Goal: Task Accomplishment & Management: Manage account settings

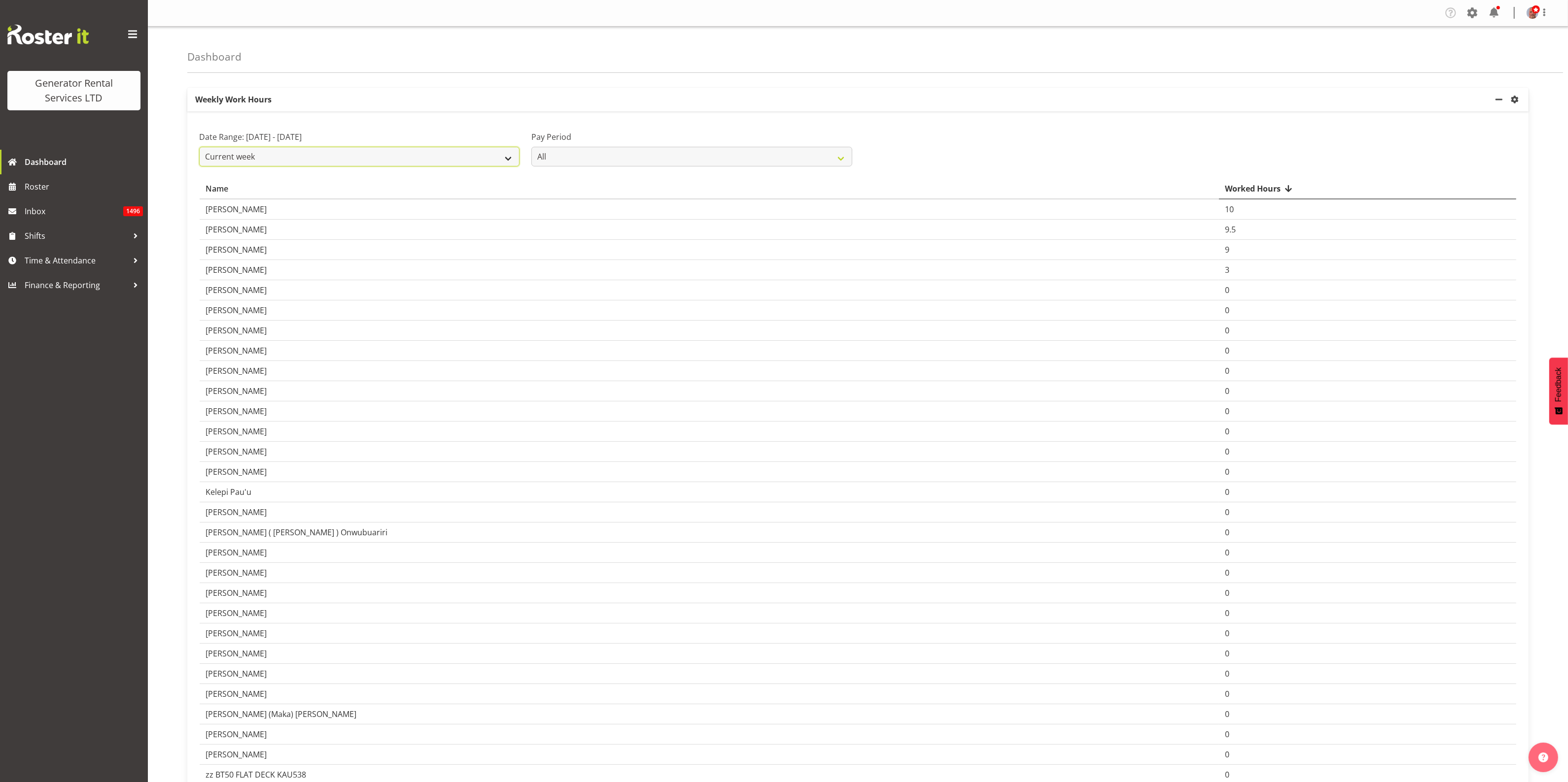
click at [508, 157] on select "Current week Last week Current Month Last Month Last 30 days" at bounding box center [359, 157] width 320 height 20
select select "last_week"
click at [199, 147] on select "Current week Last week Current Month Last Month Last 30 days" at bounding box center [359, 157] width 320 height 20
click at [48, 261] on span "Time & Attendance" at bounding box center [76, 261] width 103 height 15
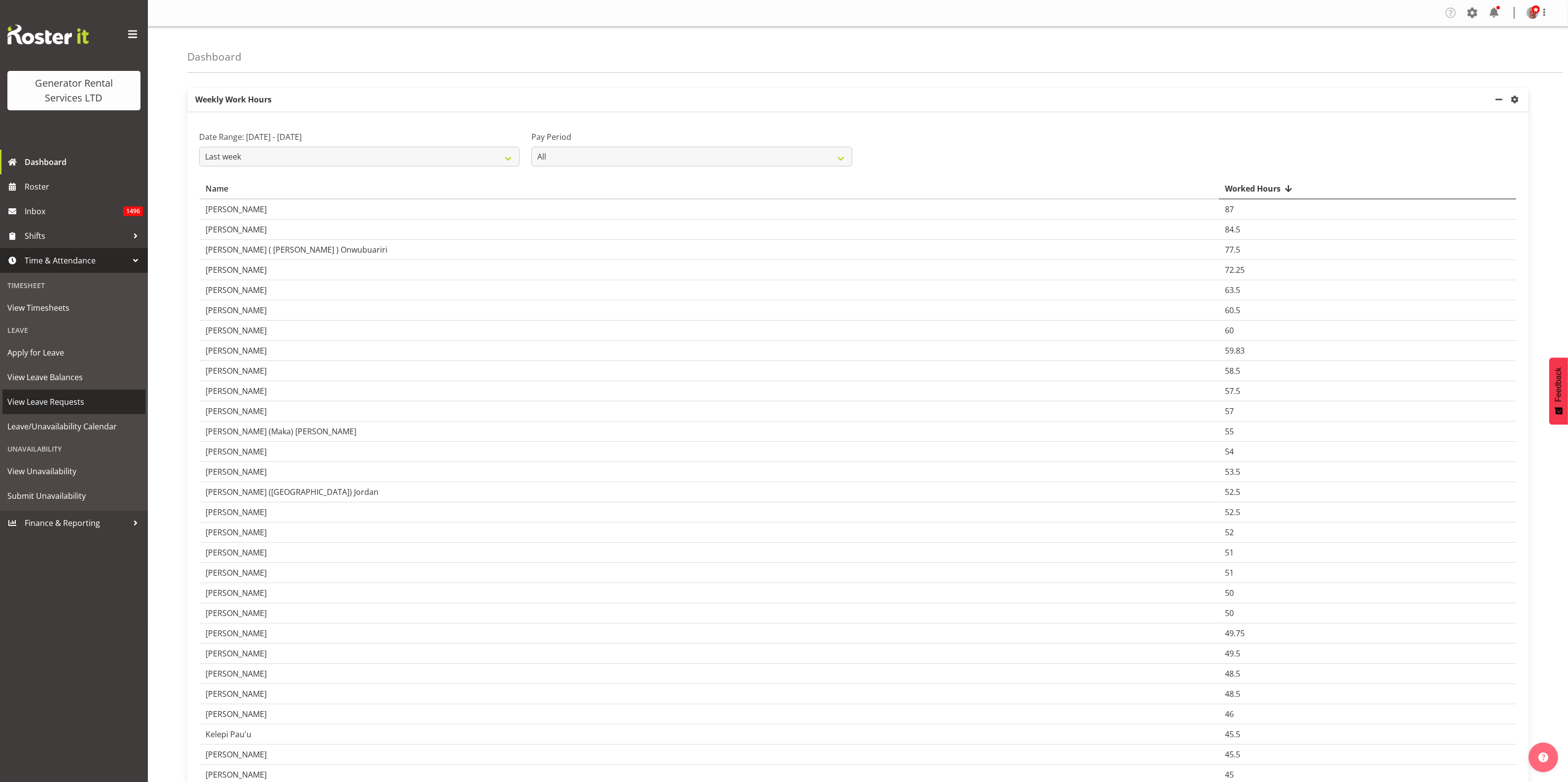
click at [47, 404] on span "View Leave Requests" at bounding box center [73, 402] width 133 height 15
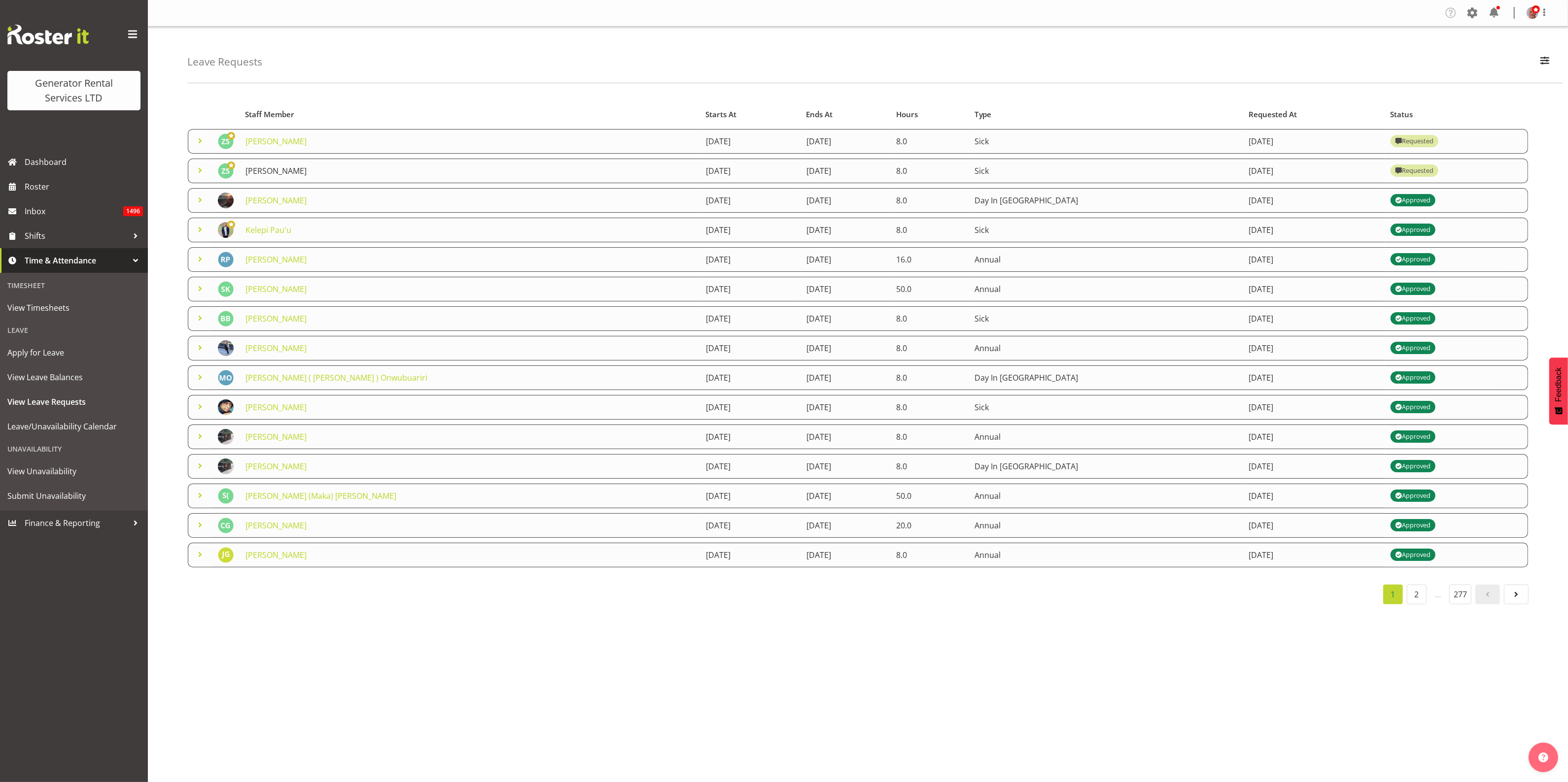
click at [259, 173] on link "[PERSON_NAME]" at bounding box center [276, 171] width 61 height 11
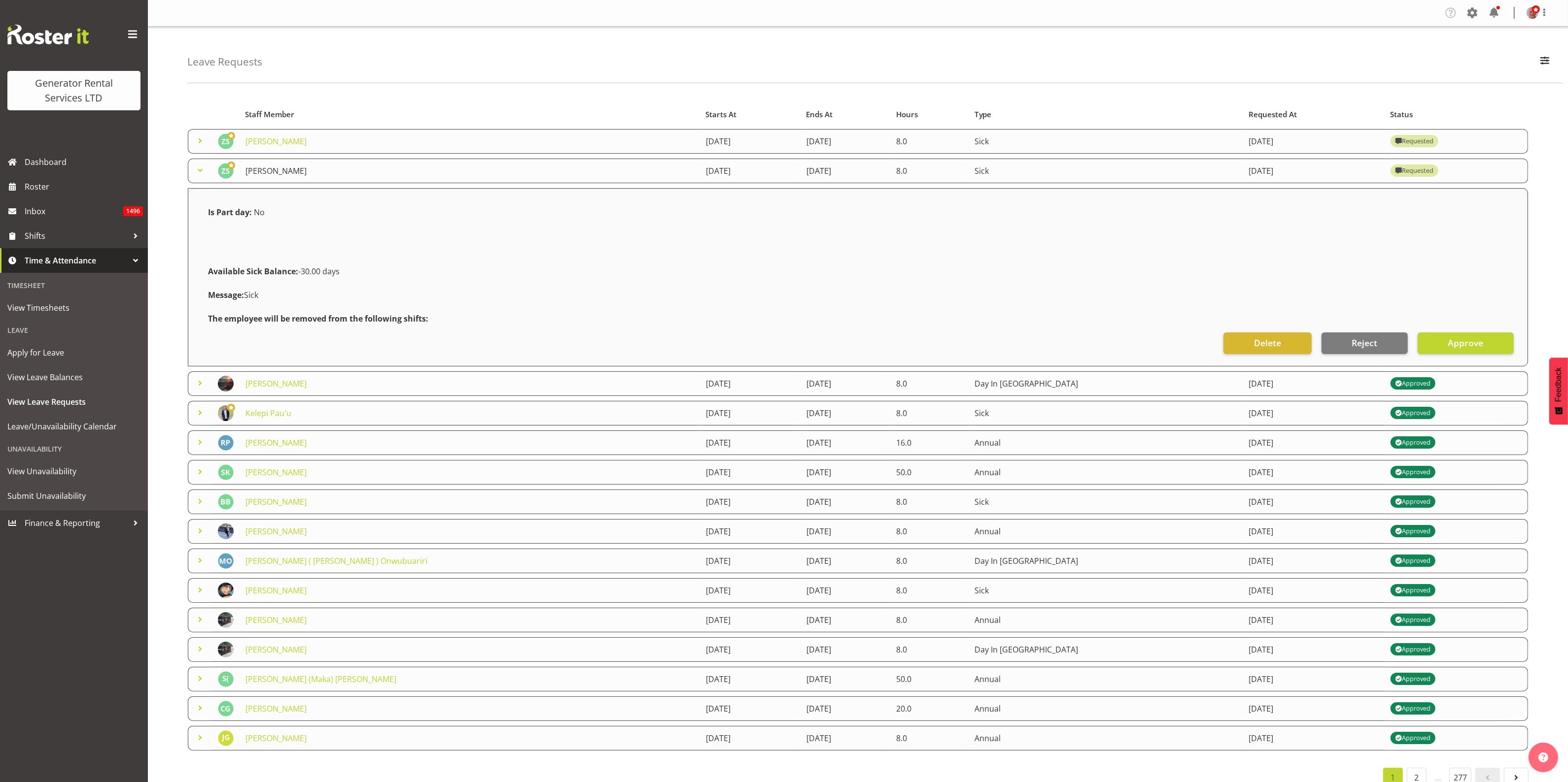
click at [259, 173] on link "[PERSON_NAME]" at bounding box center [276, 171] width 61 height 11
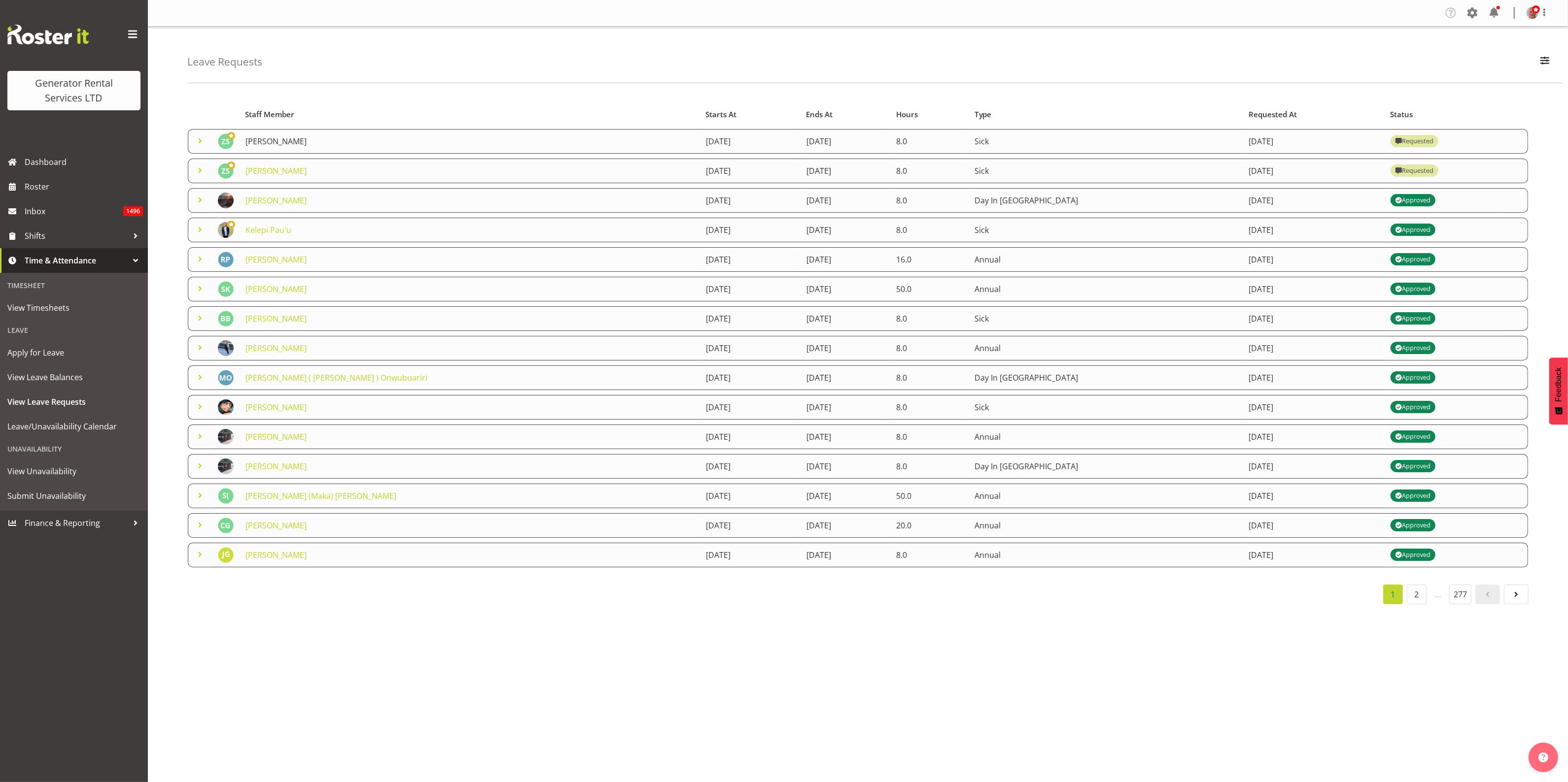
click at [268, 141] on link "[PERSON_NAME]" at bounding box center [276, 141] width 61 height 11
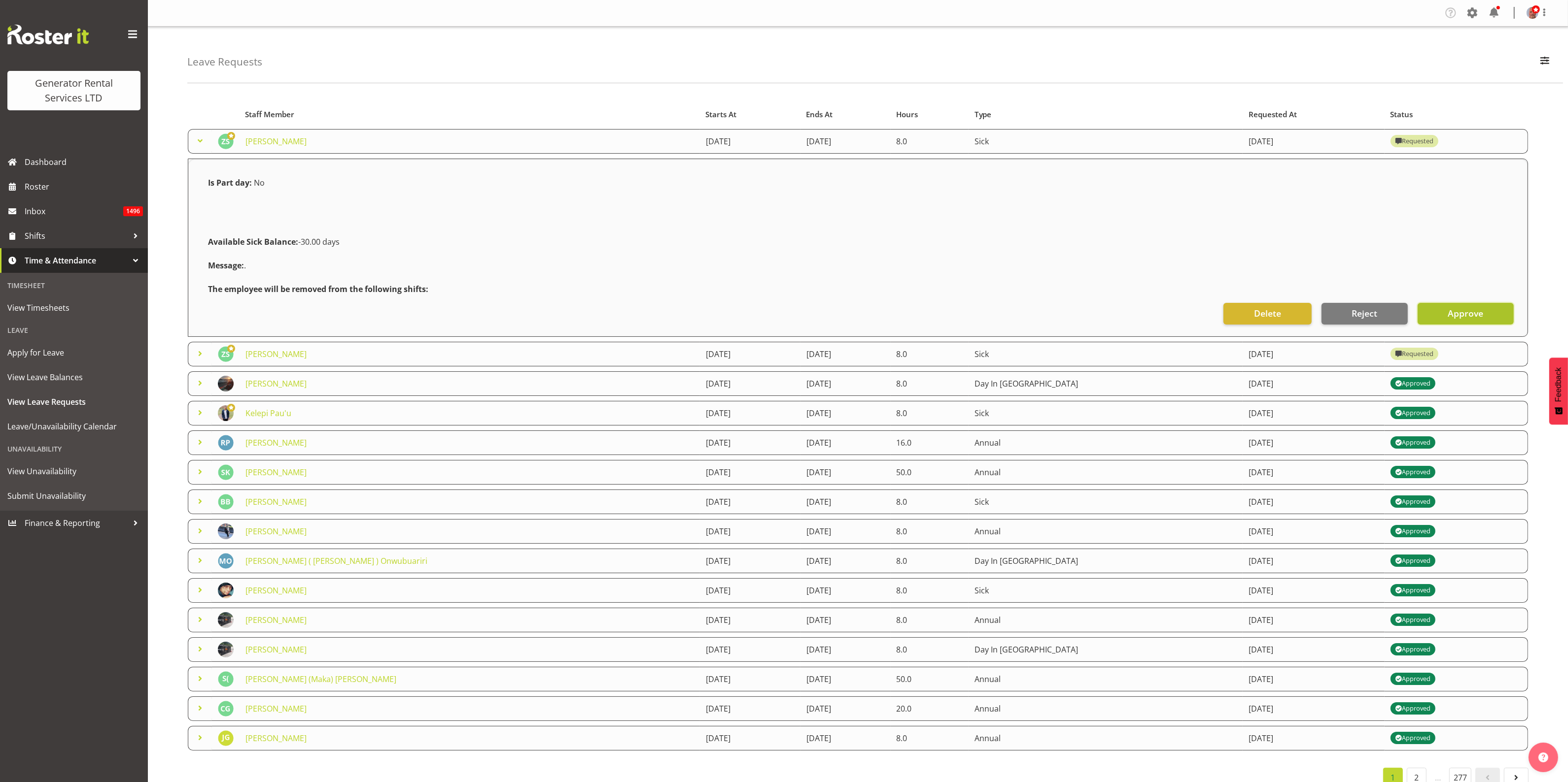
click at [1457, 313] on span "Approve" at bounding box center [1465, 313] width 36 height 13
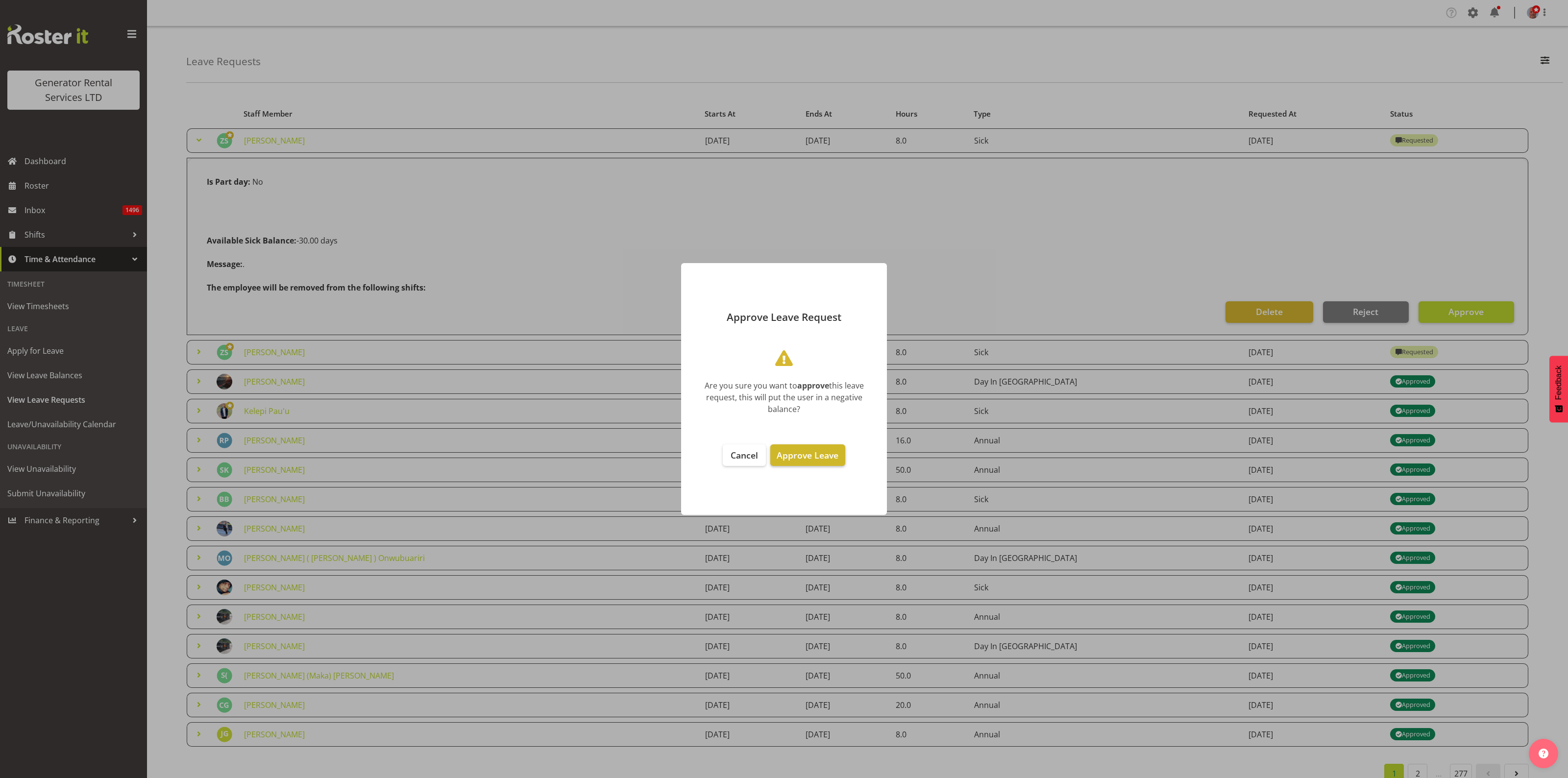
click at [817, 457] on span "Approve Leave" at bounding box center [807, 455] width 61 height 12
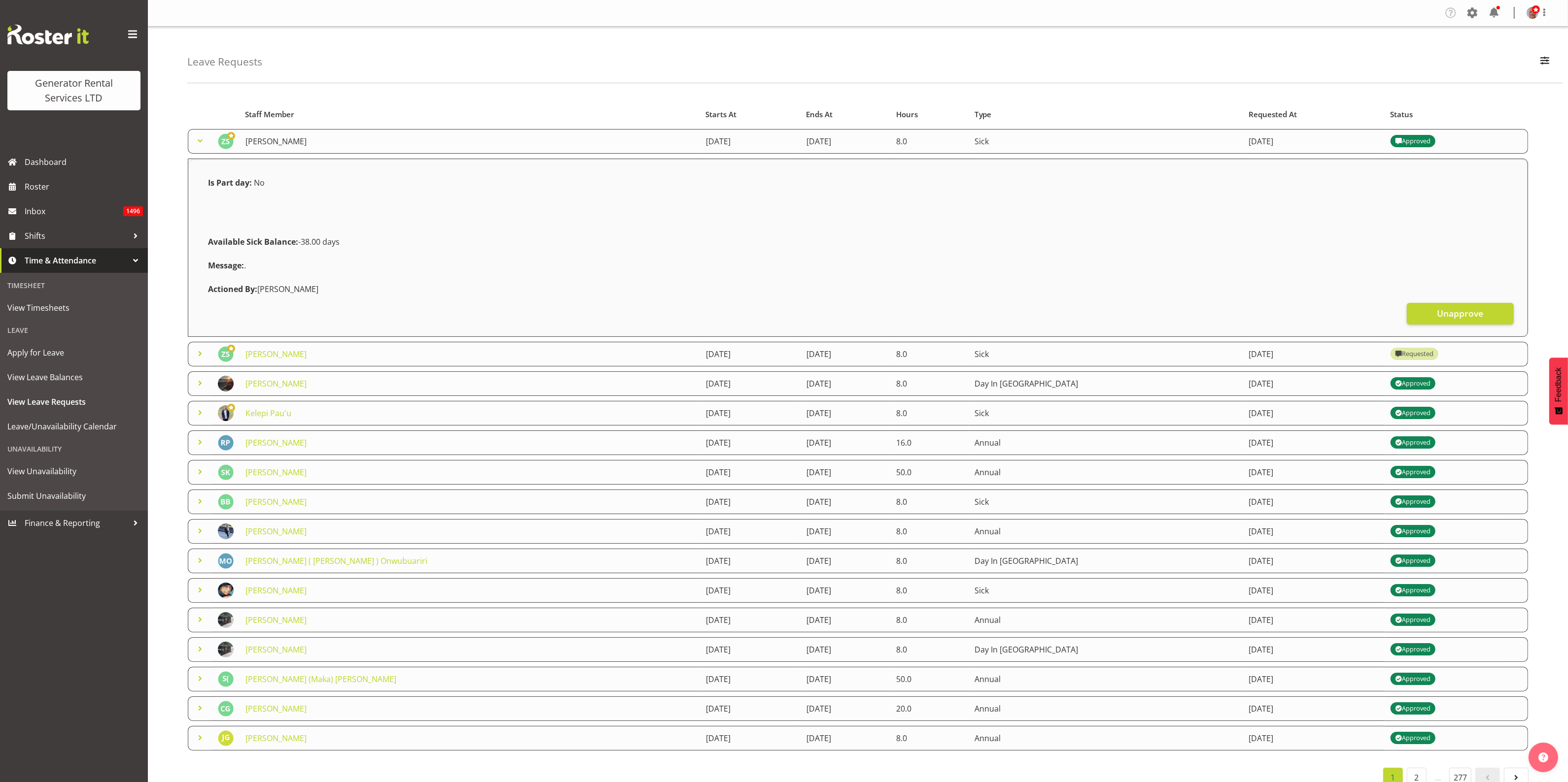
click at [261, 142] on link "[PERSON_NAME]" at bounding box center [276, 141] width 61 height 11
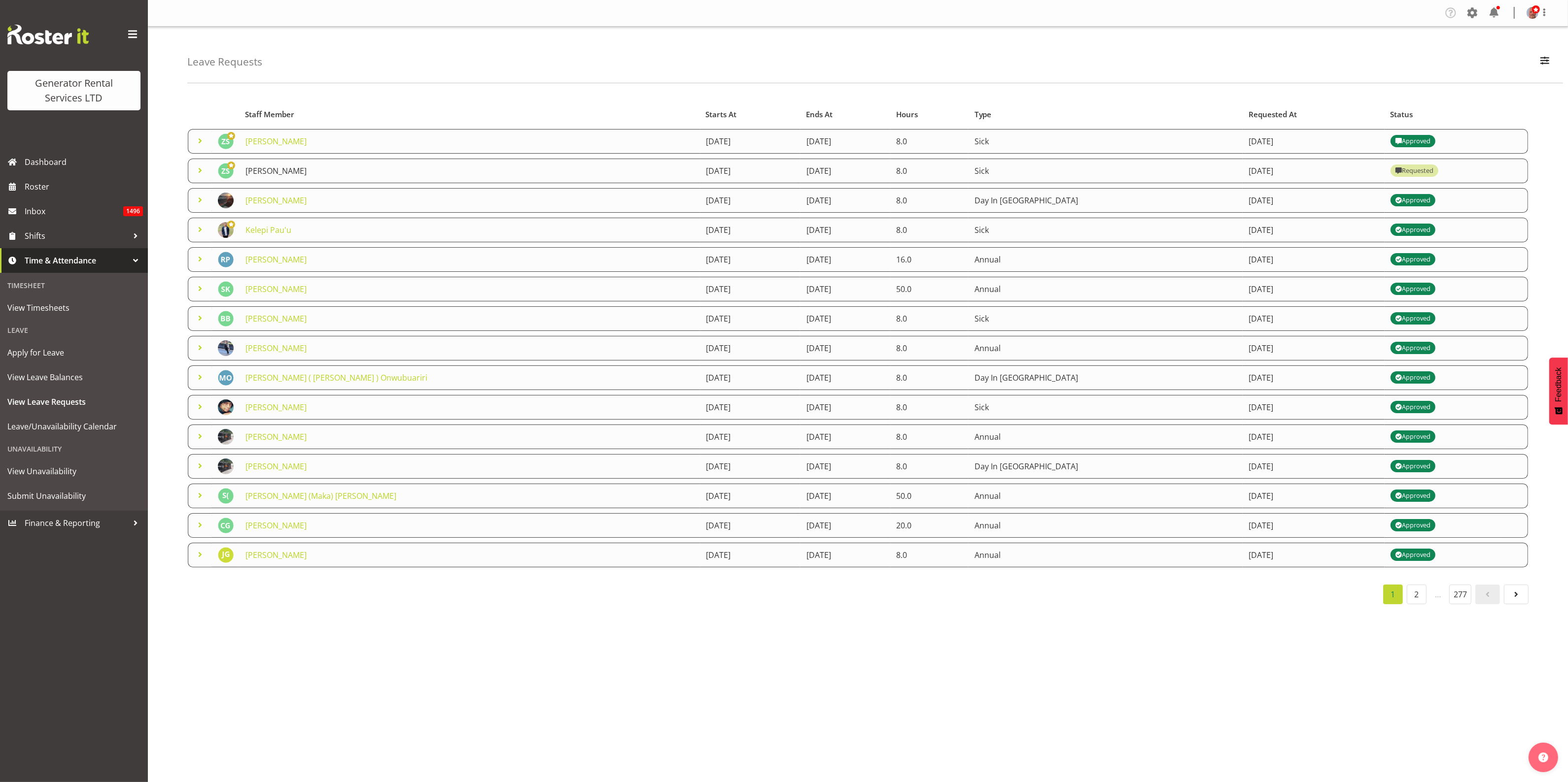
click at [264, 173] on link "[PERSON_NAME]" at bounding box center [276, 171] width 61 height 11
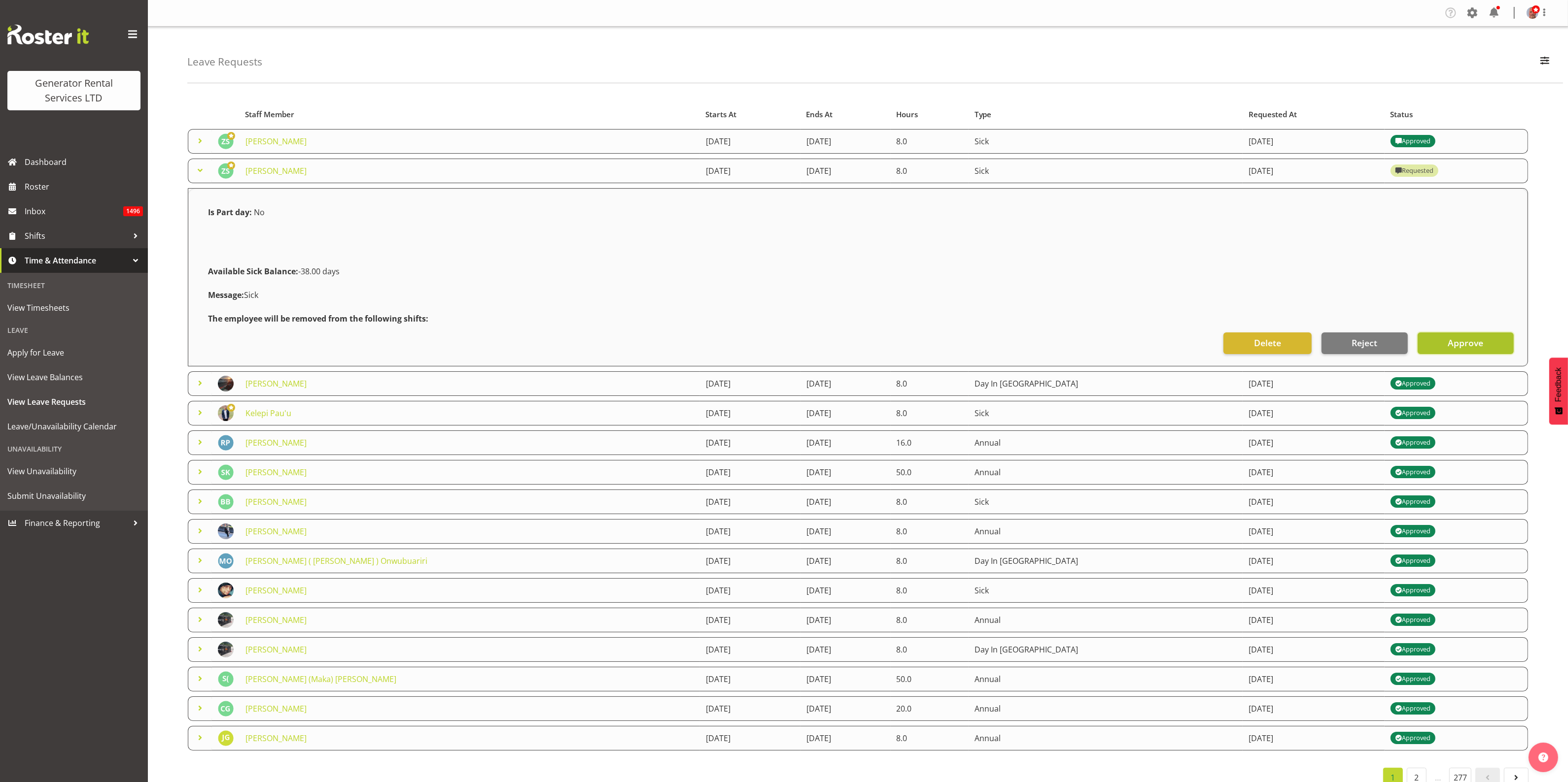
click at [1462, 348] on span "Approve" at bounding box center [1465, 343] width 36 height 13
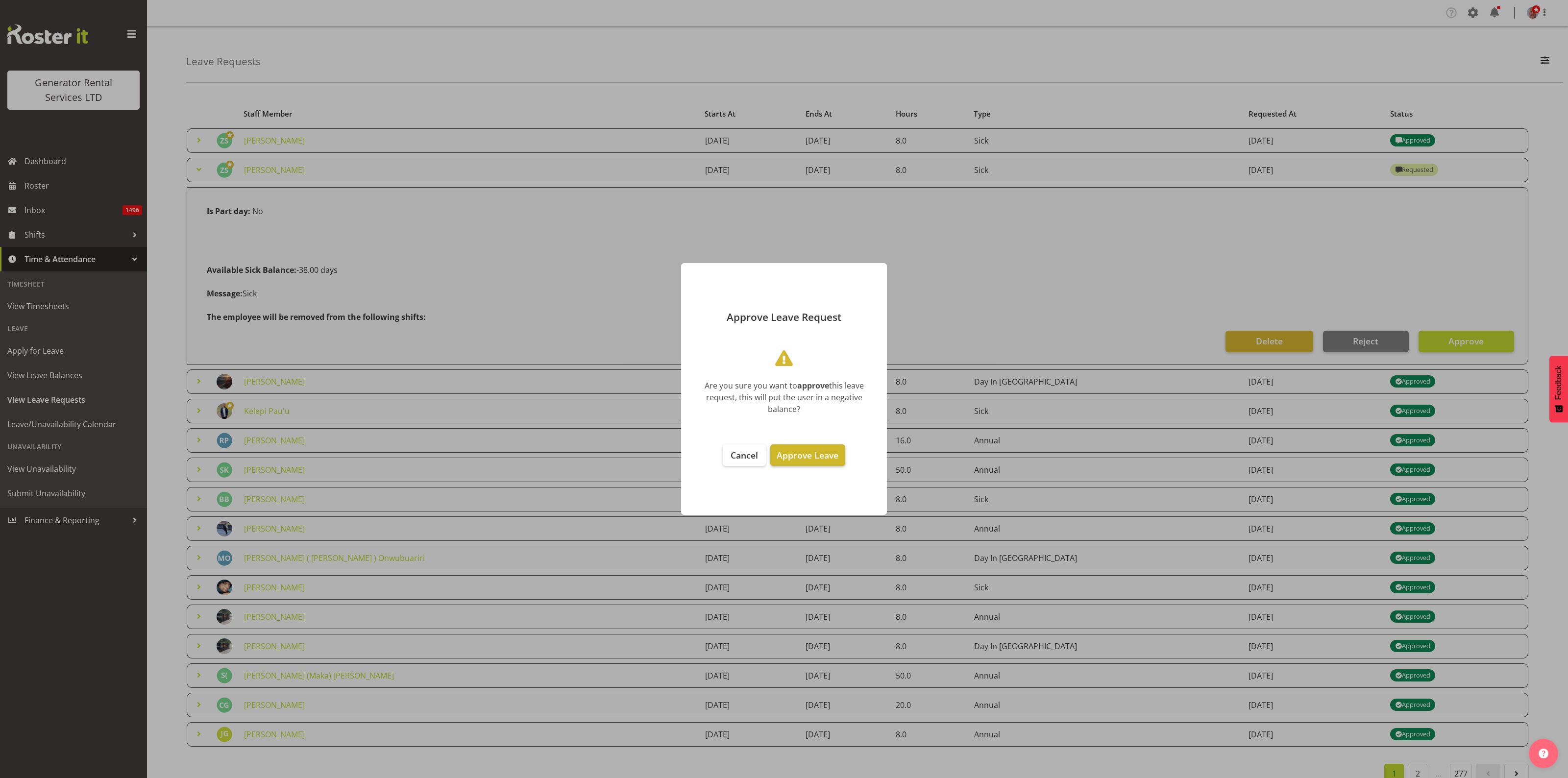
click at [815, 449] on span "Approve Leave" at bounding box center [807, 455] width 61 height 12
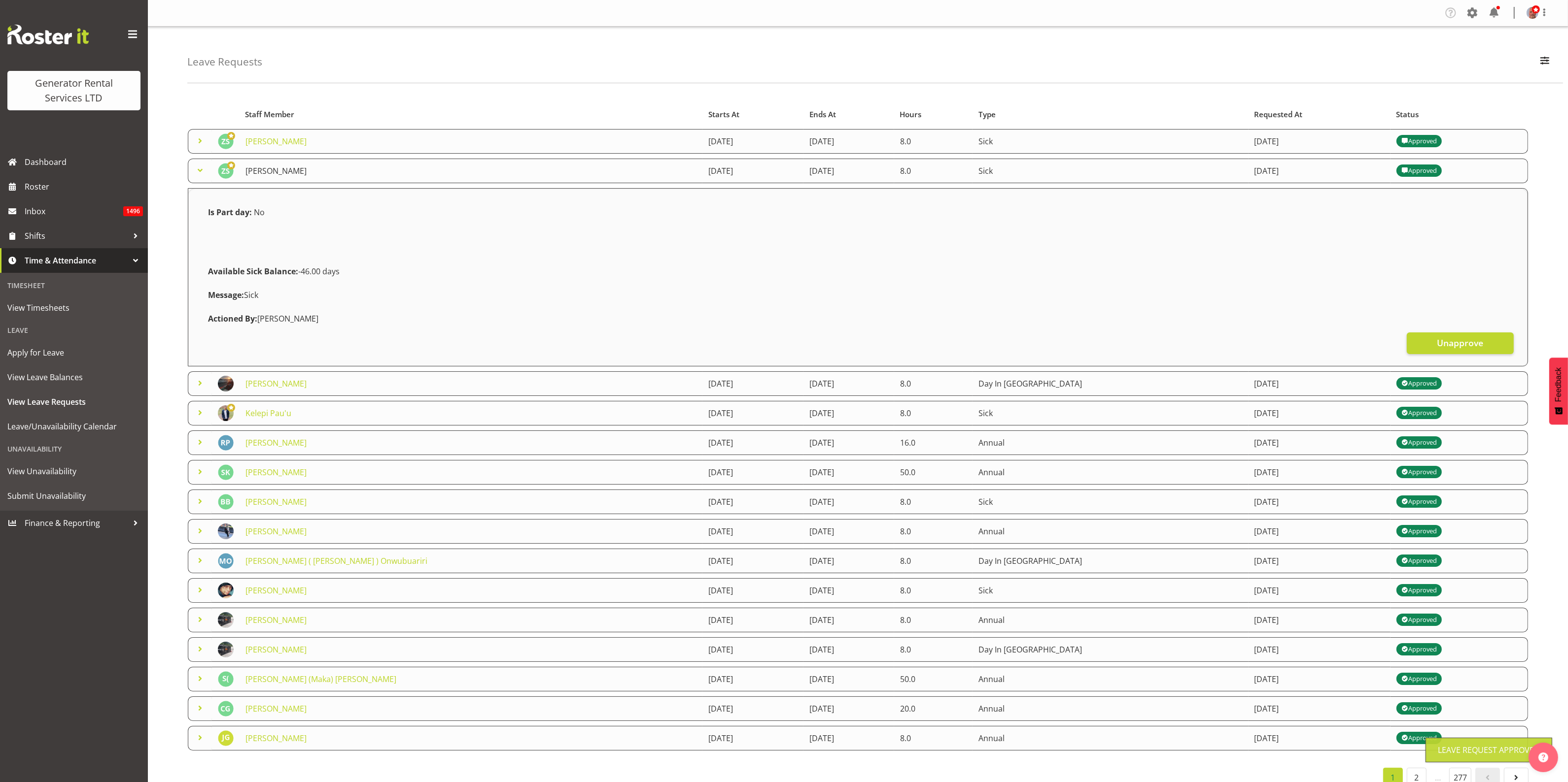
click at [257, 173] on link "[PERSON_NAME]" at bounding box center [276, 171] width 61 height 11
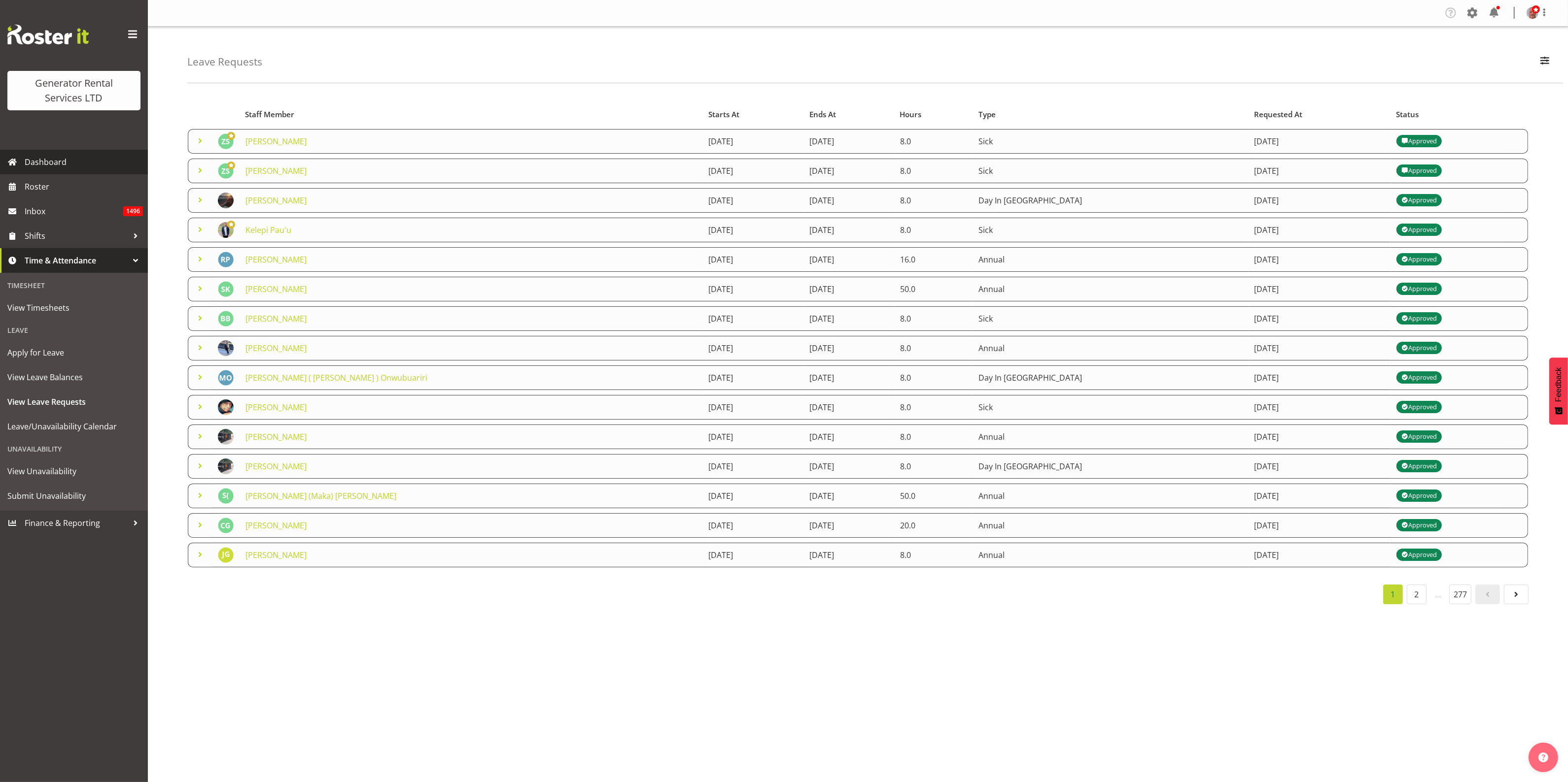
click at [52, 165] on span "Dashboard" at bounding box center [83, 162] width 118 height 15
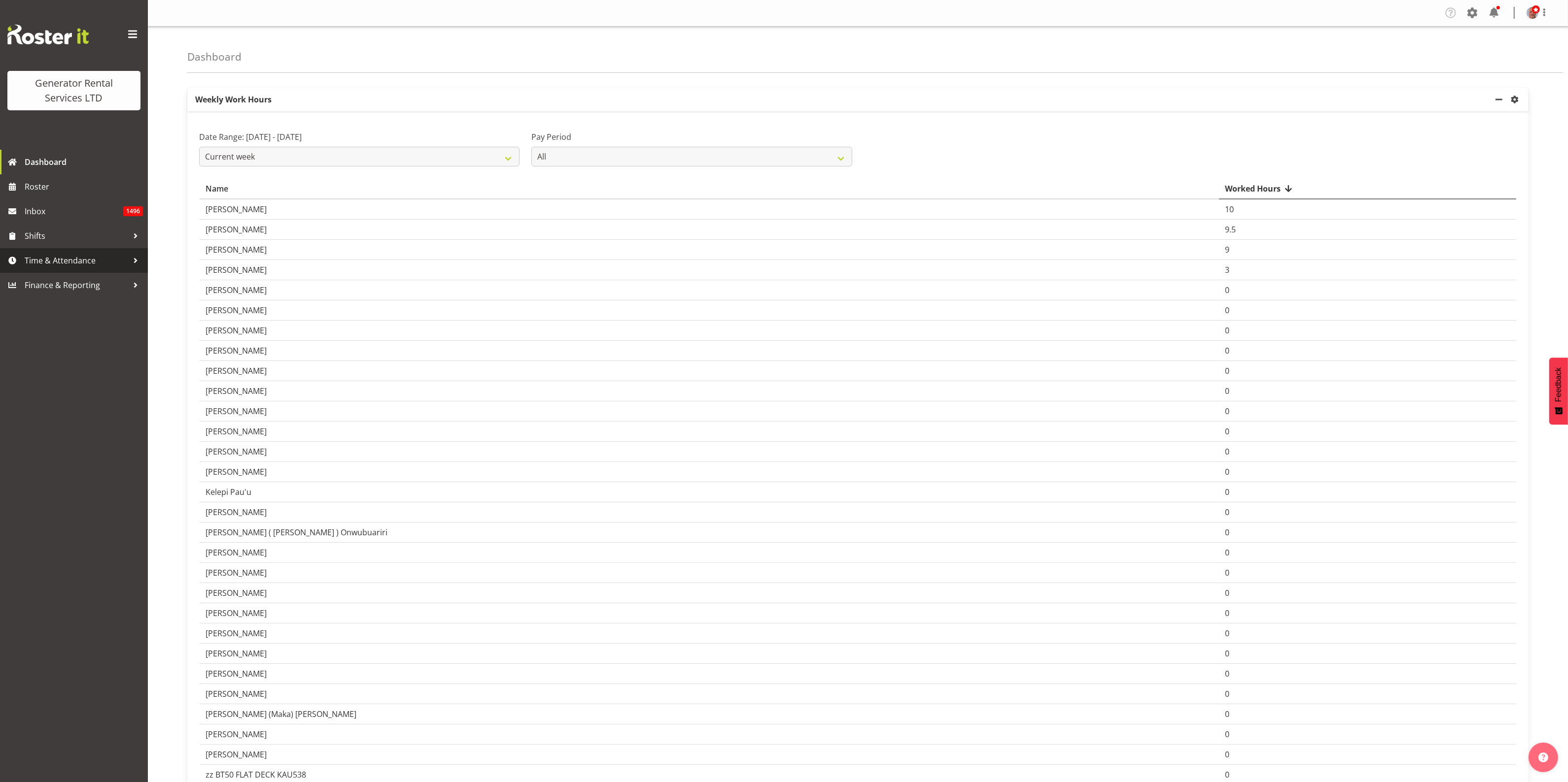
click at [89, 263] on span "Time & Attendance" at bounding box center [76, 261] width 103 height 15
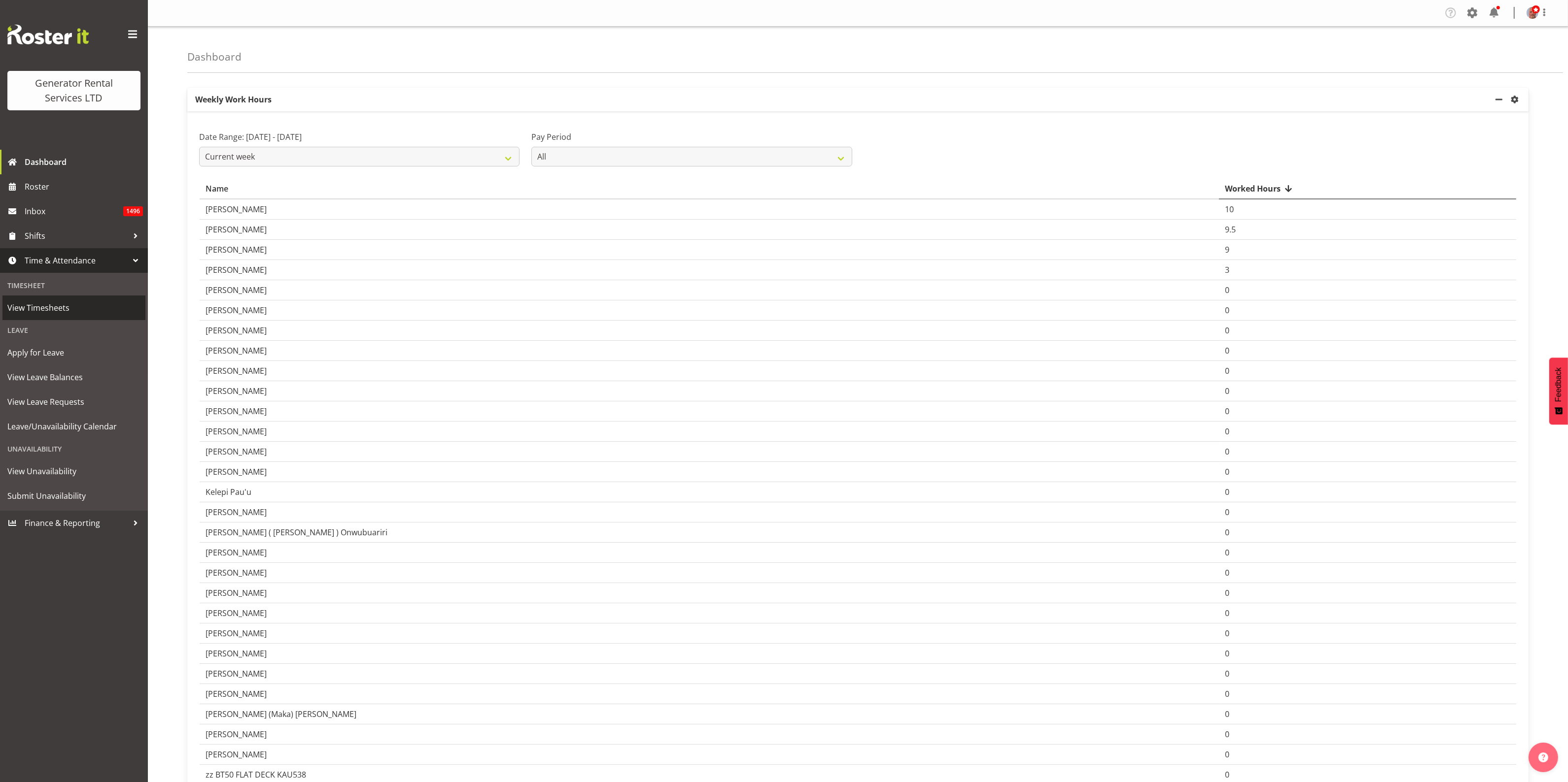
click at [56, 302] on span "View Timesheets" at bounding box center [73, 308] width 133 height 15
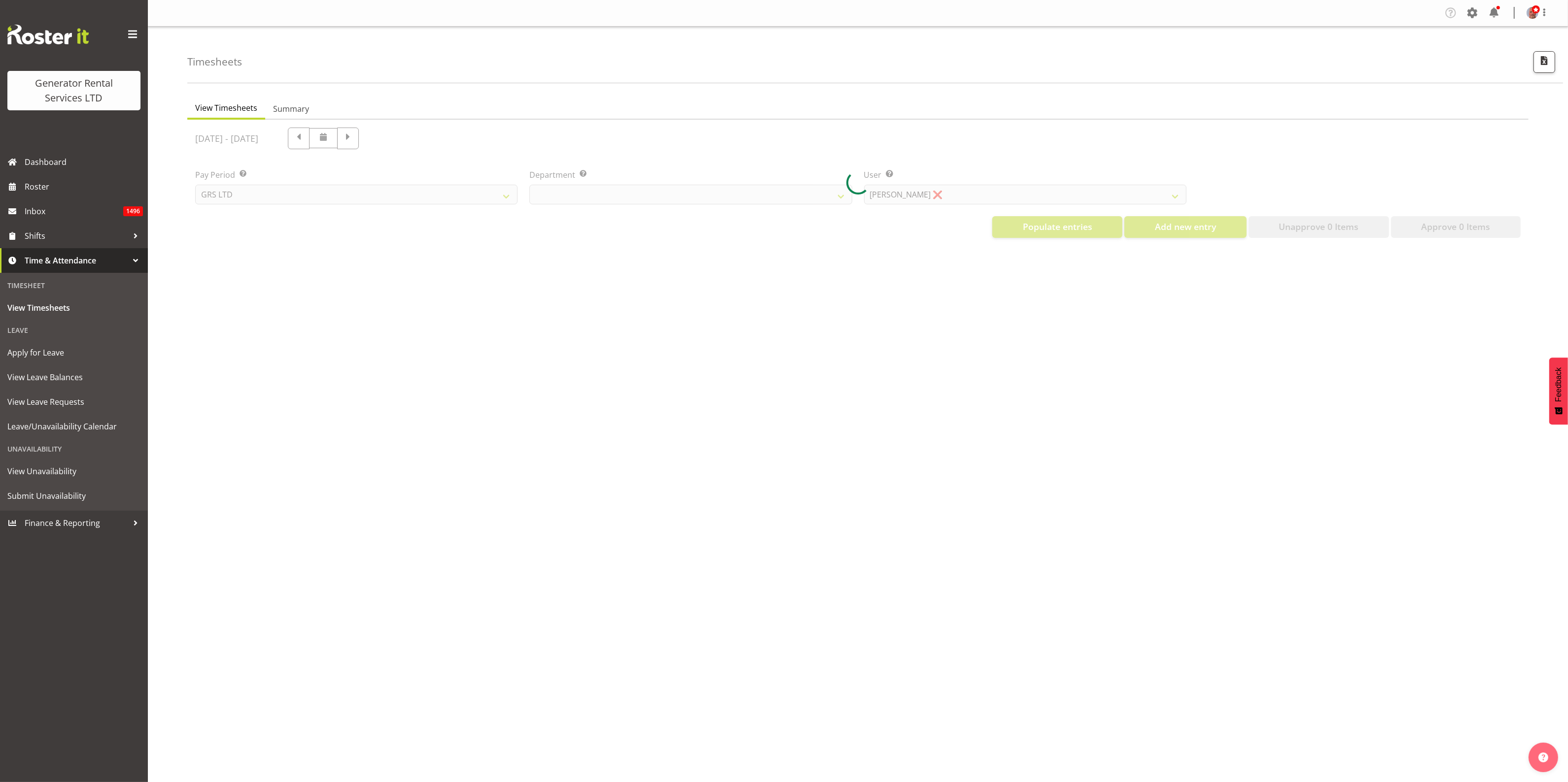
select select "22"
select select "149"
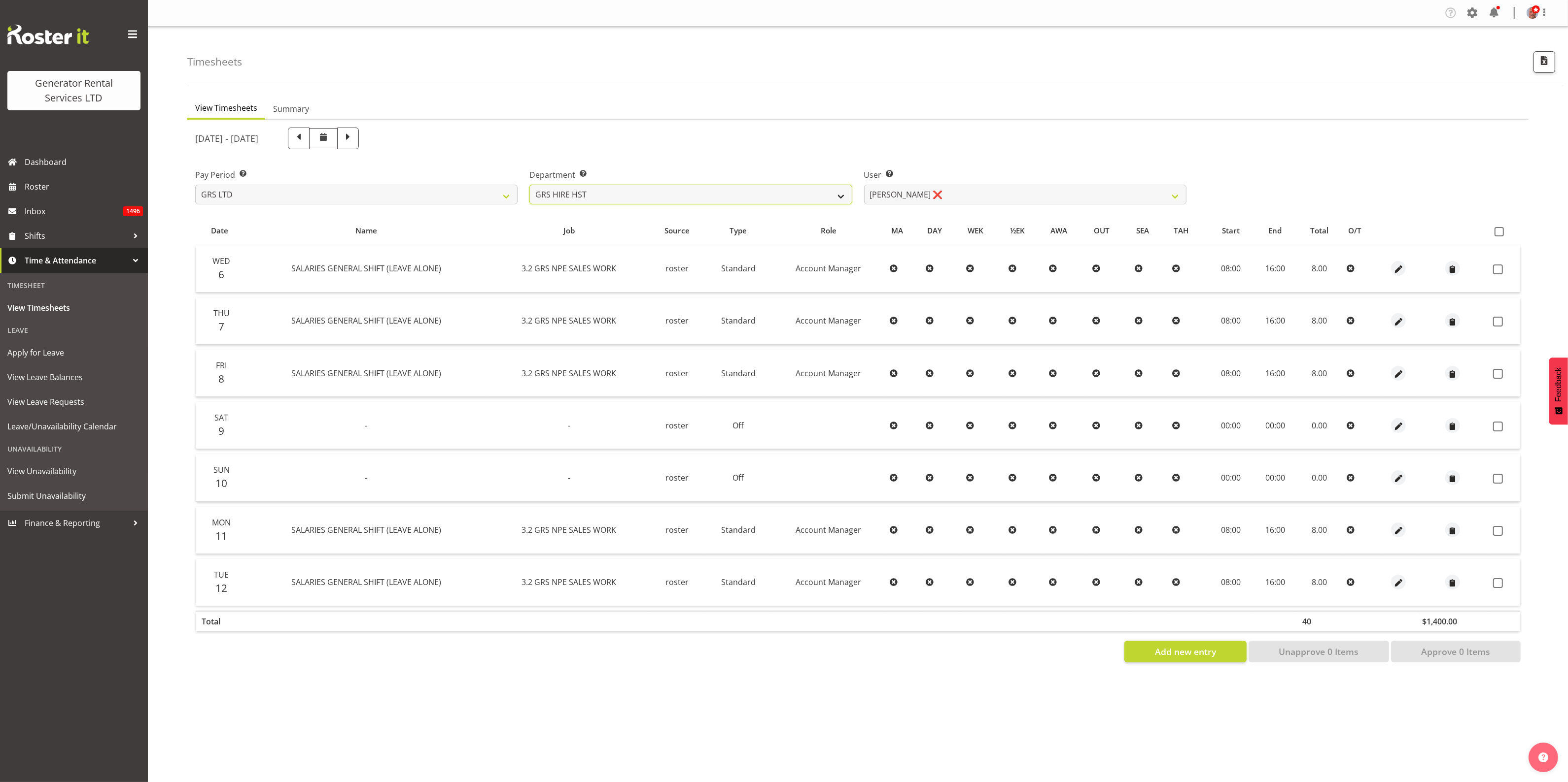
click at [705, 193] on select "GRS ADMIN AKL GRS ADMIN TGA GRS ENGINEERING AKL GRS HIRE AKL GRS HIRE HST GRS H…" at bounding box center [691, 195] width 322 height 20
select select "161"
click at [530, 185] on select "GRS ADMIN AKL GRS ADMIN TGA GRS ENGINEERING AKL GRS HIRE AKL GRS HIRE HST GRS H…" at bounding box center [691, 195] width 322 height 20
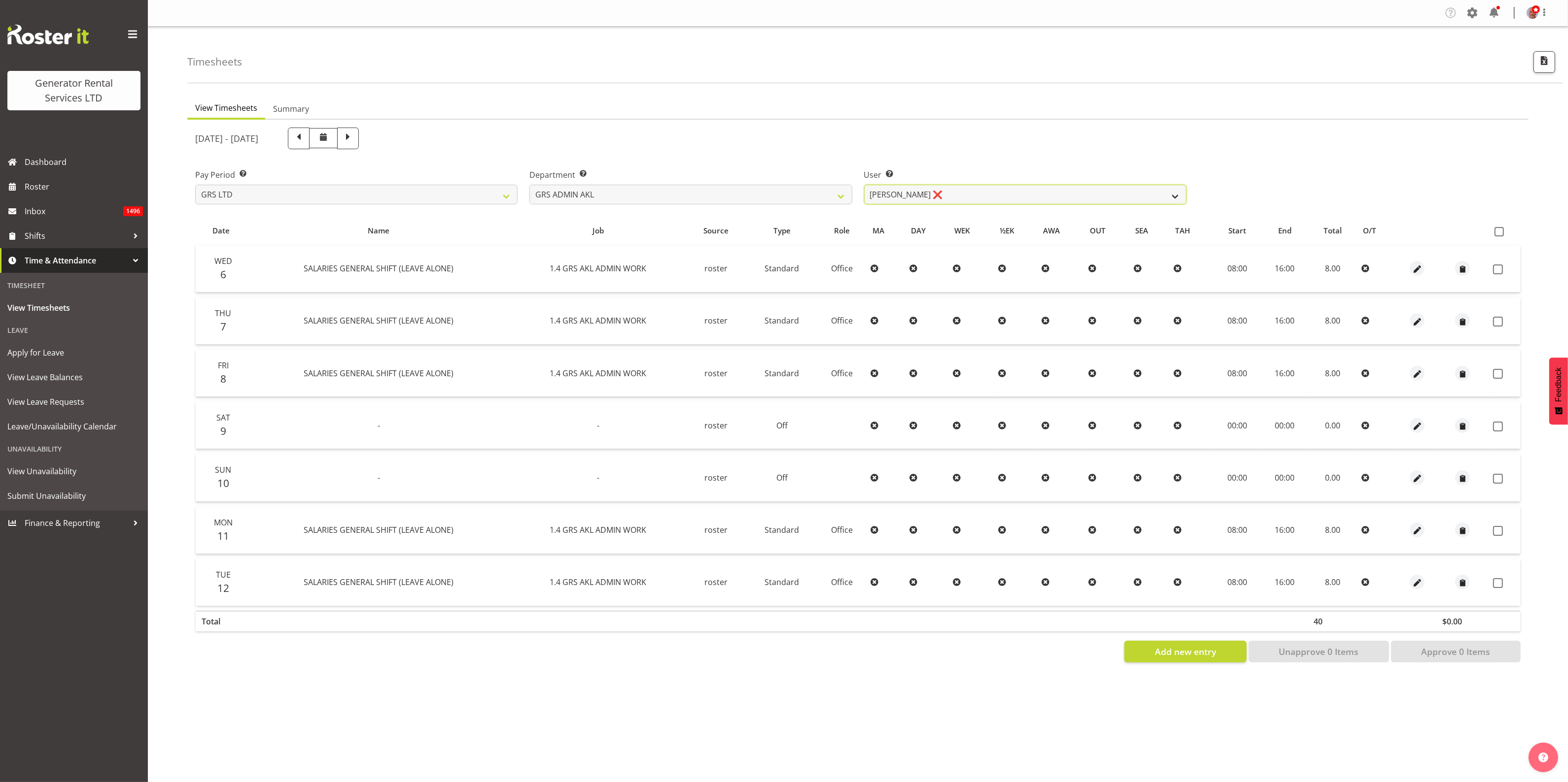
click at [891, 190] on select "Nick McDonald ❌ Nicko Kokkaris ❌ Phil Hannah ❌ Zach Satiu ❌" at bounding box center [1025, 195] width 322 height 20
click at [864, 185] on select "Nick McDonald ❌ Nicko Kokkaris ❌ Phil Hannah ❌ Zach Satiu ❌" at bounding box center [1025, 195] width 322 height 20
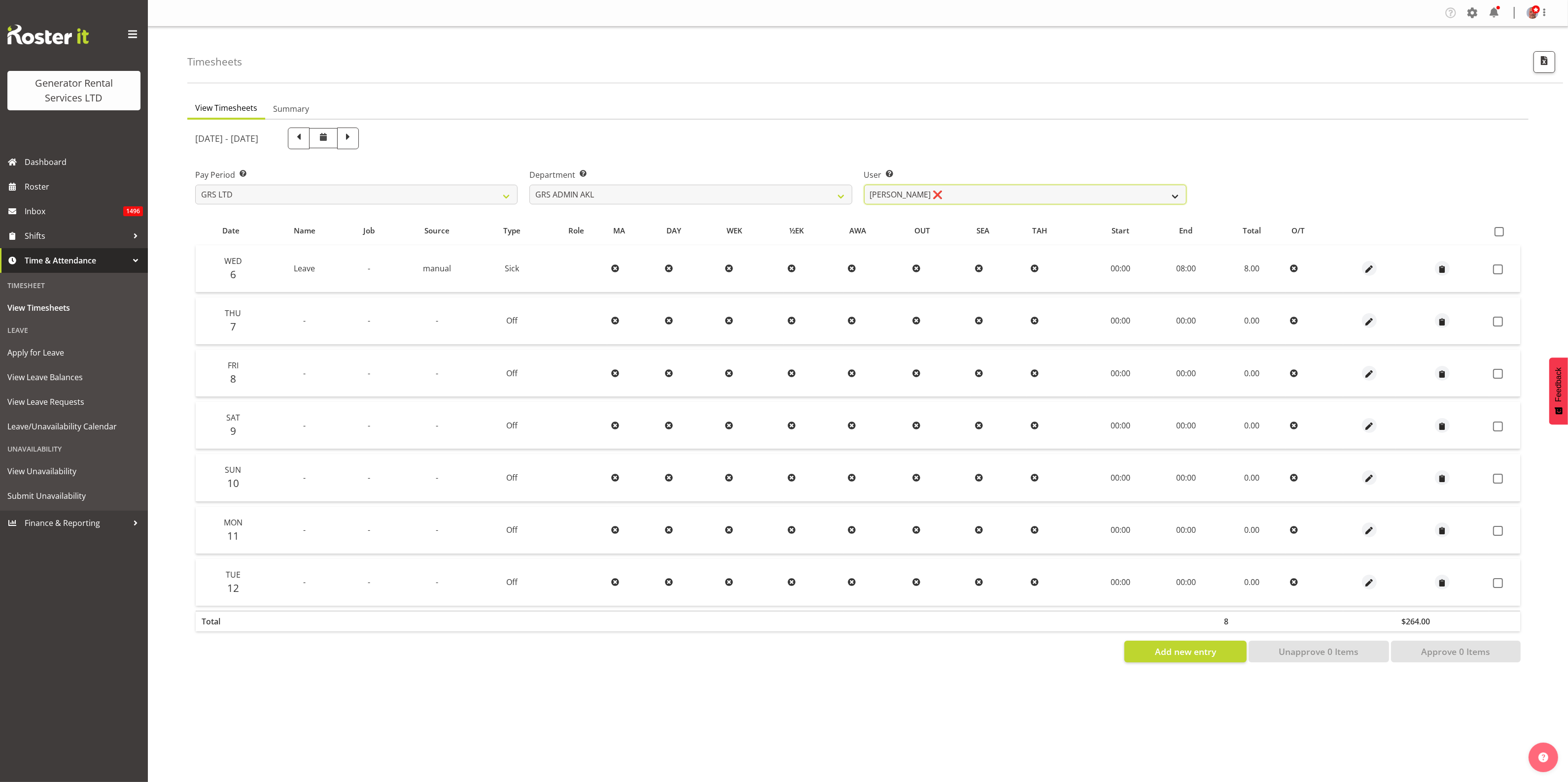
click at [939, 188] on select "Nick McDonald ❌ Nicko Kokkaris ❌ Phil Hannah ❌ Zach Satiu ❌" at bounding box center [1025, 195] width 322 height 20
click at [864, 185] on select "Nick McDonald ❌ Nicko Kokkaris ❌ Phil Hannah ❌ Zach Satiu ❌" at bounding box center [1025, 195] width 322 height 20
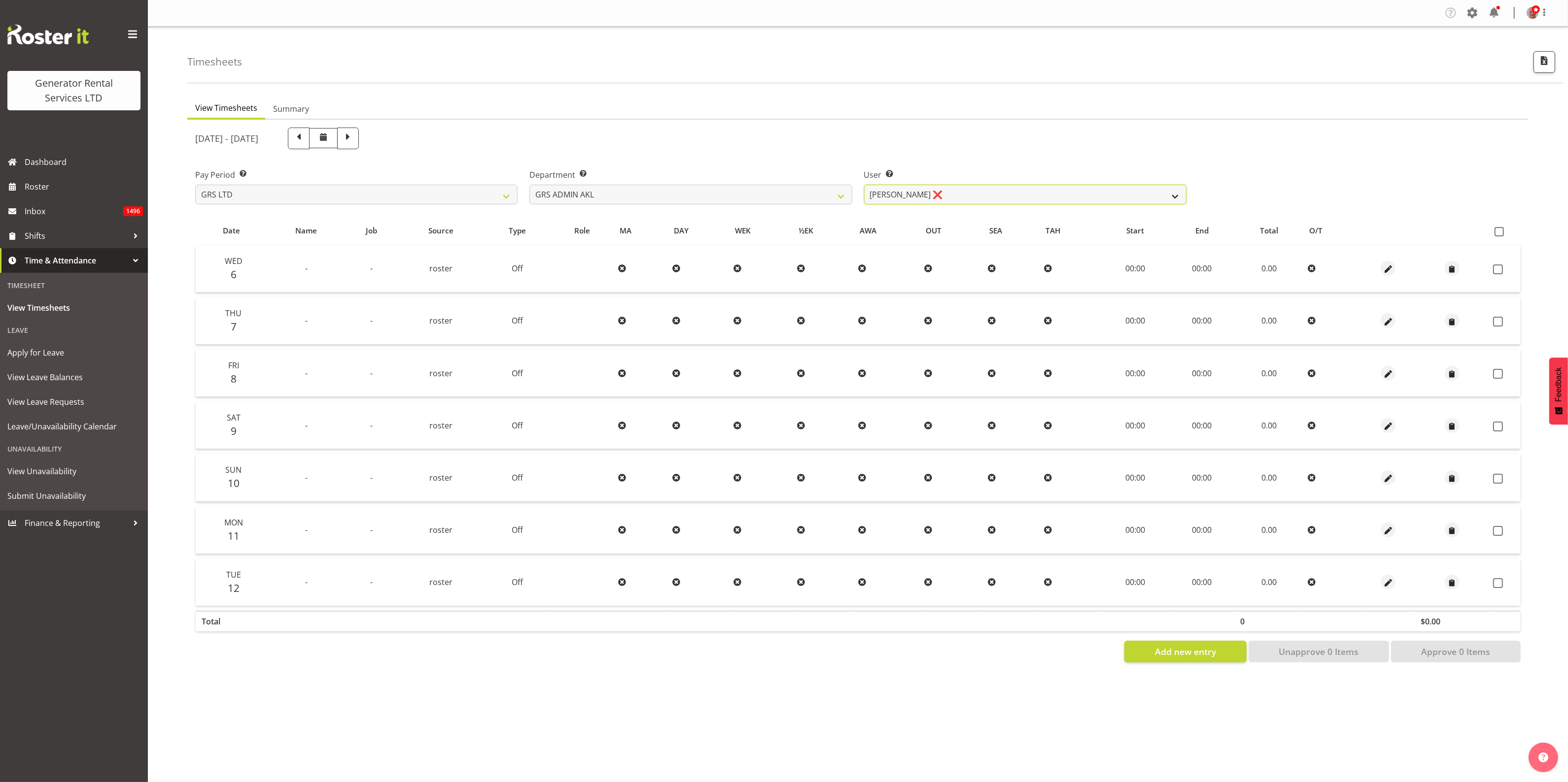
click at [950, 193] on select "Nick McDonald ❌ Nicko Kokkaris ❌ Phil Hannah ❌ Zach Satiu ❌" at bounding box center [1025, 195] width 322 height 20
select select "198"
click at [864, 185] on select "Nick McDonald ❌ Nicko Kokkaris ❌ Phil Hannah ❌ Zach Satiu ❌" at bounding box center [1025, 195] width 322 height 20
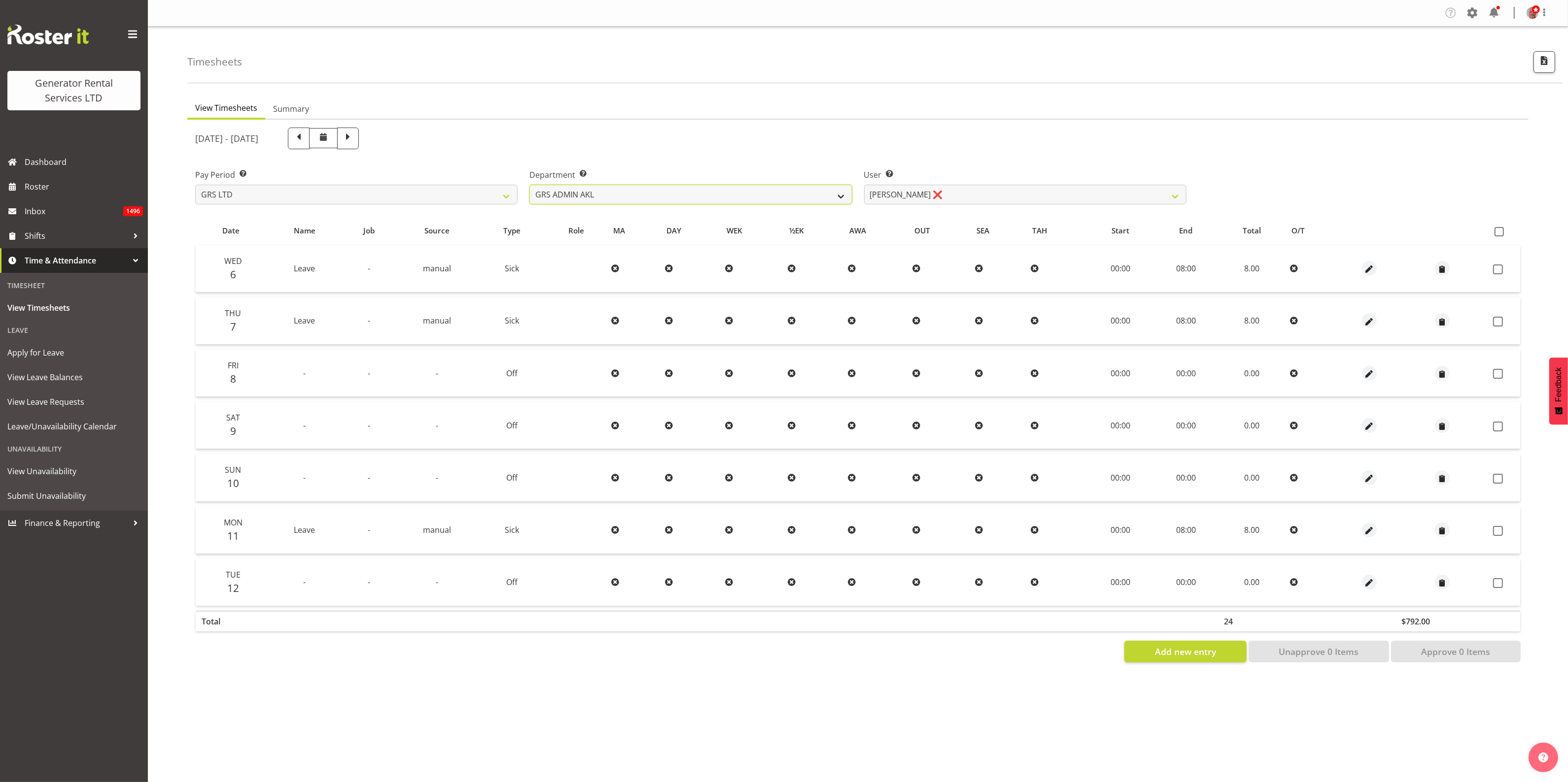
click at [655, 191] on select "GRS ADMIN AKL GRS ADMIN TGA GRS ENGINEERING AKL GRS HIRE AKL GRS HIRE HST GRS H…" at bounding box center [691, 195] width 322 height 20
select select "142"
click at [530, 185] on select "GRS ADMIN AKL GRS ADMIN TGA GRS ENGINEERING AKL GRS HIRE AKL GRS HIRE HST GRS H…" at bounding box center [691, 195] width 322 height 20
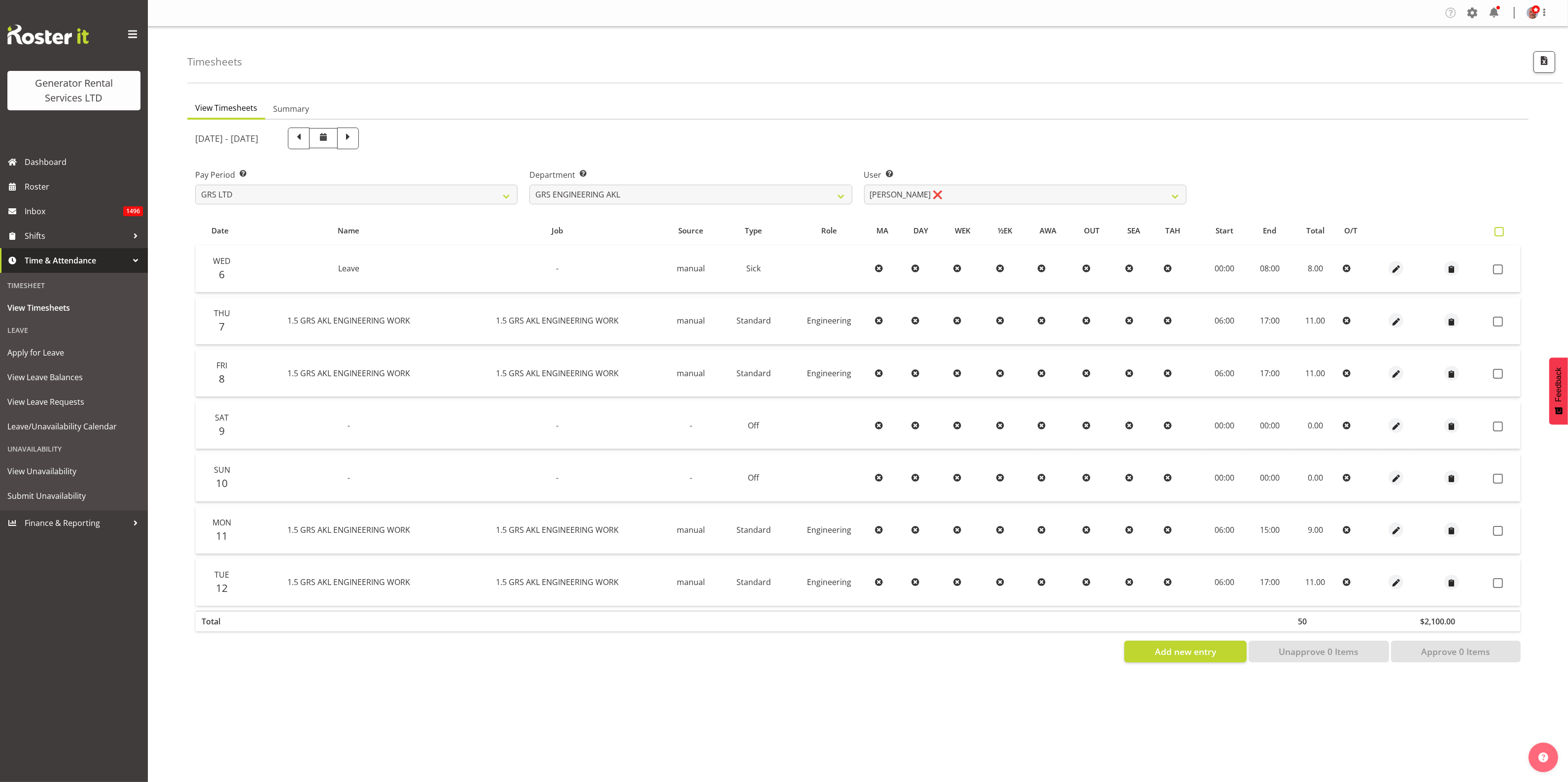
click at [1500, 229] on span at bounding box center [1499, 231] width 9 height 9
click at [1500, 229] on input "checkbox" at bounding box center [1498, 232] width 6 height 6
checkbox input "true"
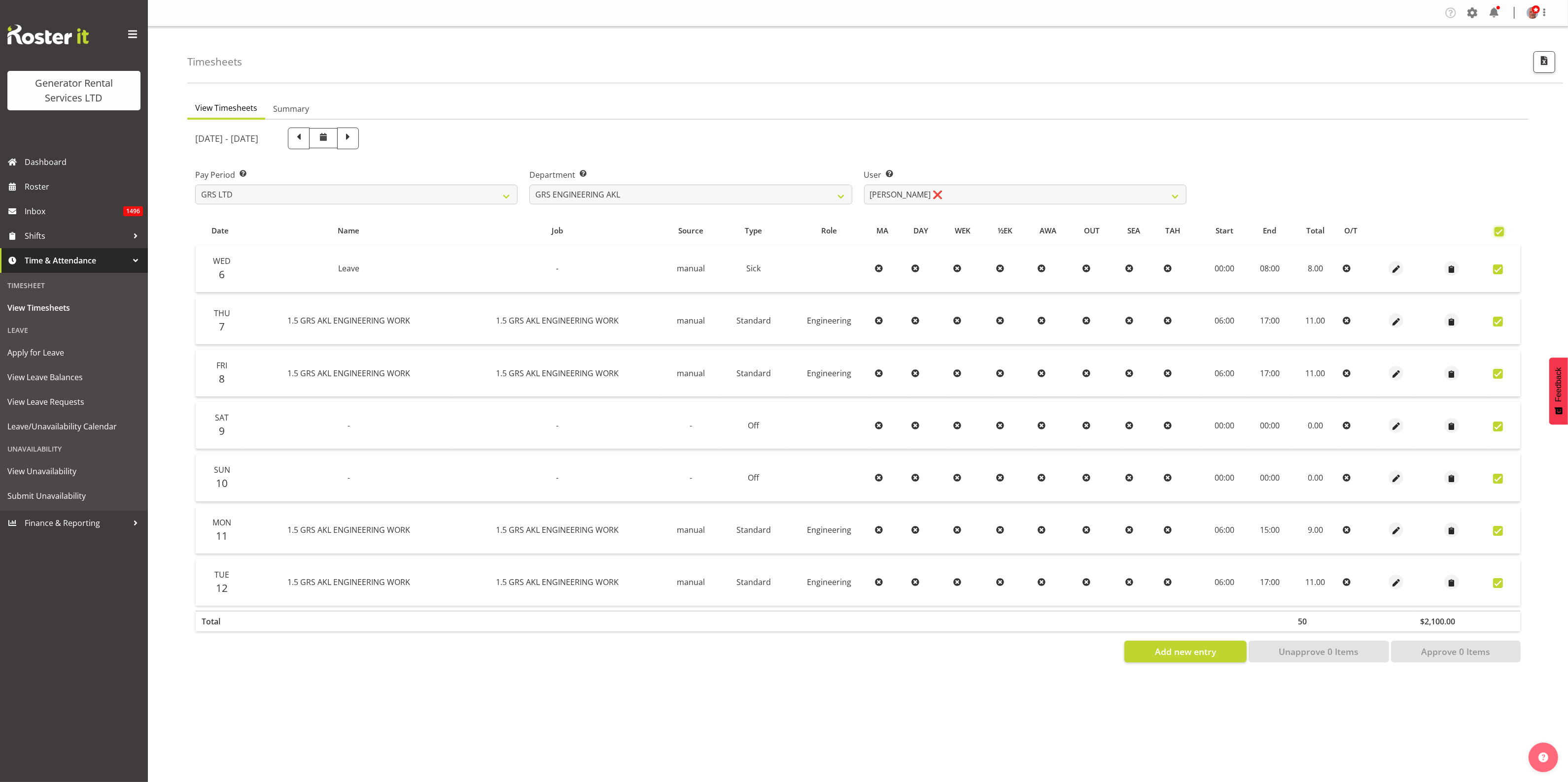
checkbox input "true"
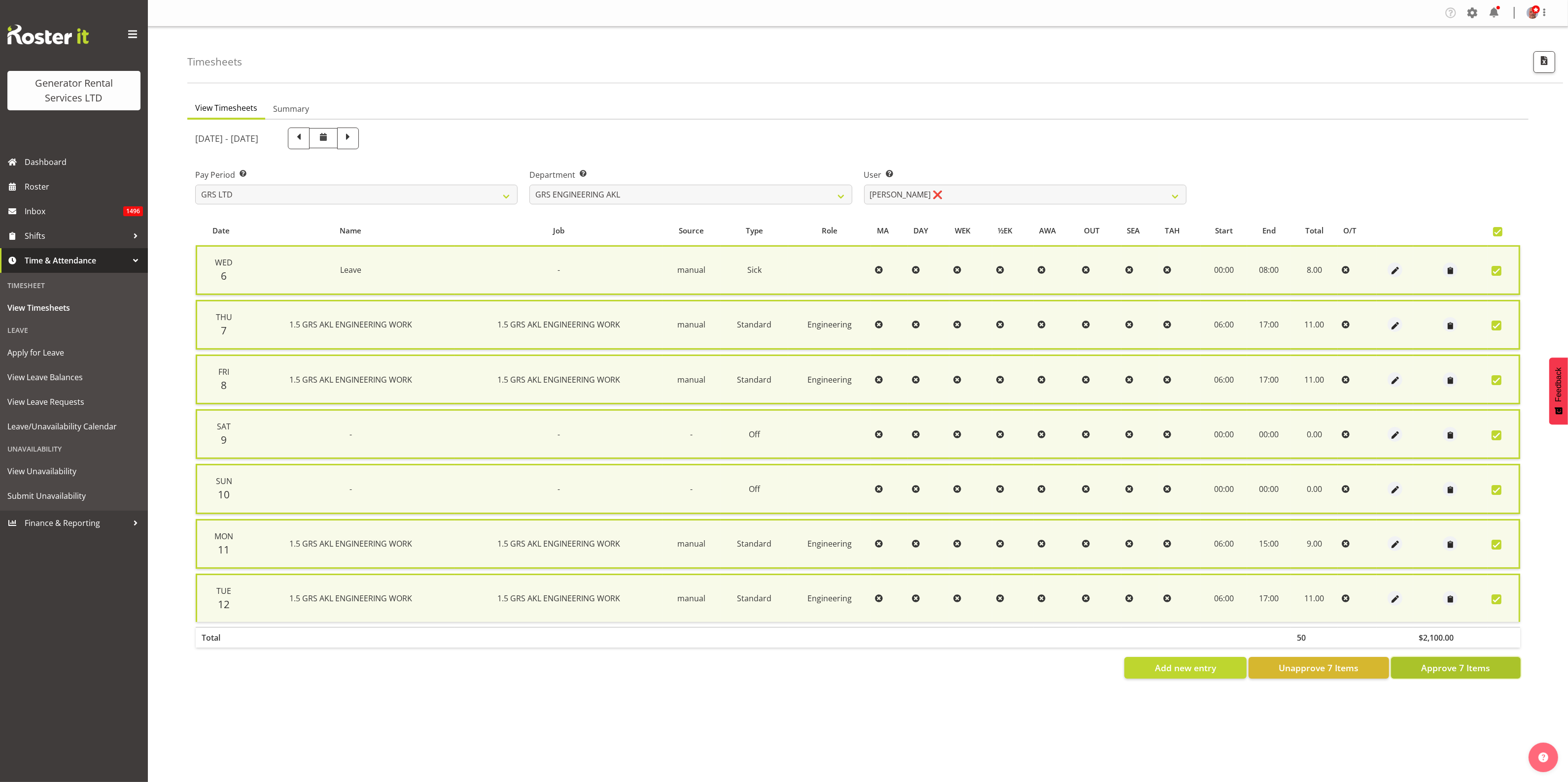
click at [1450, 661] on span "Approve 7 Items" at bounding box center [1455, 668] width 69 height 13
checkbox input "false"
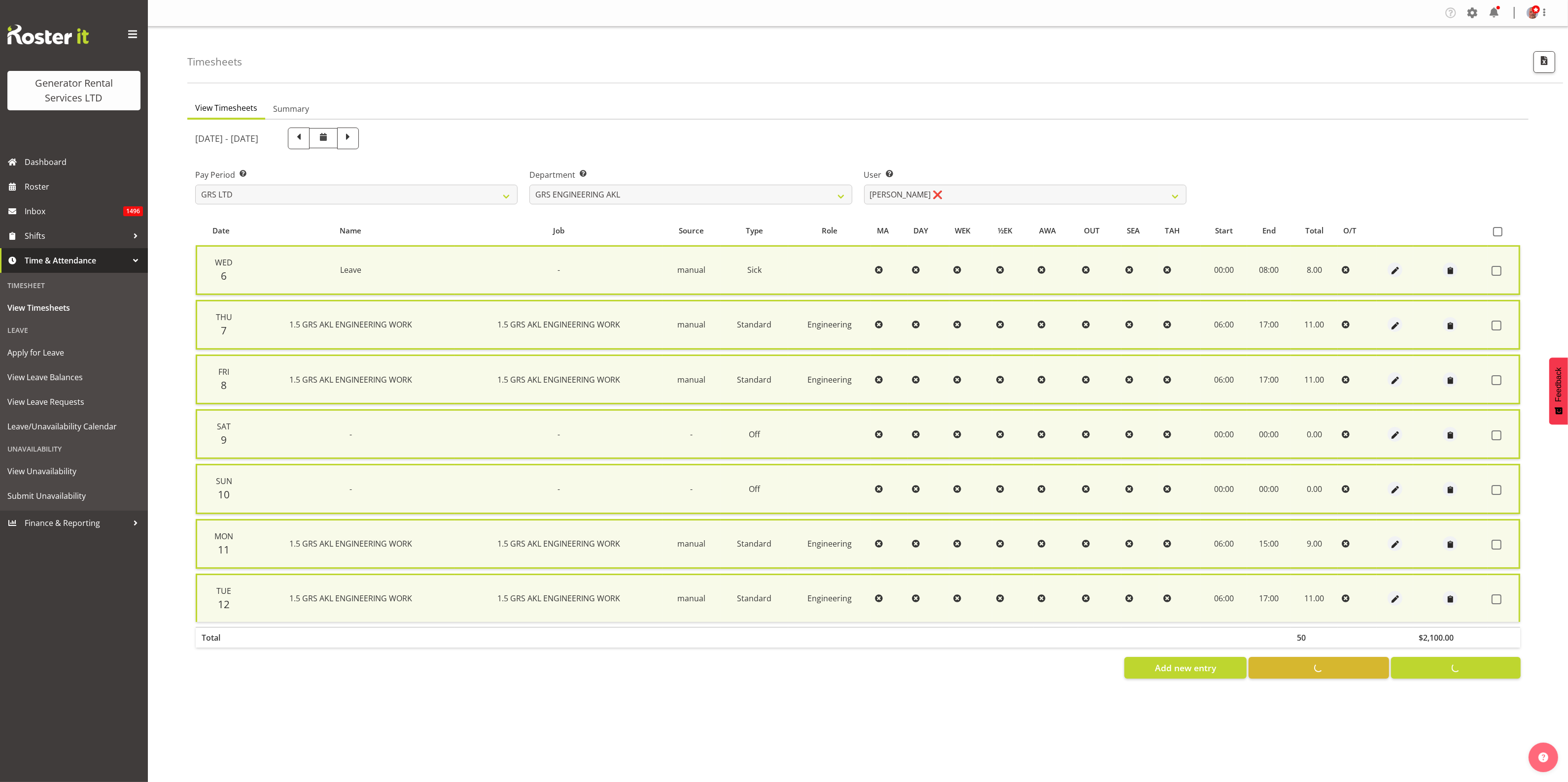
checkbox input "false"
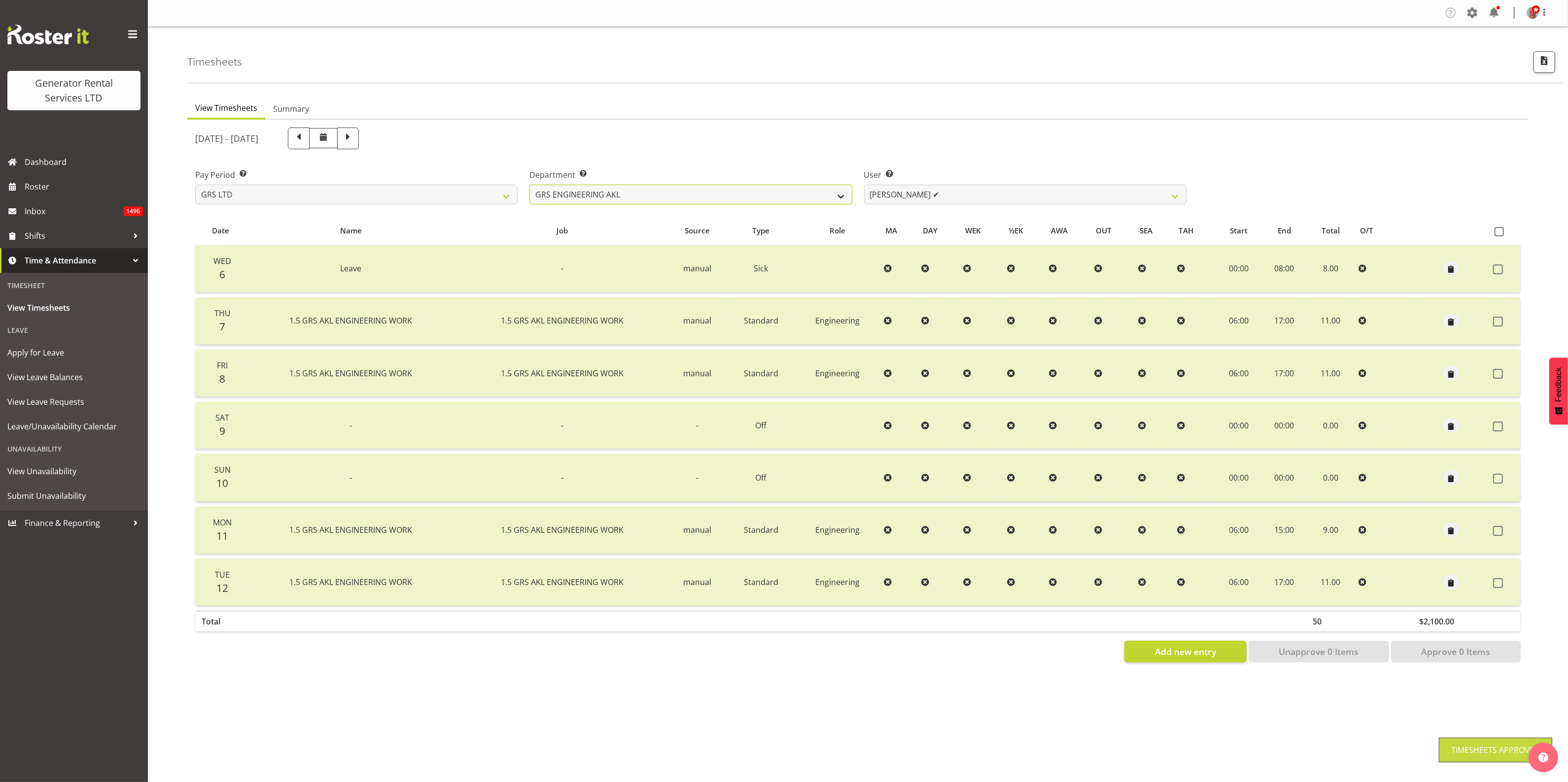
click at [785, 191] on select "GRS ADMIN AKL GRS ADMIN TGA GRS ENGINEERING AKL GRS HIRE AKL GRS HIRE HST GRS H…" at bounding box center [691, 195] width 322 height 20
select select "20"
click at [530, 185] on select "GRS ADMIN AKL GRS ADMIN TGA GRS ENGINEERING AKL GRS HIRE AKL GRS HIRE HST GRS H…" at bounding box center [691, 195] width 322 height 20
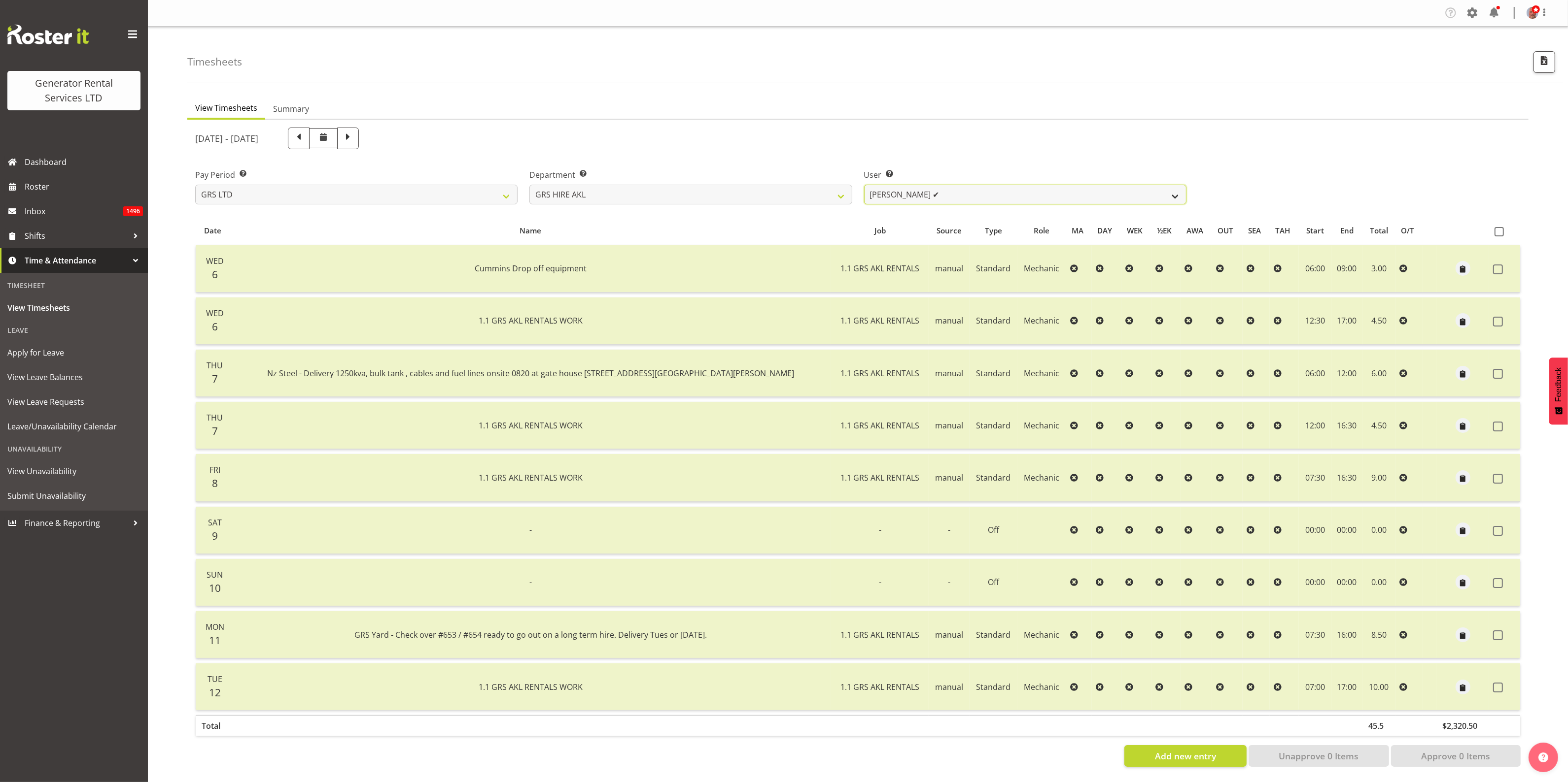
click at [888, 193] on select "Aaron Naish ✔ Brandon Adonis ✔ Brendan (Paris) Jordan ✔ Caleb Phillips ✔ Carl S…" at bounding box center [1025, 195] width 322 height 20
click at [864, 185] on select "Aaron Naish ✔ Brandon Adonis ✔ Brendan (Paris) Jordan ✔ Caleb Phillips ✔ Carl S…" at bounding box center [1025, 195] width 322 height 20
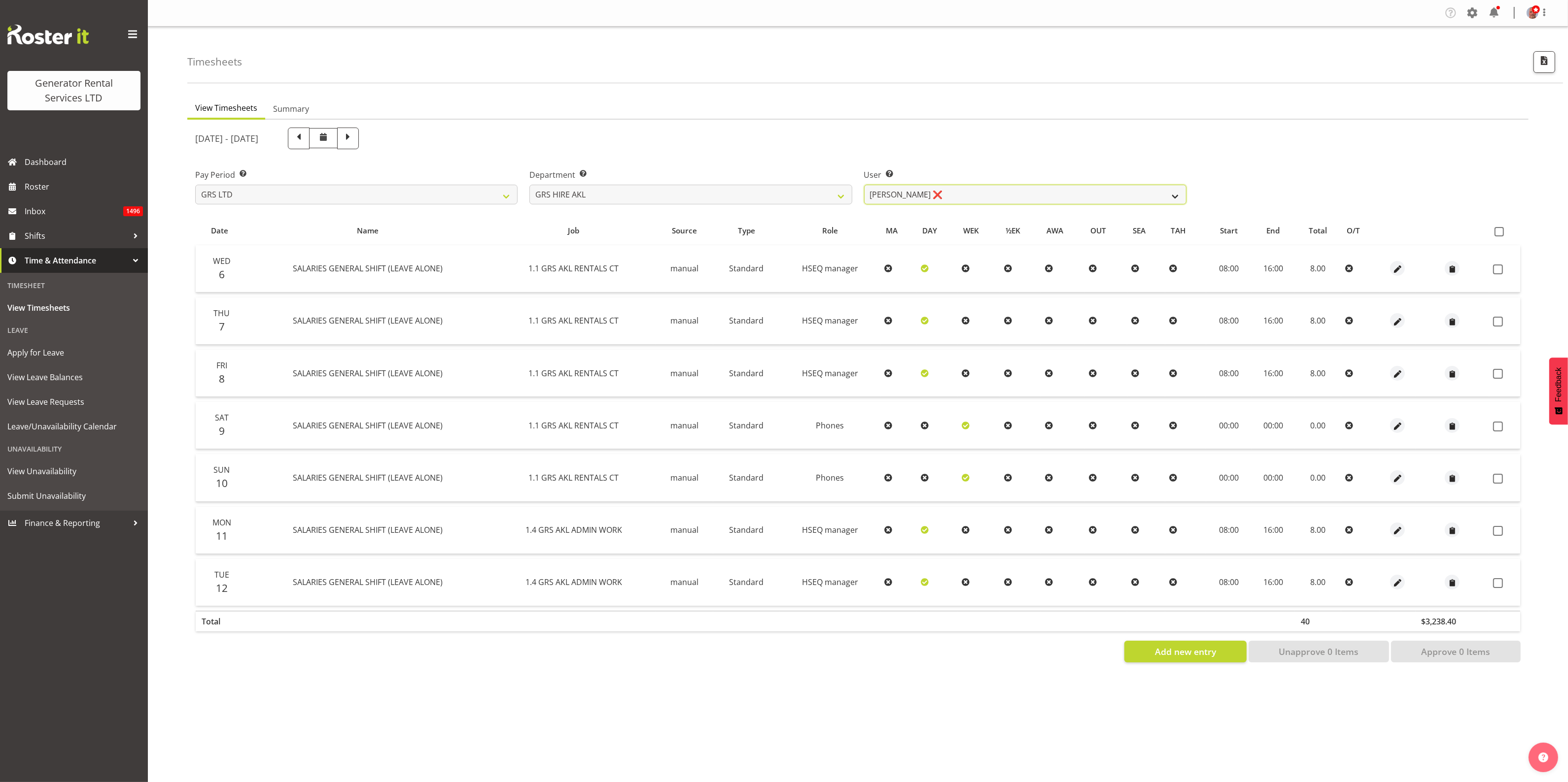
click at [885, 191] on select "Aaron Naish ✔ Brandon Adonis ✔ Brendan (Paris) Jordan ✔ Caleb Phillips ✔ Carl S…" at bounding box center [1025, 195] width 322 height 20
click at [904, 186] on select "Aaron Naish ✔ Brandon Adonis ✔ Brendan (Paris) Jordan ✔ Caleb Phillips ✔ Carl S…" at bounding box center [1025, 195] width 322 height 20
click at [864, 185] on select "Aaron Naish ✔ Brandon Adonis ✔ Brendan (Paris) Jordan ✔ Caleb Phillips ✔ Carl S…" at bounding box center [1025, 195] width 322 height 20
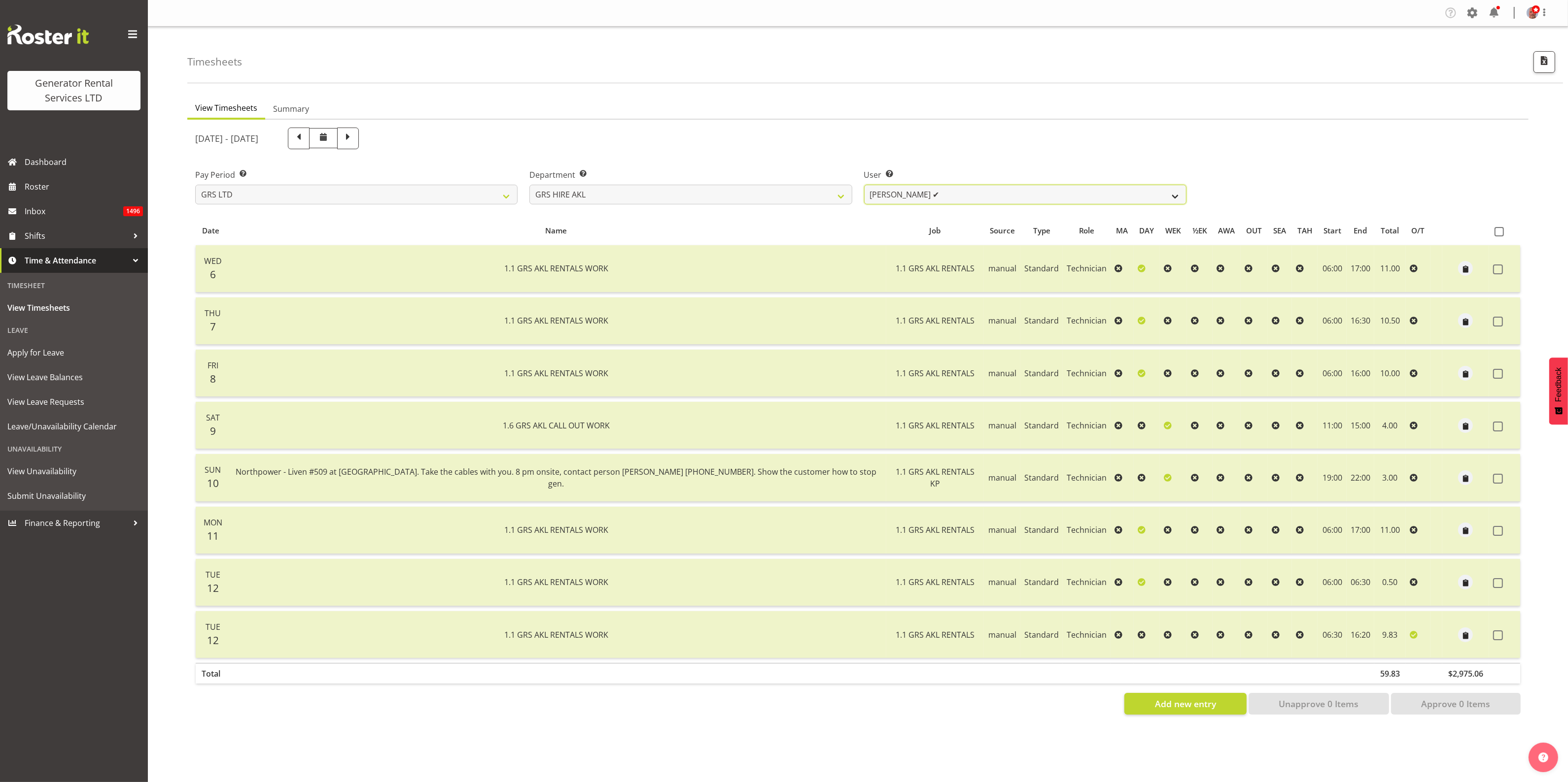
click at [881, 195] on select "Aaron Naish ✔ Brandon Adonis ✔ Brendan (Paris) Jordan ✔ Caleb Phillips ✔ Carl S…" at bounding box center [1025, 195] width 322 height 20
select select "160"
click at [864, 185] on select "Aaron Naish ✔ Brandon Adonis ✔ Brendan (Paris) Jordan ✔ Caleb Phillips ✔ Carl S…" at bounding box center [1025, 195] width 322 height 20
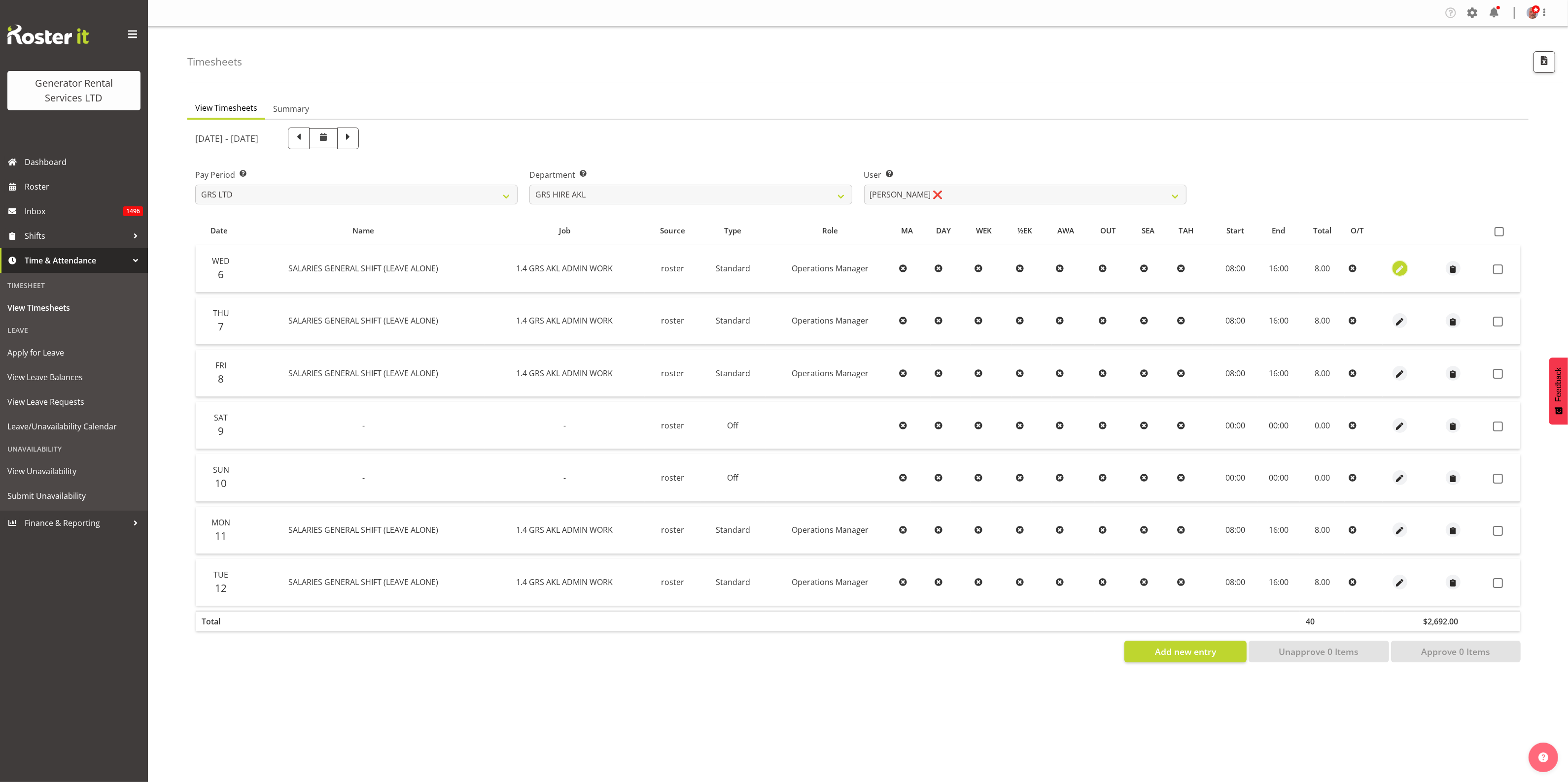
click at [1399, 269] on span "button" at bounding box center [1400, 269] width 12 height 12
select select "Standard"
select select "161"
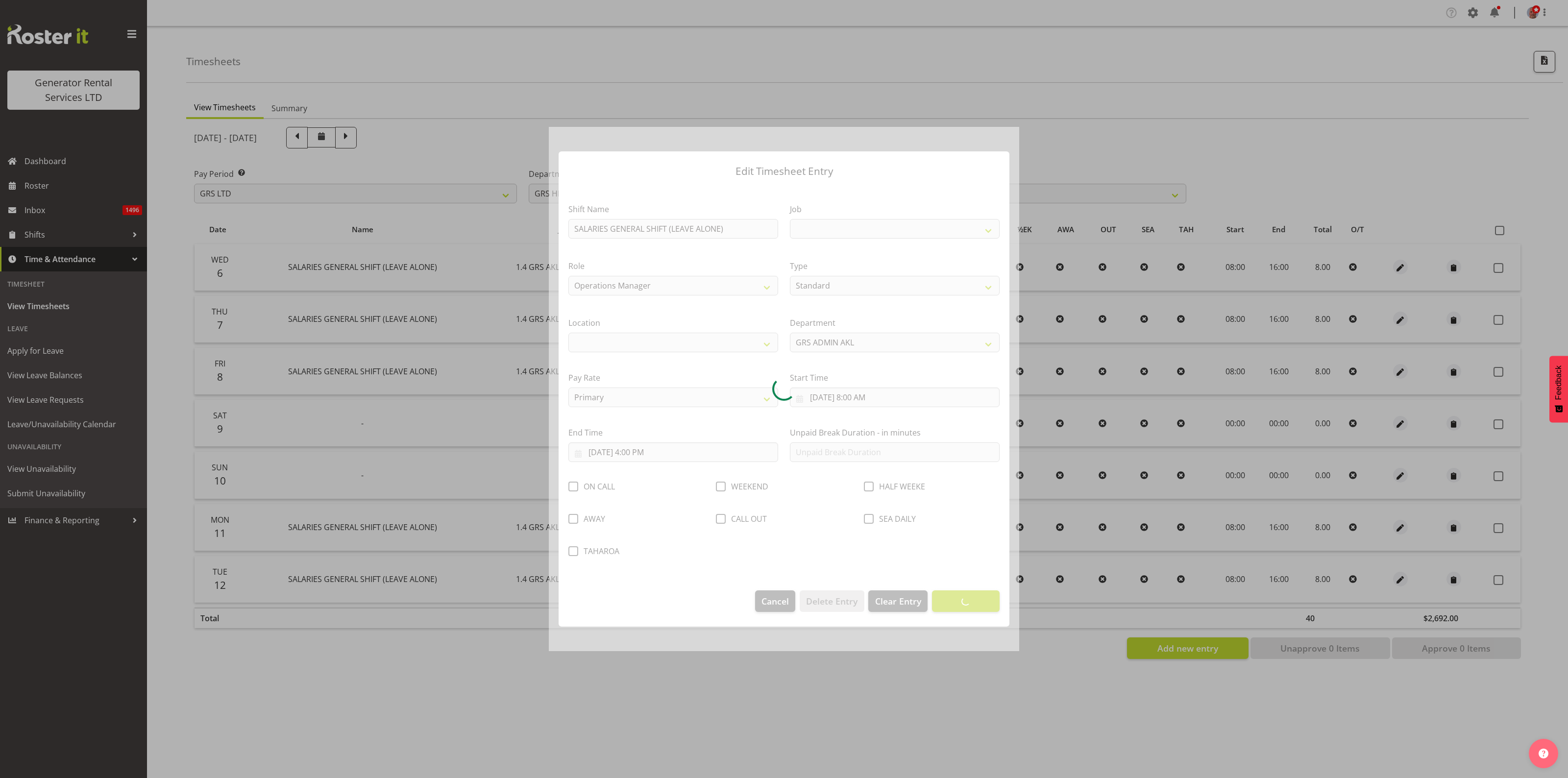
select select
select select "875"
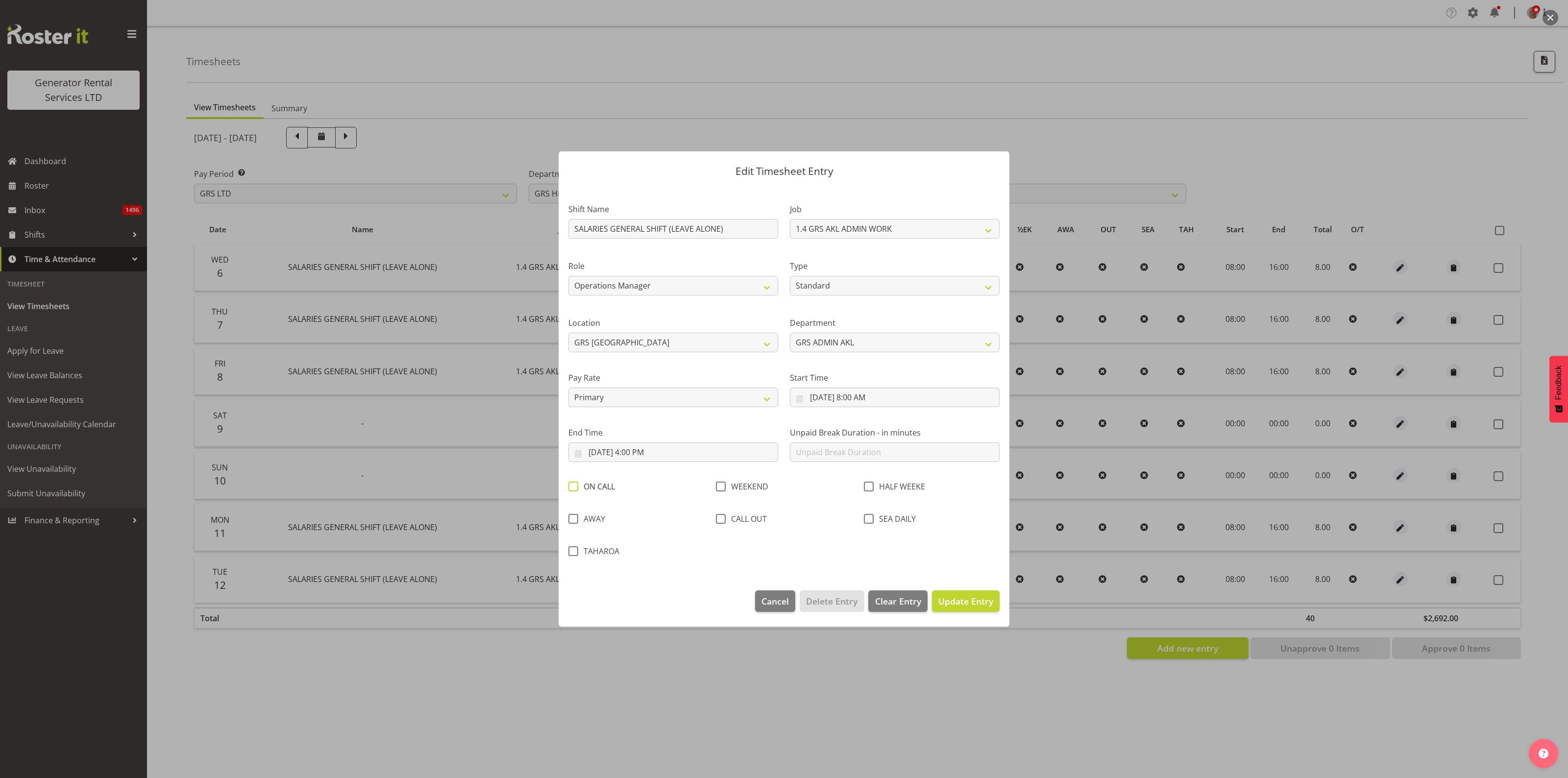
click at [576, 486] on span at bounding box center [573, 486] width 10 height 10
click at [575, 486] on input "ON CALL" at bounding box center [572, 487] width 6 height 6
checkbox input "true"
click at [976, 598] on span "Update Entry" at bounding box center [966, 601] width 55 height 12
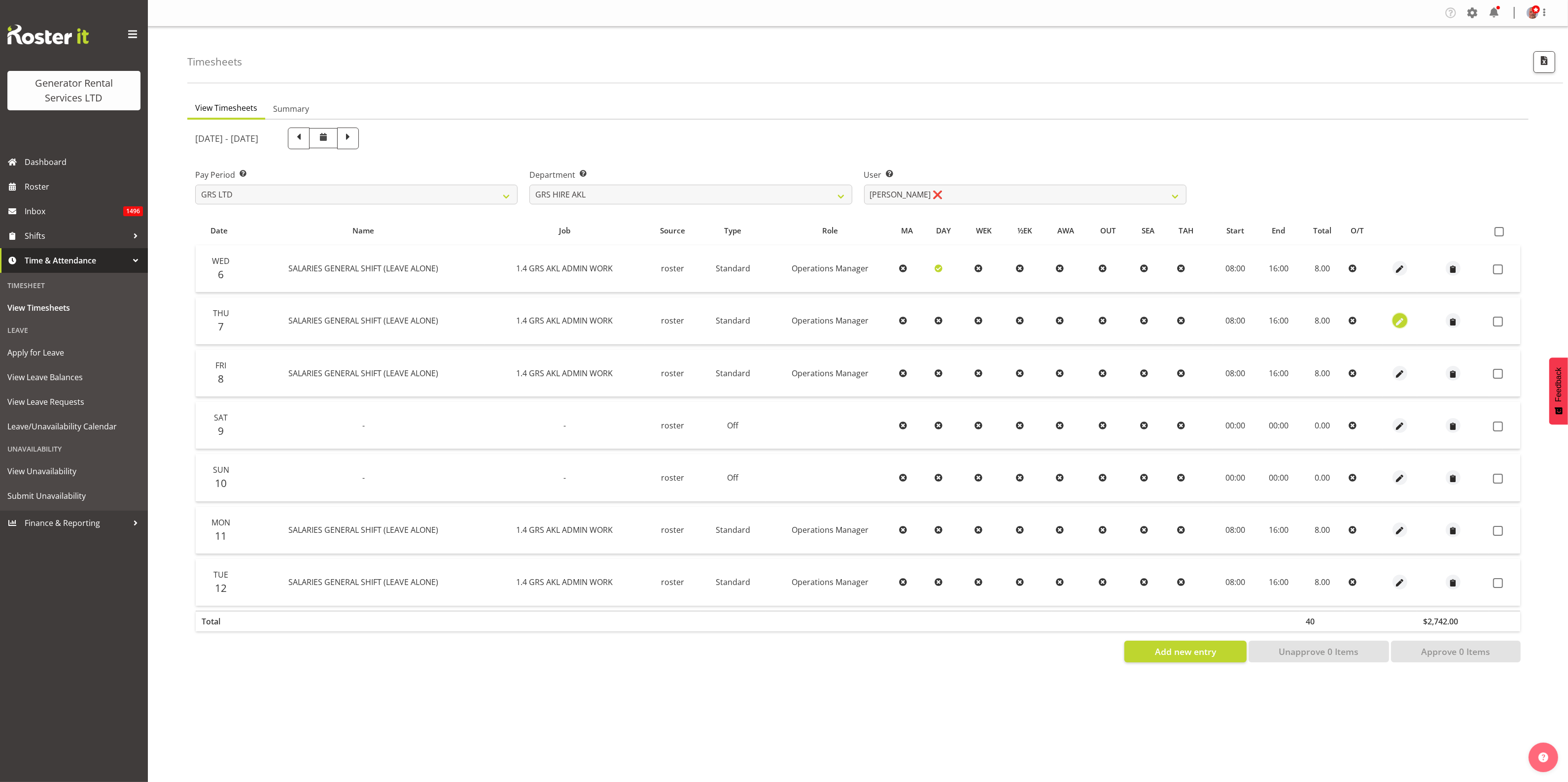
click at [1395, 321] on span "button" at bounding box center [1400, 322] width 12 height 12
select select "Standard"
select select "161"
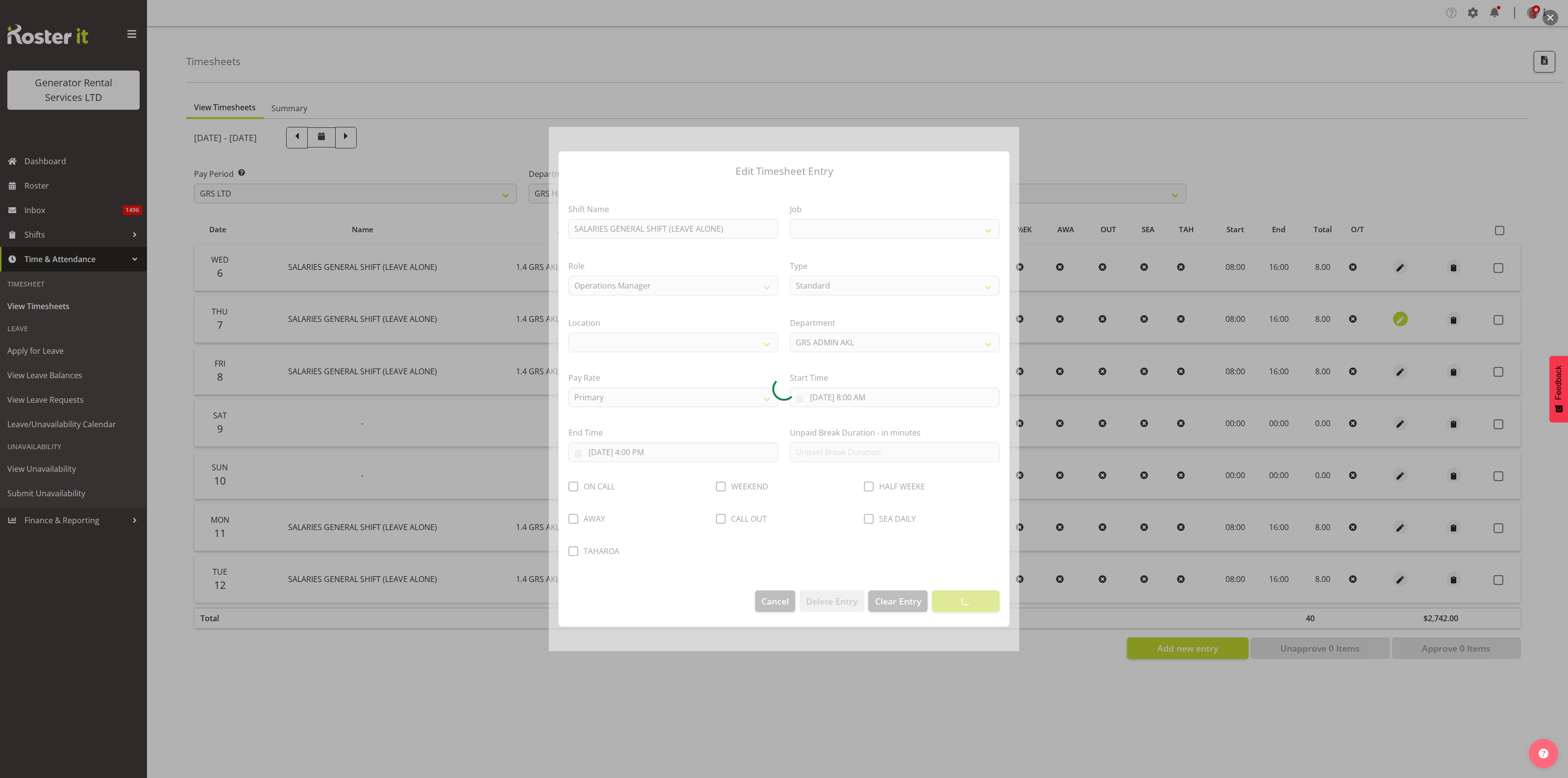
select select
select select "875"
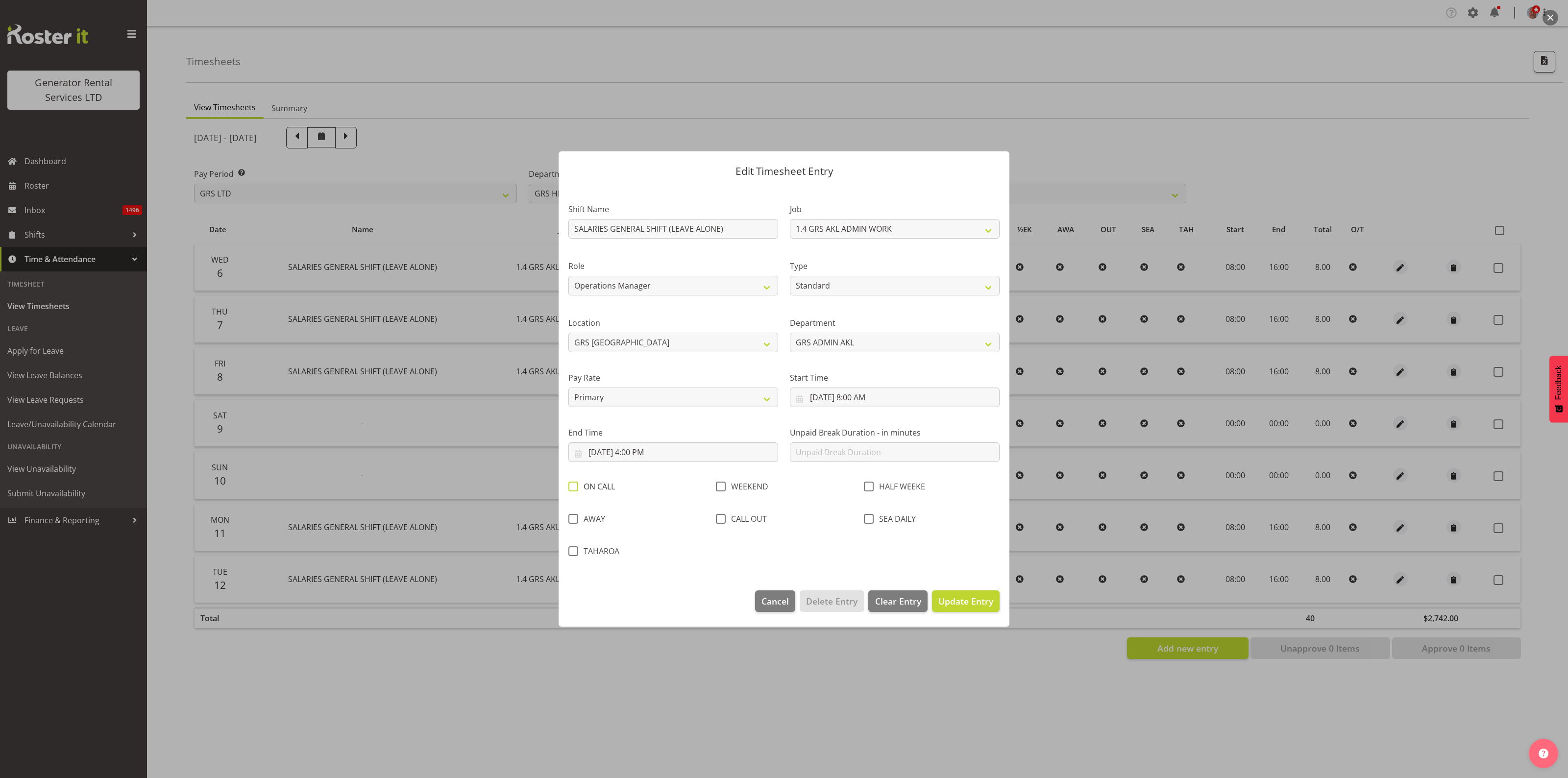
drag, startPoint x: 573, startPoint y: 486, endPoint x: 579, endPoint y: 488, distance: 6.3
click at [576, 486] on span at bounding box center [573, 486] width 10 height 10
click at [575, 486] on input "ON CALL" at bounding box center [572, 487] width 6 height 6
checkbox input "true"
drag, startPoint x: 956, startPoint y: 600, endPoint x: 973, endPoint y: 598, distance: 17.1
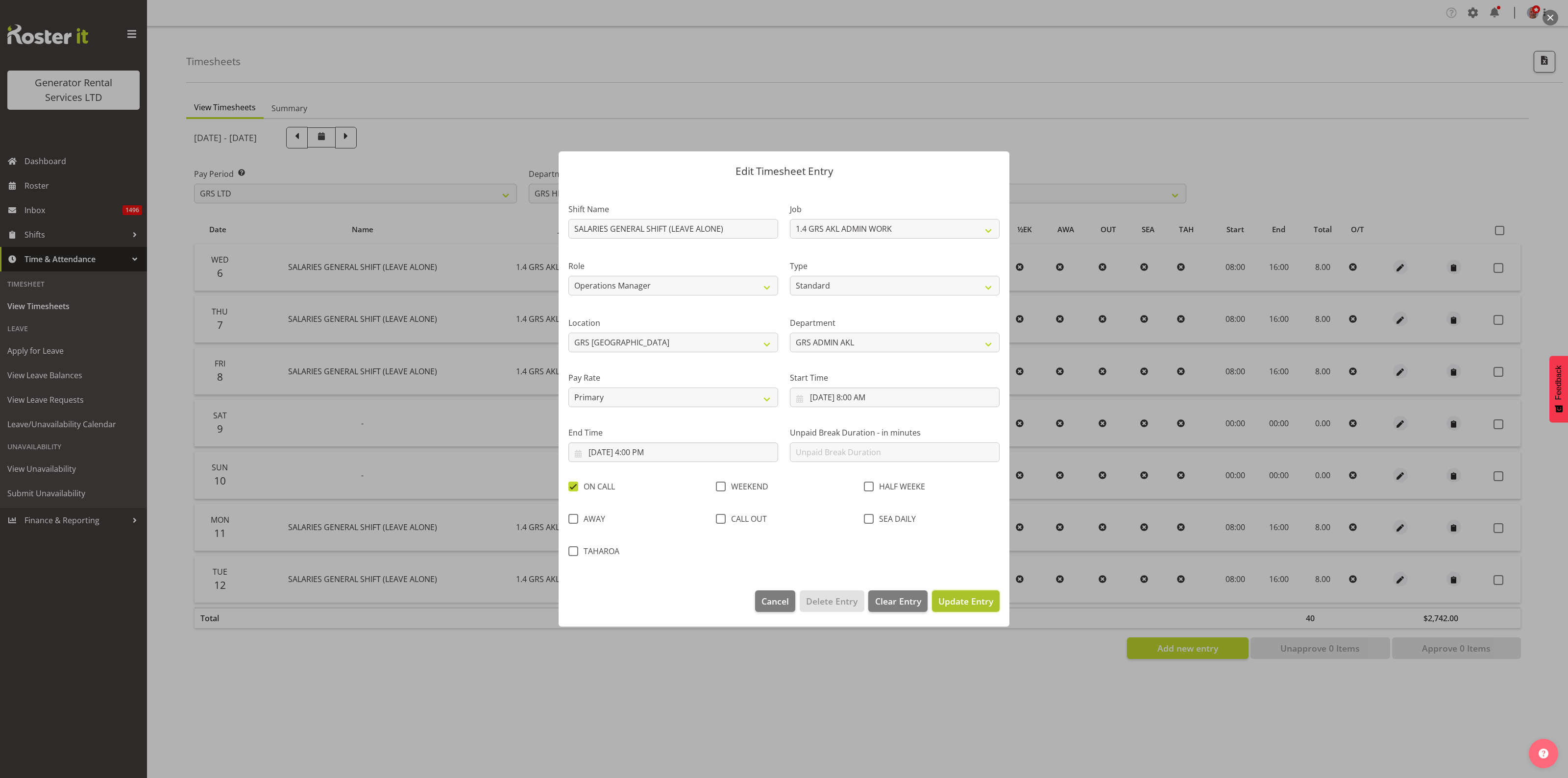
click at [958, 600] on span "Update Entry" at bounding box center [966, 601] width 55 height 12
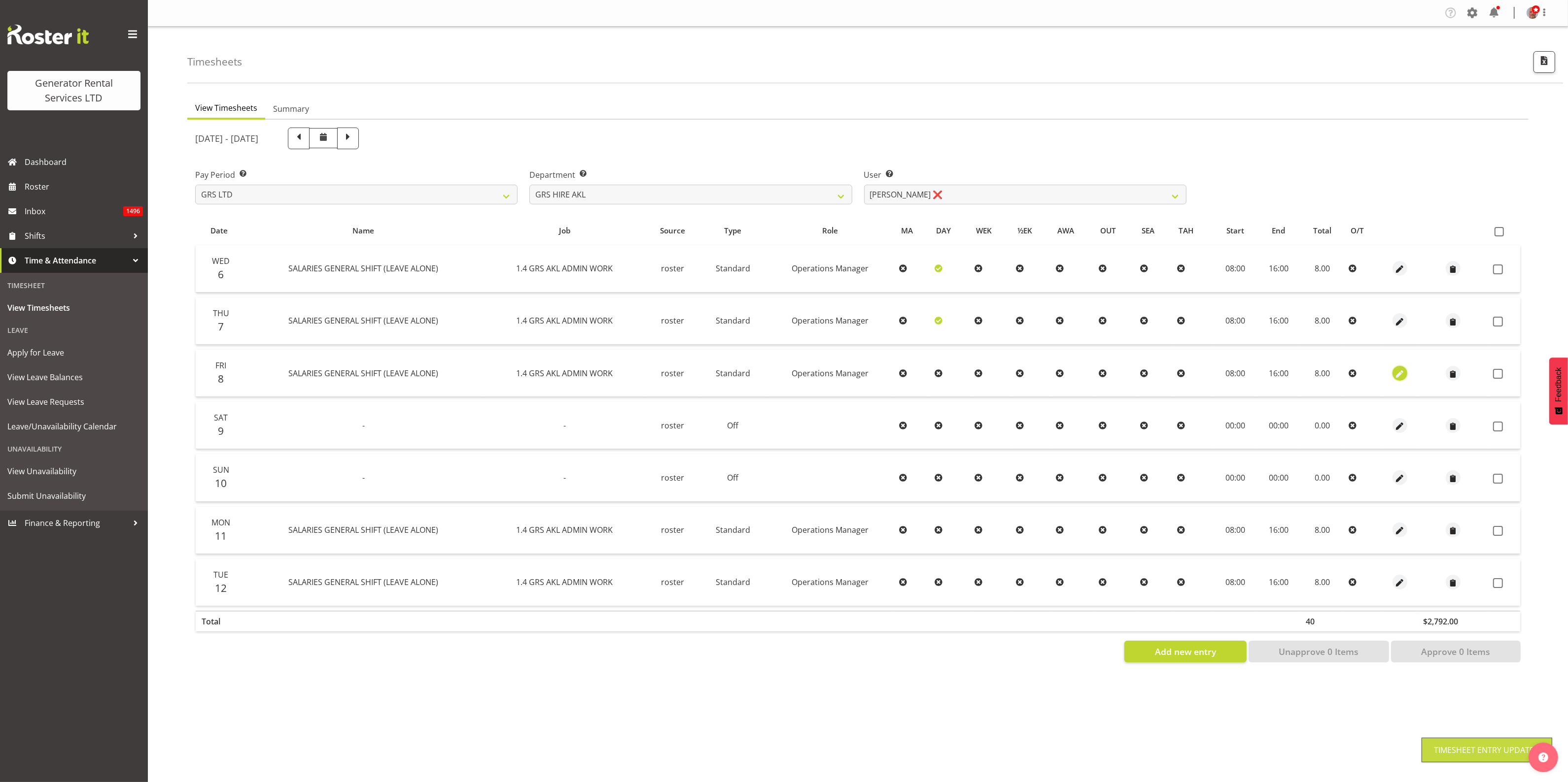
click at [1400, 373] on span "button" at bounding box center [1400, 374] width 12 height 12
select select "Standard"
select select "161"
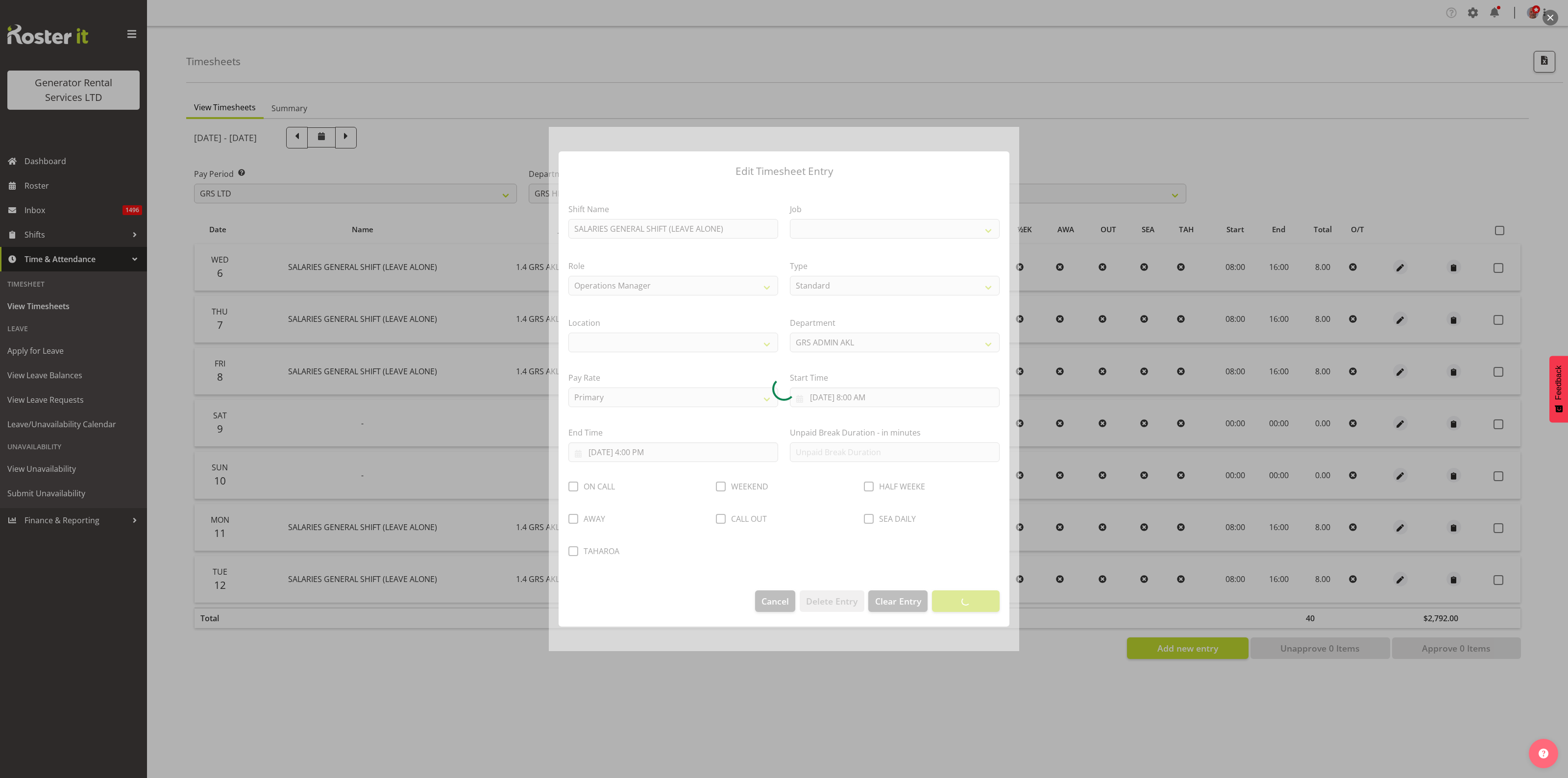
select select
select select "875"
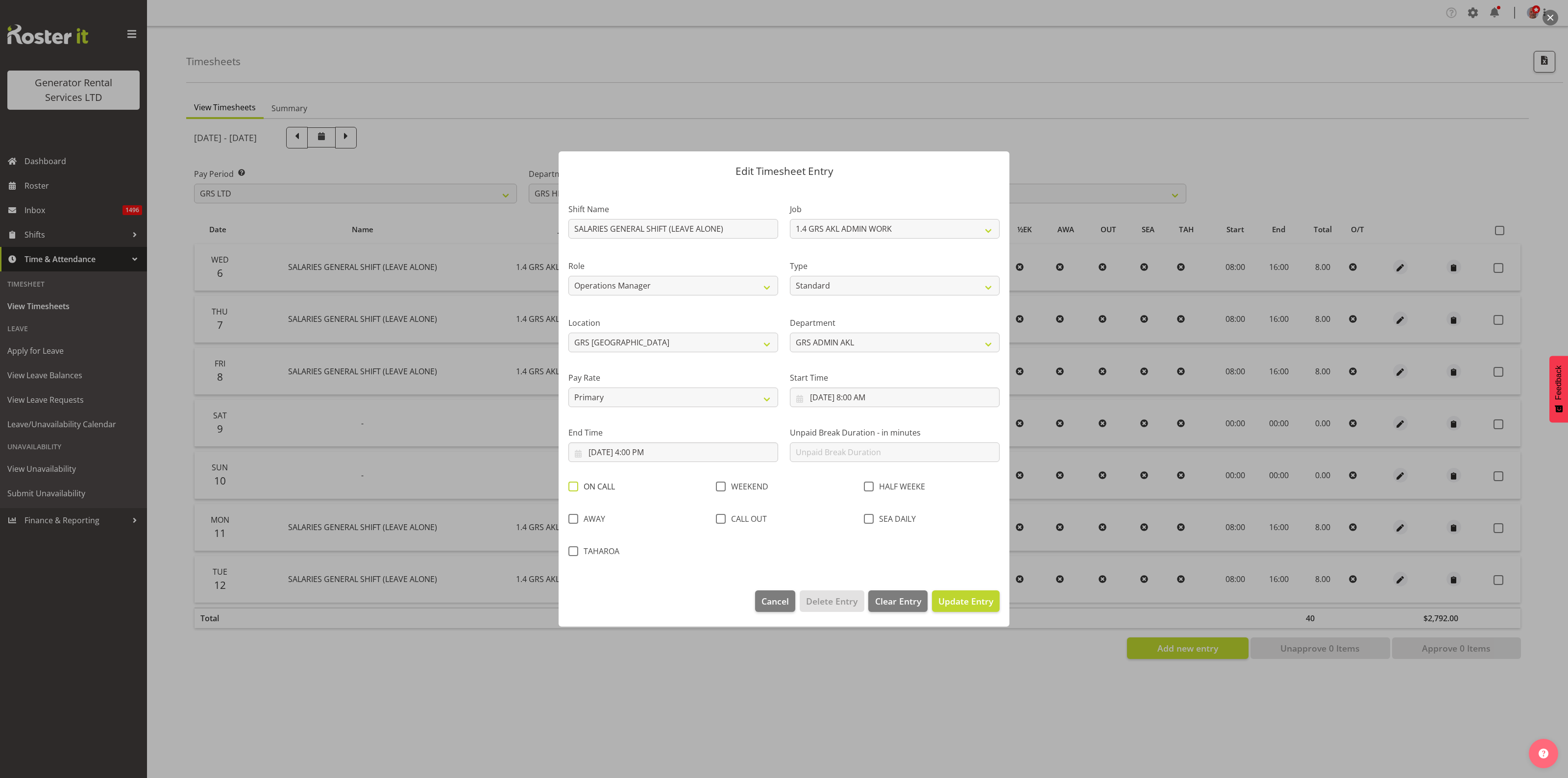
drag, startPoint x: 575, startPoint y: 488, endPoint x: 591, endPoint y: 486, distance: 16.1
click at [582, 486] on label "ON CALL" at bounding box center [592, 486] width 46 height 10
click at [575, 486] on input "ON CALL" at bounding box center [572, 487] width 6 height 6
checkbox input "true"
click at [968, 595] on span "Update Entry" at bounding box center [966, 601] width 55 height 13
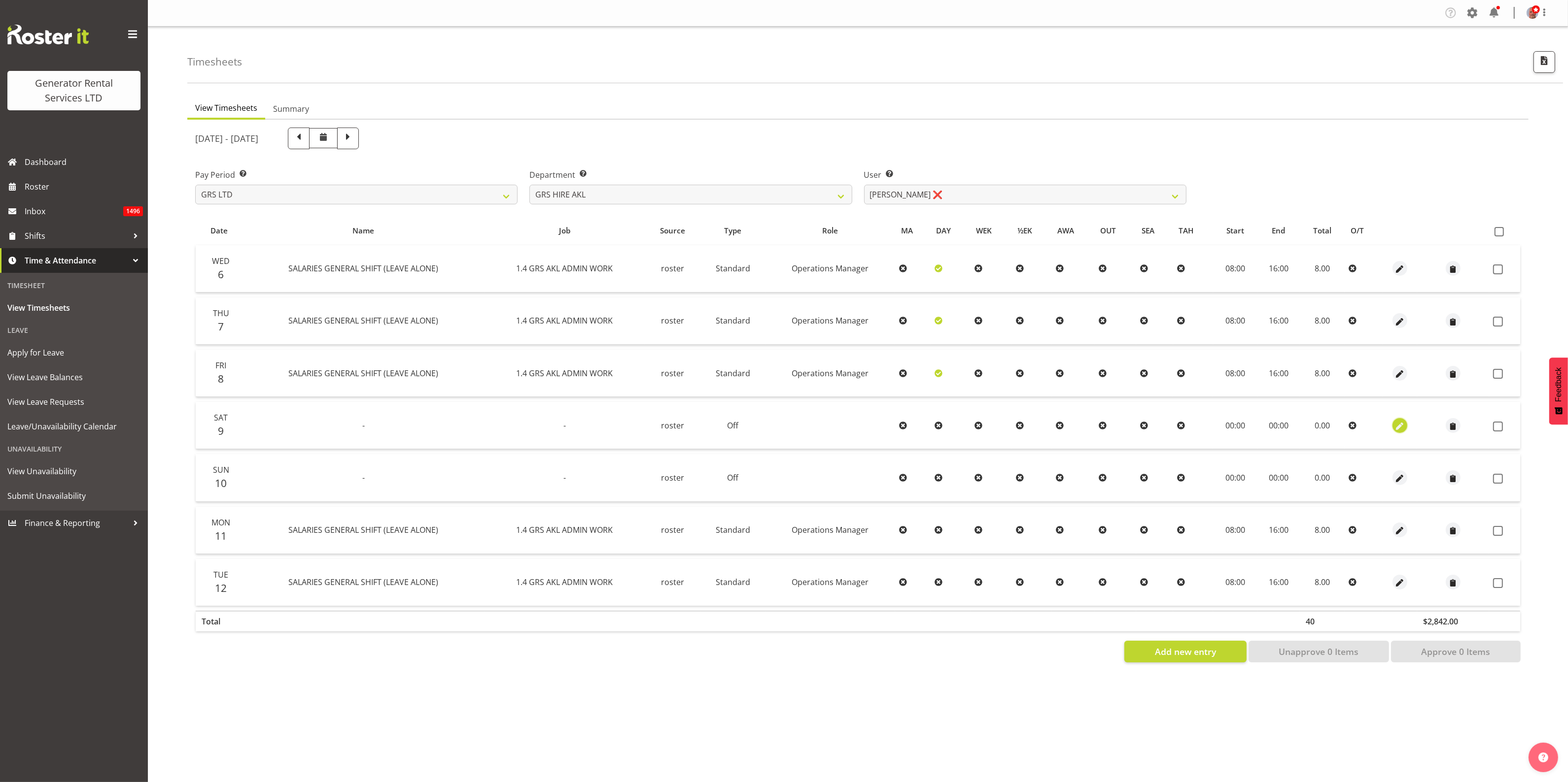
click at [1397, 428] on span "button" at bounding box center [1400, 426] width 12 height 12
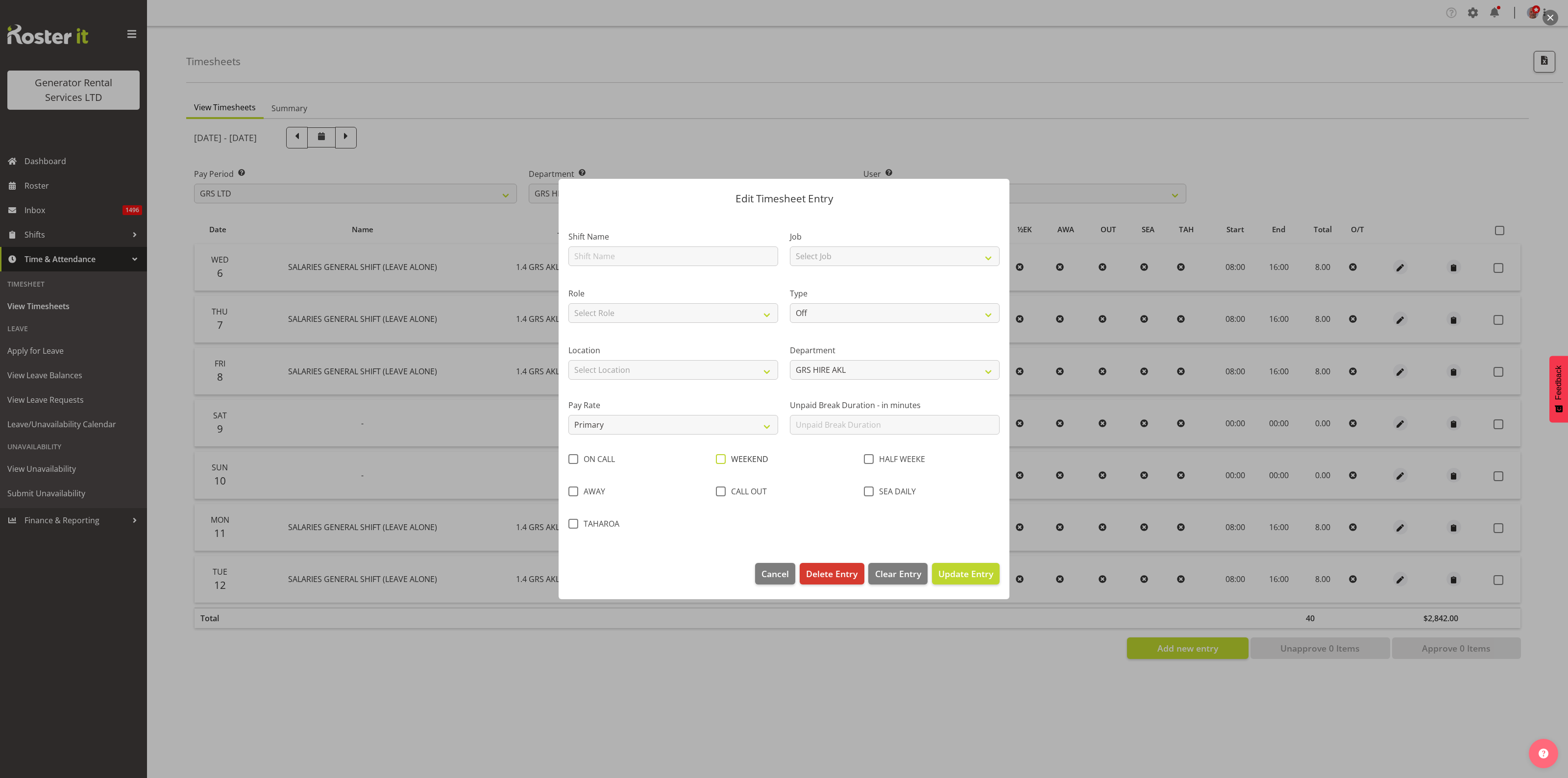
click at [723, 461] on span at bounding box center [721, 459] width 10 height 10
click at [723, 461] on input "WEEKEND" at bounding box center [719, 459] width 6 height 6
checkbox input "true"
click at [967, 575] on span "Update Entry" at bounding box center [966, 573] width 55 height 12
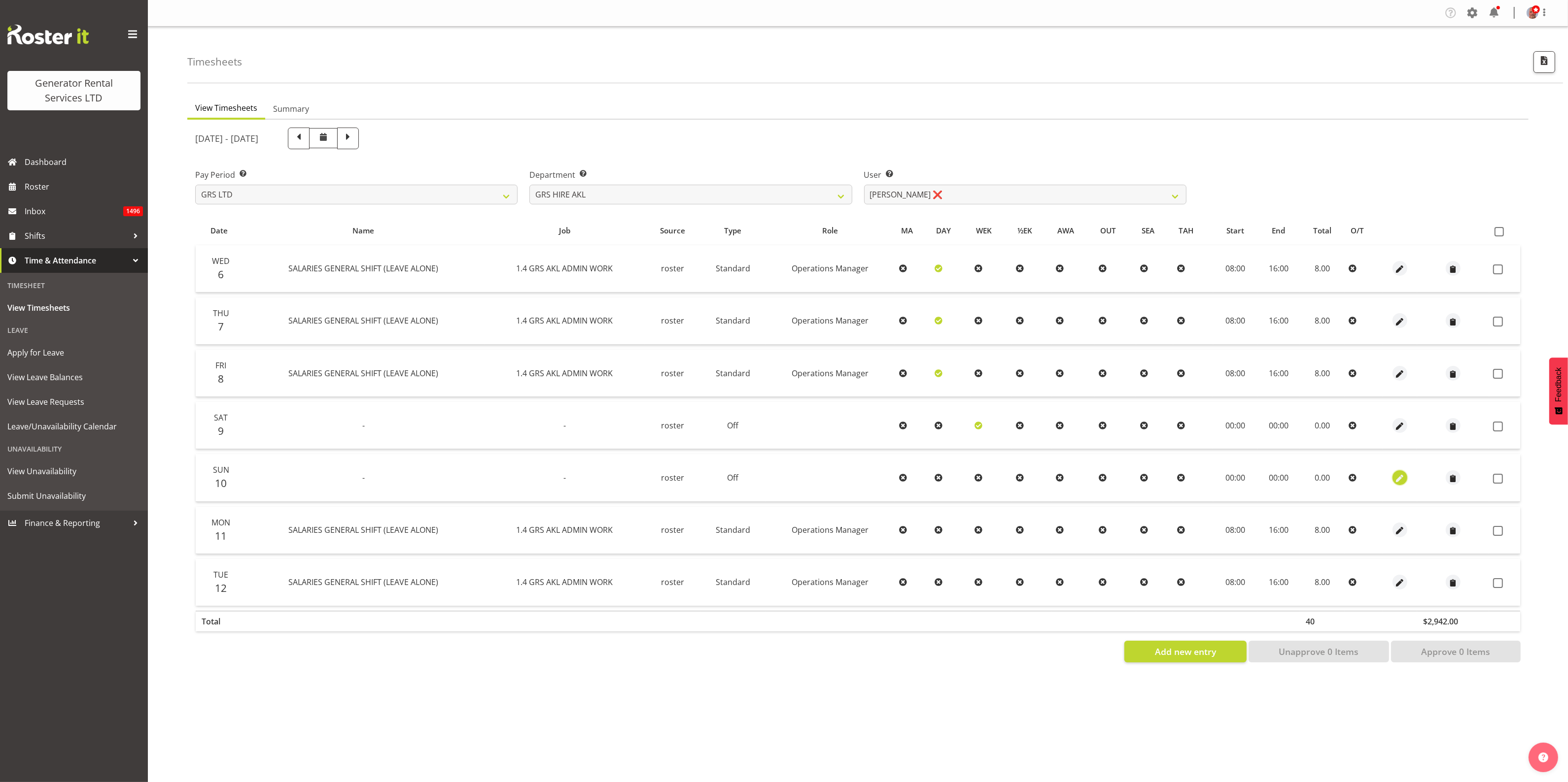
click at [1396, 479] on span "button" at bounding box center [1400, 479] width 12 height 12
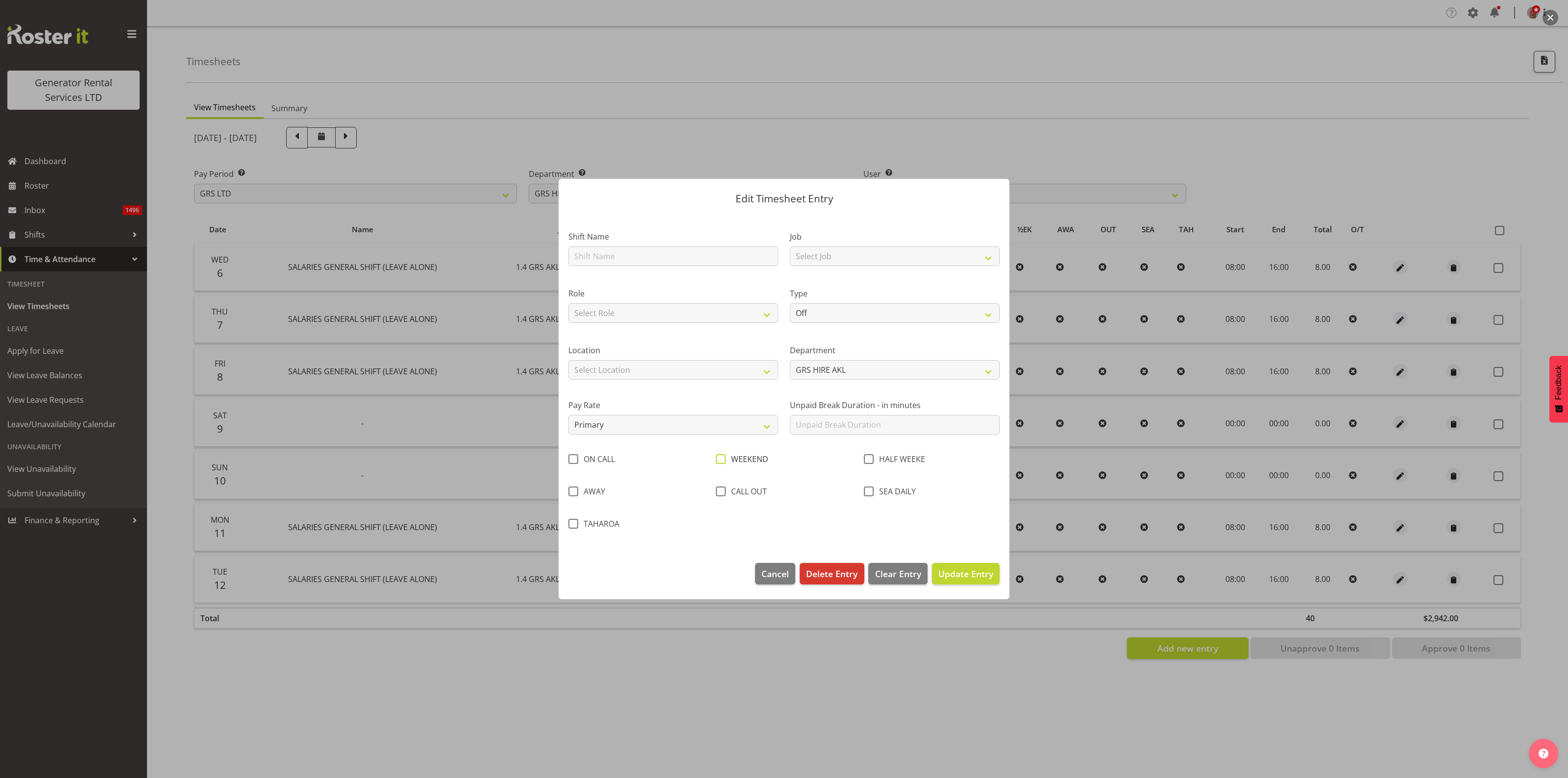
click at [721, 461] on span at bounding box center [721, 459] width 10 height 10
click at [721, 461] on input "WEEKEND" at bounding box center [719, 459] width 6 height 6
checkbox input "true"
click at [968, 569] on span "Update Entry" at bounding box center [966, 573] width 55 height 12
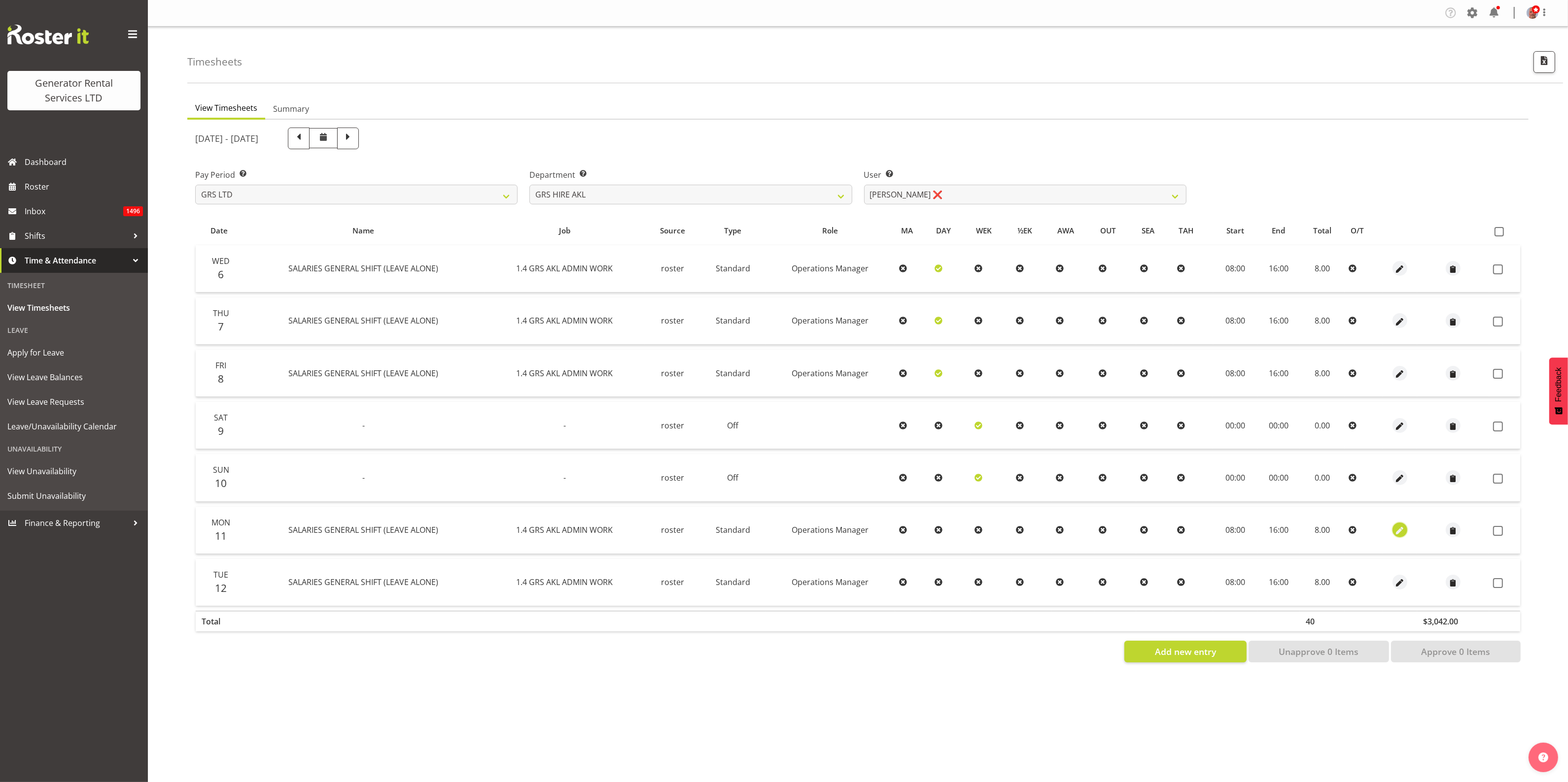
click at [1398, 530] on span "button" at bounding box center [1400, 531] width 12 height 12
select select "Standard"
select select "161"
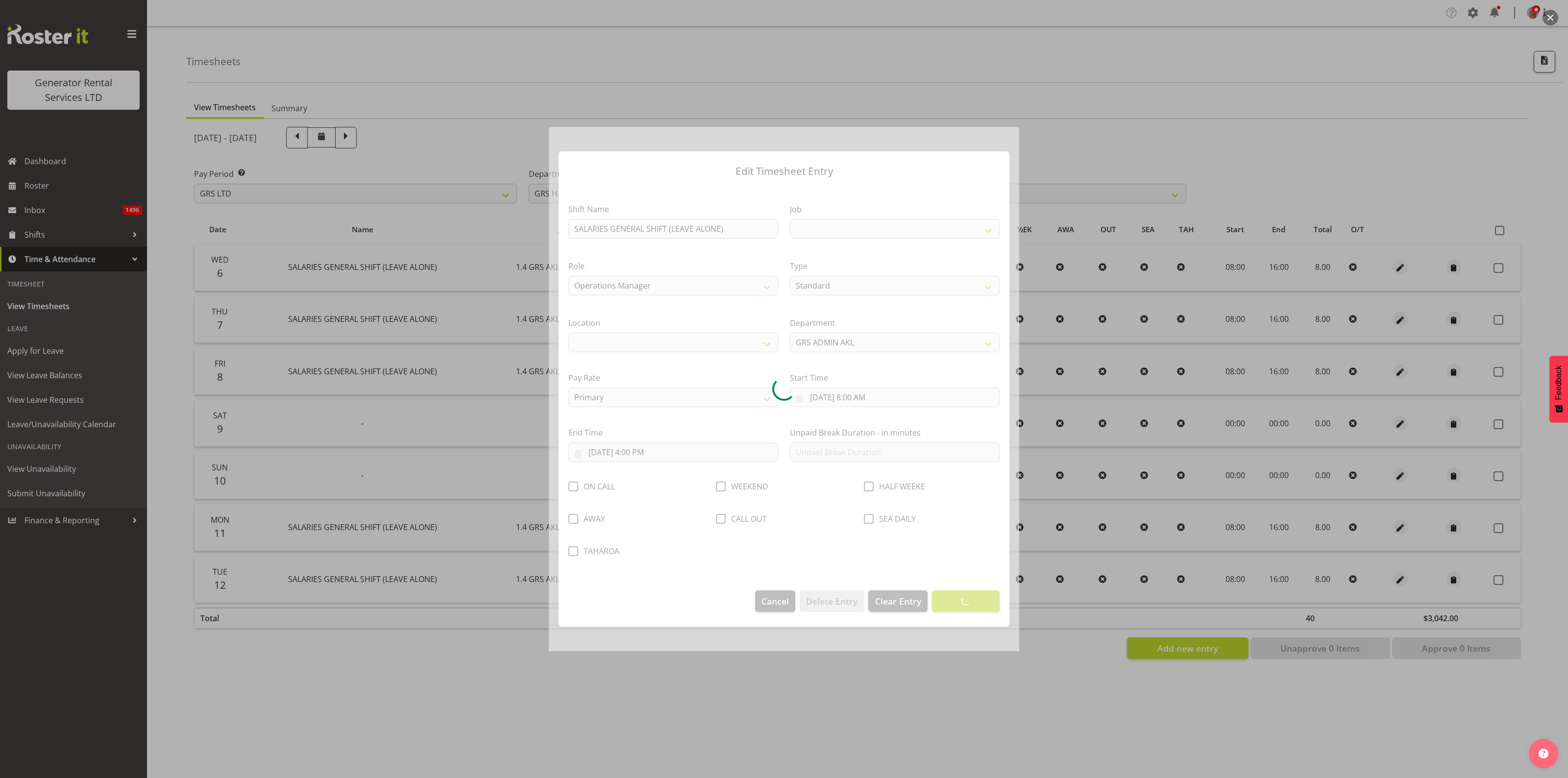
select select
select select "875"
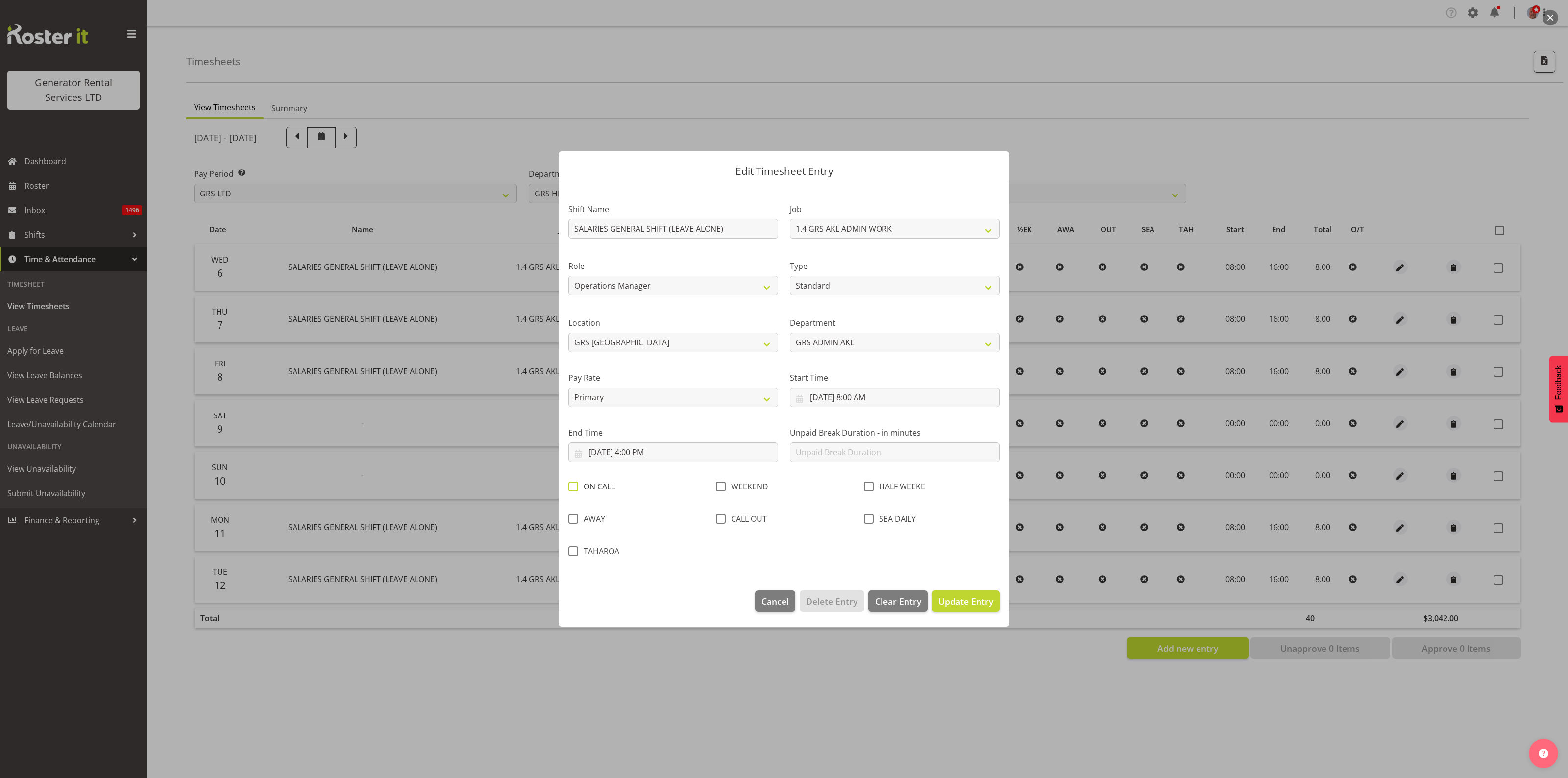
click at [574, 484] on span at bounding box center [573, 486] width 10 height 10
click at [574, 484] on input "ON CALL" at bounding box center [572, 487] width 6 height 6
checkbox input "true"
click at [954, 597] on span "Update Entry" at bounding box center [966, 601] width 55 height 12
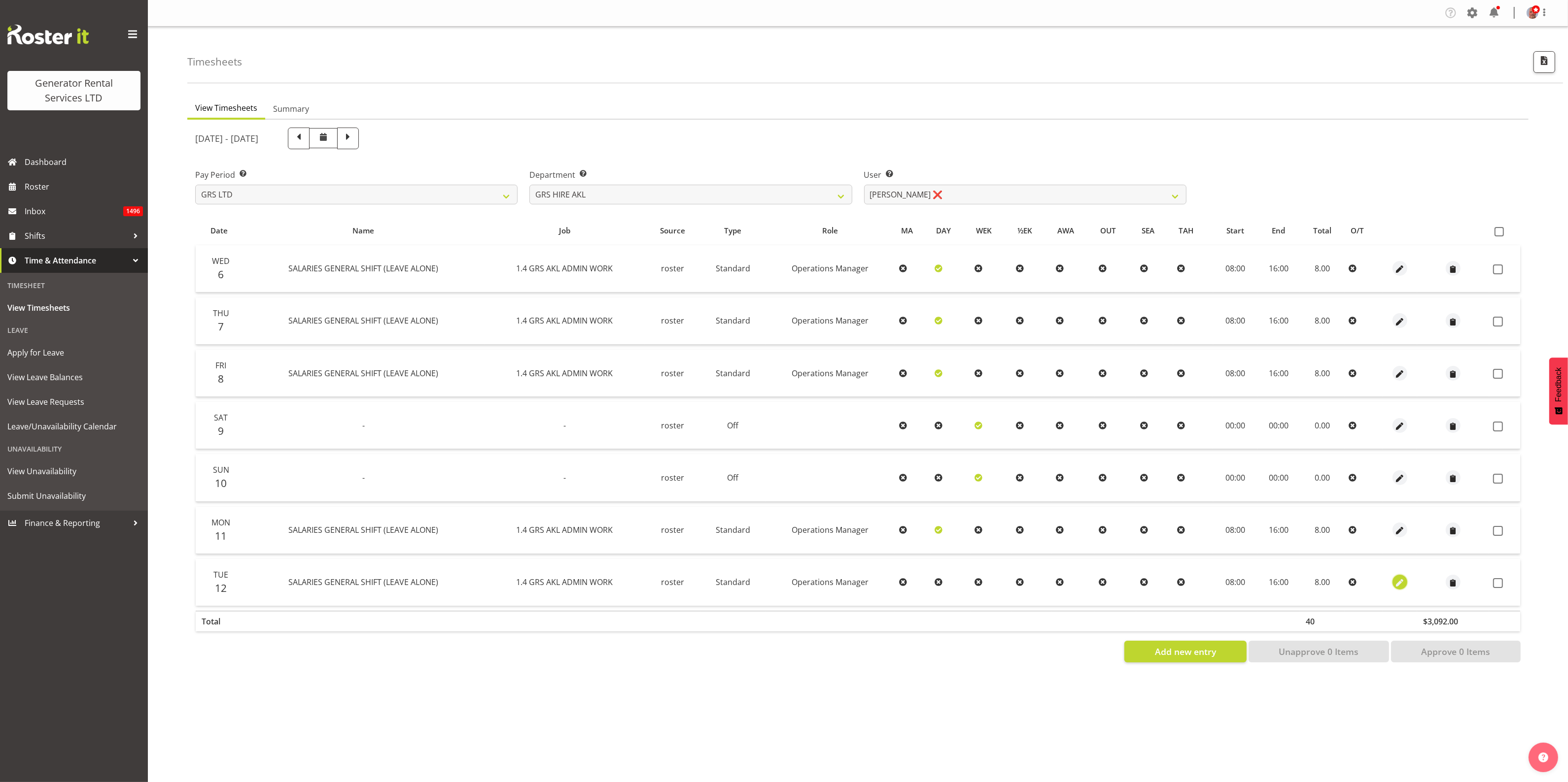
click at [1396, 583] on span "button" at bounding box center [1400, 583] width 12 height 12
select select "Standard"
select select "161"
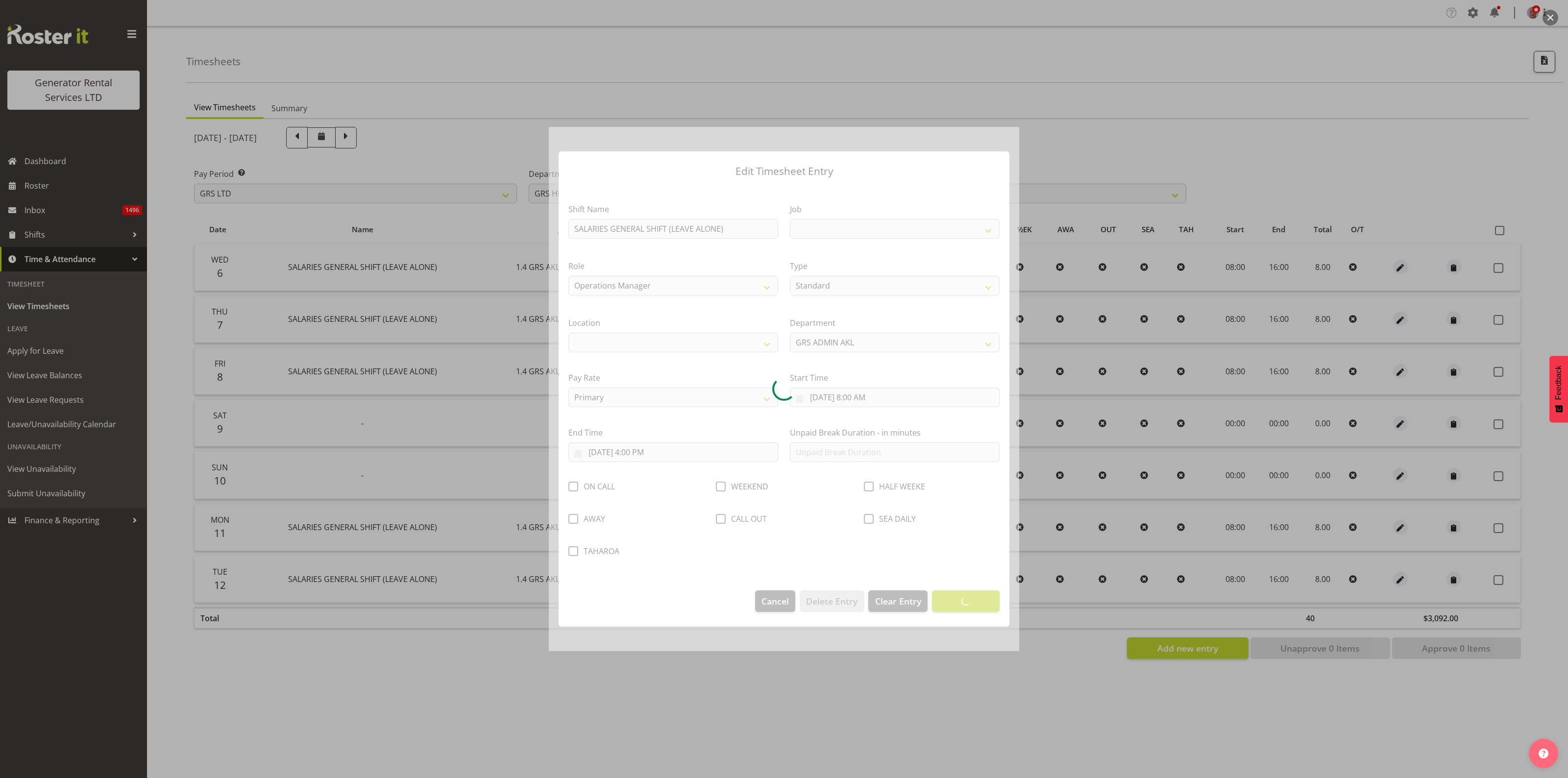
select select
select select "875"
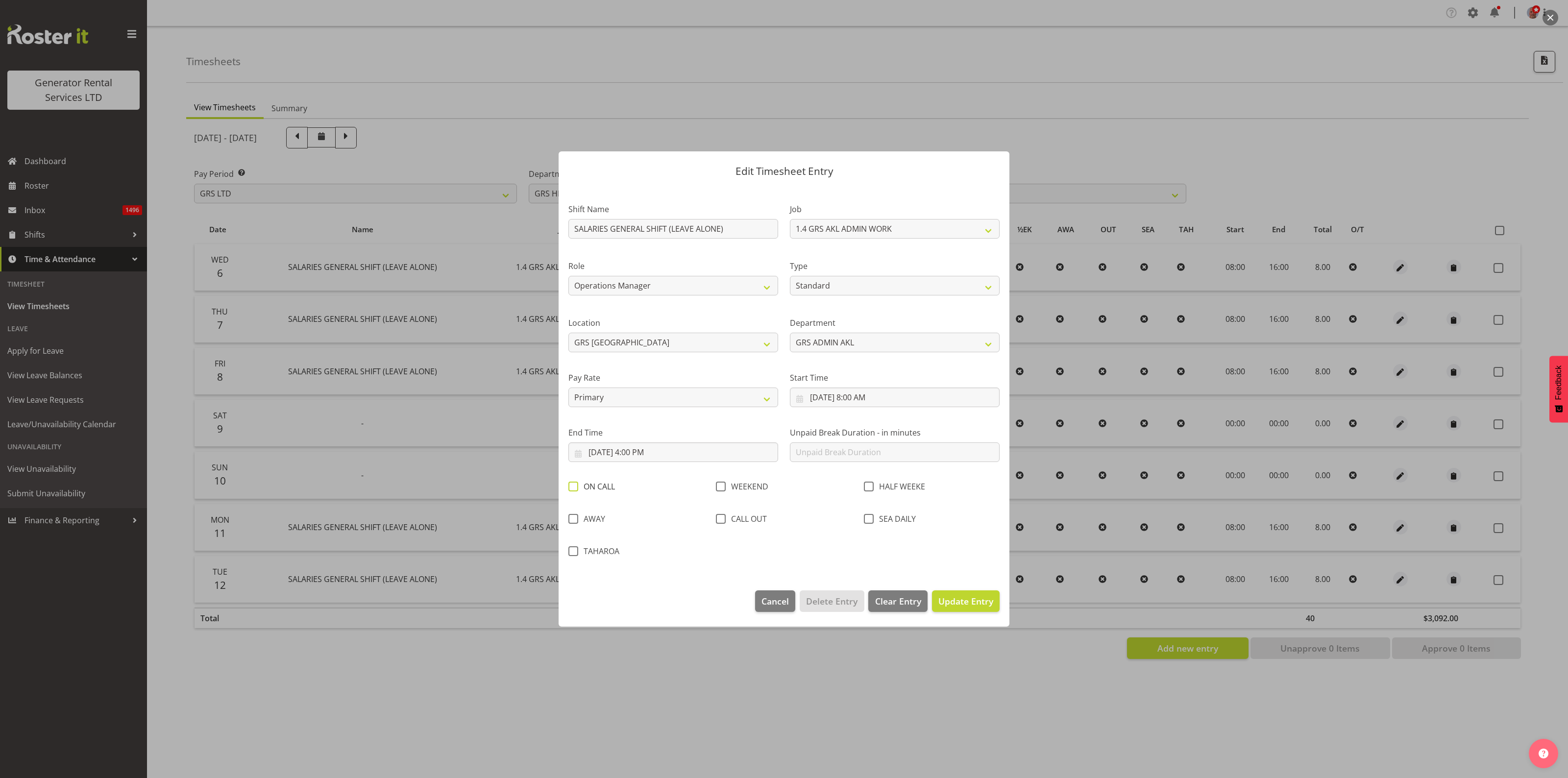
click at [576, 484] on span at bounding box center [573, 486] width 10 height 10
click at [575, 484] on input "ON CALL" at bounding box center [572, 487] width 6 height 6
checkbox input "true"
click at [961, 596] on span "Update Entry" at bounding box center [966, 601] width 55 height 12
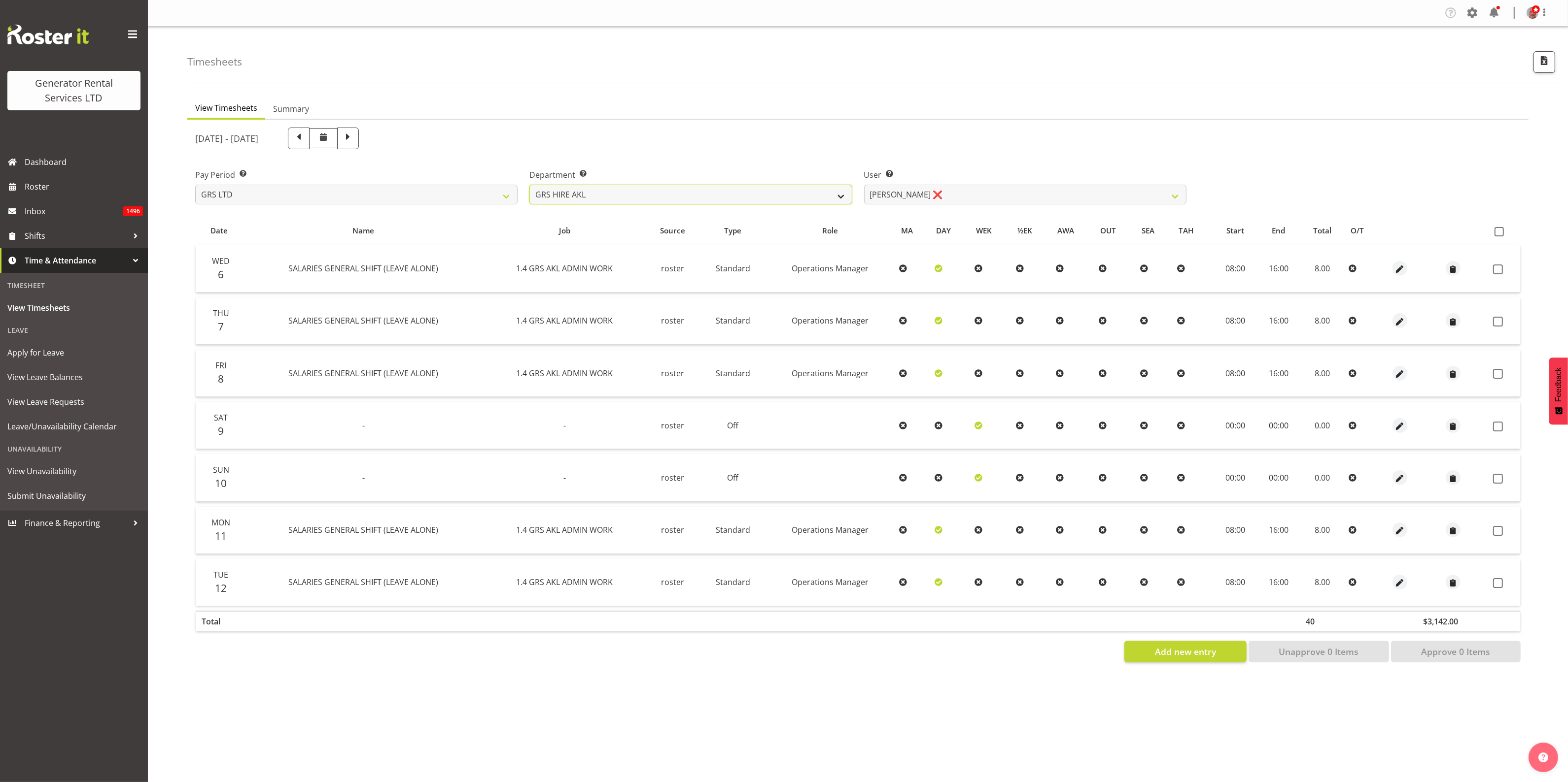
click at [731, 193] on select "GRS ADMIN AKL GRS ADMIN TGA GRS ENGINEERING AKL GRS HIRE AKL GRS HIRE HST GRS H…" at bounding box center [691, 195] width 322 height 20
click at [1043, 188] on select "Aaron Naish ✔ Brandon Adonis ✔ Brendan (Paris) Jordan ✔ Caleb Phillips ✔ Carl S…" at bounding box center [1025, 195] width 322 height 20
select select "177"
click at [864, 185] on select "Aaron Naish ✔ Brandon Adonis ✔ Brendan (Paris) Jordan ✔ Caleb Phillips ✔ Carl S…" at bounding box center [1025, 195] width 322 height 20
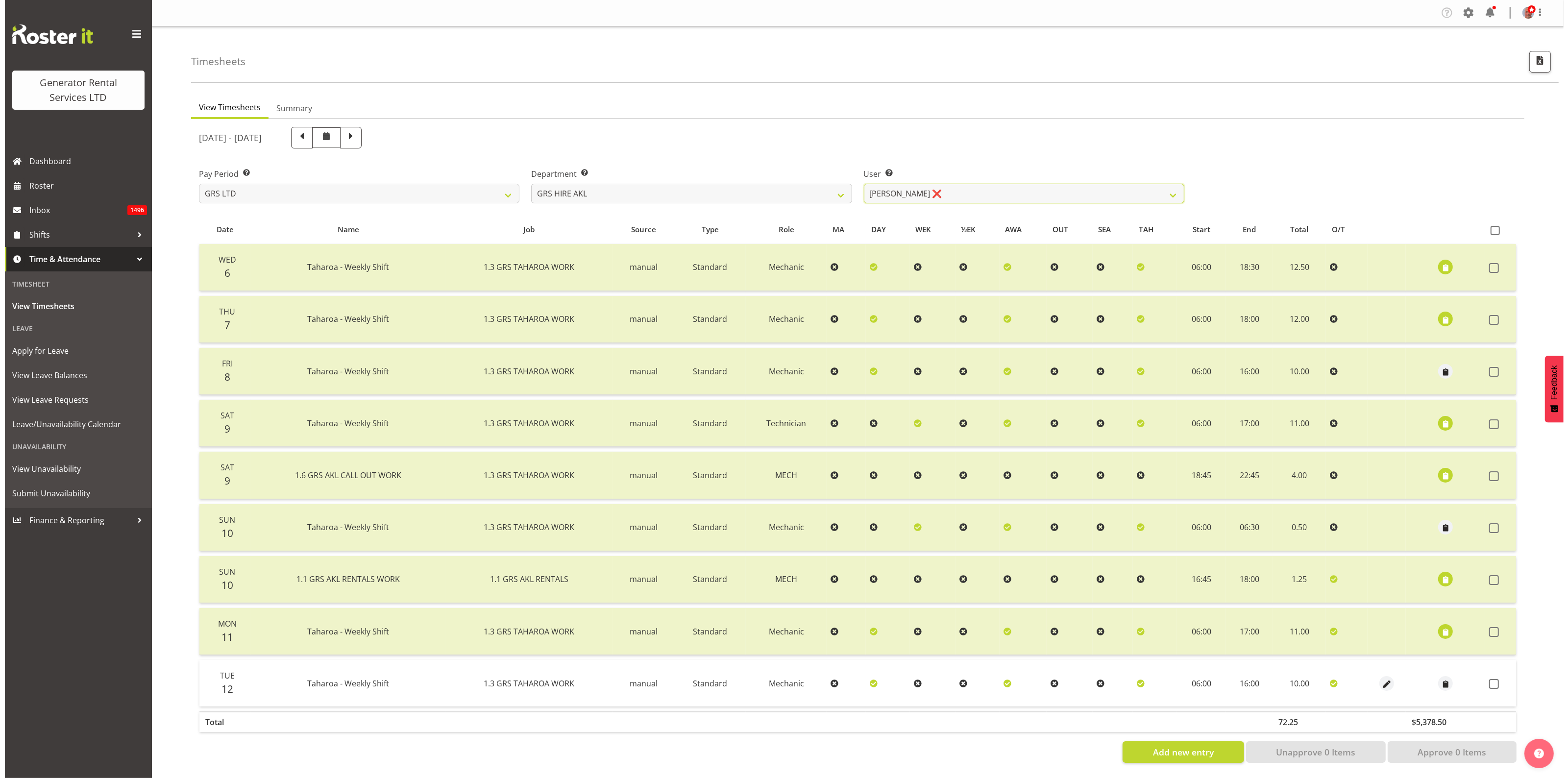
scroll to position [9, 0]
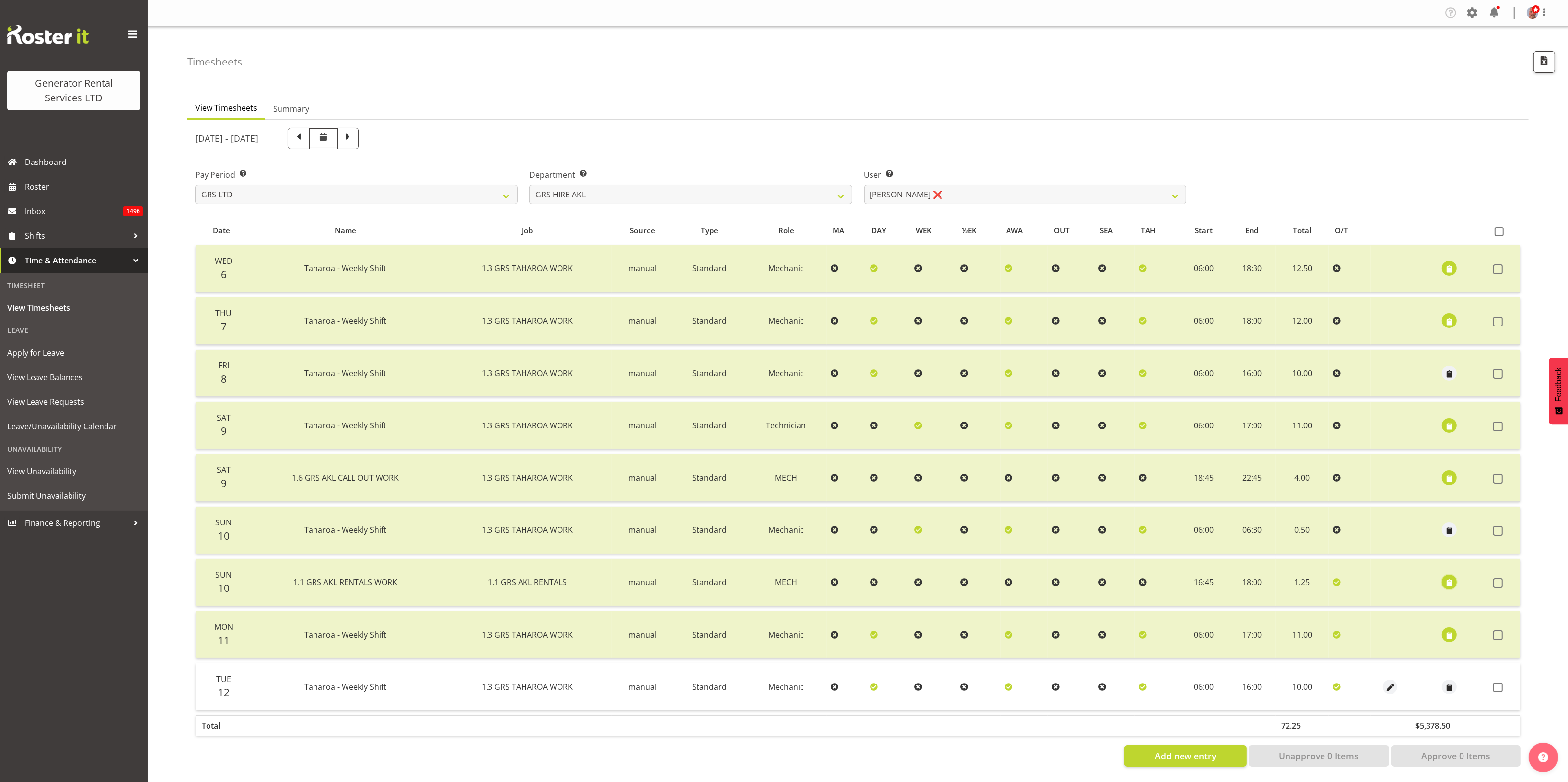
click at [1449, 578] on span "button" at bounding box center [1449, 583] width 12 height 12
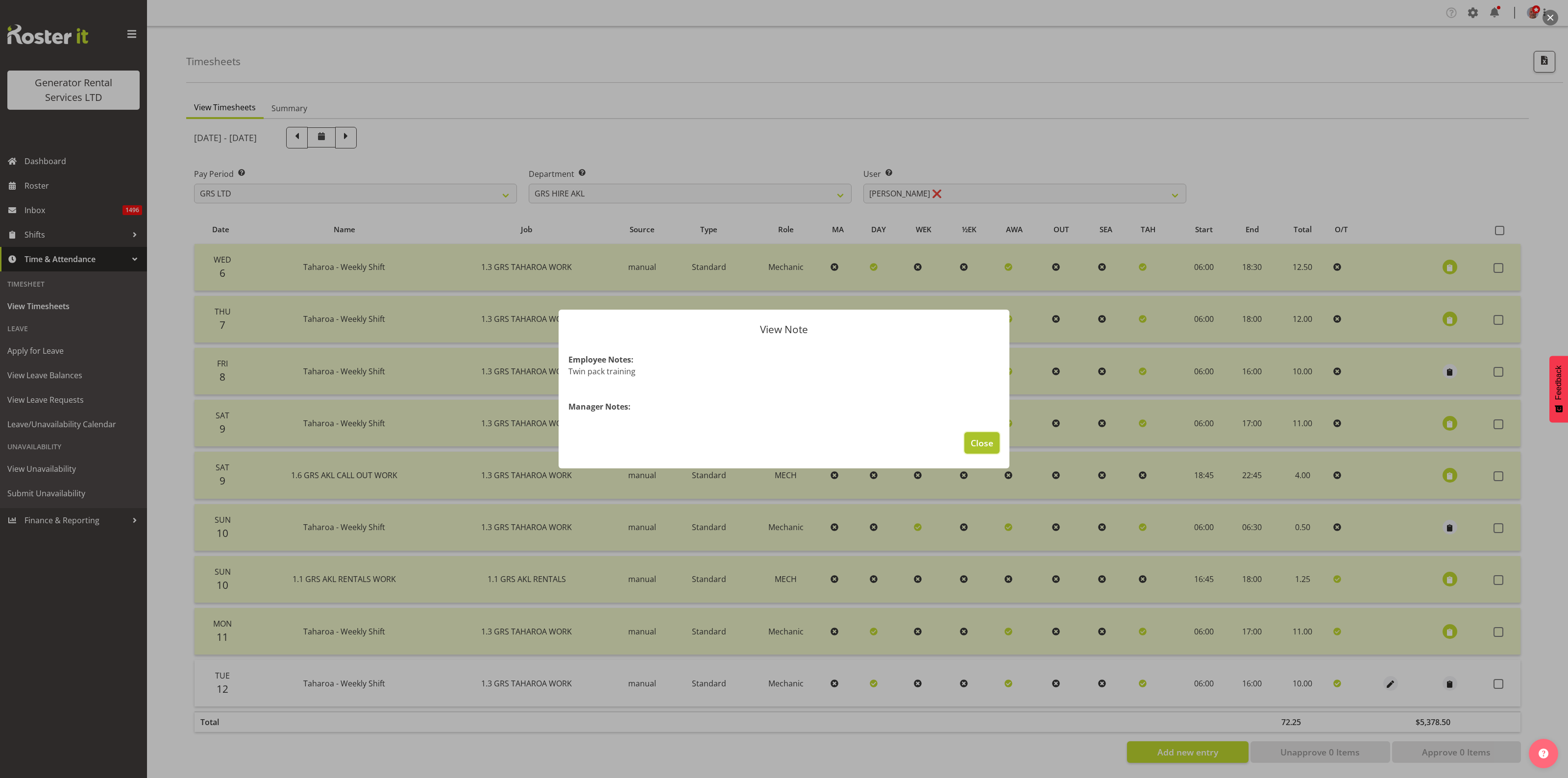
click at [981, 441] on span "Close" at bounding box center [982, 443] width 23 height 13
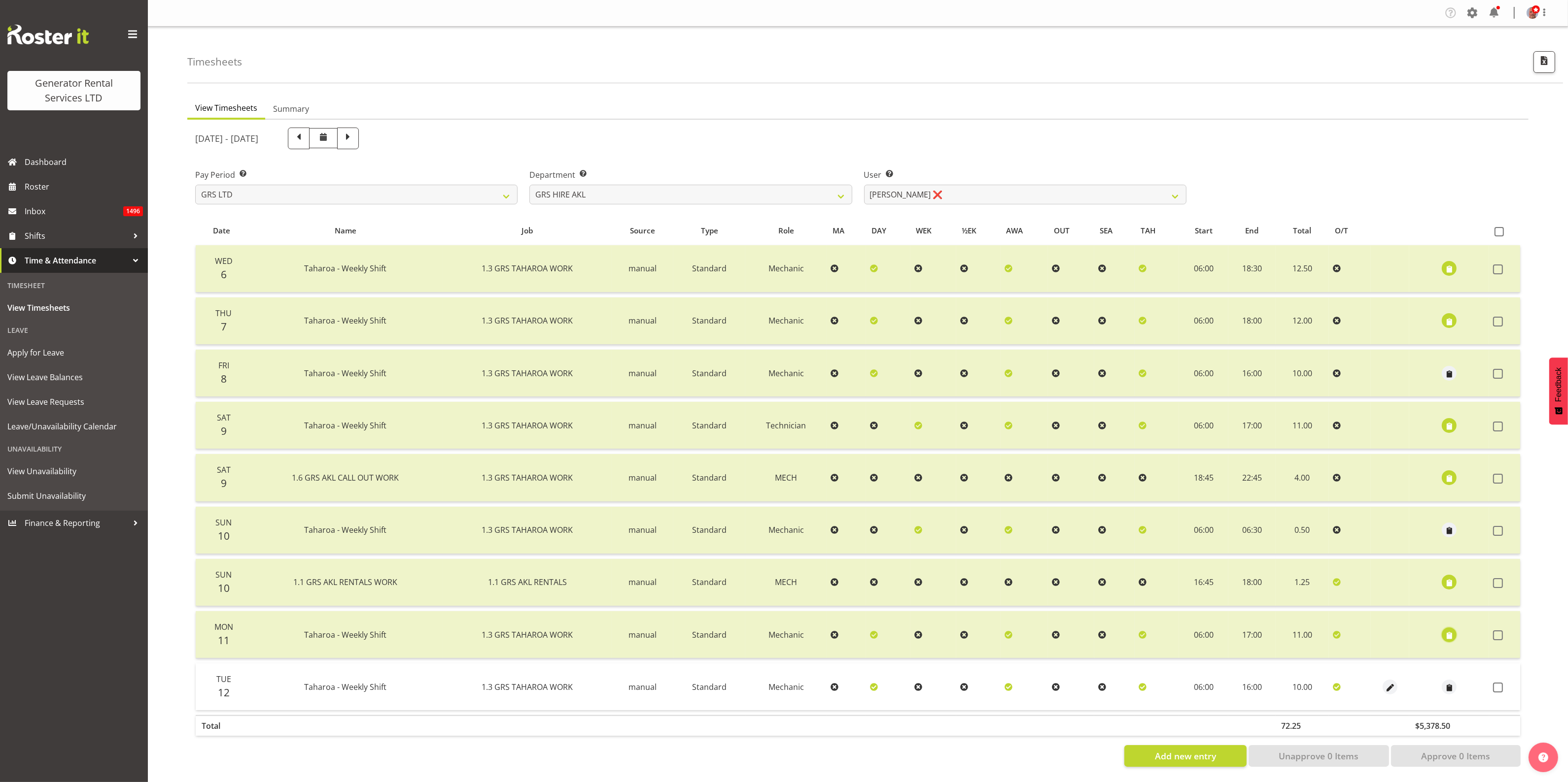
click at [1447, 630] on span "button" at bounding box center [1449, 636] width 12 height 12
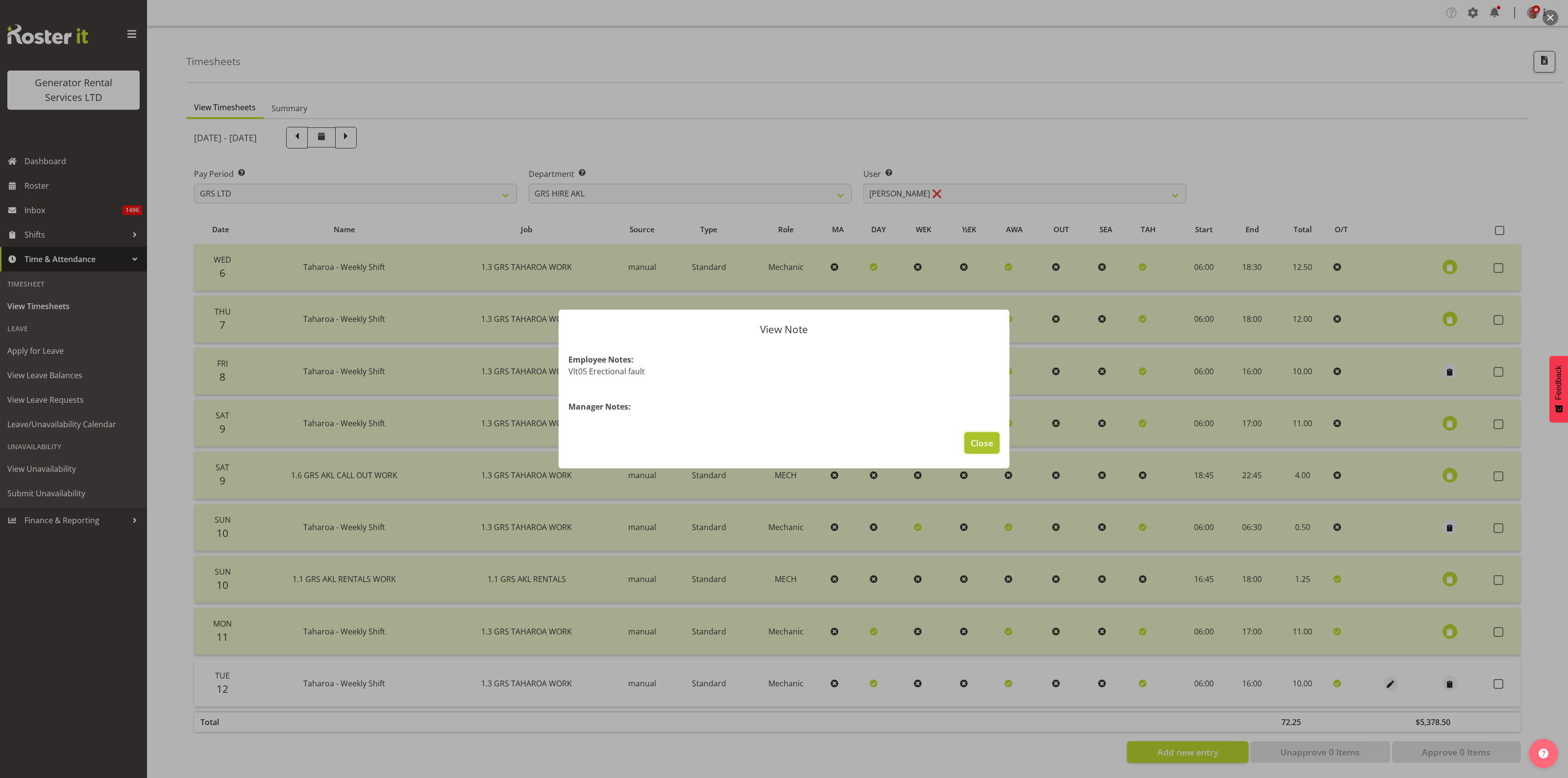
click at [981, 441] on span "Close" at bounding box center [982, 443] width 23 height 13
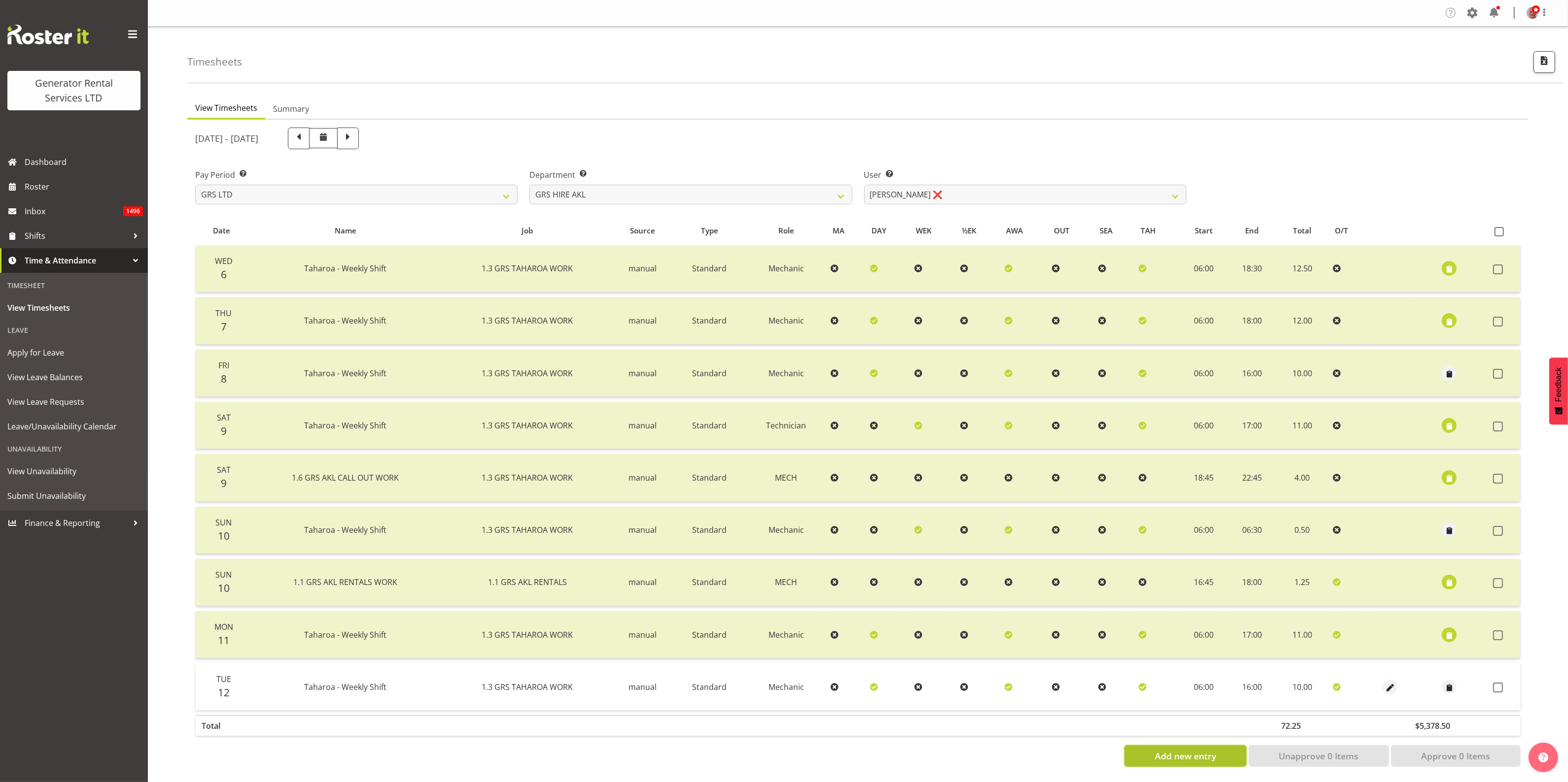
click at [1179, 750] on span "Add new entry" at bounding box center [1185, 756] width 61 height 13
select select
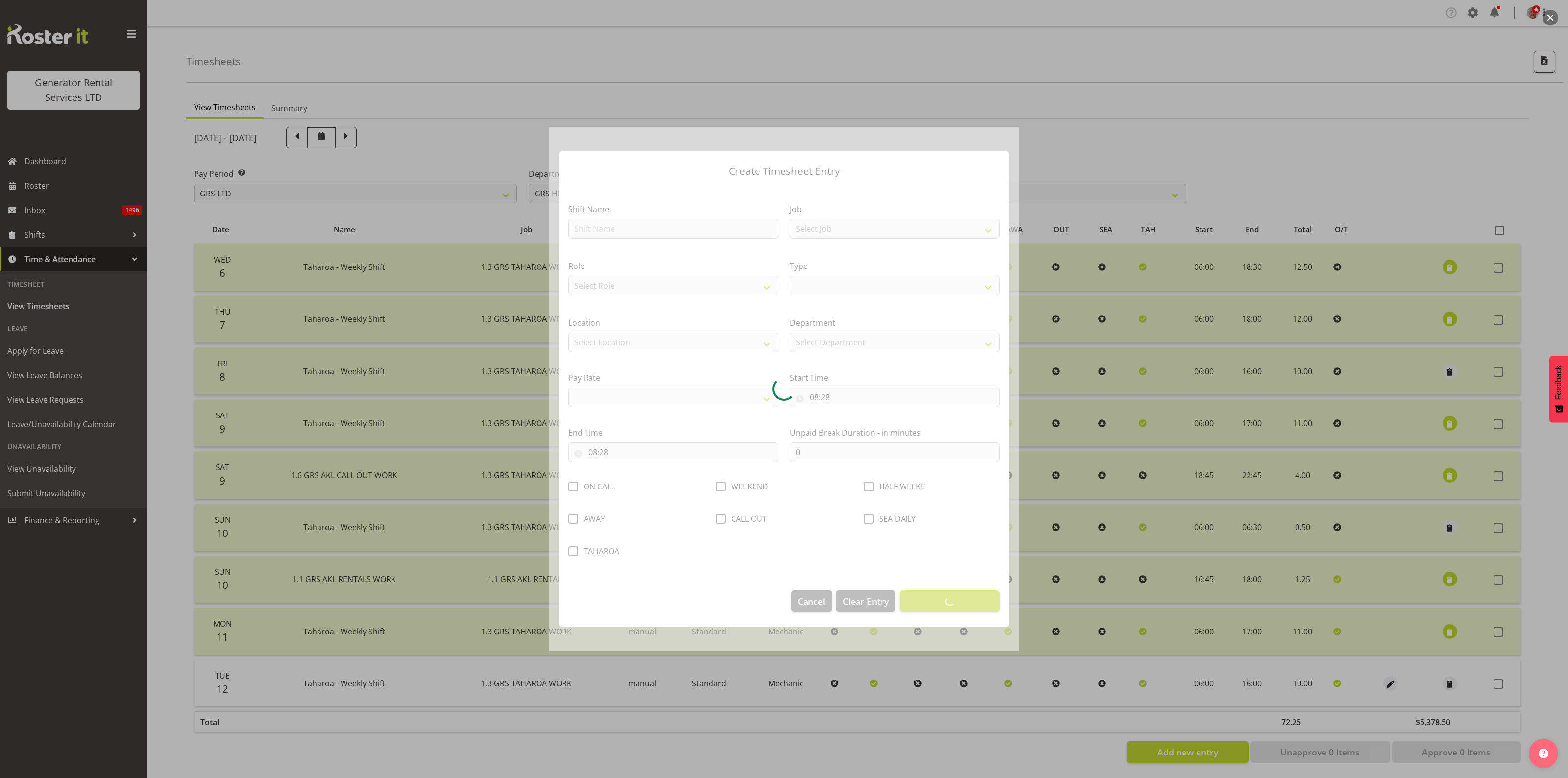
select select
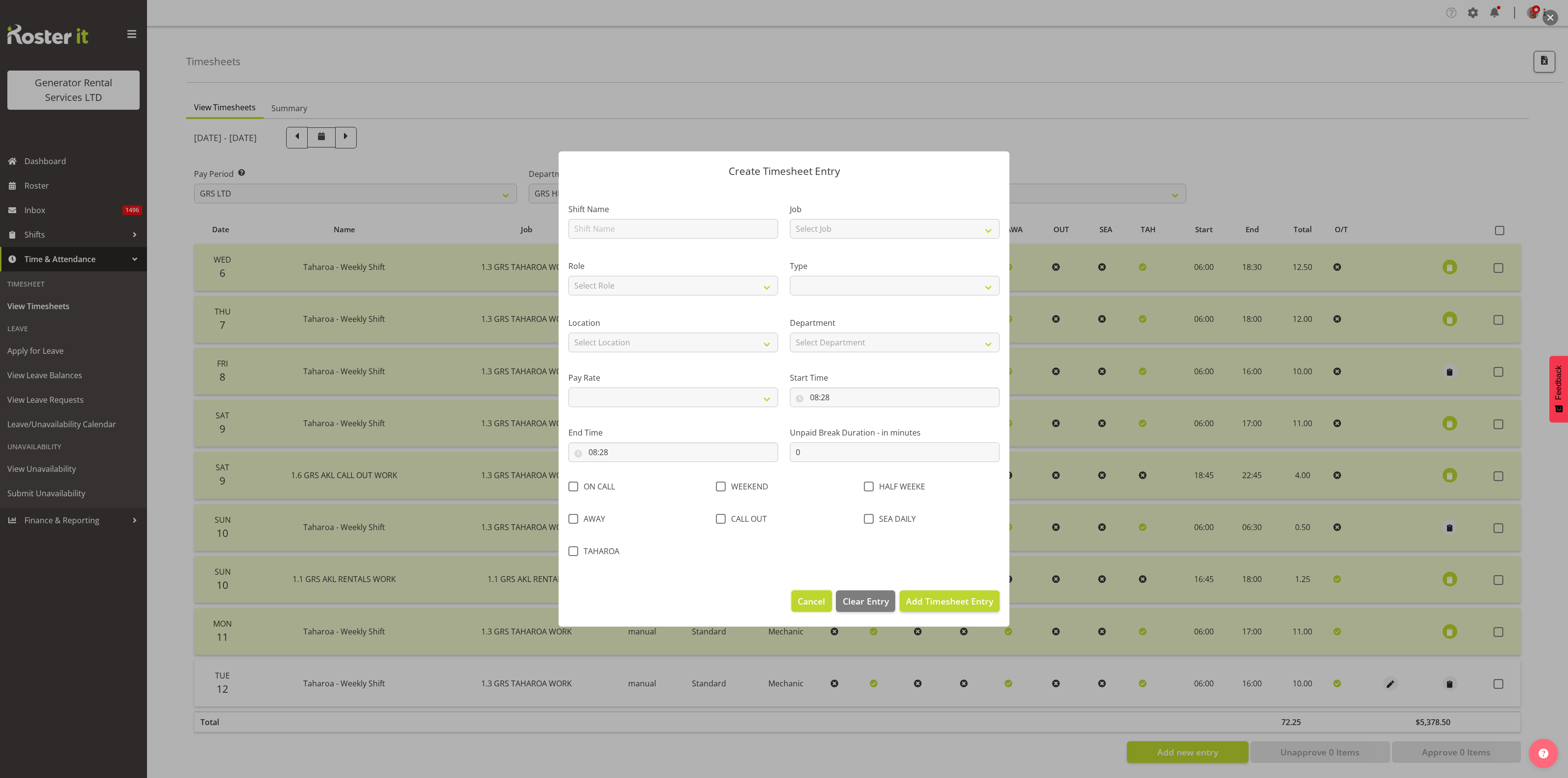
click at [814, 598] on span "Cancel" at bounding box center [811, 601] width 27 height 13
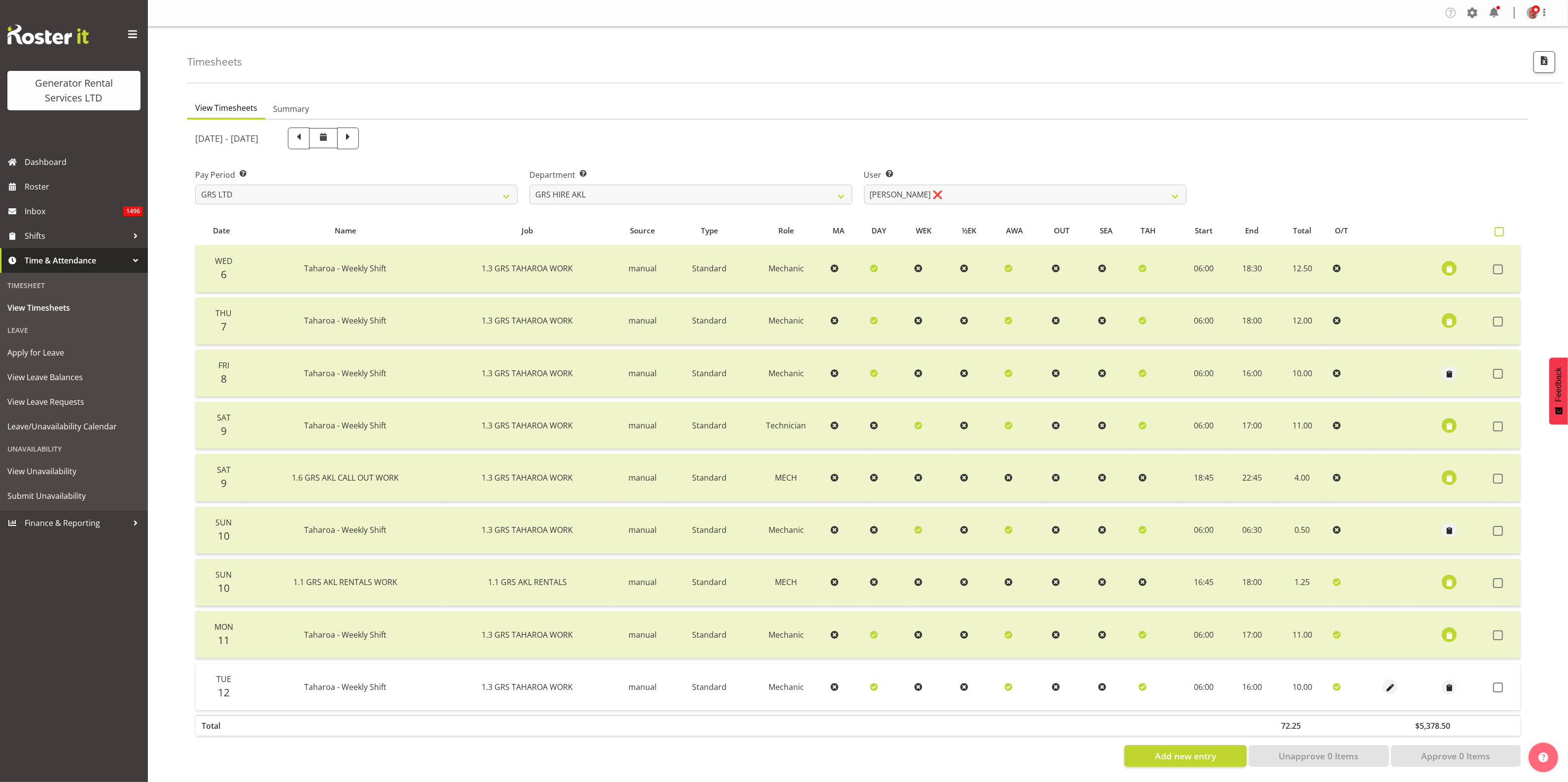
click at [1498, 227] on span at bounding box center [1499, 231] width 9 height 9
click at [1498, 229] on input "checkbox" at bounding box center [1498, 232] width 6 height 6
checkbox input "true"
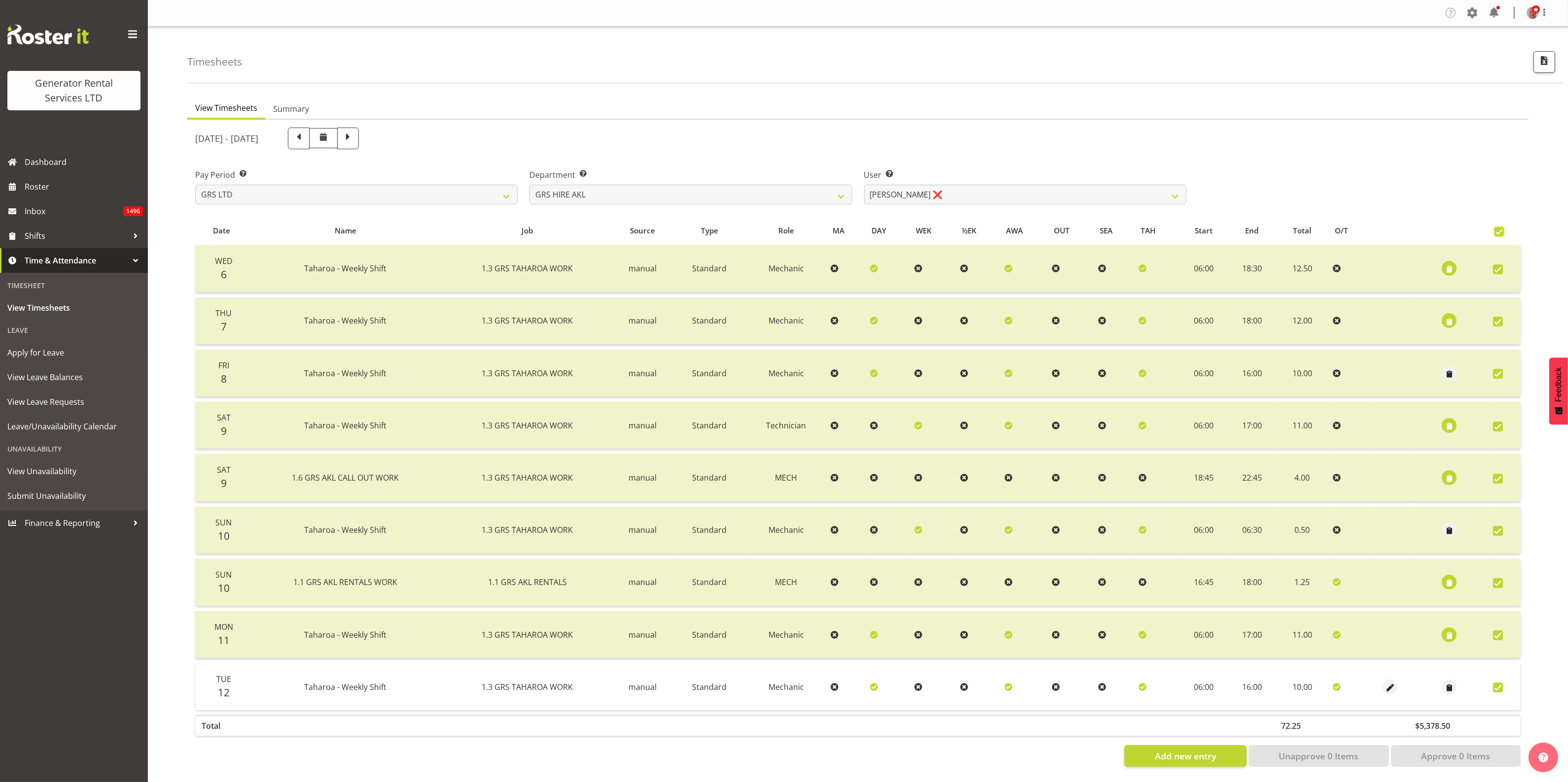
checkbox input "true"
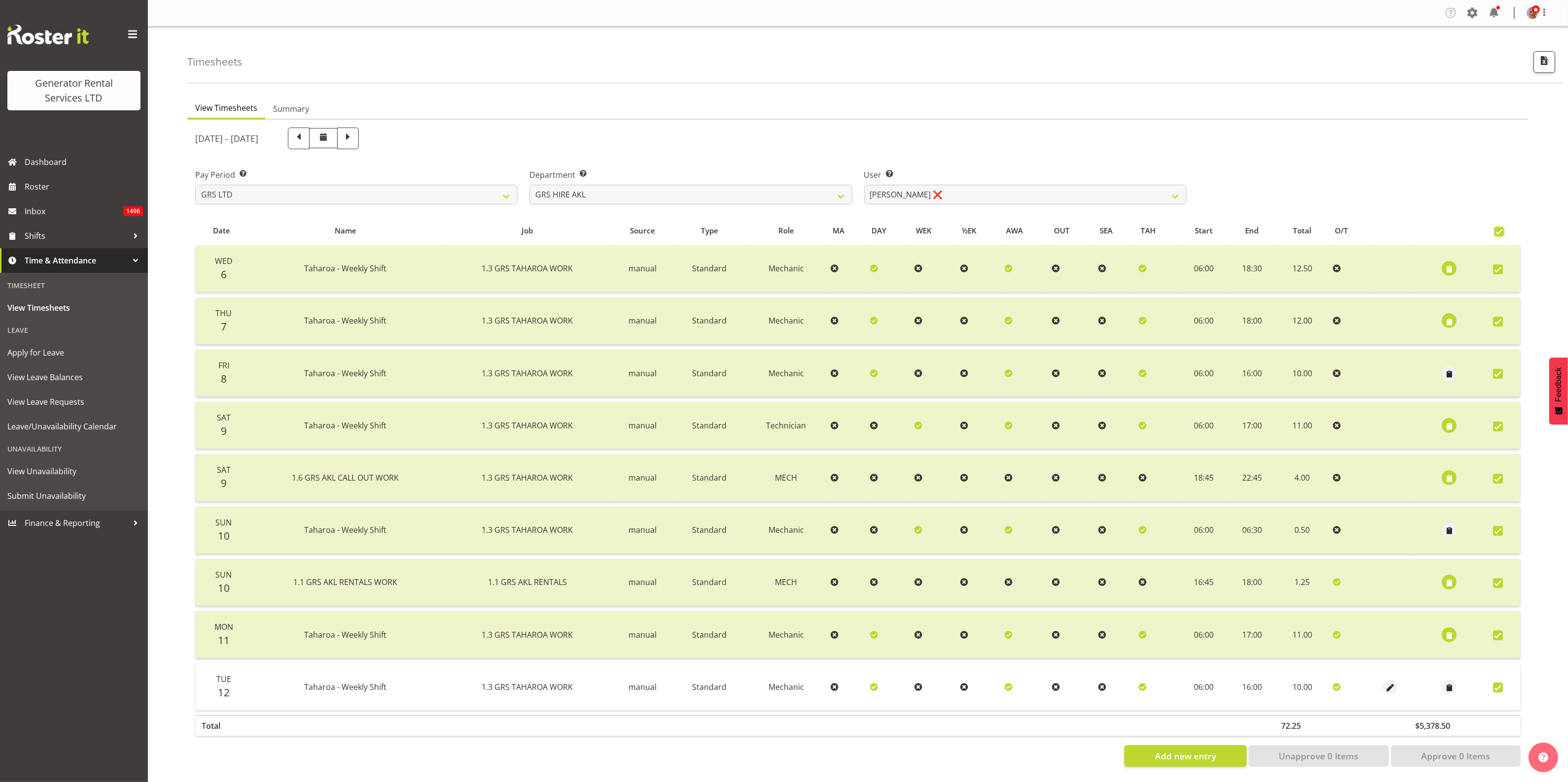
checkbox input "true"
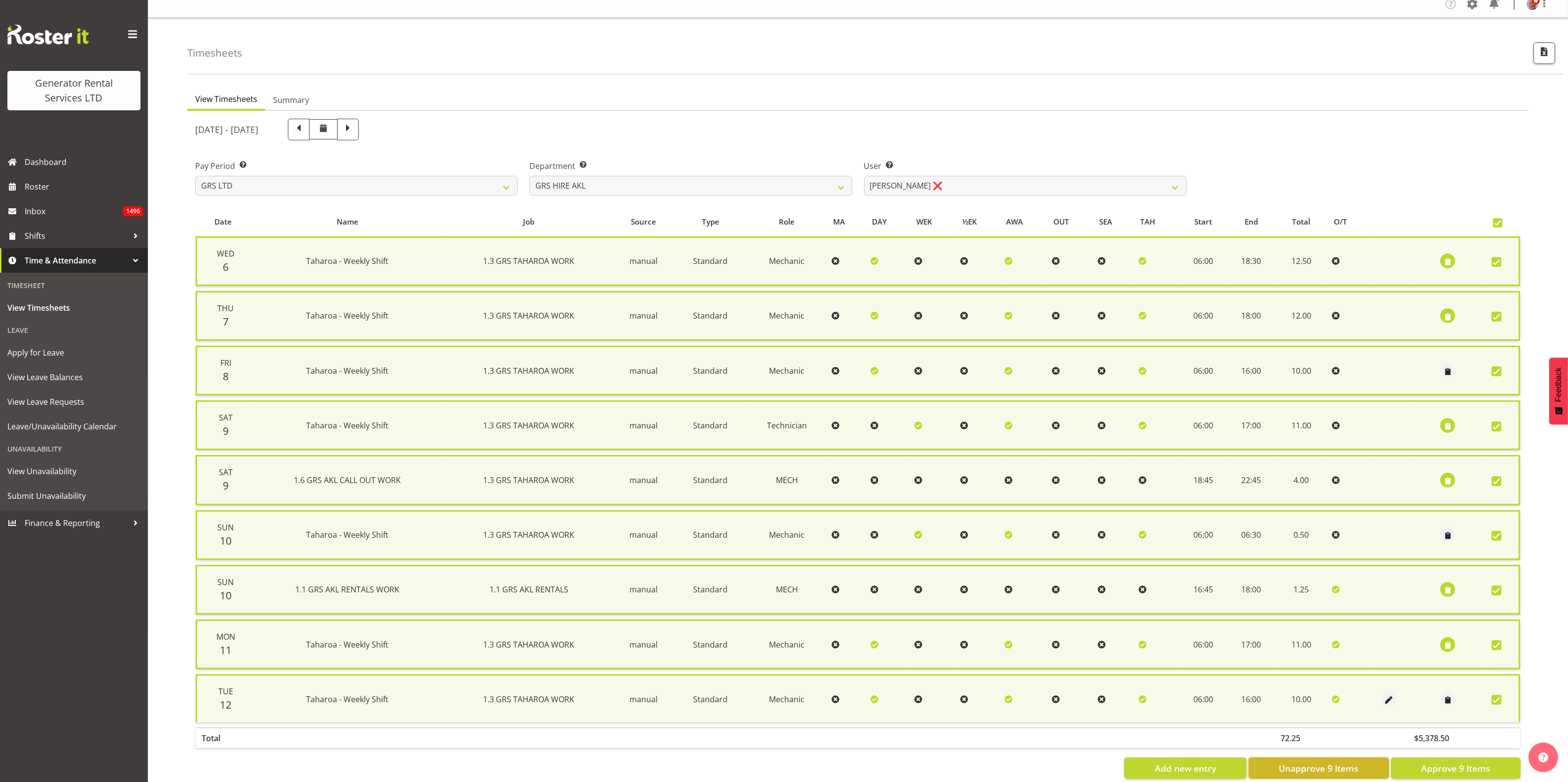
click at [1296, 762] on span "Unapprove 9 Items" at bounding box center [1318, 768] width 80 height 13
checkbox input "false"
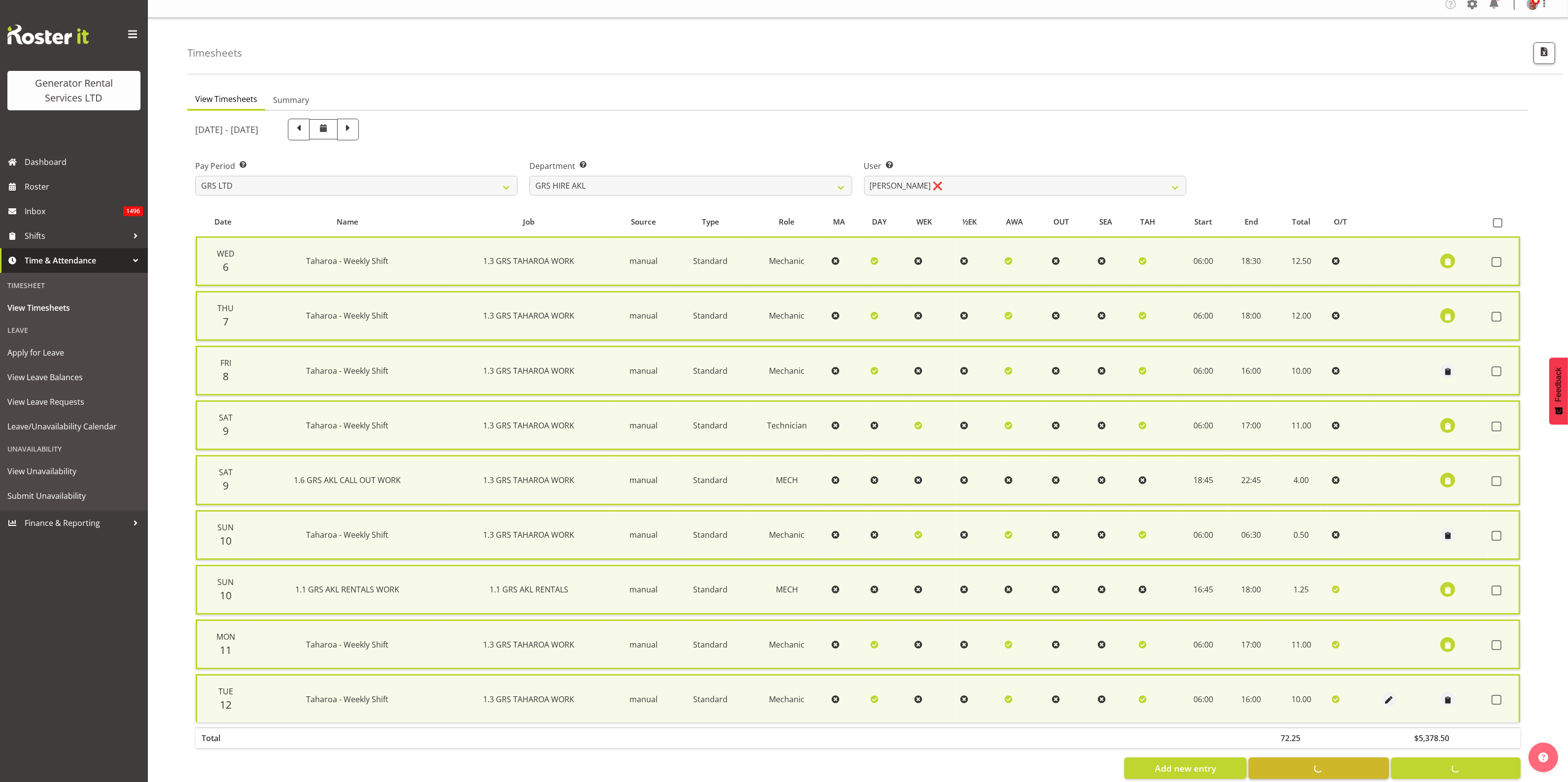
checkbox input "false"
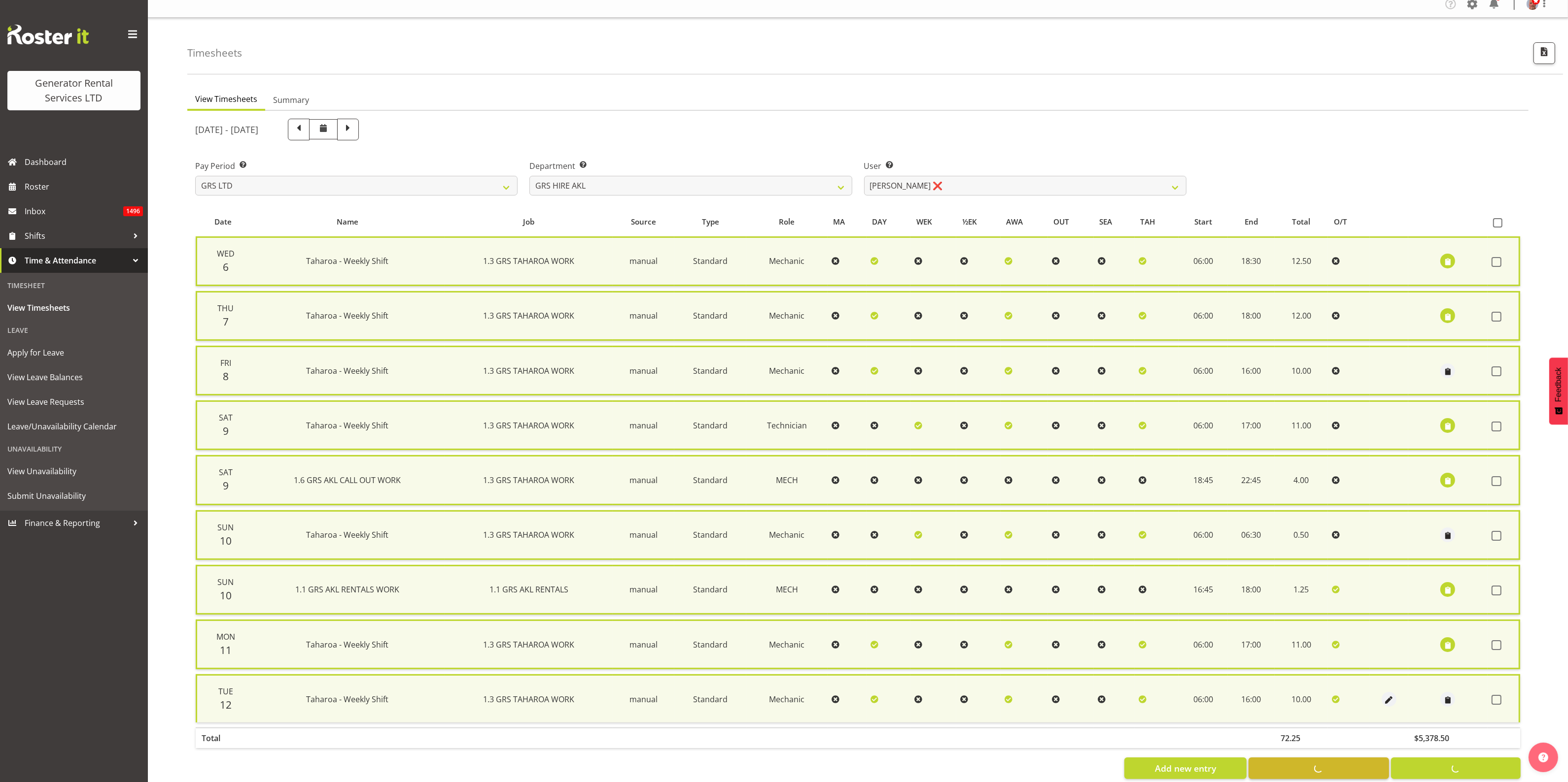
checkbox input "false"
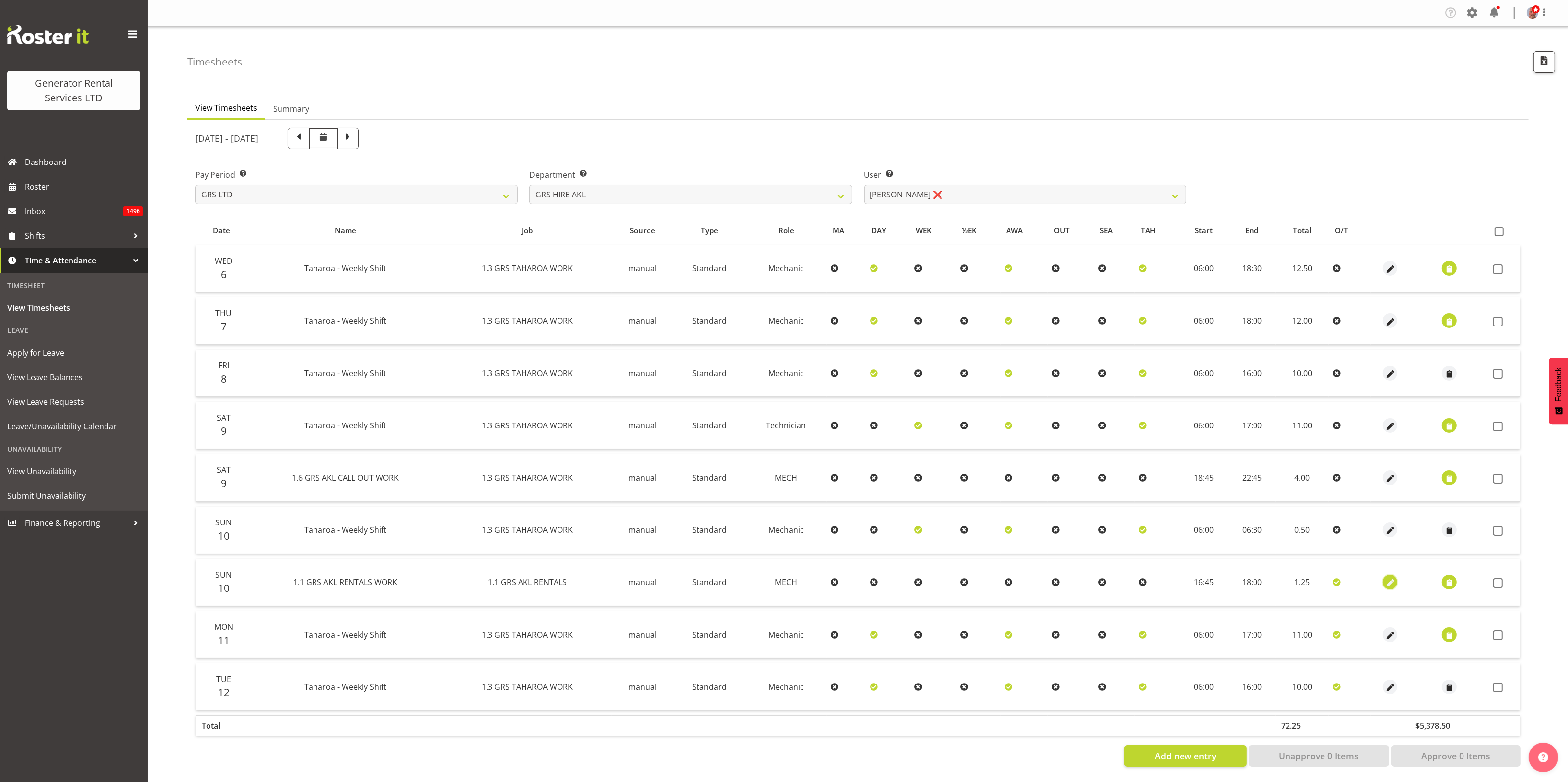
click at [1389, 578] on span "button" at bounding box center [1390, 583] width 12 height 12
select select "295"
select select "Standard"
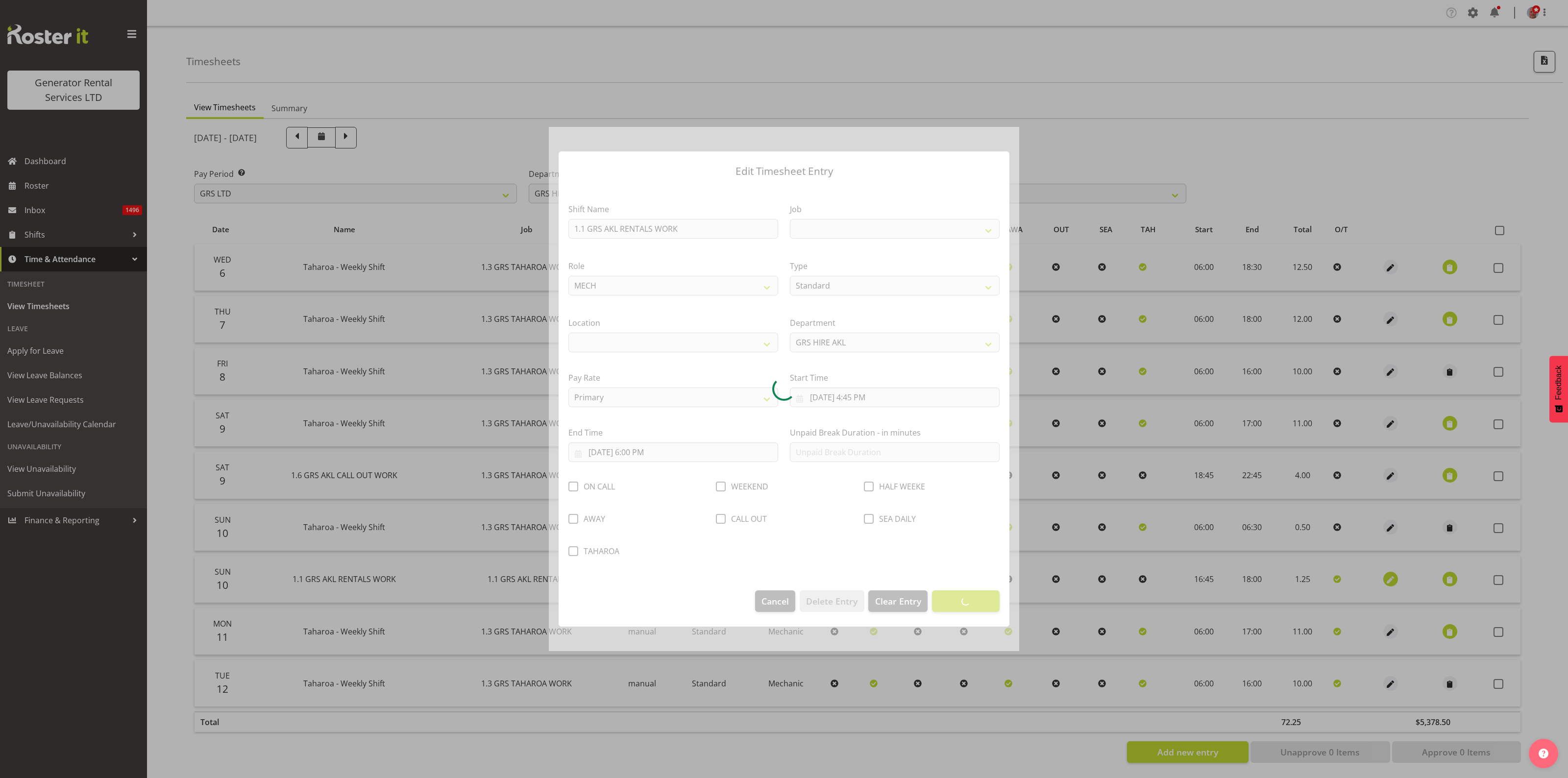
select select
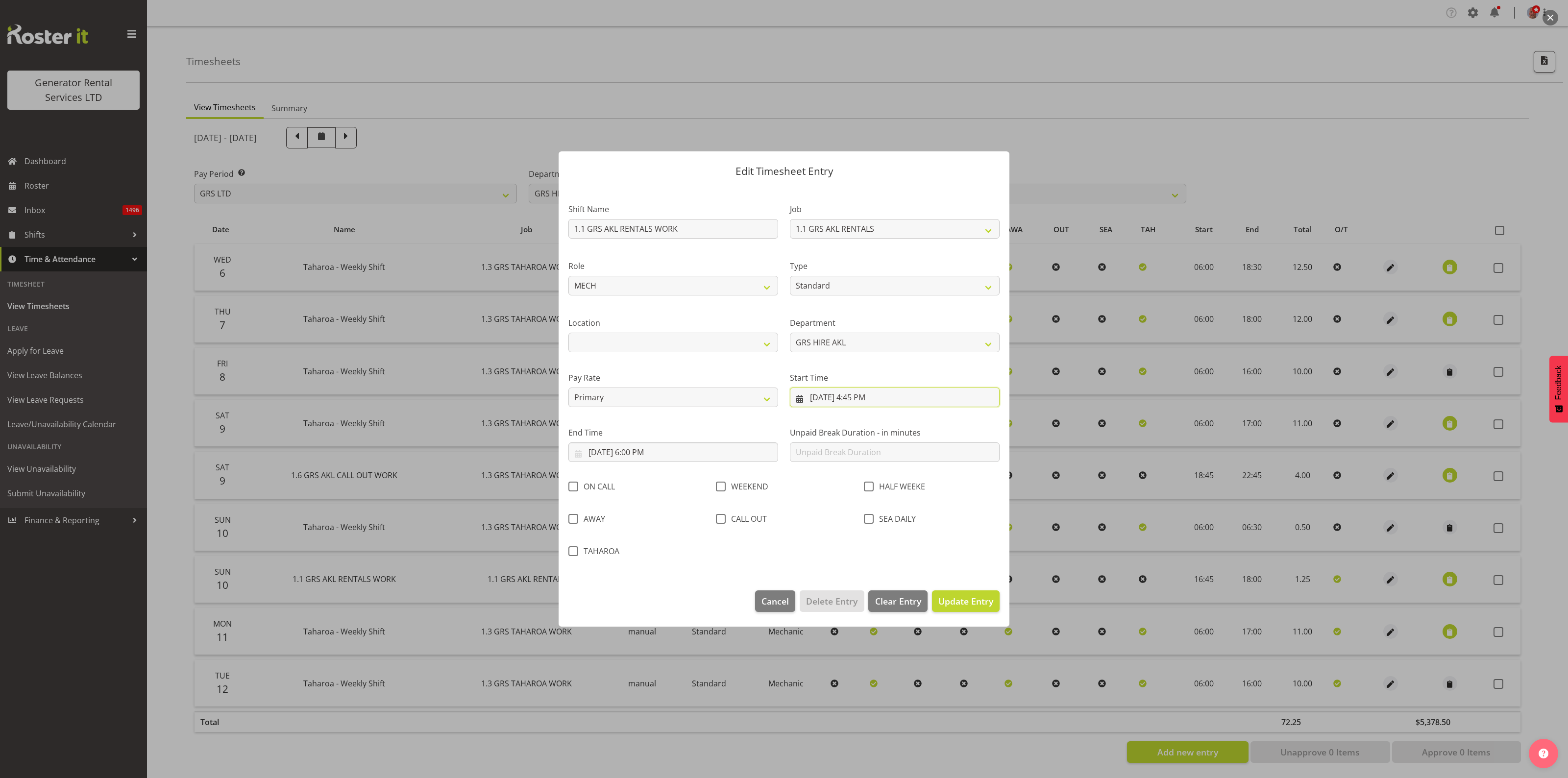
click at [842, 394] on input "8/10/2025, 4:45 PM" at bounding box center [895, 398] width 210 height 19
click at [839, 511] on span "11" at bounding box center [839, 513] width 8 height 9
type input "8/11/2025, 4:45 PM"
click at [869, 603] on select "00 01 02 03 04 05 06 07 08 09 10 11 12 13 14 15 16 17 18 19 20 21 22 23" at bounding box center [868, 606] width 22 height 19
select select "17"
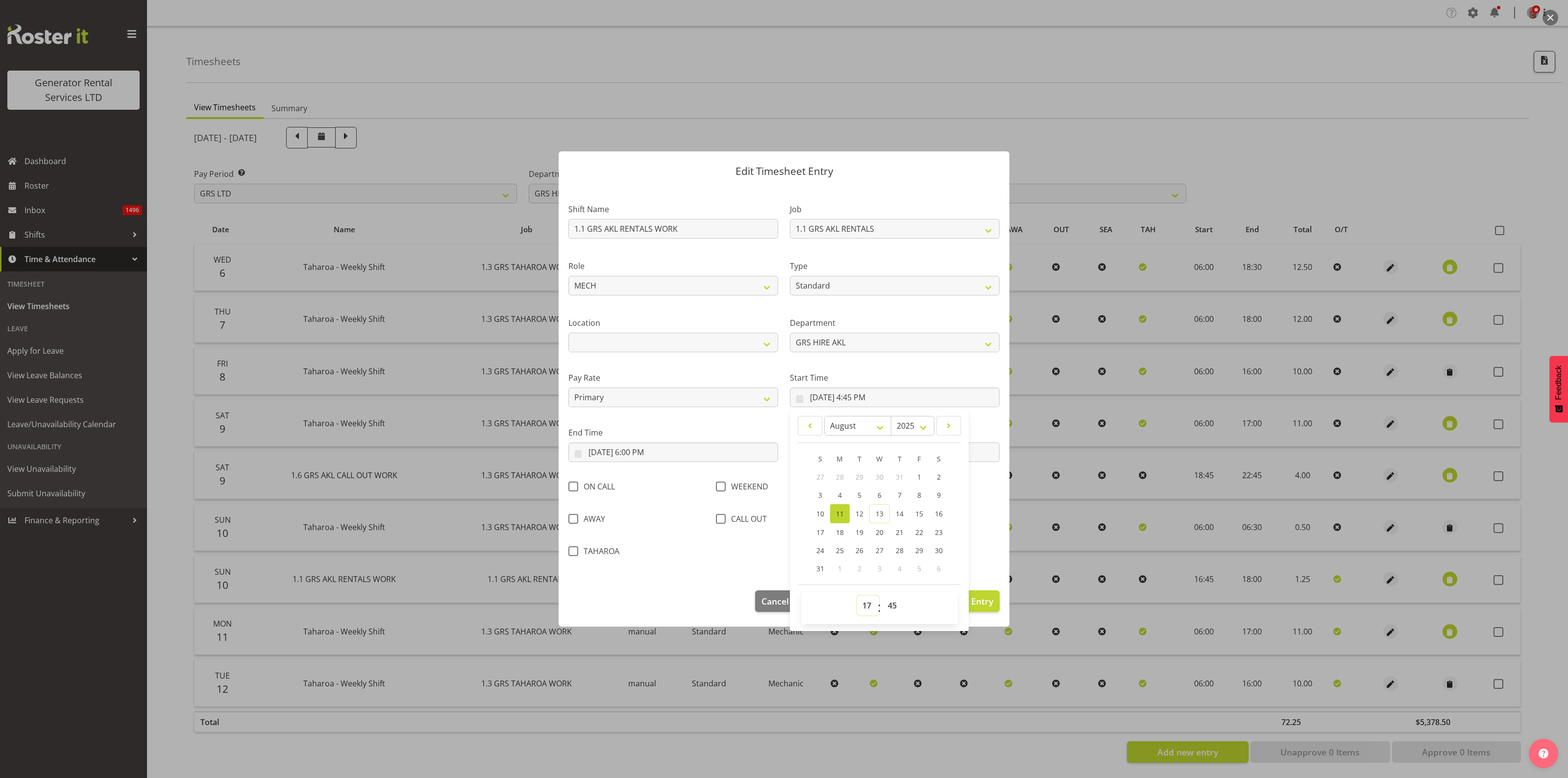
click at [857, 596] on select "00 01 02 03 04 05 06 07 08 09 10 11 12 13 14 15 16 17 18 19 20 21 22 23" at bounding box center [868, 606] width 22 height 19
type input "8/11/2025, 5:45 PM"
click at [892, 604] on select "00 01 02 03 04 05 06 07 08 09 10 11 12 13 14 15 16 17 18 19 20 21 22 23 24 25 2…" at bounding box center [894, 606] width 22 height 19
select select "0"
click at [883, 596] on select "00 01 02 03 04 05 06 07 08 09 10 11 12 13 14 15 16 17 18 19 20 21 22 23 24 25 2…" at bounding box center [894, 606] width 22 height 19
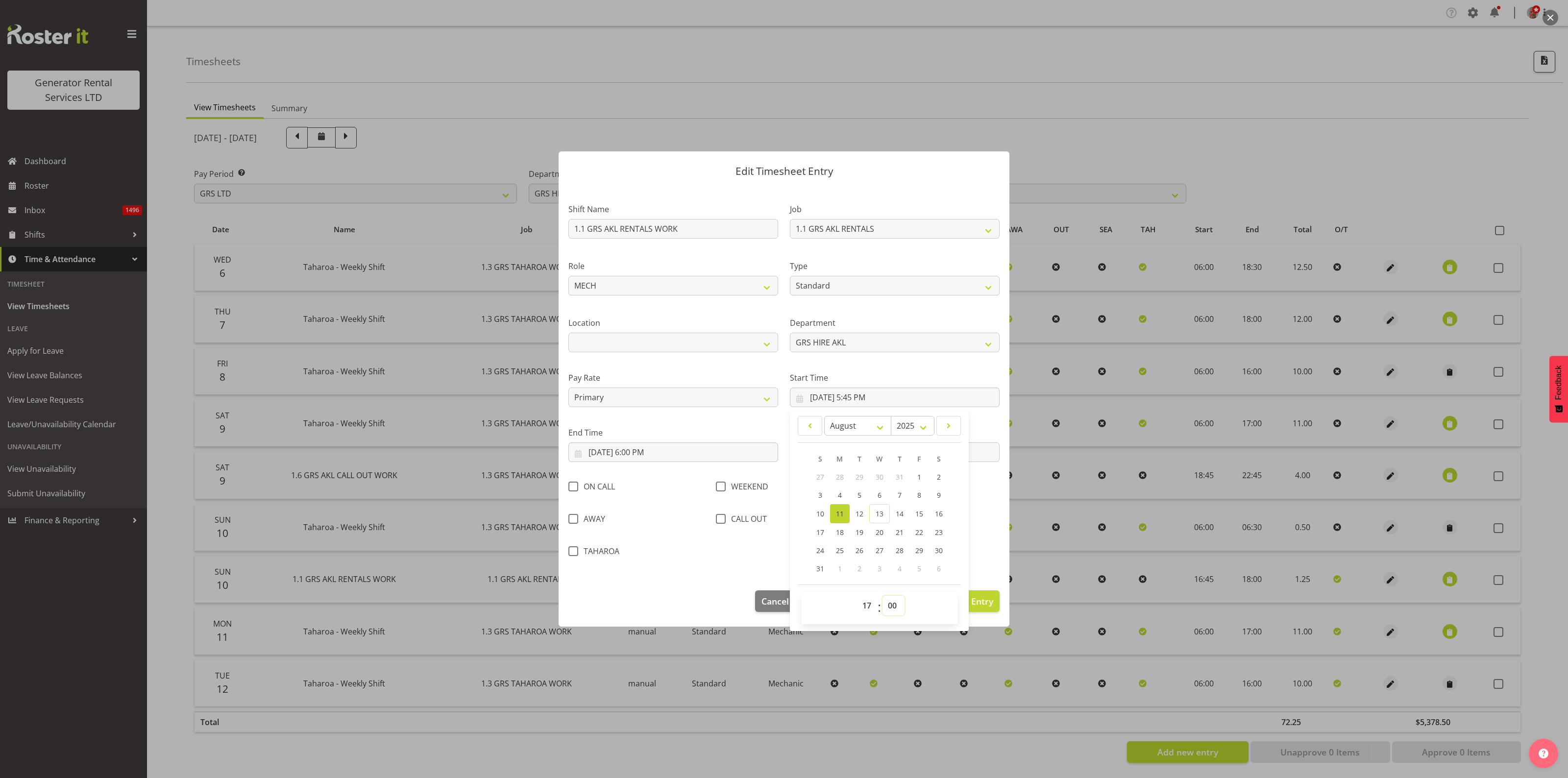
type input "8/11/2025, 5:00 PM"
click at [982, 552] on div "Shift Name 1.1 GRS AKL RENTALS WORK Job 1.1 GRS AKL RENTALS 1.1 GRS AKL RENTALS…" at bounding box center [784, 377] width 443 height 376
click at [610, 449] on input "8/10/2025, 6:00 PM" at bounding box center [673, 452] width 210 height 19
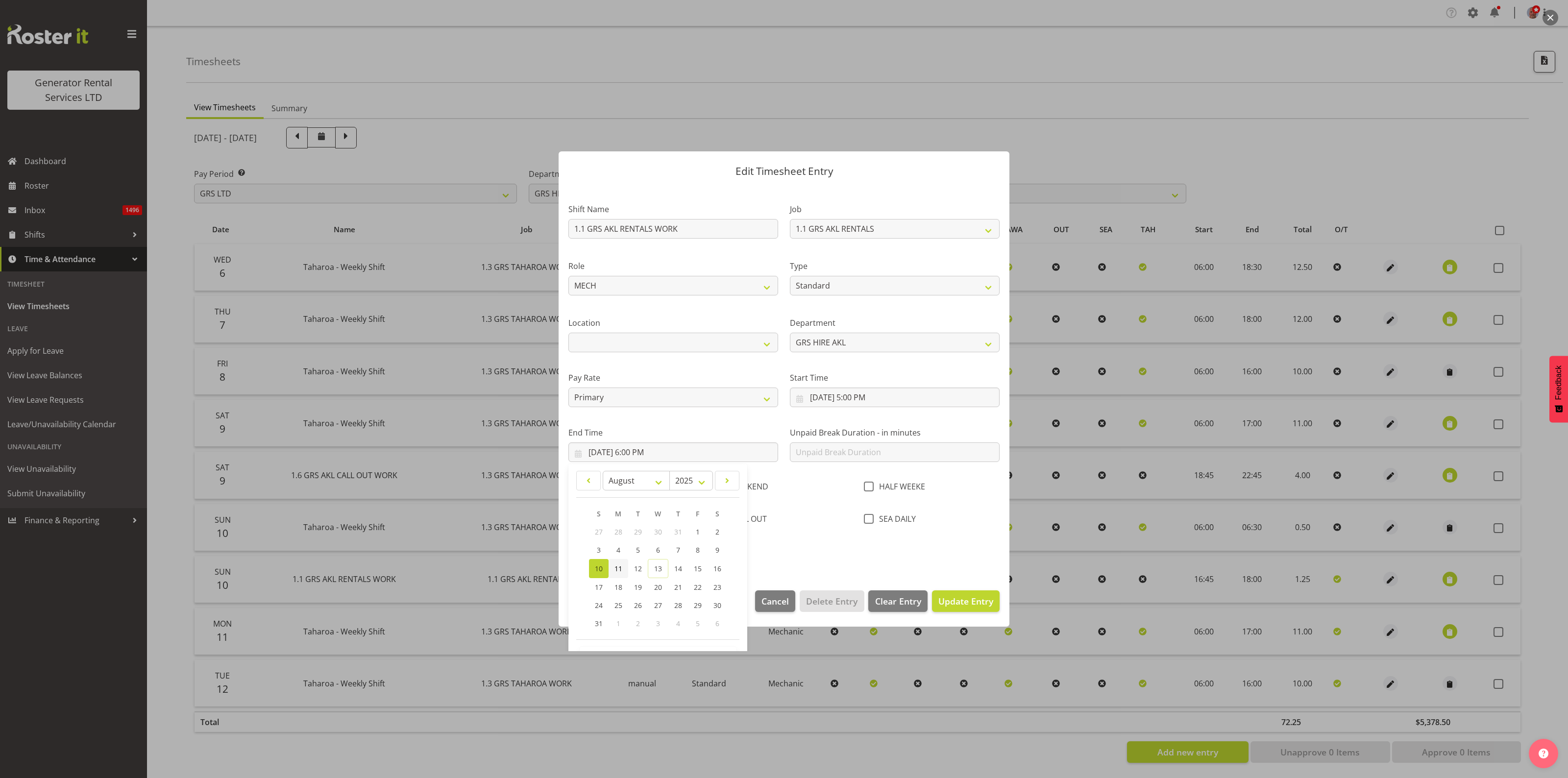
click at [617, 564] on span "11" at bounding box center [618, 569] width 8 height 9
type input "8/11/2025, 6:00 PM"
click at [826, 556] on div "Shift Name 1.1 GRS AKL RENTALS WORK Job 1.1 GRS AKL RENTALS 1.1 GRS AKL RENTALS…" at bounding box center [784, 377] width 443 height 376
click at [965, 601] on span "Update Entry" at bounding box center [966, 601] width 55 height 12
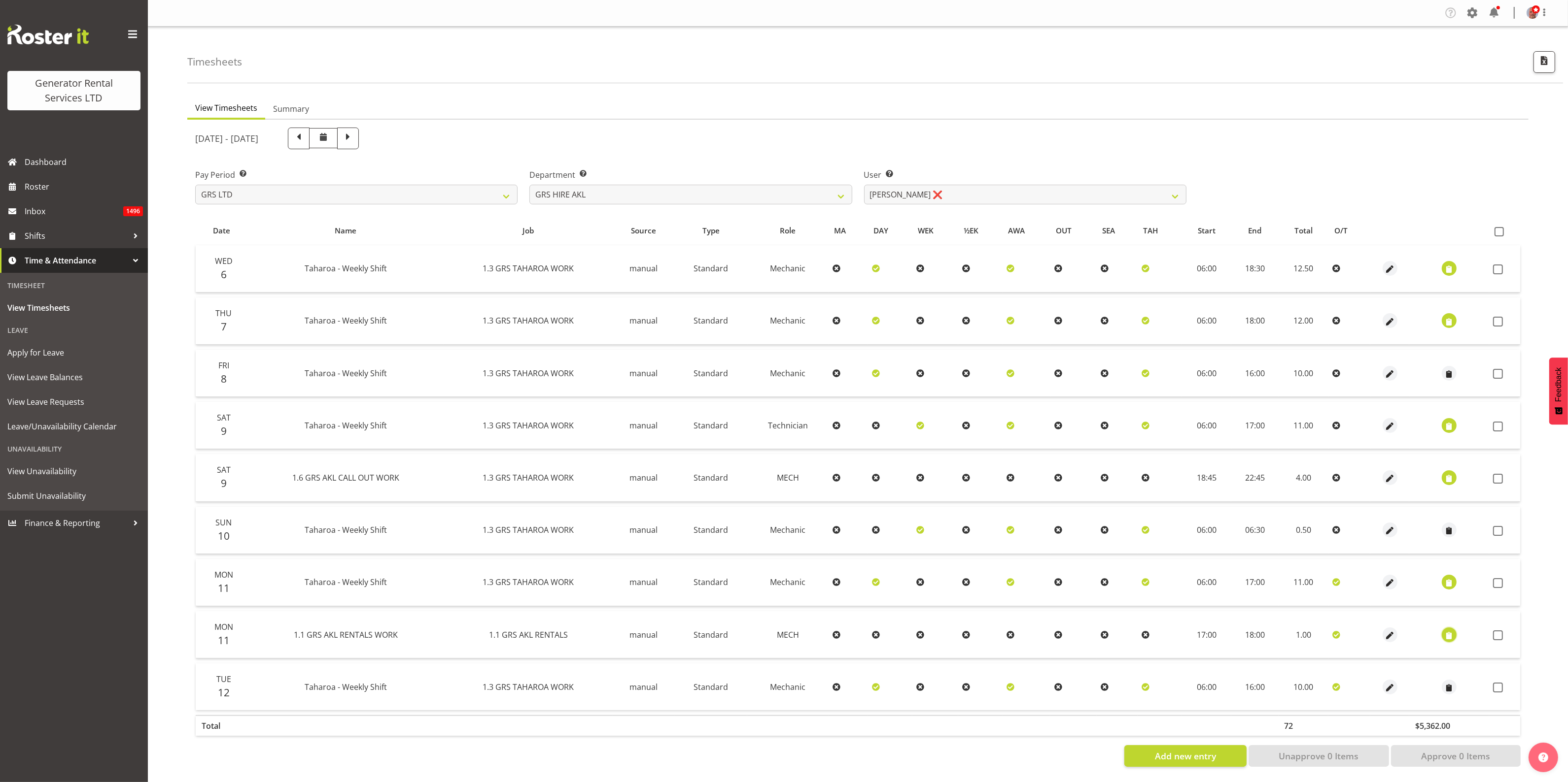
click at [1450, 630] on span "button" at bounding box center [1449, 636] width 12 height 12
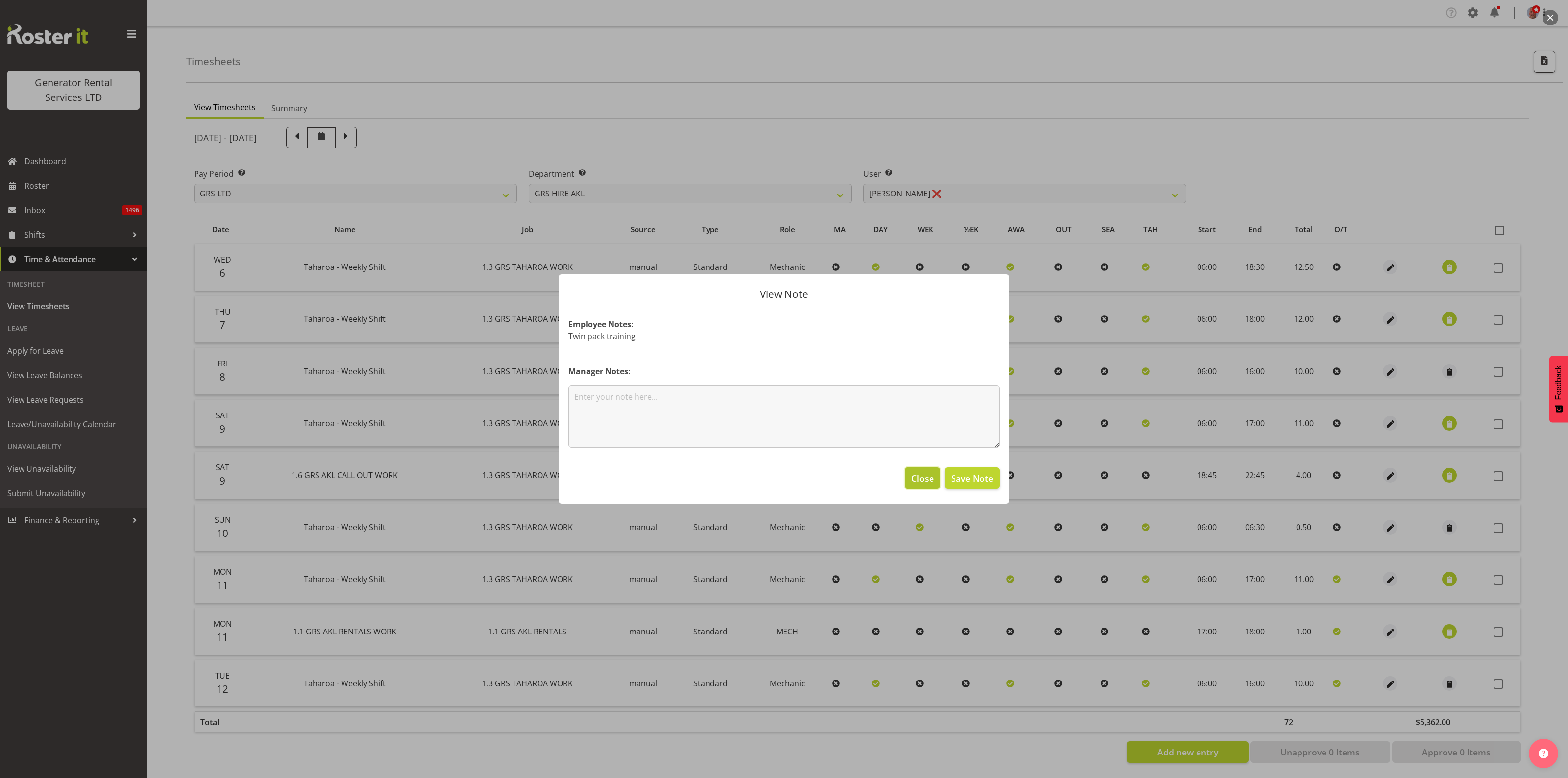
click at [916, 476] on span "Close" at bounding box center [922, 478] width 23 height 13
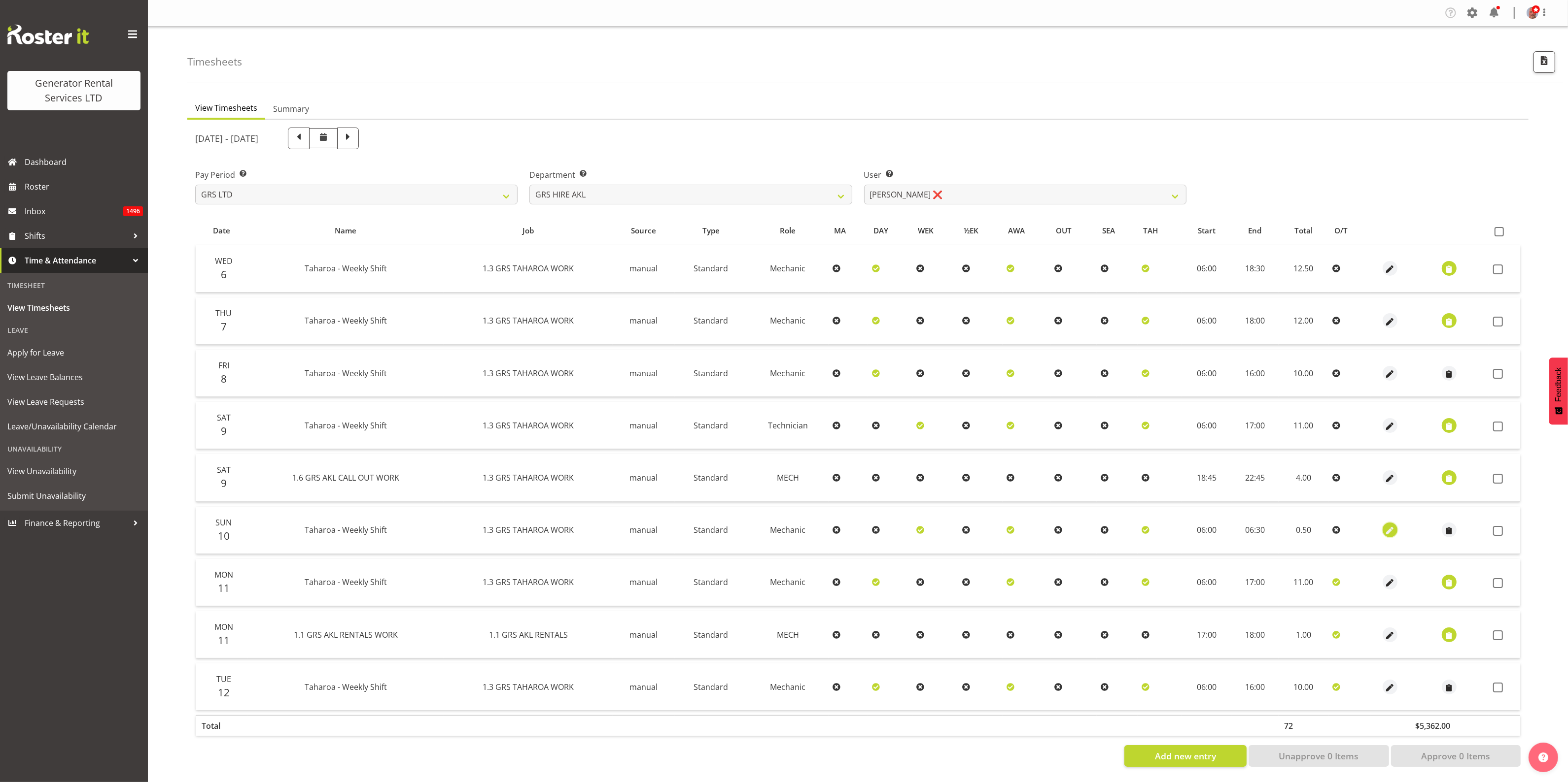
click at [1390, 526] on span "button" at bounding box center [1389, 531] width 12 height 12
select select "24"
select select "Standard"
select select "152"
select select "7"
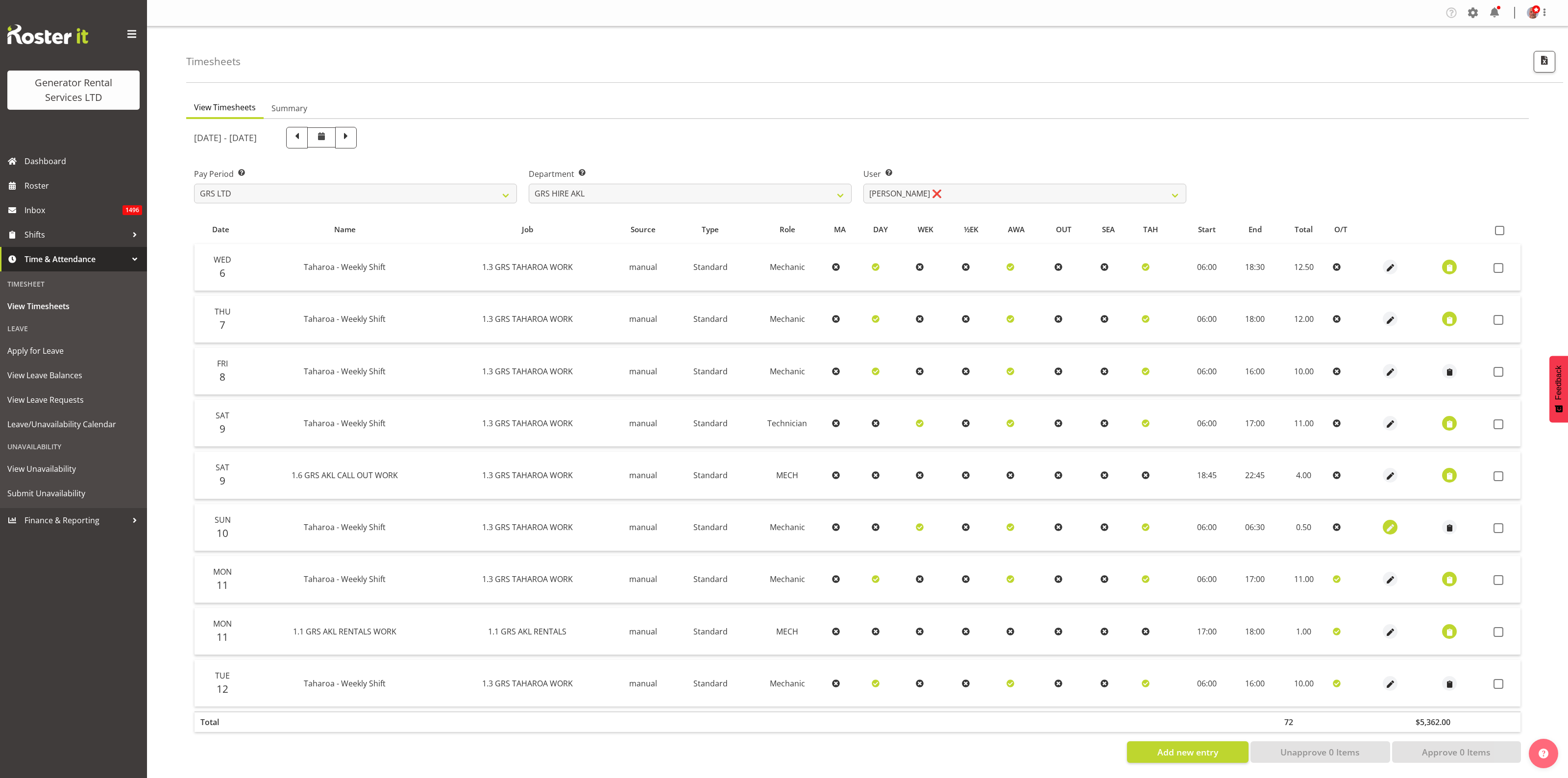
select select "2025"
select select "6"
select select "30"
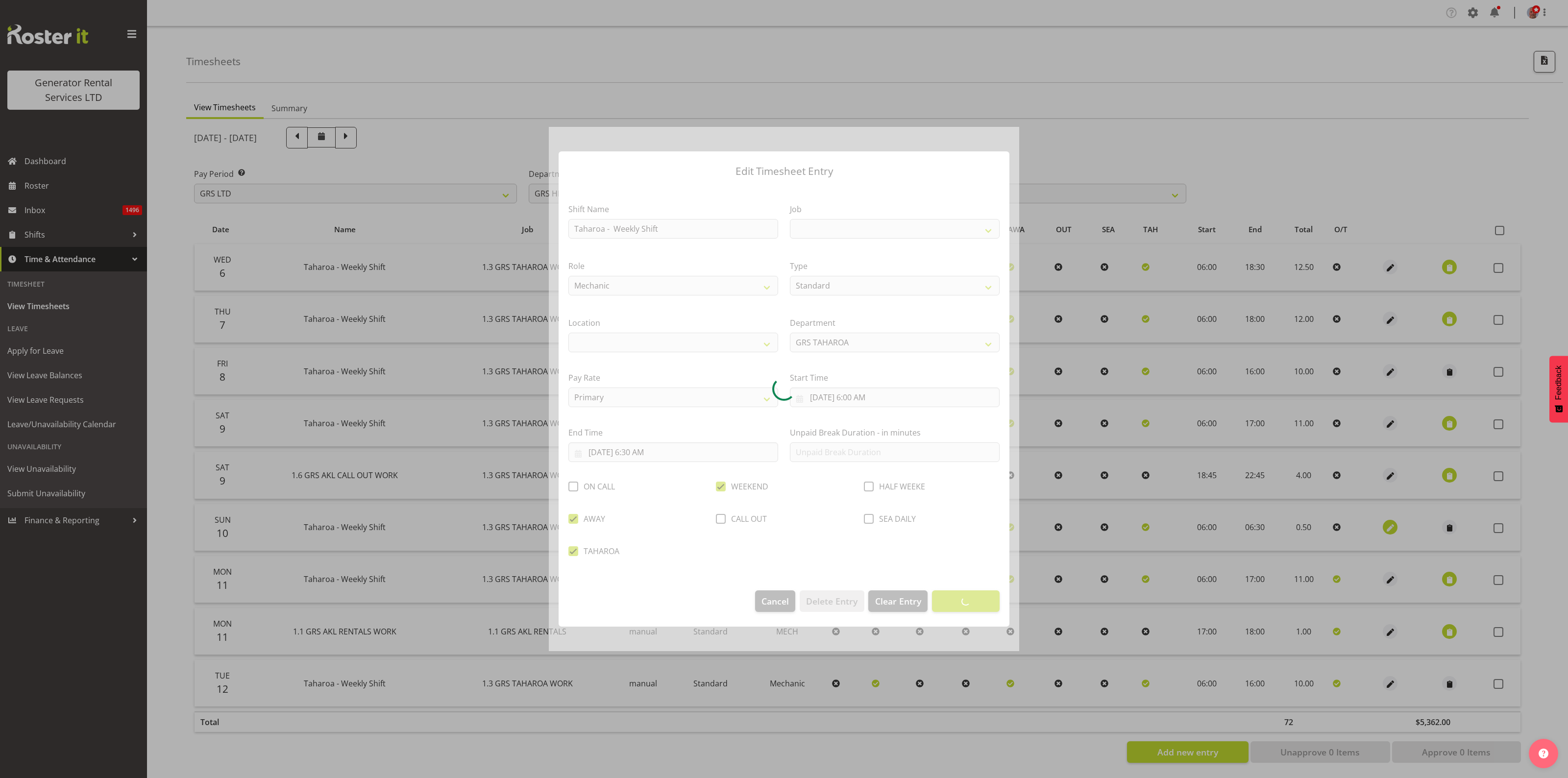
select select
select select "874"
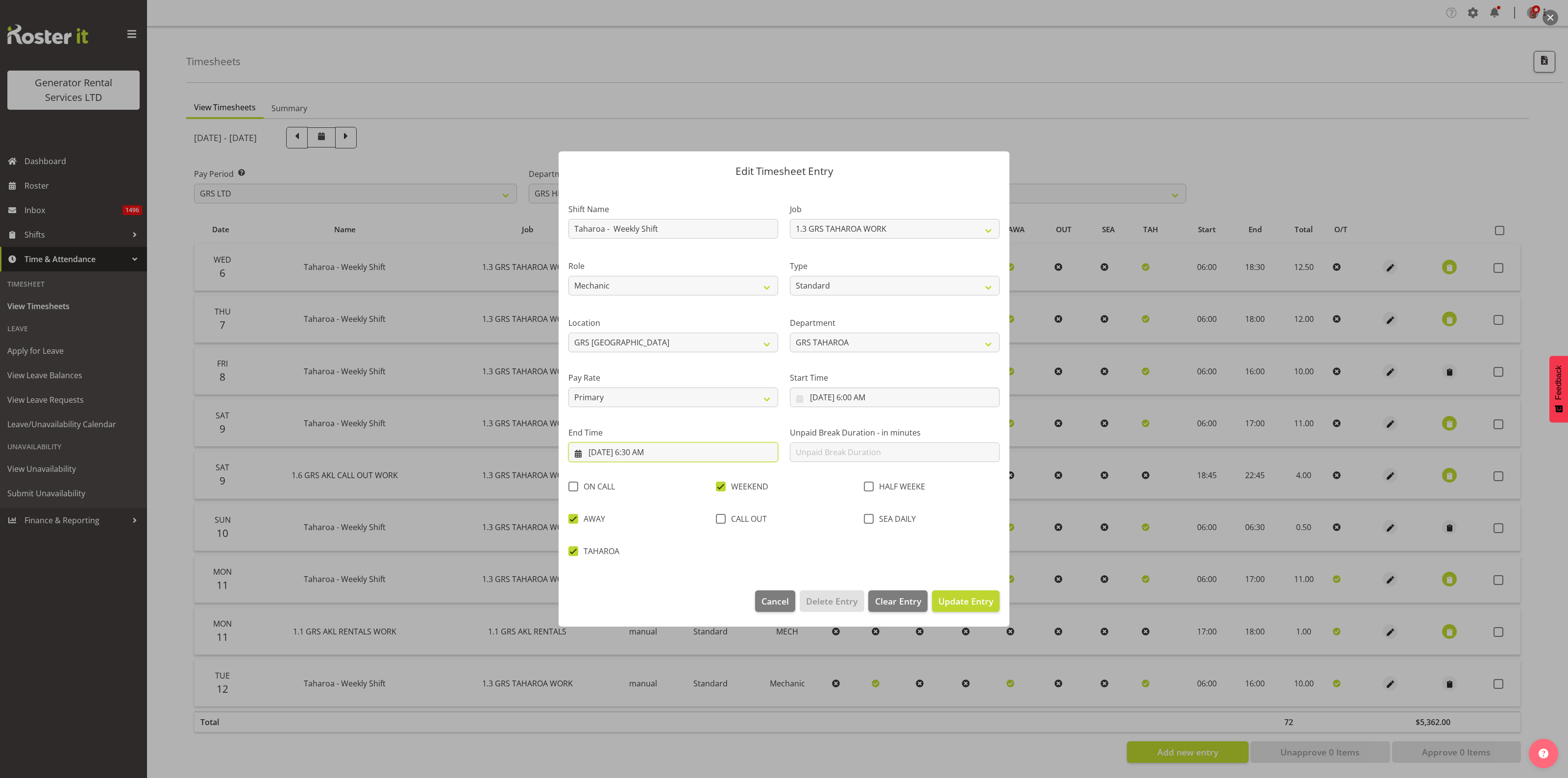
click at [609, 449] on input "8/10/2025, 6:30 AM" at bounding box center [673, 452] width 210 height 19
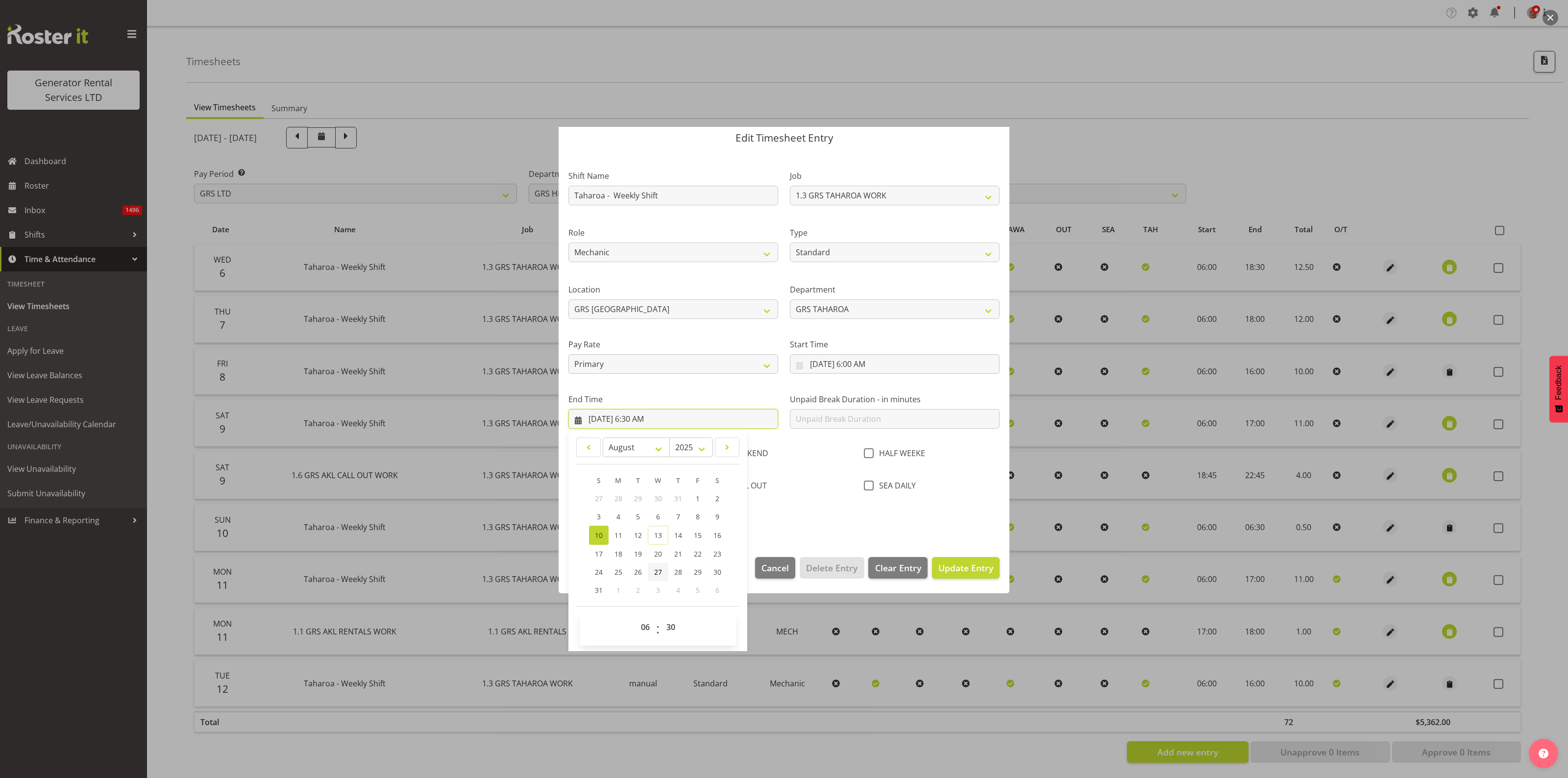
scroll to position [34, 0]
click at [642, 628] on select "00 01 02 03 04 05 06 07 08 09 10 11 12 13 14 15 16 17 18 19 20 21 22 23" at bounding box center [646, 626] width 22 height 19
click at [646, 623] on select "00 01 02 03 04 05 06 07 08 09 10 11 12 13 14 15 16 17 18 19 20 21 22 23" at bounding box center [646, 626] width 22 height 19
select select "16"
click at [635, 617] on select "00 01 02 03 04 05 06 07 08 09 10 11 12 13 14 15 16 17 18 19 20 21 22 23" at bounding box center [646, 626] width 22 height 19
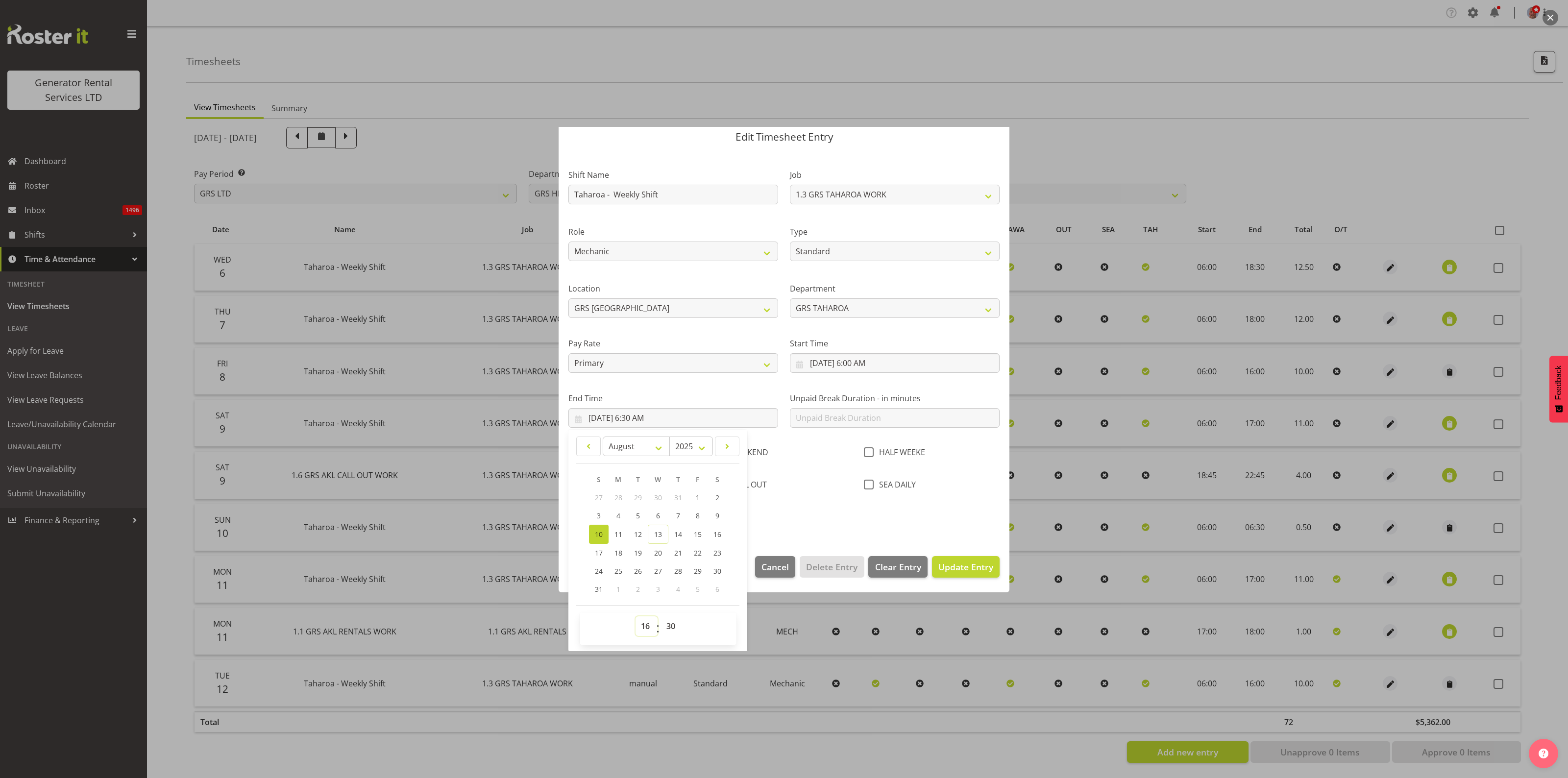
type input "8/10/2025, 4:30 PM"
click at [670, 624] on select "00 01 02 03 04 05 06 07 08 09 10 11 12 13 14 15 16 17 18 19 20 21 22 23 24 25 2…" at bounding box center [672, 626] width 22 height 19
select select "0"
click at [661, 617] on select "00 01 02 03 04 05 06 07 08 09 10 11 12 13 14 15 16 17 18 19 20 21 22 23 24 25 2…" at bounding box center [672, 626] width 22 height 19
type input "8/10/2025, 4:00 PM"
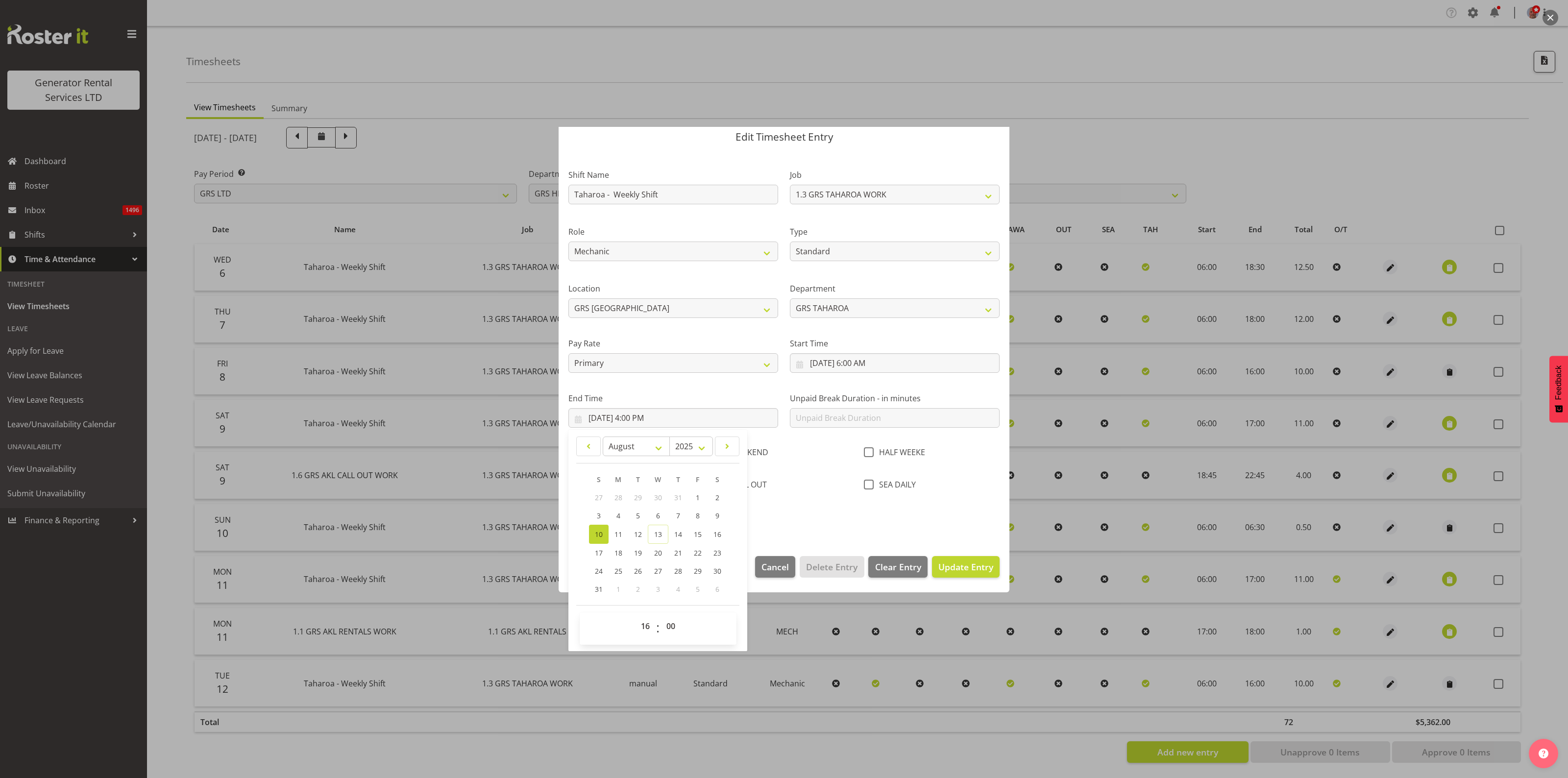
click at [813, 511] on div "Shift Name Taharoa - Weekly Shift Job 1.1 GRS AKL RENTALS 1.1 GRS AKL RENTALS A…" at bounding box center [784, 343] width 443 height 376
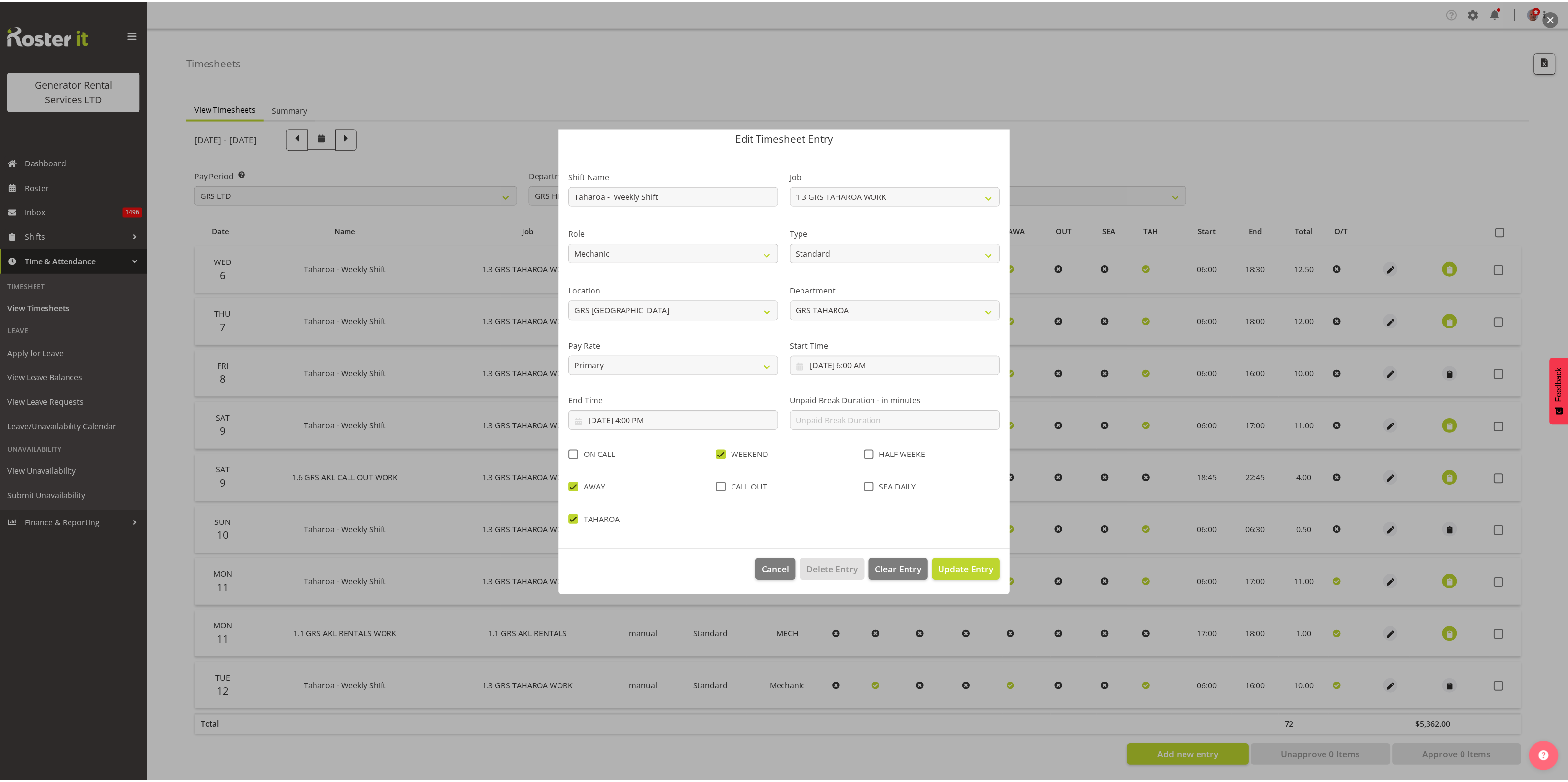
scroll to position [0, 0]
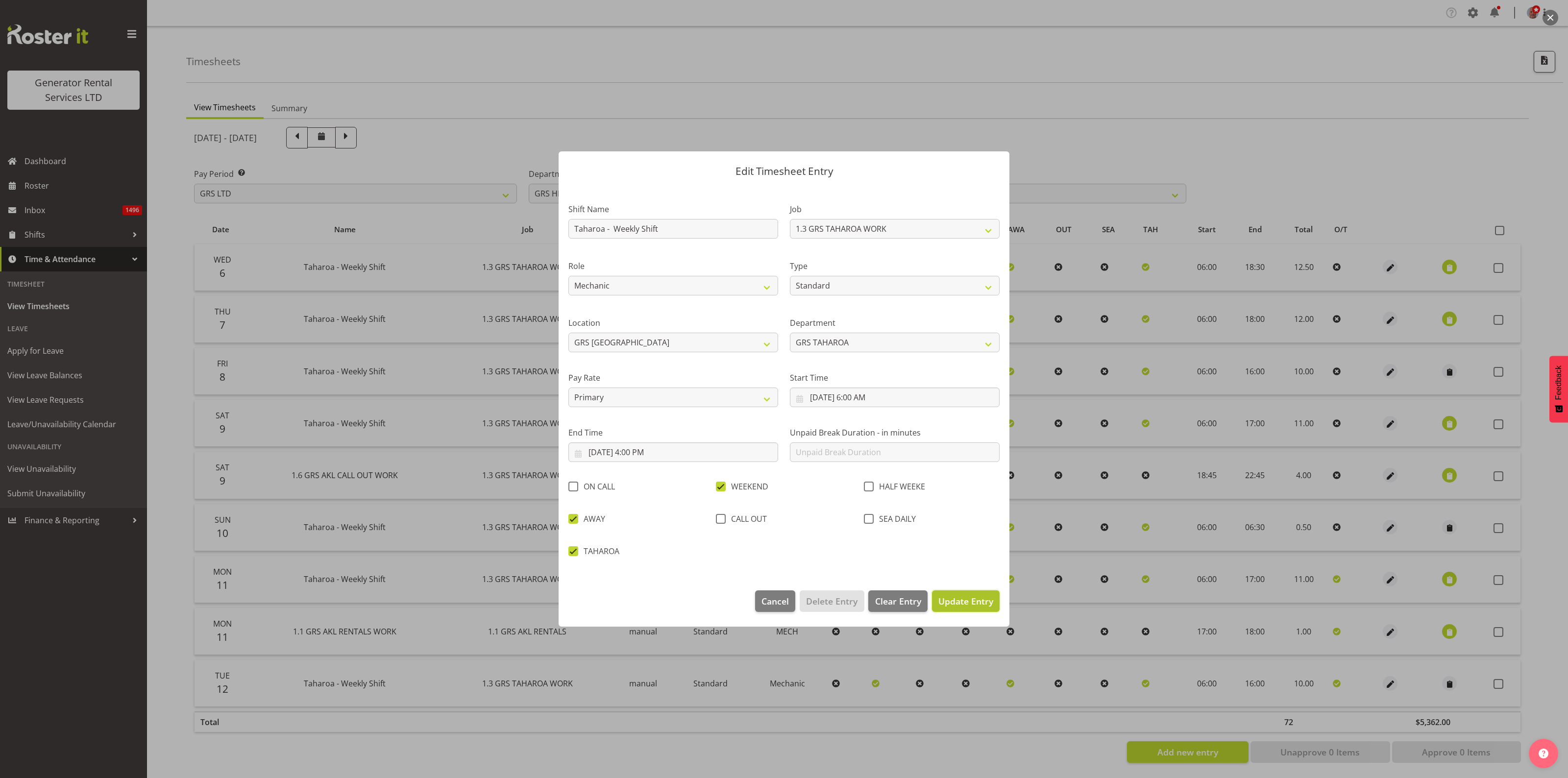
click at [956, 598] on span "Update Entry" at bounding box center [966, 601] width 55 height 12
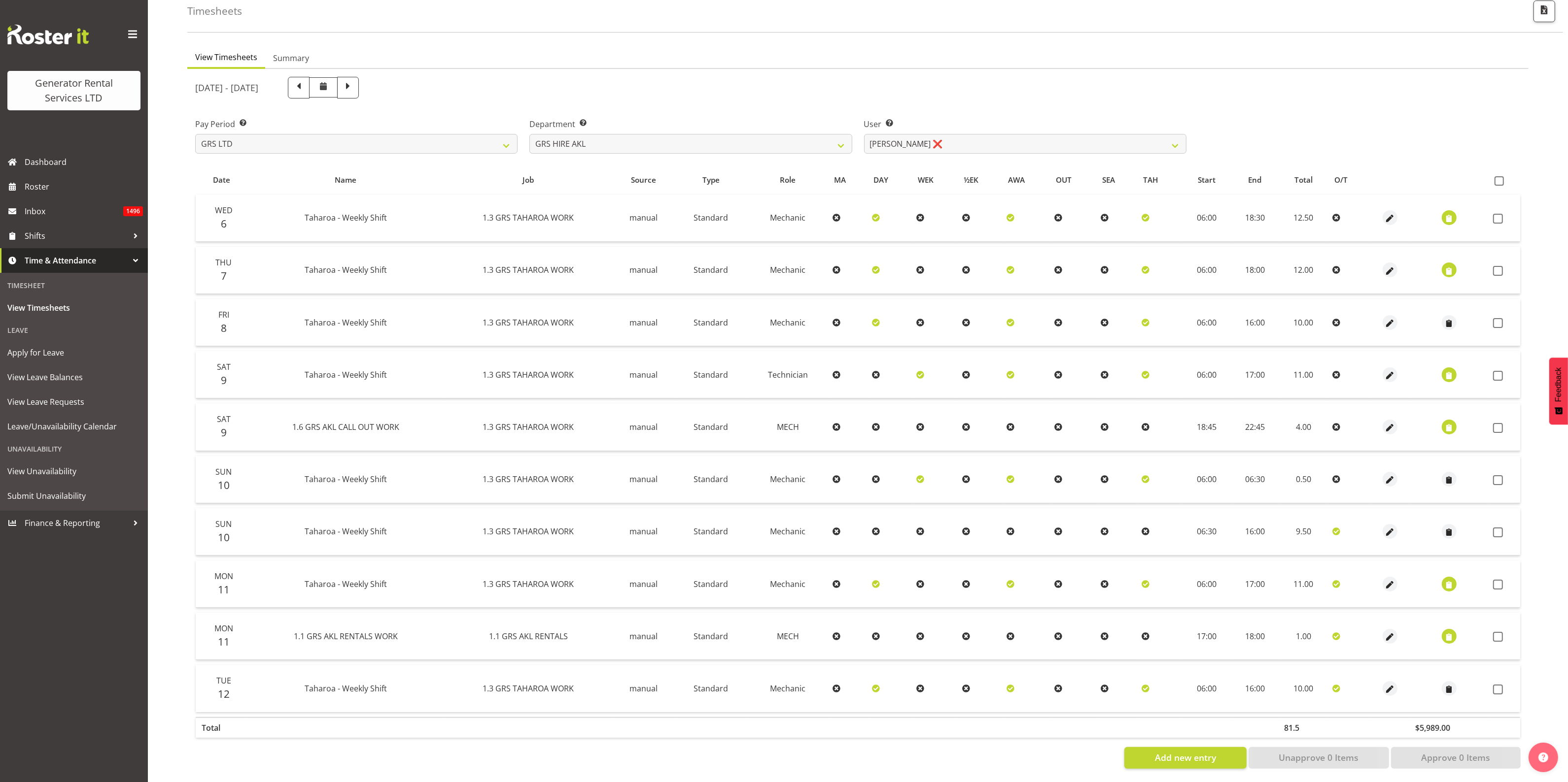
scroll to position [62, 0]
click at [1444, 211] on span "button" at bounding box center [1449, 217] width 12 height 12
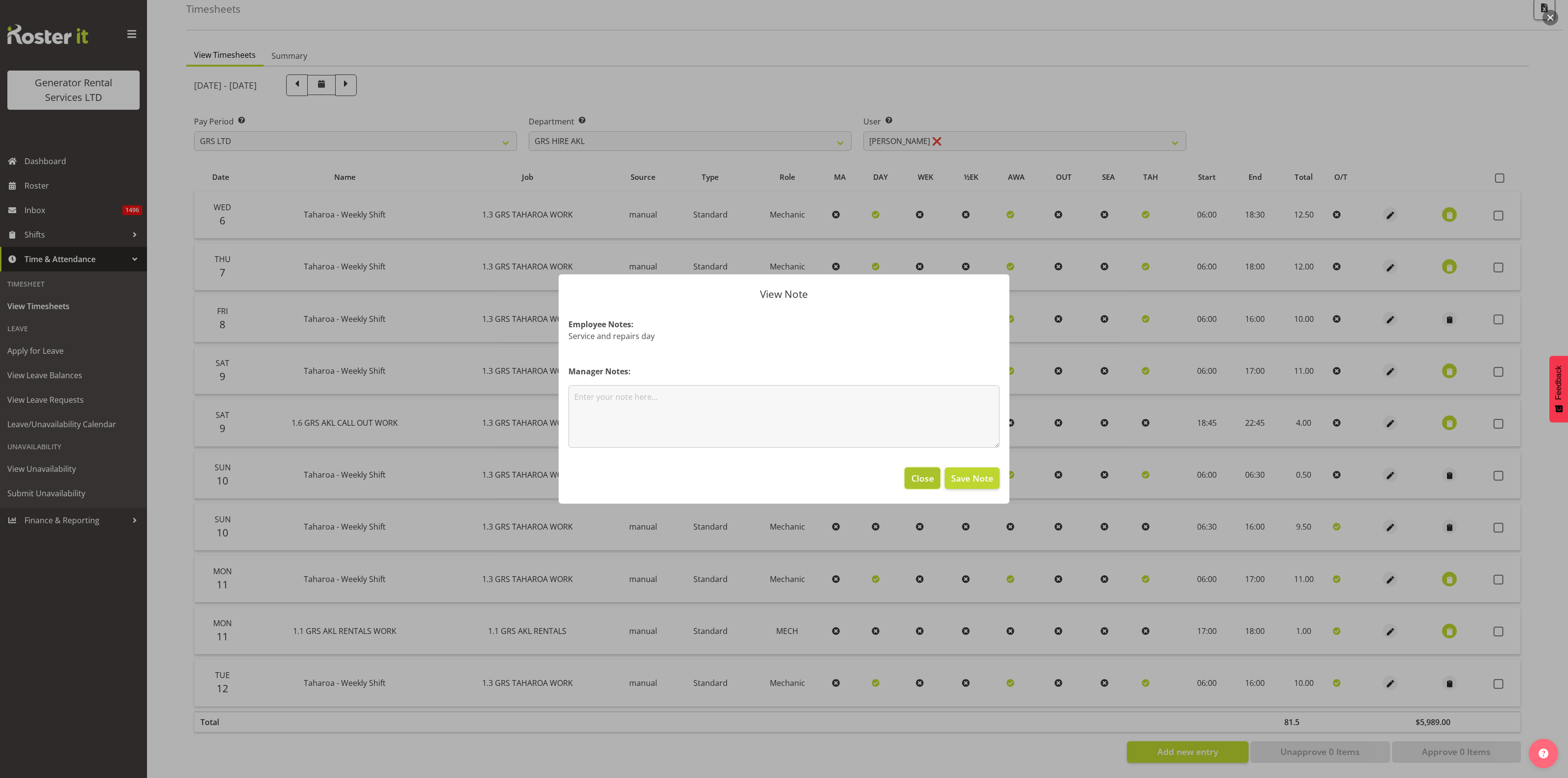
click at [925, 484] on span "Close" at bounding box center [922, 478] width 23 height 13
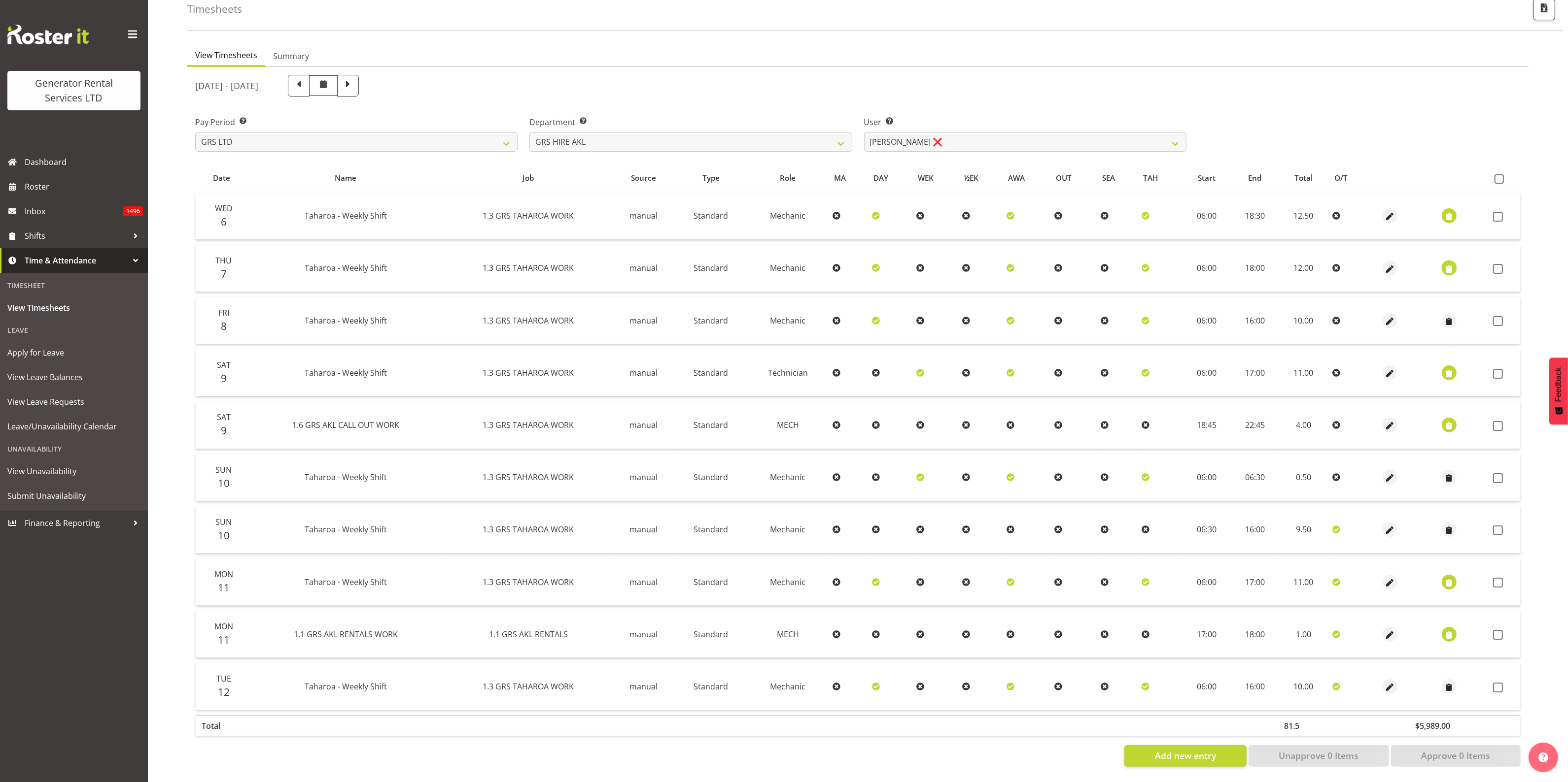
click at [1448, 264] on span "button" at bounding box center [1449, 269] width 12 height 12
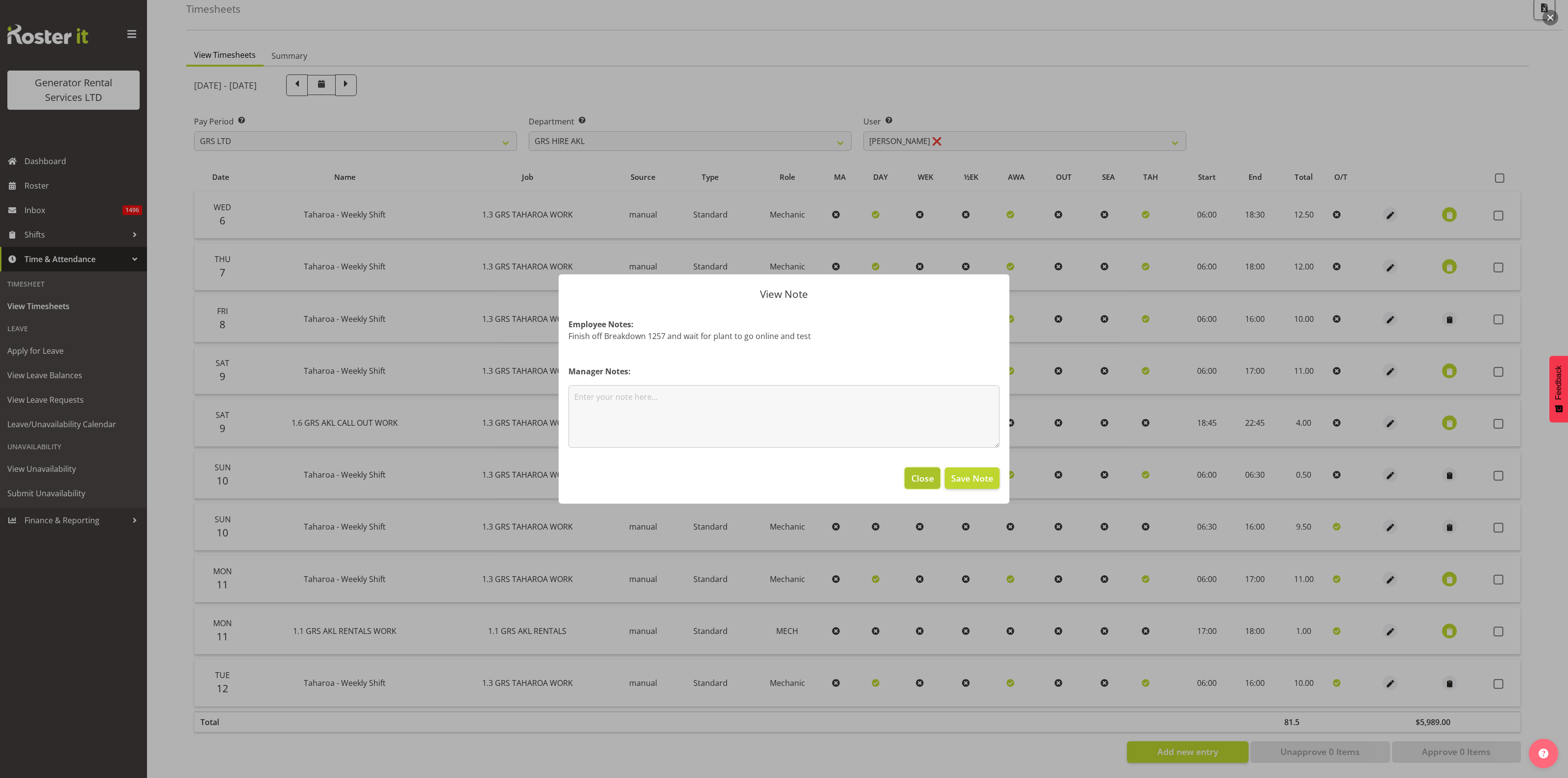
click at [927, 476] on span "Close" at bounding box center [922, 478] width 23 height 13
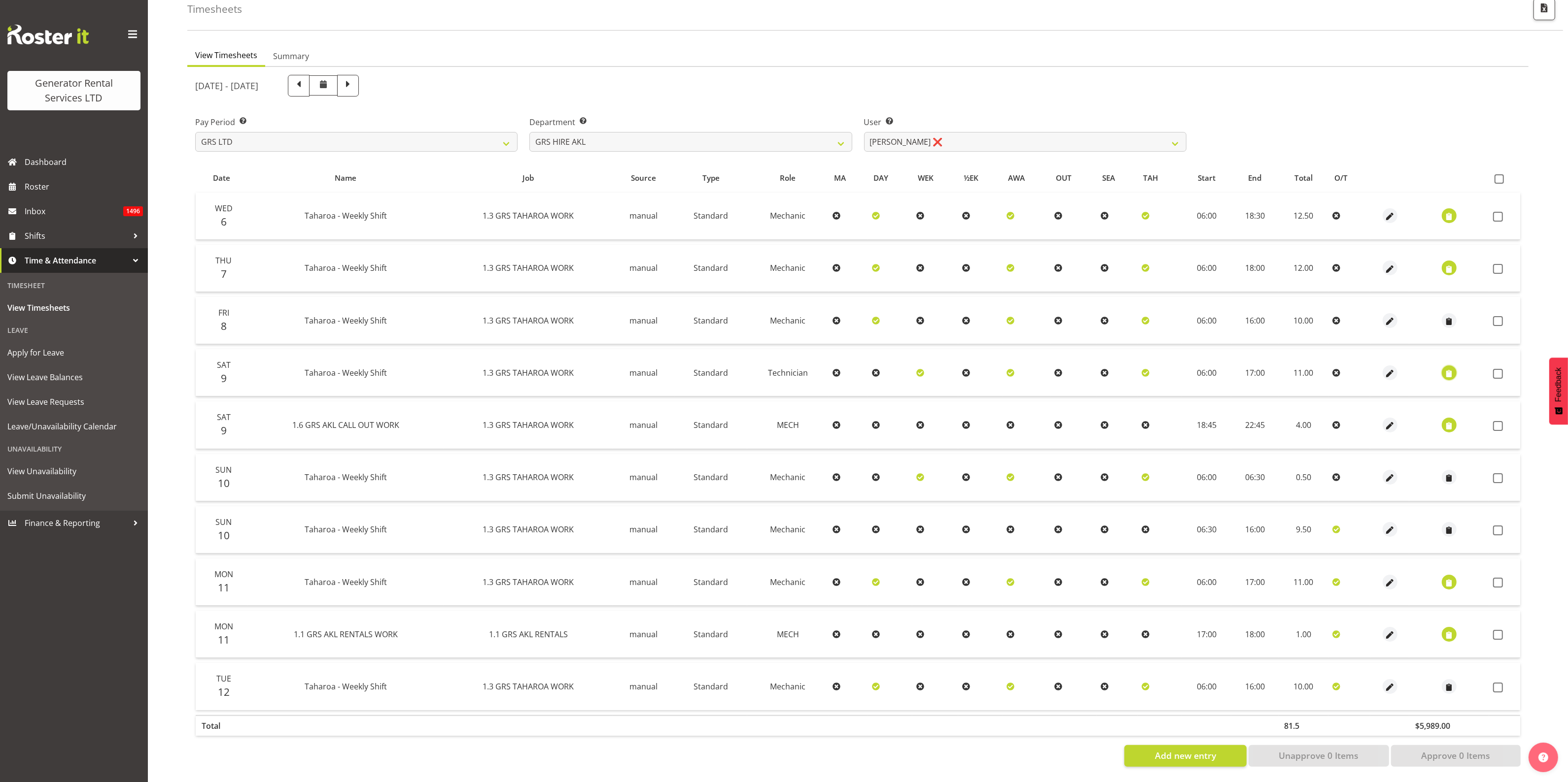
click at [1448, 368] on span "button" at bounding box center [1449, 373] width 12 height 12
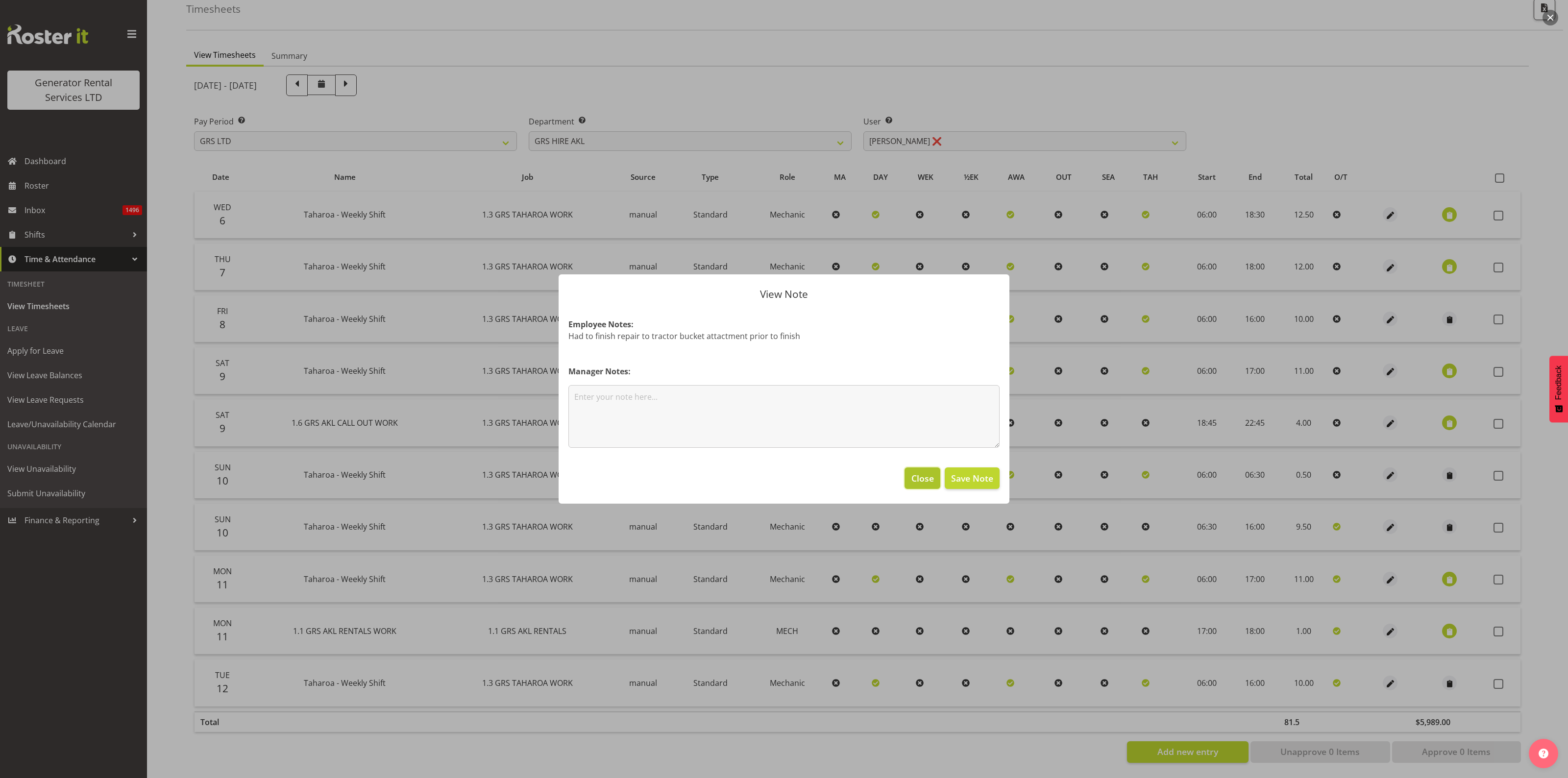
click at [926, 483] on span "Close" at bounding box center [922, 478] width 23 height 13
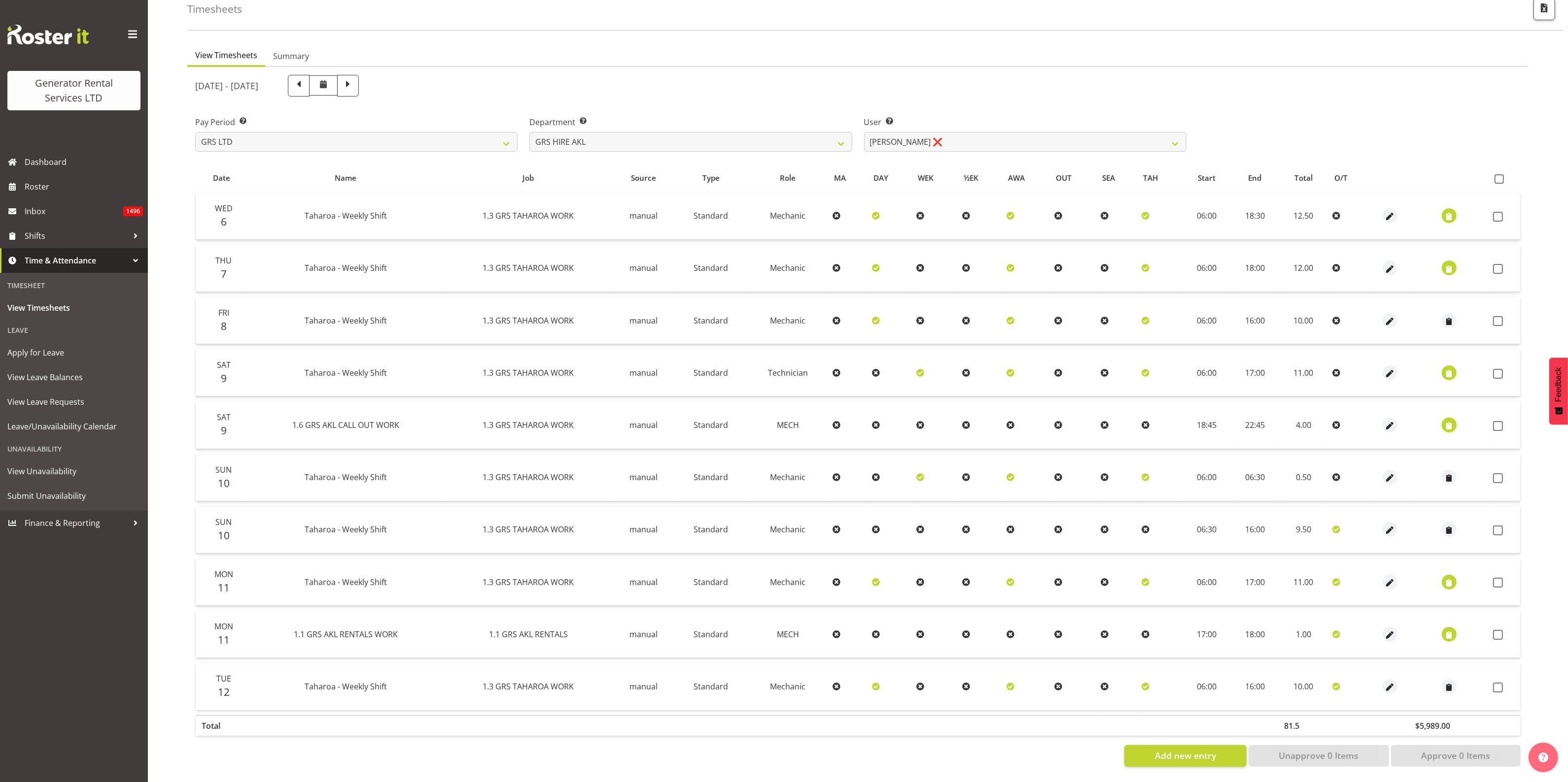
click at [1447, 420] on span "button" at bounding box center [1449, 426] width 12 height 12
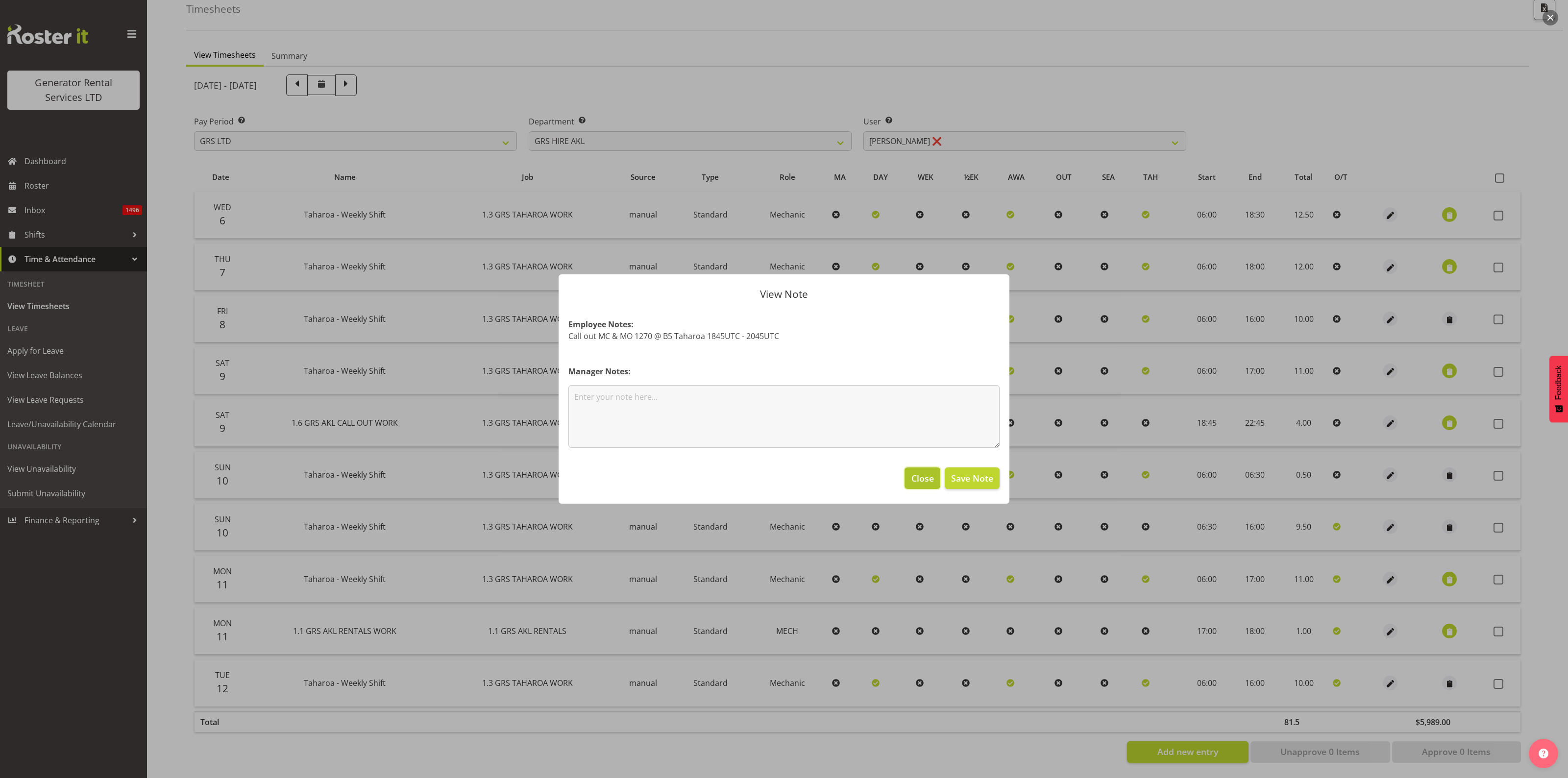
click at [926, 476] on span "Close" at bounding box center [922, 478] width 23 height 13
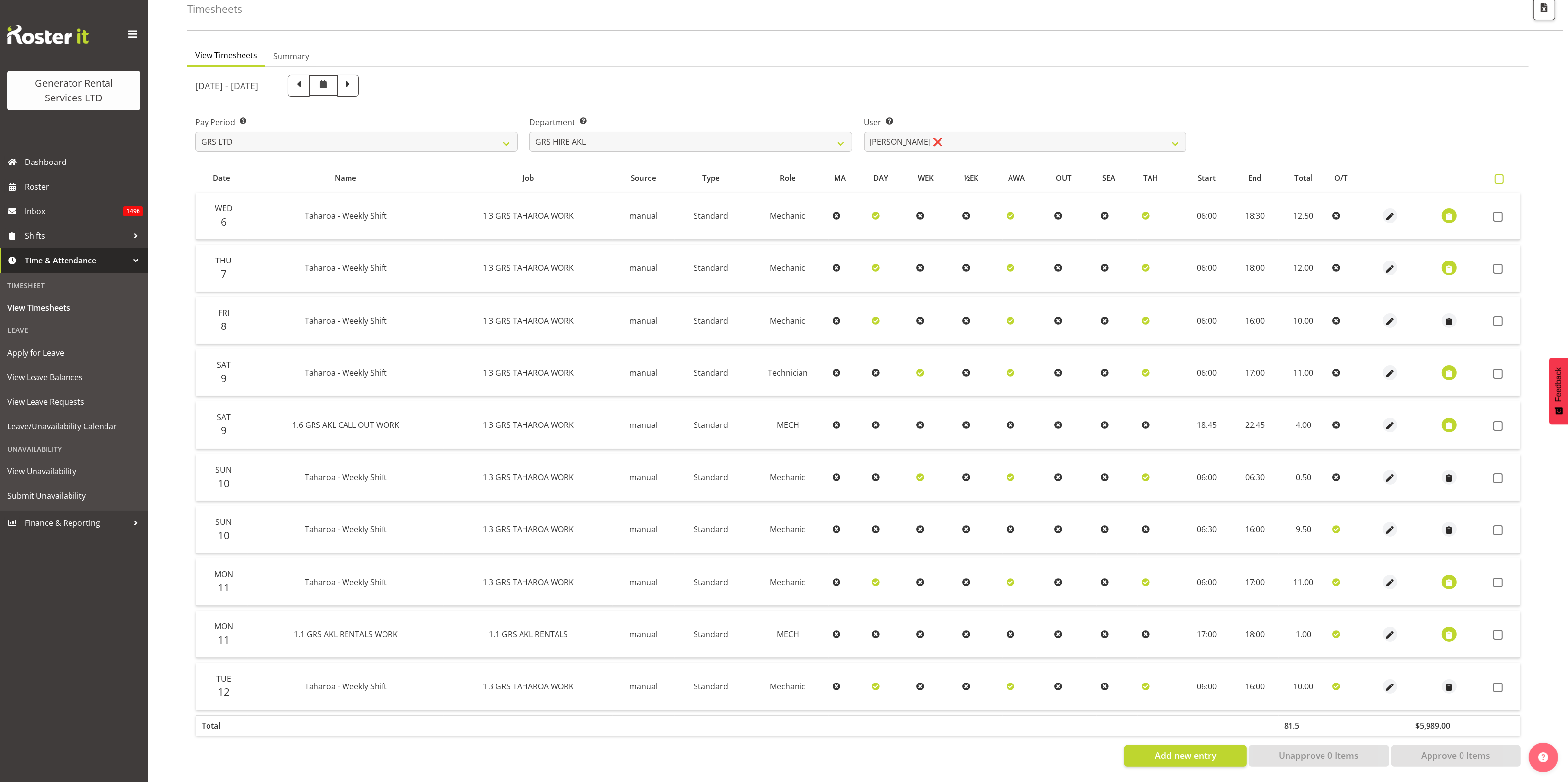
click at [1499, 174] on span at bounding box center [1499, 179] width 9 height 9
click at [1499, 176] on input "checkbox" at bounding box center [1498, 179] width 6 height 6
checkbox input "true"
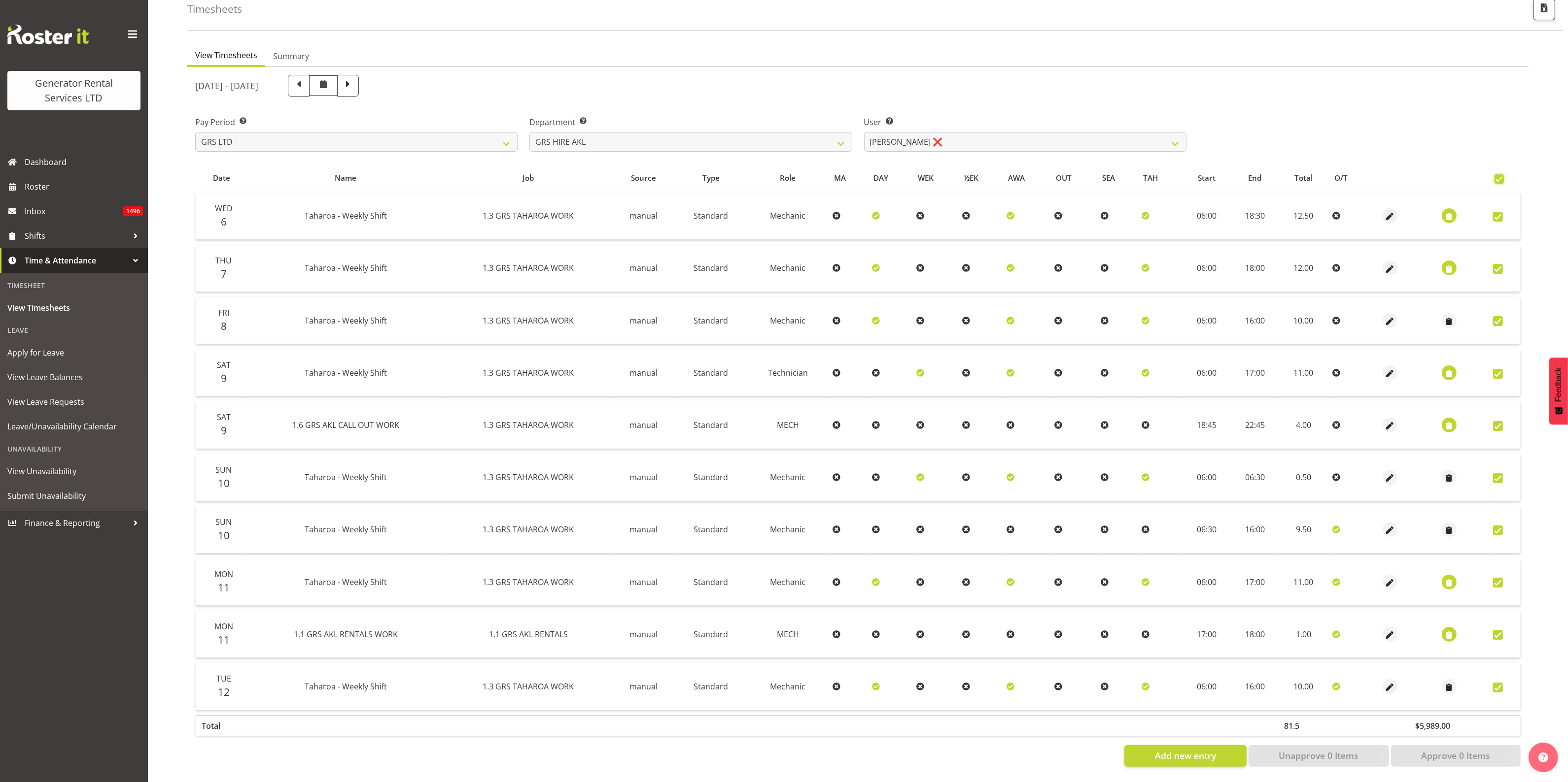
checkbox input "true"
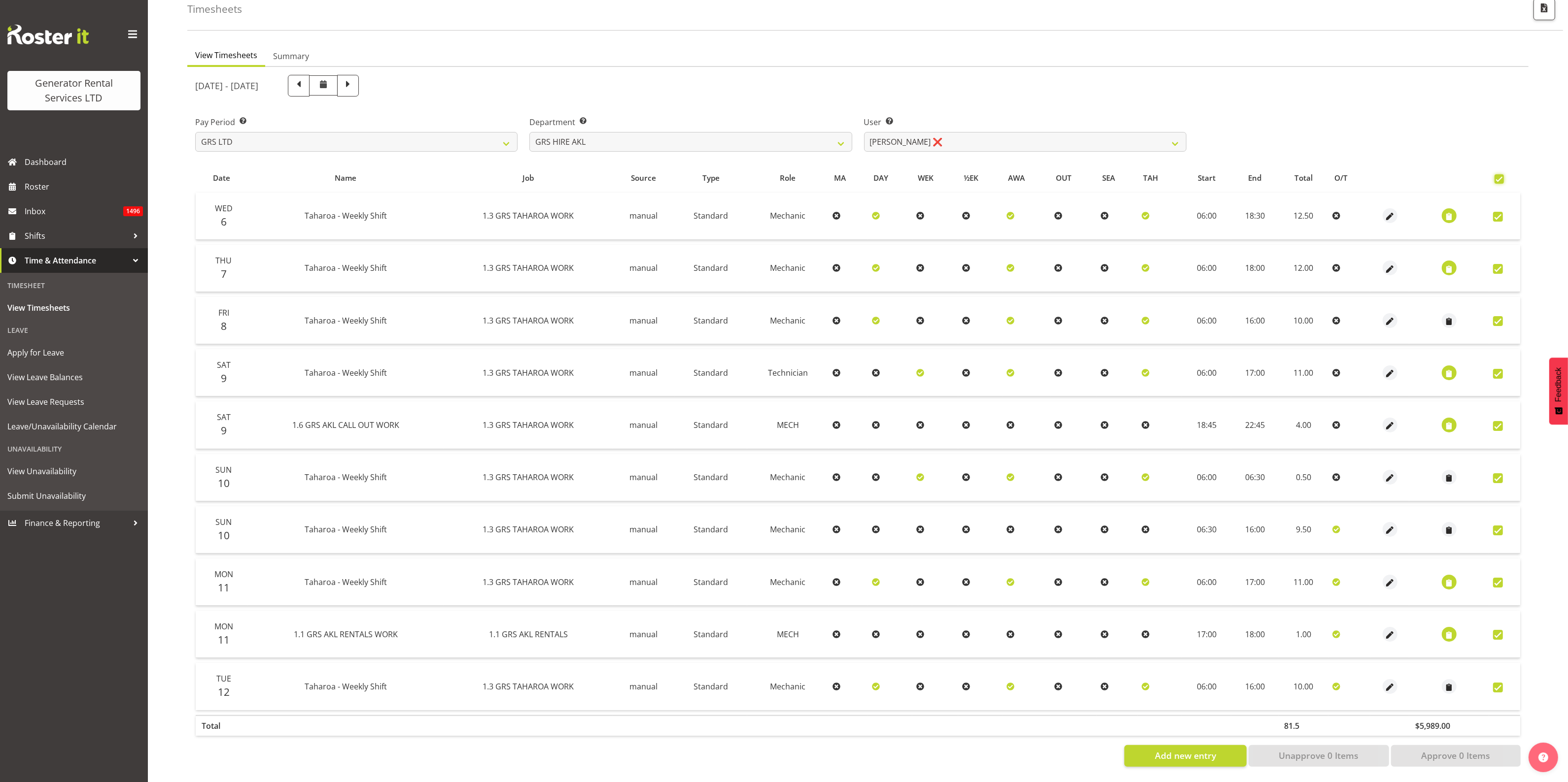
checkbox input "true"
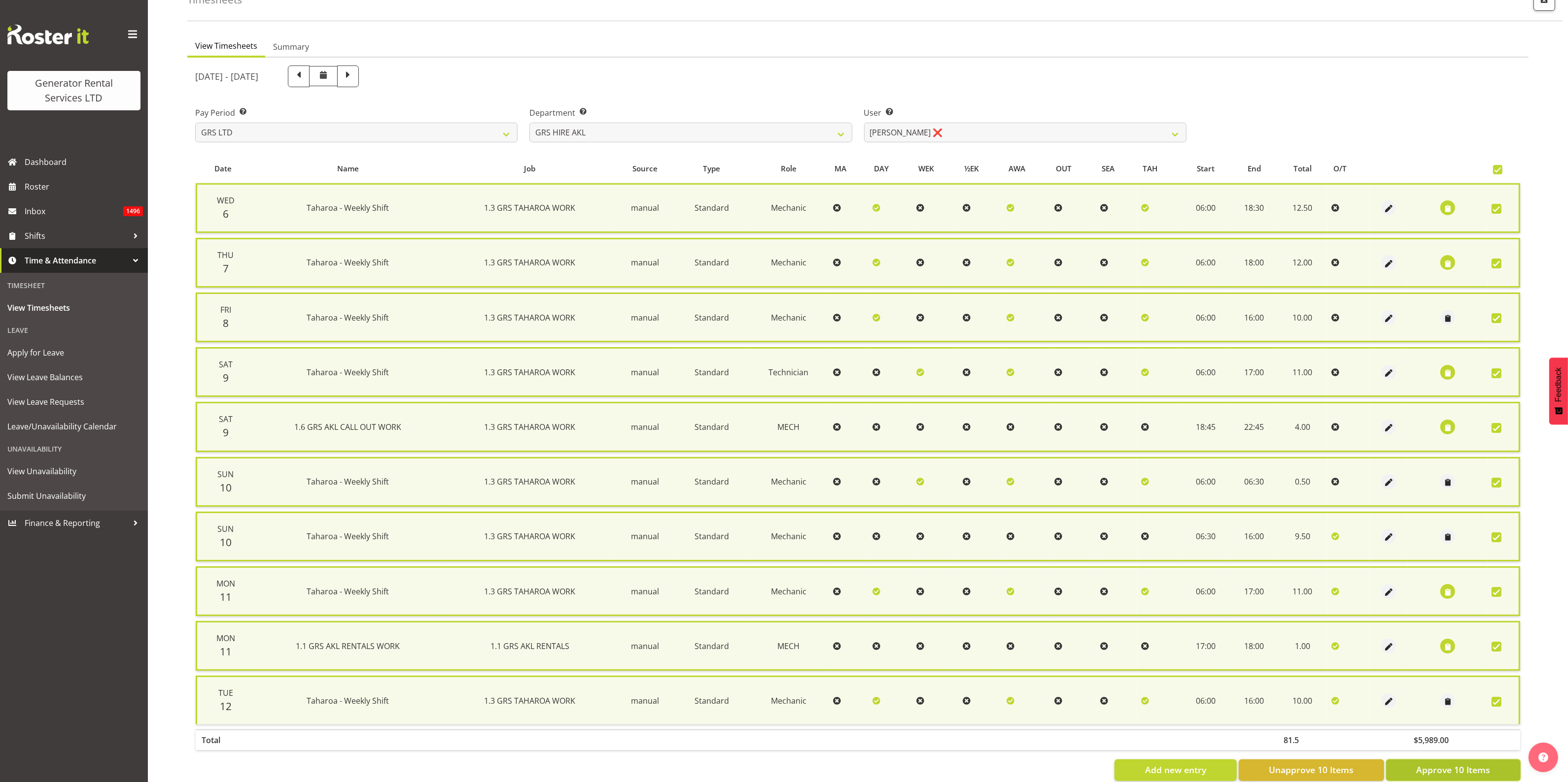
click at [1447, 764] on span "Approve 10 Items" at bounding box center [1453, 770] width 74 height 13
checkbox input "false"
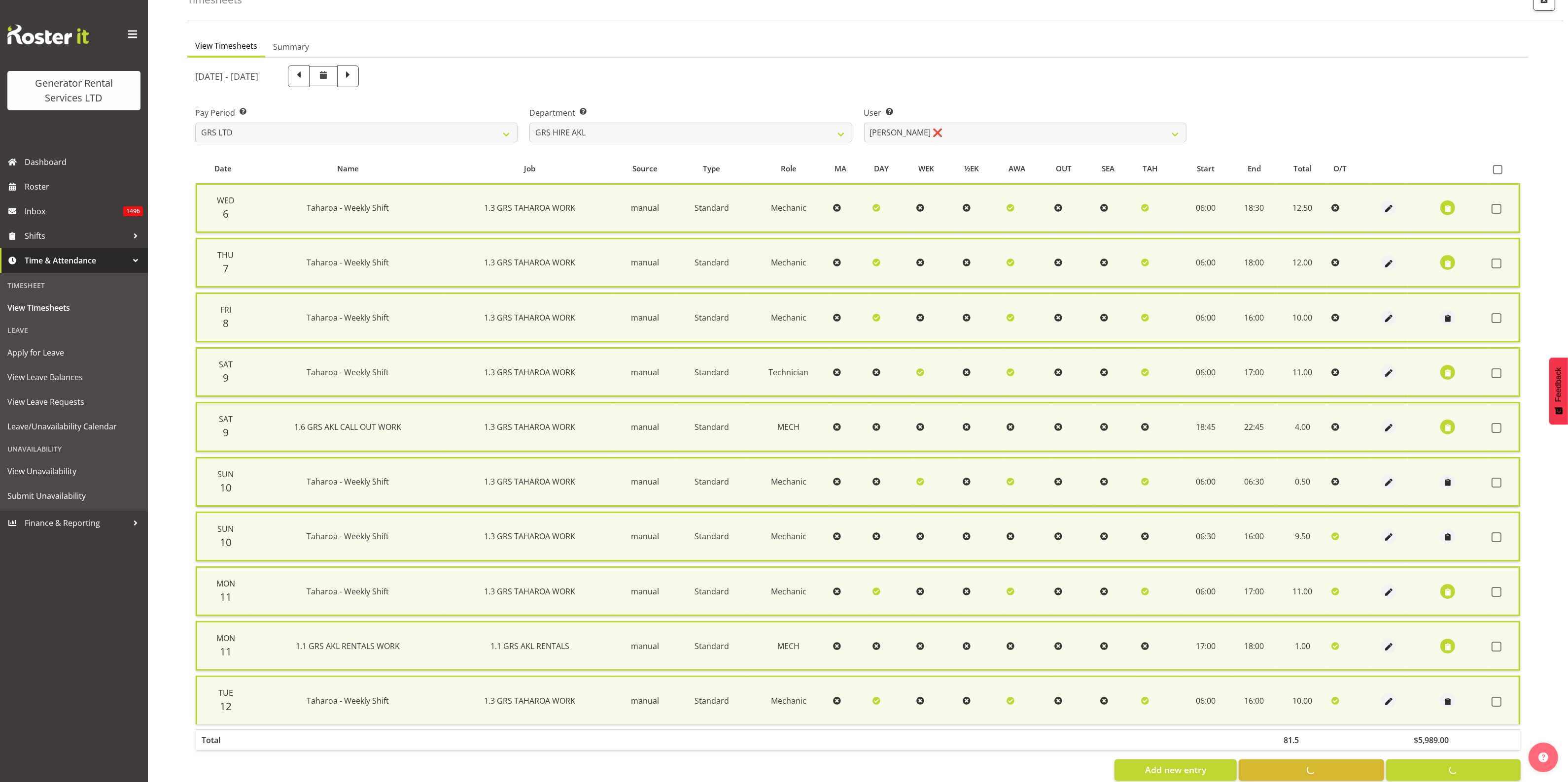
checkbox input "false"
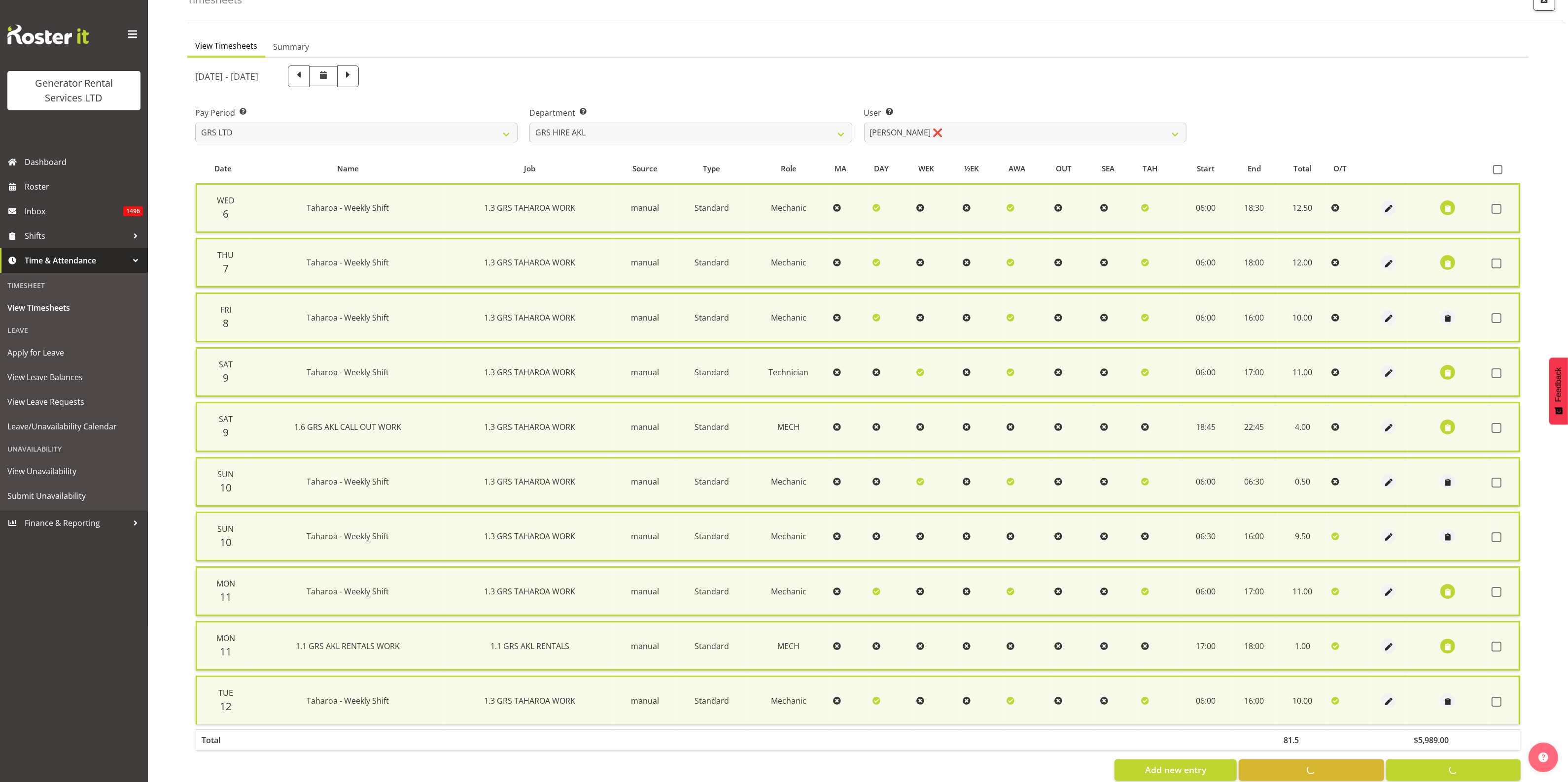
checkbox input "false"
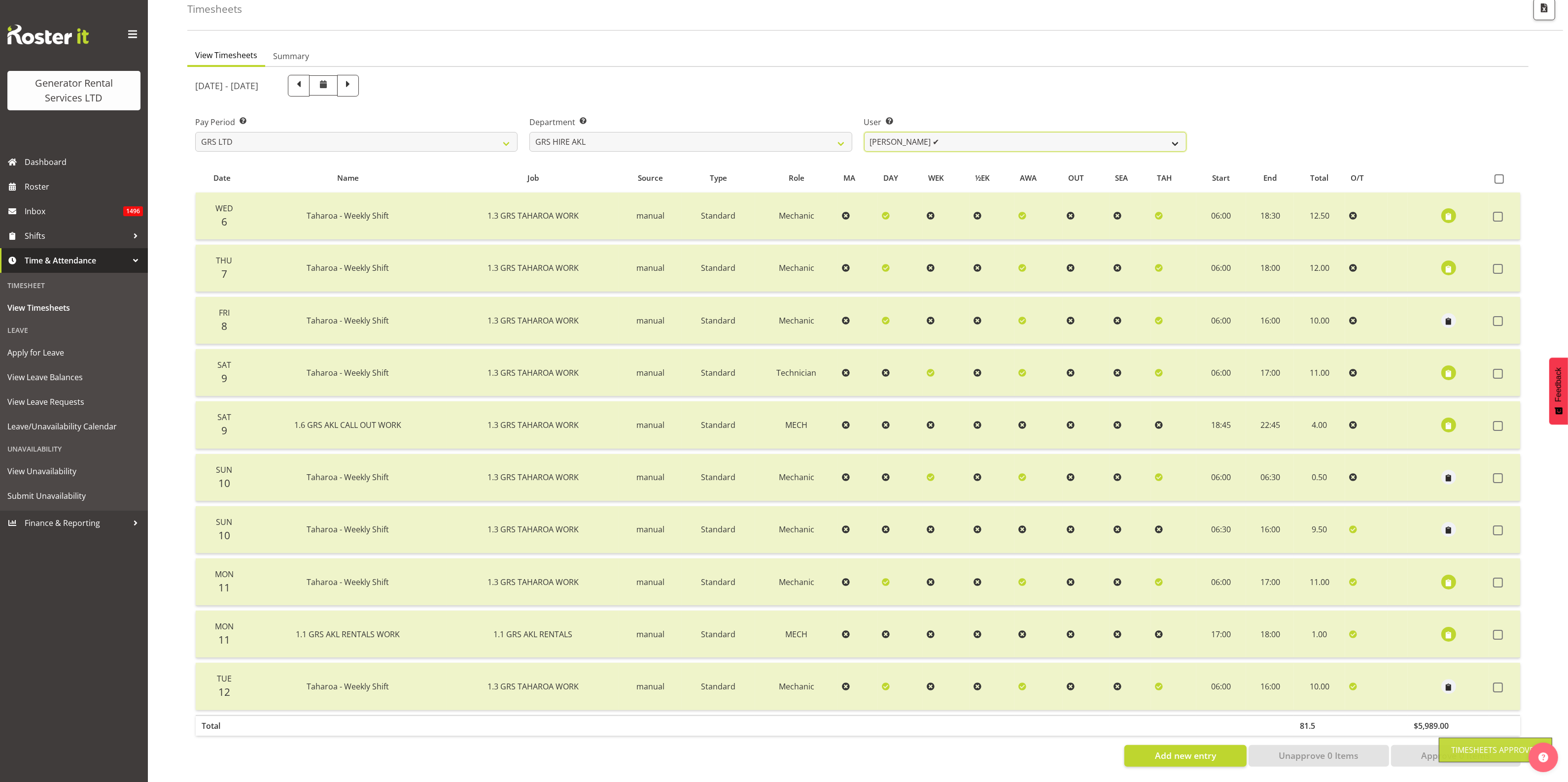
click at [972, 132] on select "Aaron Naish ✔ Brandon Adonis ✔ Brendan (Paris) Jordan ✔ Caleb Phillips ✔ Carl S…" at bounding box center [1025, 142] width 322 height 20
click at [864, 132] on select "Aaron Naish ✔ Brandon Adonis ✔ Brendan (Paris) Jordan ✔ Caleb Phillips ✔ Carl S…" at bounding box center [1025, 142] width 322 height 20
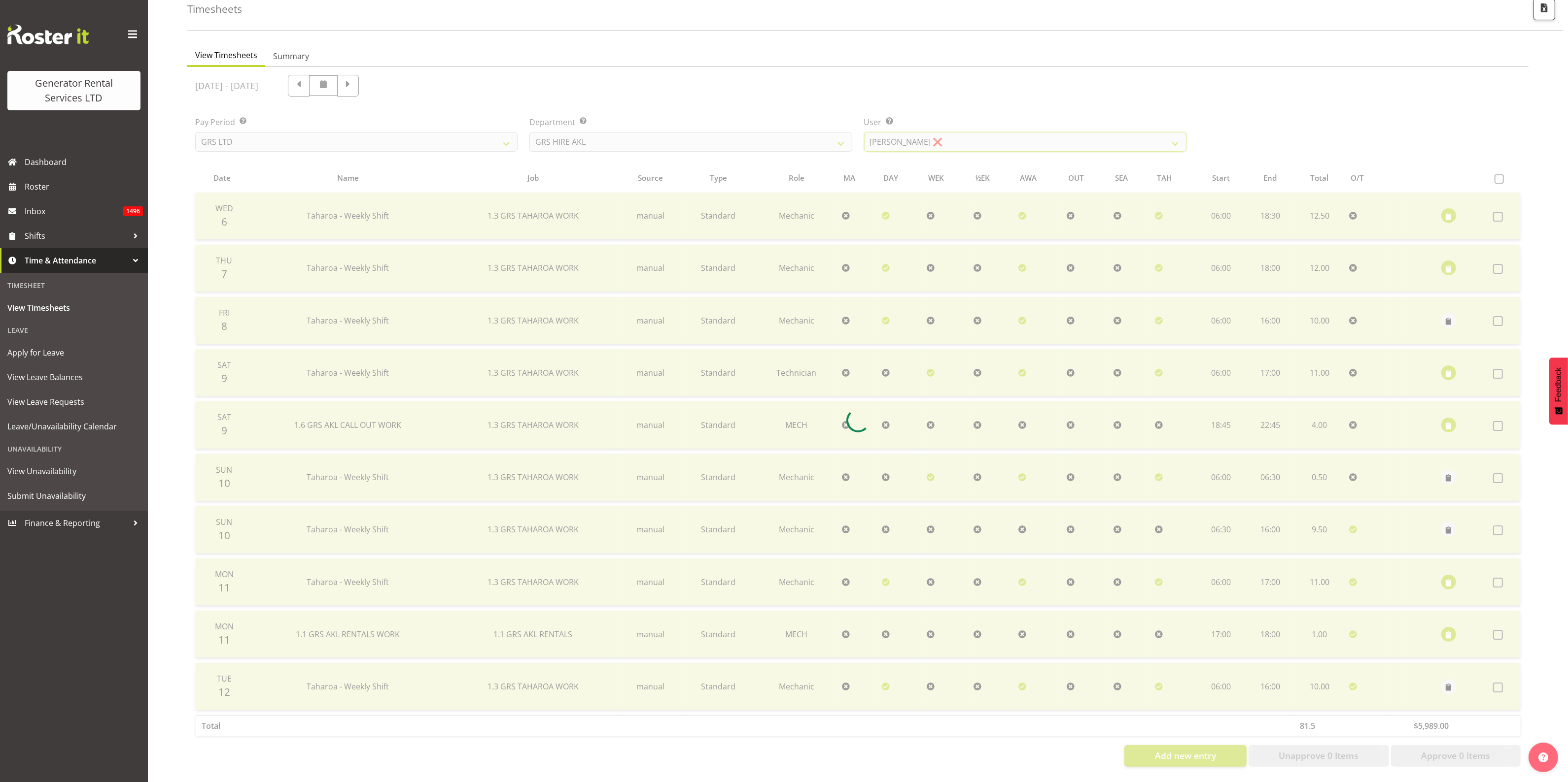
scroll to position [0, 0]
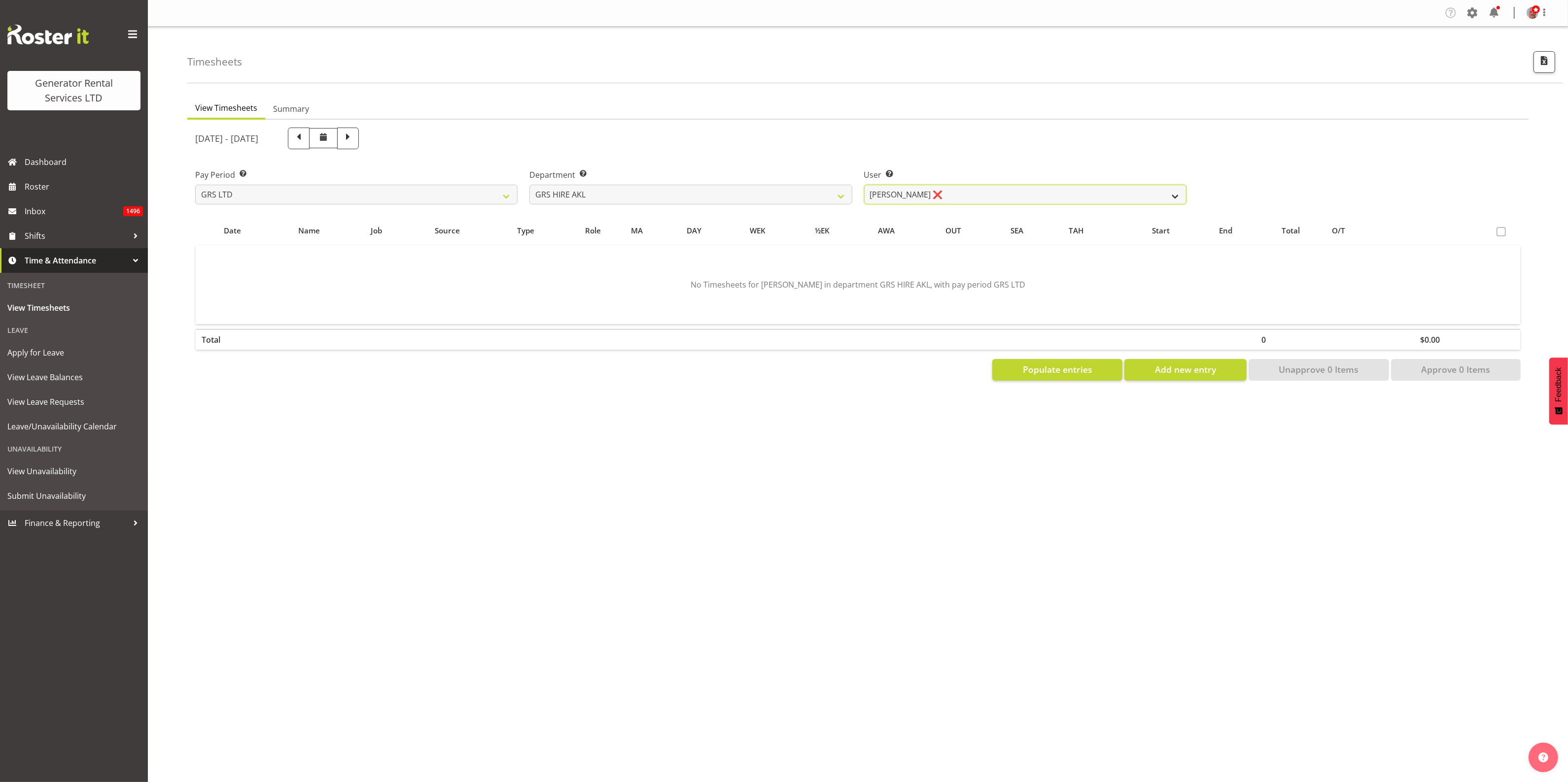
click at [985, 197] on select "Aaron Naish ✔ Brandon Adonis ✔ Brendan (Paris) Jordan ✔ Caleb Phillips ✔ Carl S…" at bounding box center [1025, 195] width 322 height 20
click at [864, 185] on select "Aaron Naish ✔ Brandon Adonis ✔ Brendan (Paris) Jordan ✔ Caleb Phillips ✔ Carl S…" at bounding box center [1025, 195] width 322 height 20
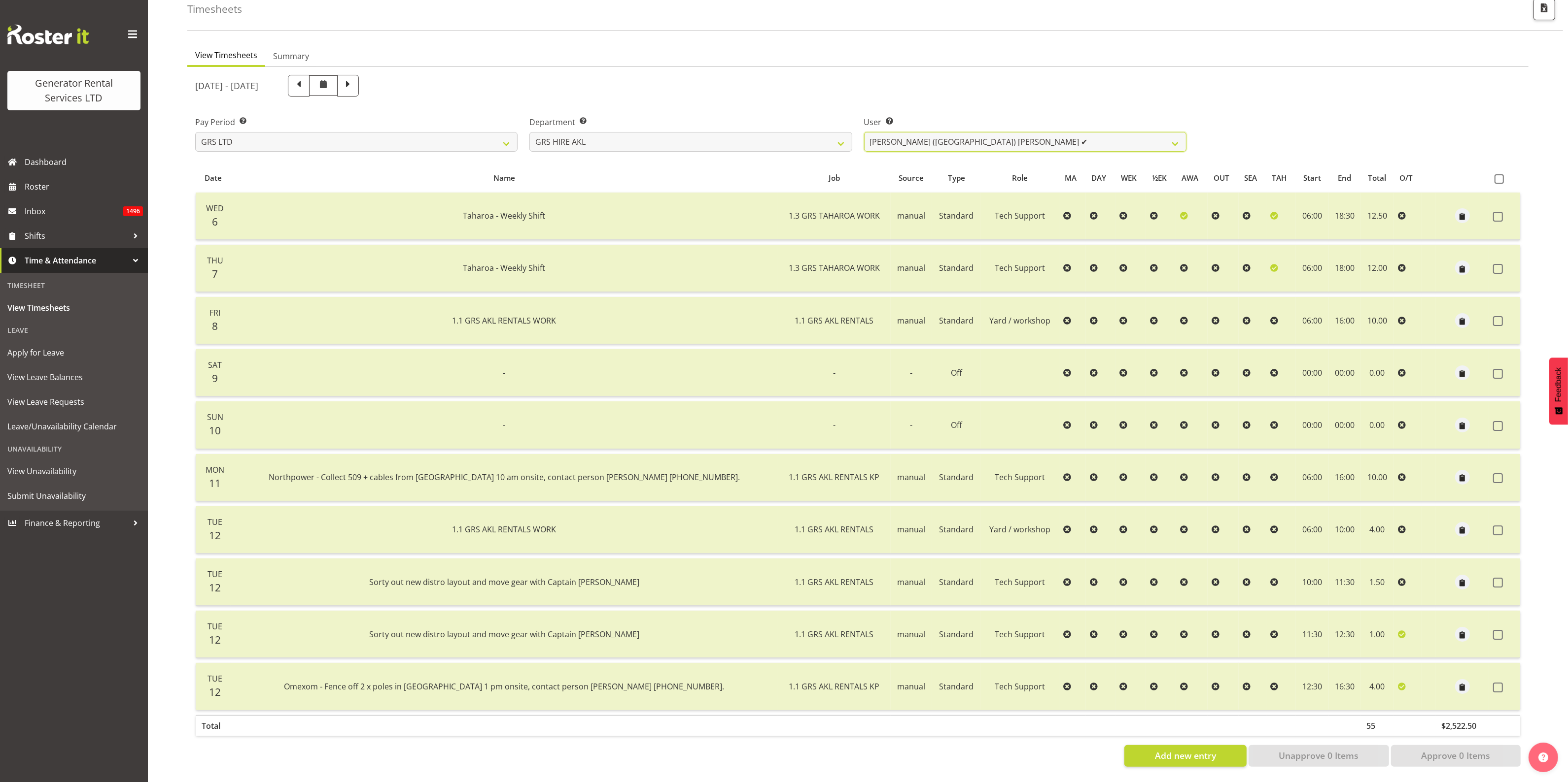
scroll to position [62, 0]
click at [969, 132] on select "Aaron Naish ✔ Brandon Adonis ✔ Brendan (Paris) Jordan ✔ Caleb Phillips ✔ Carl S…" at bounding box center [1025, 142] width 322 height 20
click at [864, 132] on select "Aaron Naish ✔ Brandon Adonis ✔ Brendan (Paris) Jordan ✔ Caleb Phillips ✔ Carl S…" at bounding box center [1025, 142] width 322 height 20
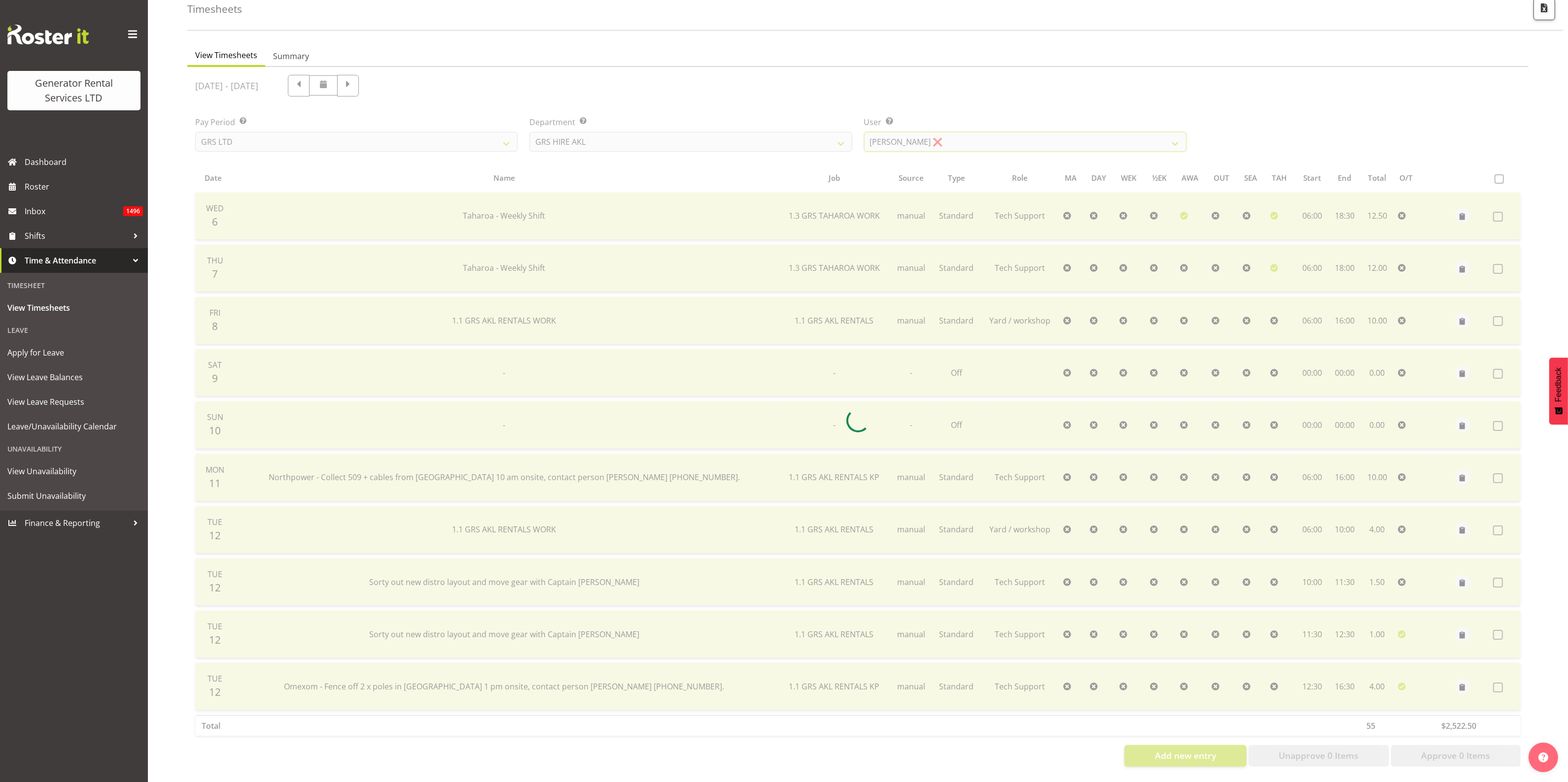
scroll to position [0, 0]
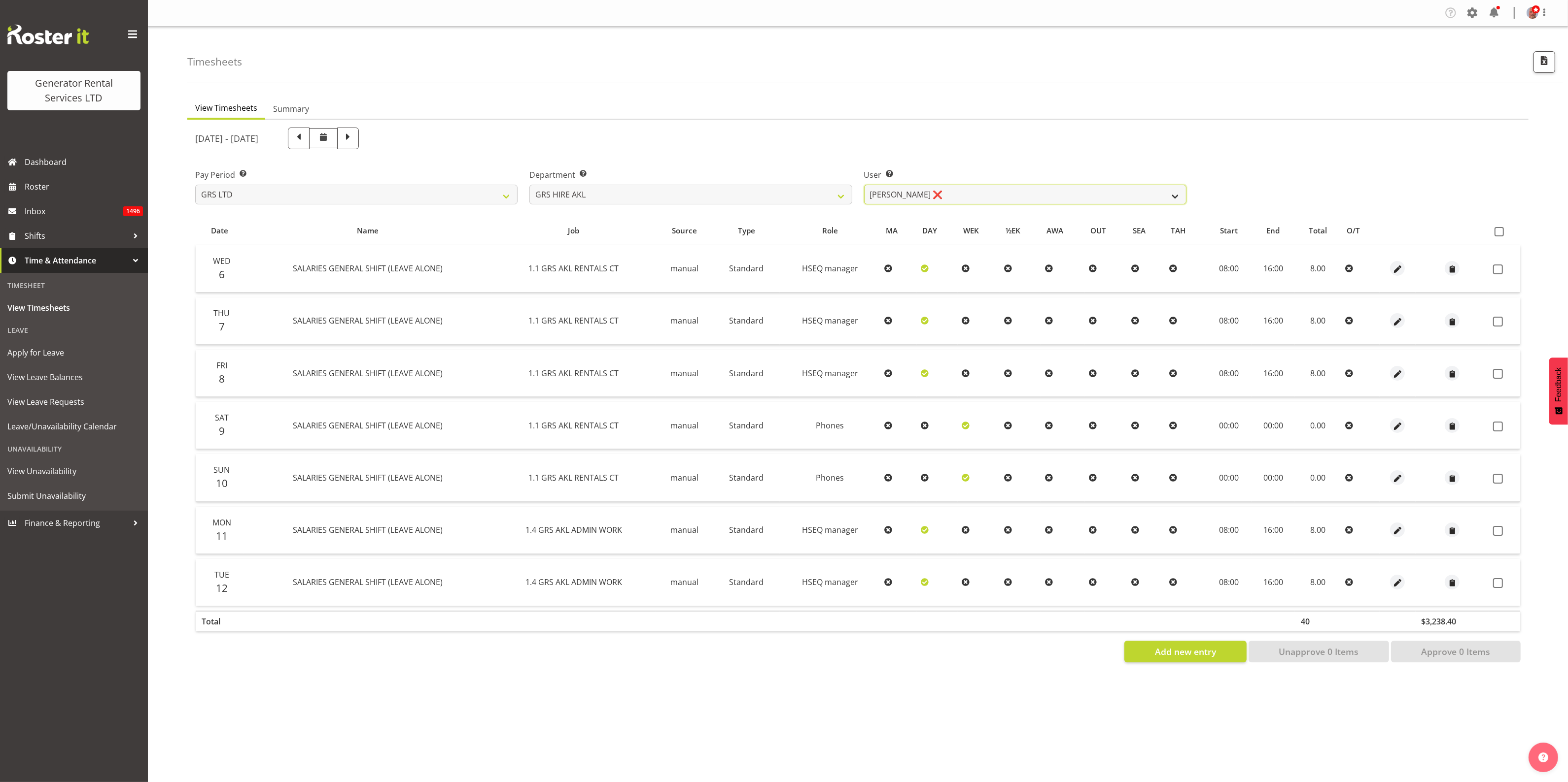
click at [1024, 196] on select "Aaron Naish ✔ Brandon Adonis ✔ Brendan (Paris) Jordan ✔ Caleb Phillips ✔ Carl S…" at bounding box center [1025, 195] width 322 height 20
click at [864, 185] on select "Aaron Naish ✔ Brandon Adonis ✔ Brendan (Paris) Jordan ✔ Caleb Phillips ✔ Carl S…" at bounding box center [1025, 195] width 322 height 20
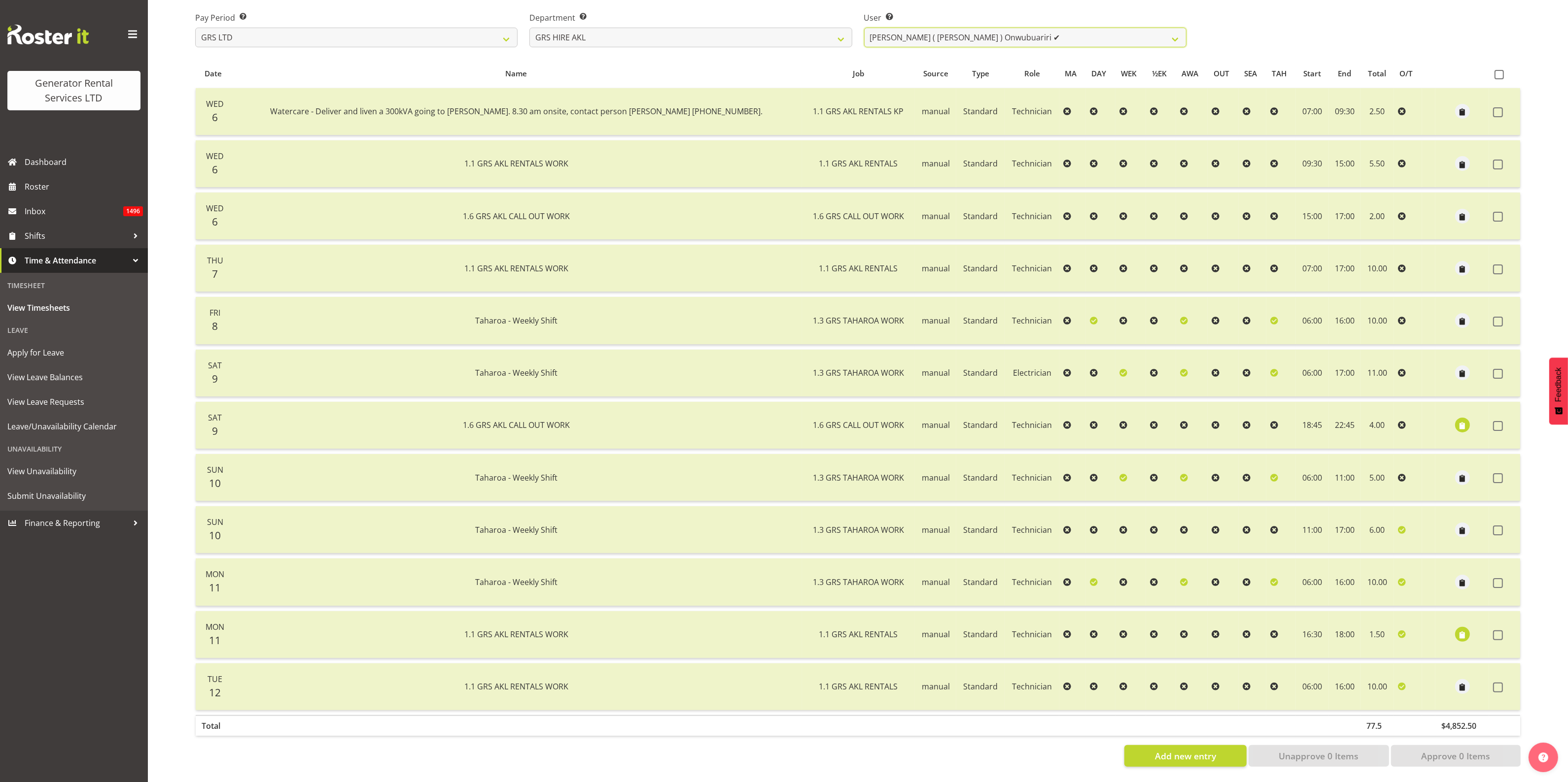
scroll to position [166, 0]
click at [1458, 630] on span "button" at bounding box center [1462, 635] width 12 height 12
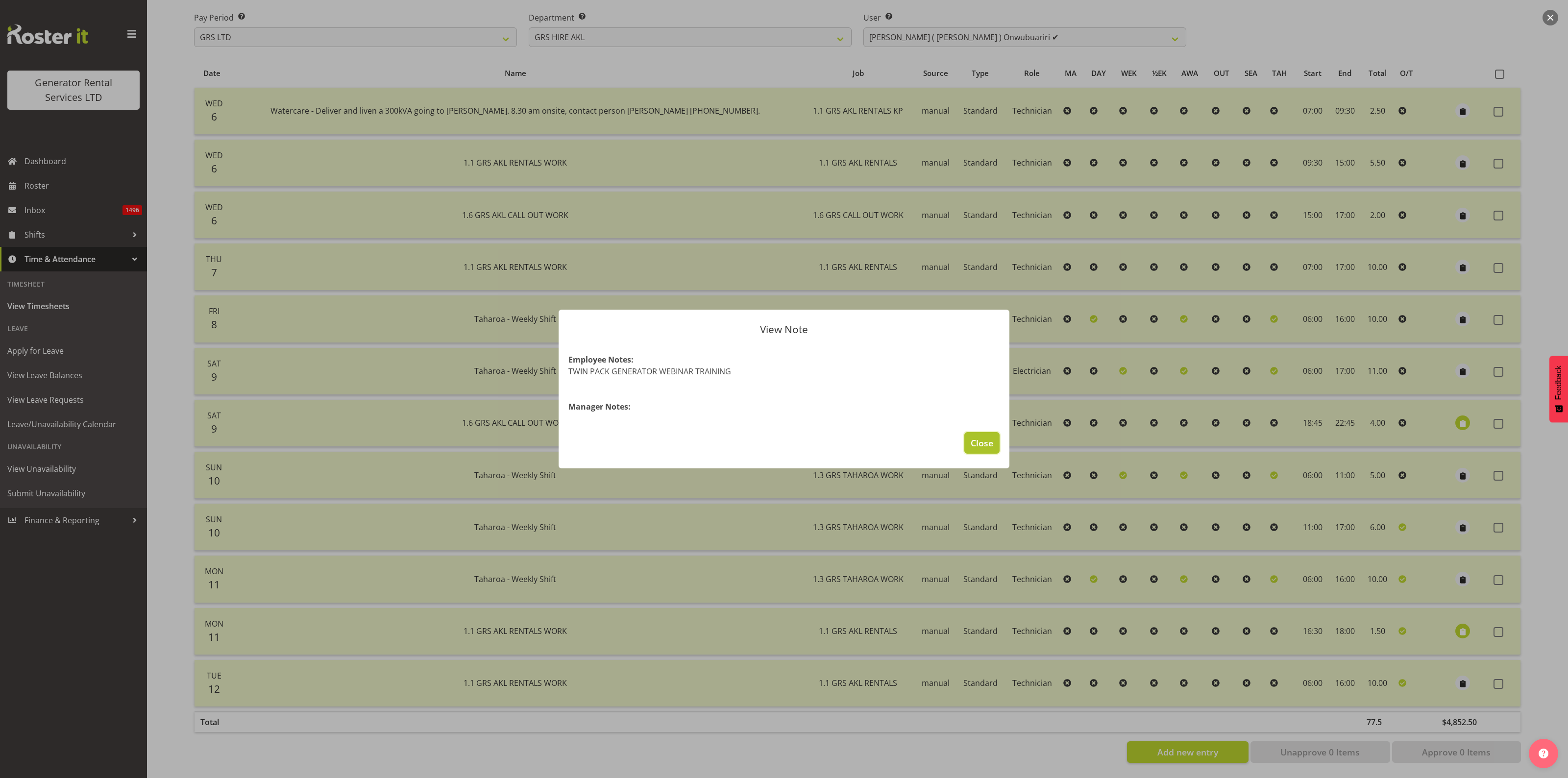
click at [979, 444] on span "Close" at bounding box center [982, 443] width 23 height 13
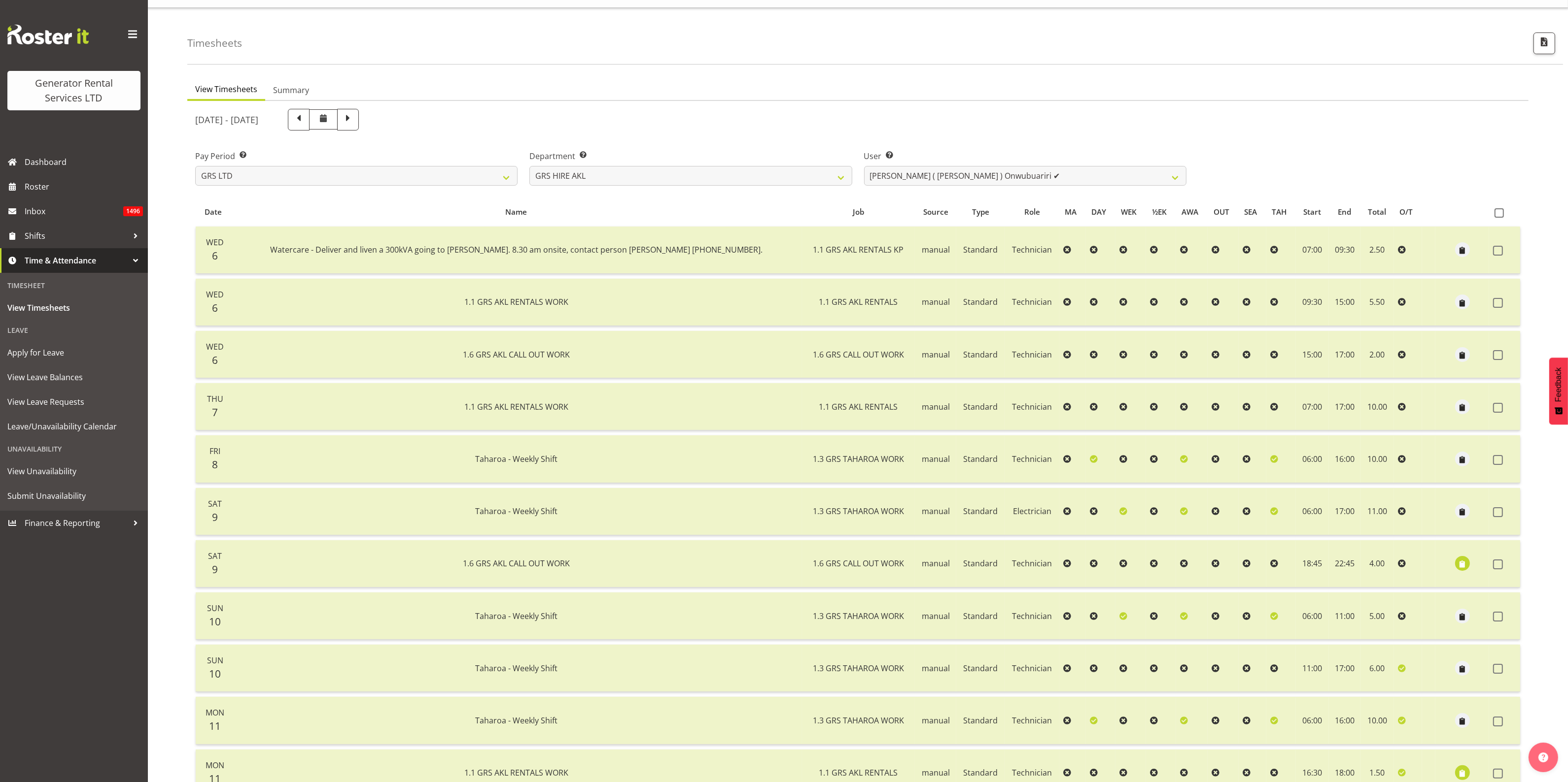
scroll to position [0, 0]
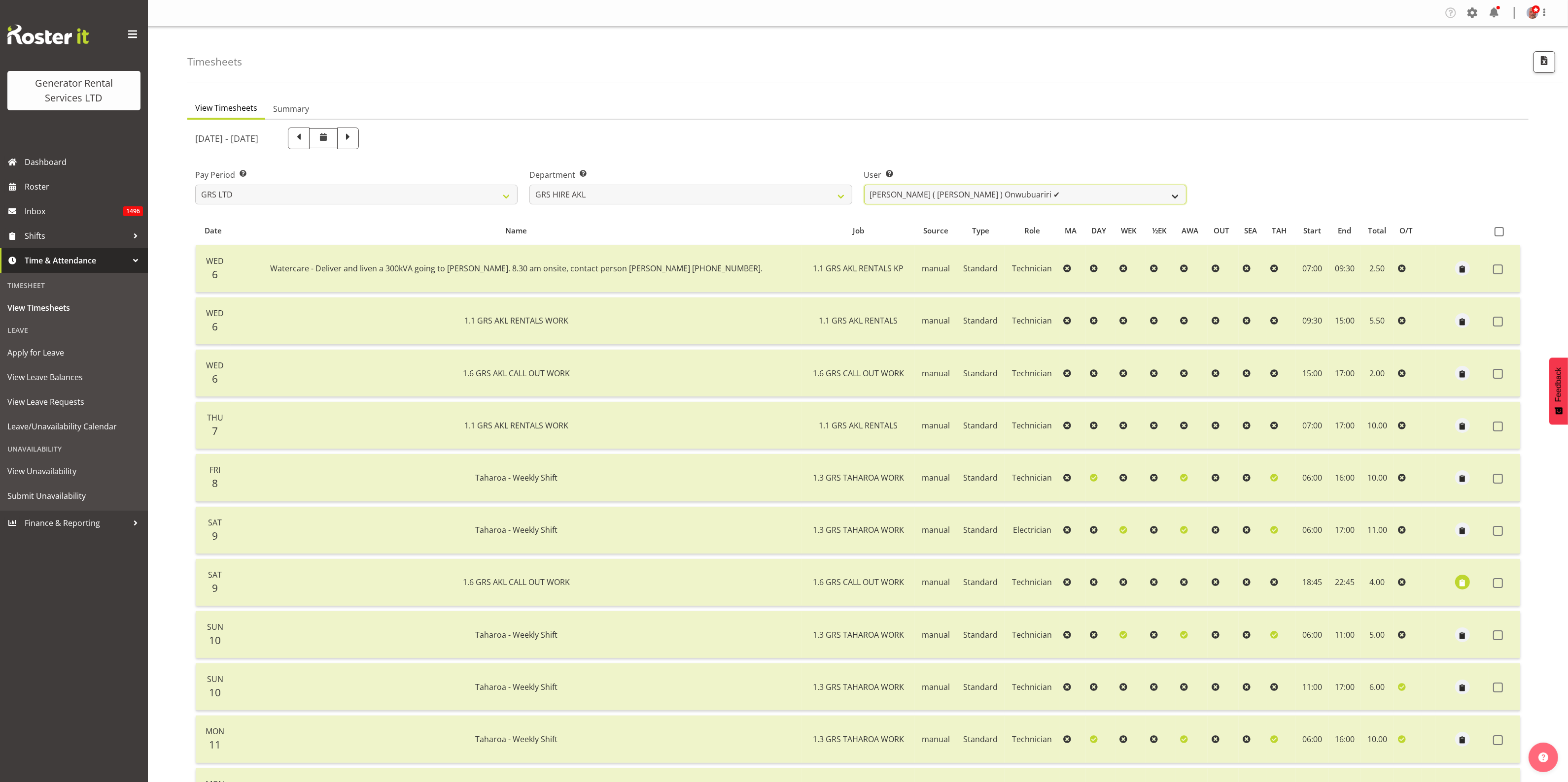
click at [893, 192] on select "Aaron Naish ✔ Brandon Adonis ✔ Brendan (Paris) Jordan ✔ Caleb Phillips ✔ Carl S…" at bounding box center [1025, 195] width 322 height 20
click at [899, 190] on select "Aaron Naish ✔ Brandon Adonis ✔ Brendan (Paris) Jordan ✔ Caleb Phillips ✔ Carl S…" at bounding box center [1025, 195] width 322 height 20
click at [864, 185] on select "Aaron Naish ✔ Brandon Adonis ✔ Brendan (Paris) Jordan ✔ Caleb Phillips ✔ Carl S…" at bounding box center [1025, 195] width 322 height 20
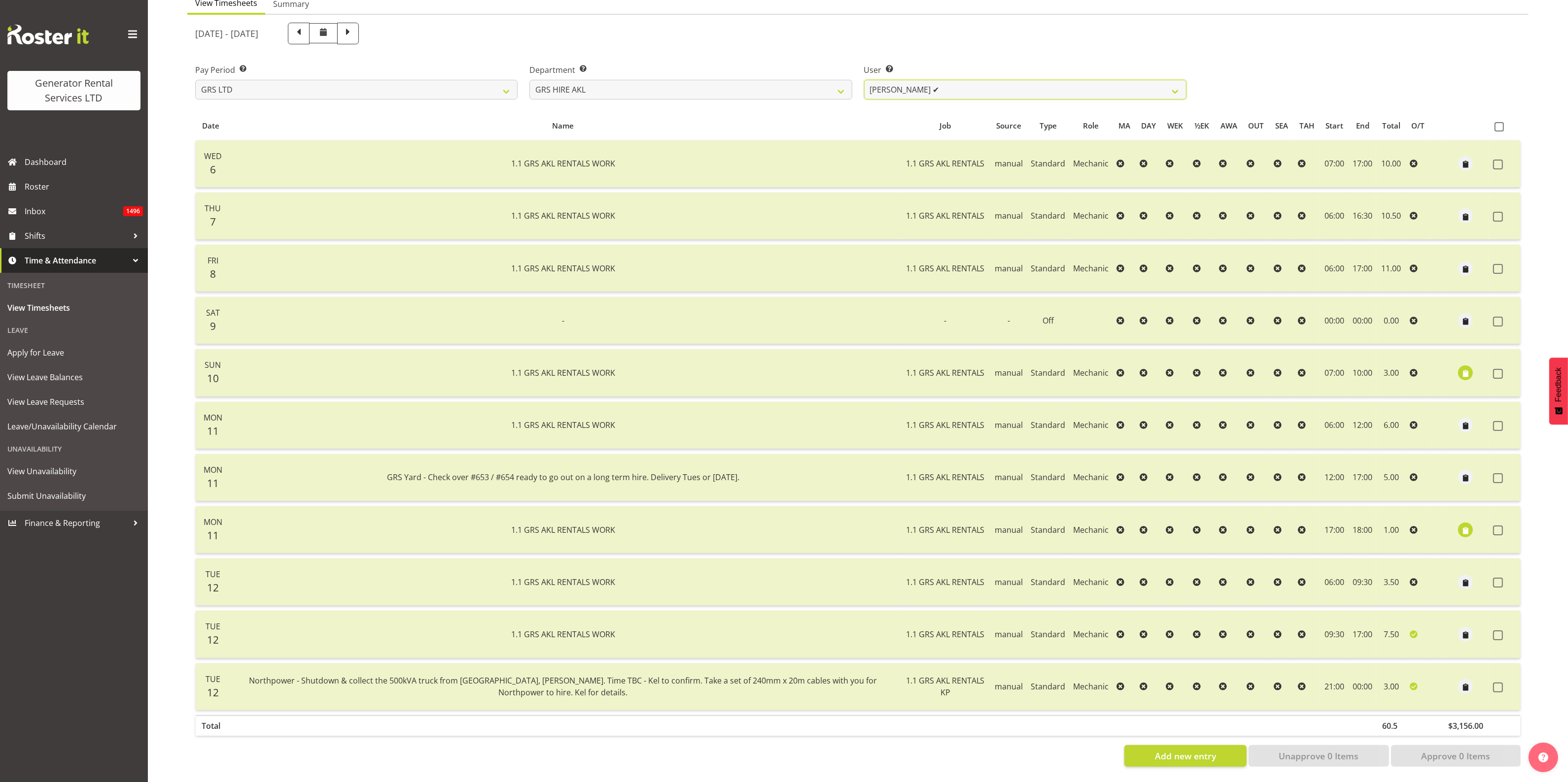
scroll to position [114, 0]
click at [1464, 525] on span "button" at bounding box center [1465, 531] width 12 height 12
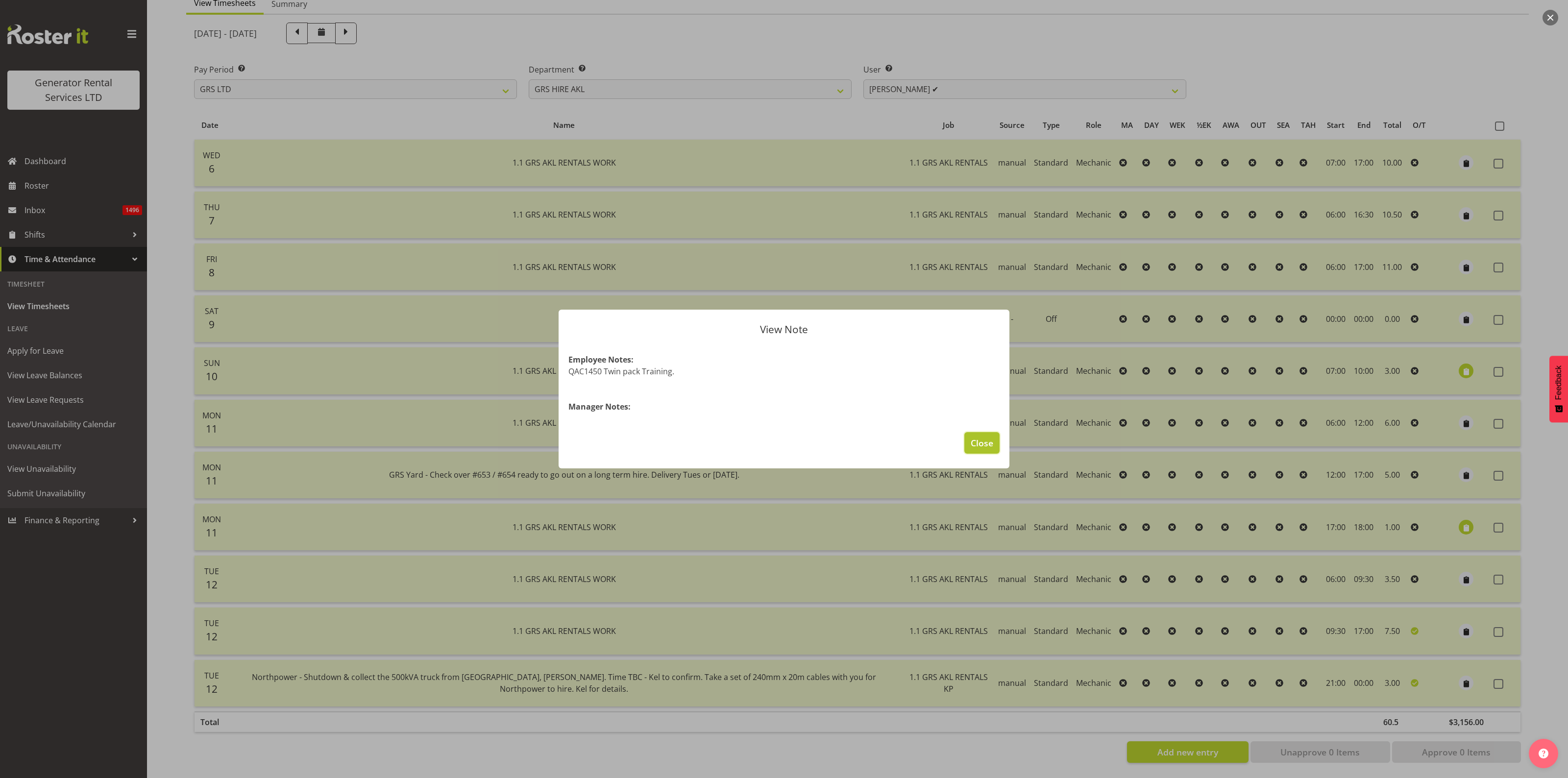
click at [969, 444] on button "Close" at bounding box center [982, 443] width 35 height 21
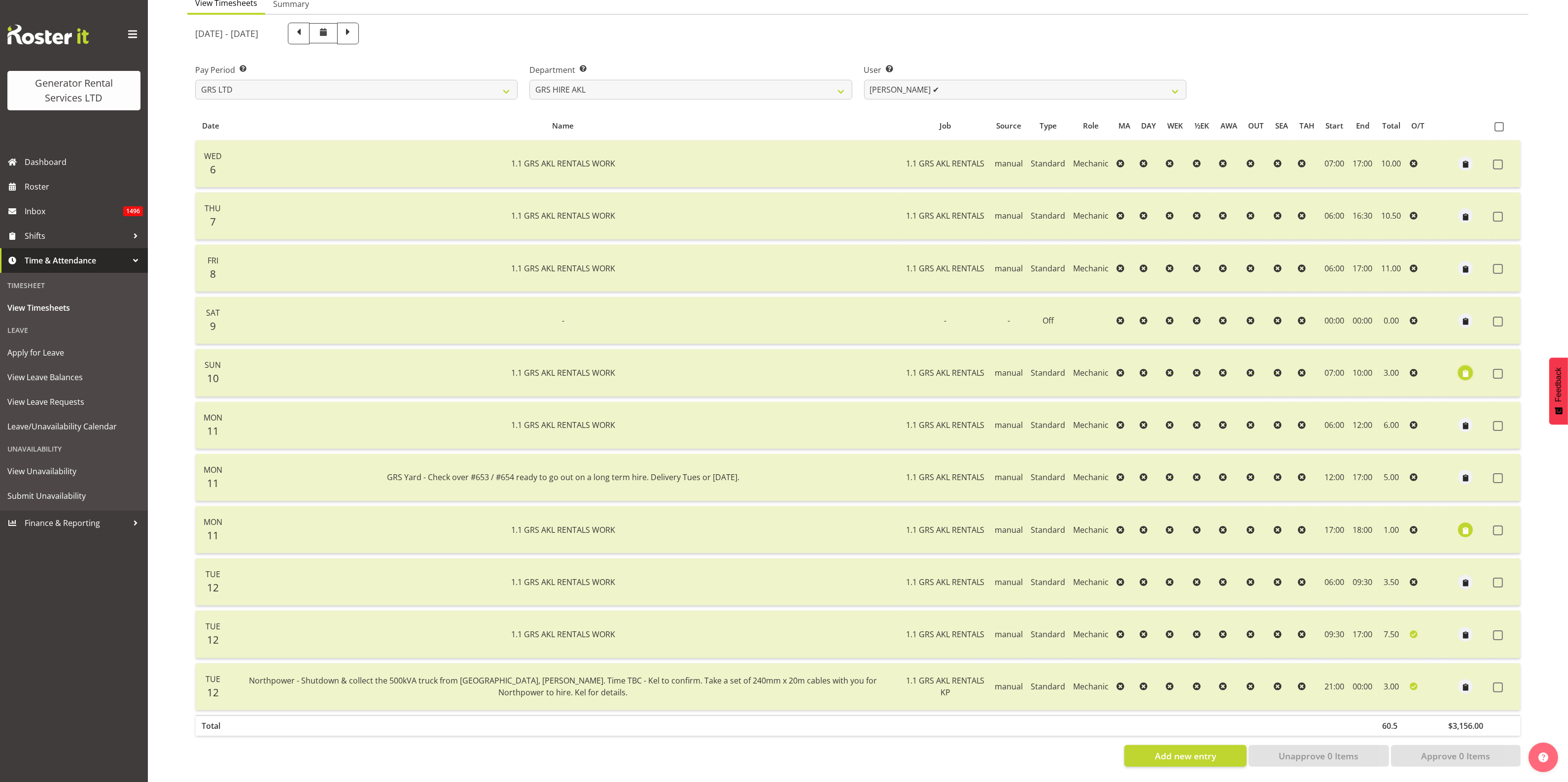
click at [1465, 368] on span "button" at bounding box center [1465, 373] width 12 height 12
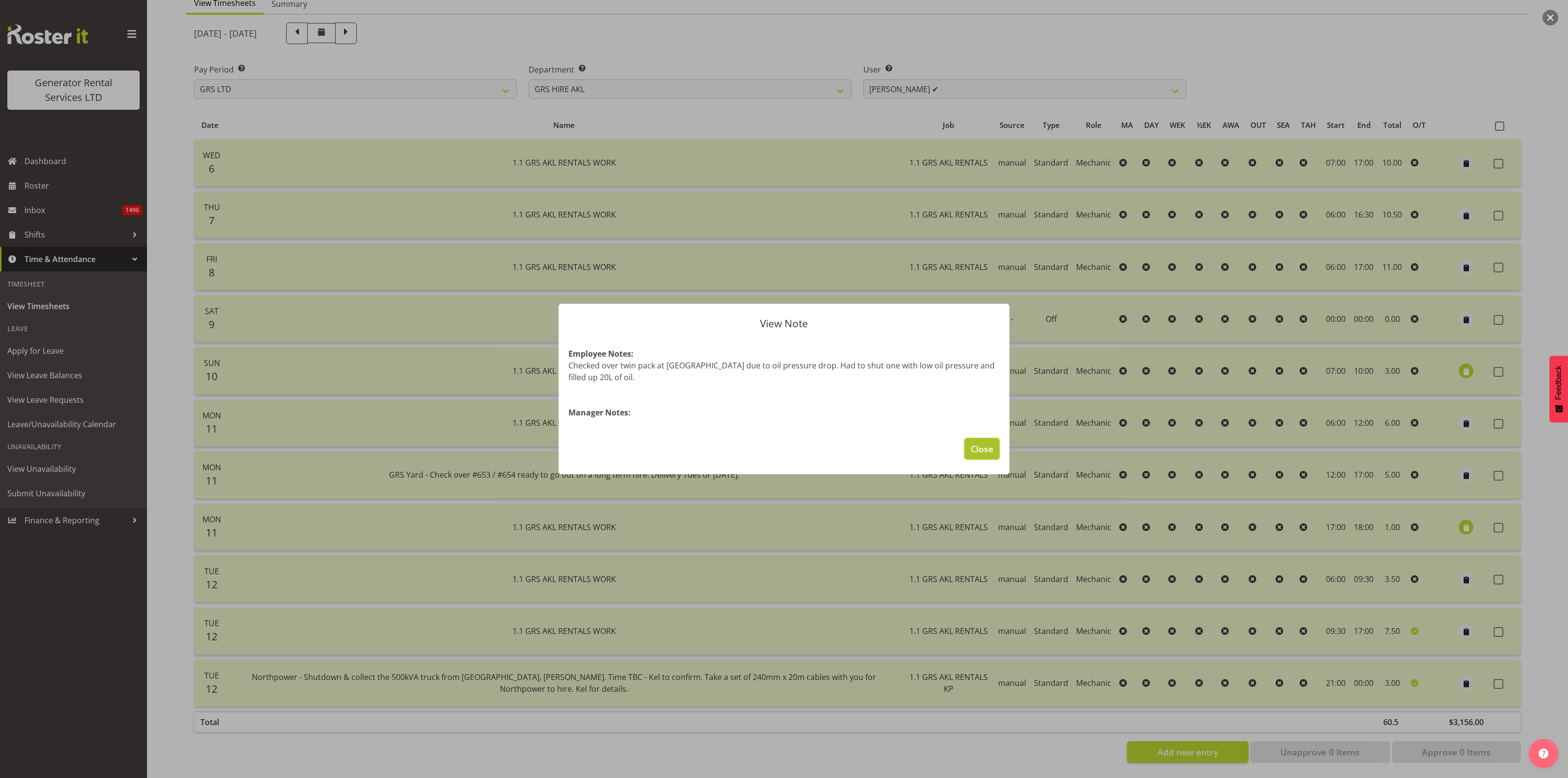
click at [980, 452] on span "Close" at bounding box center [982, 449] width 23 height 13
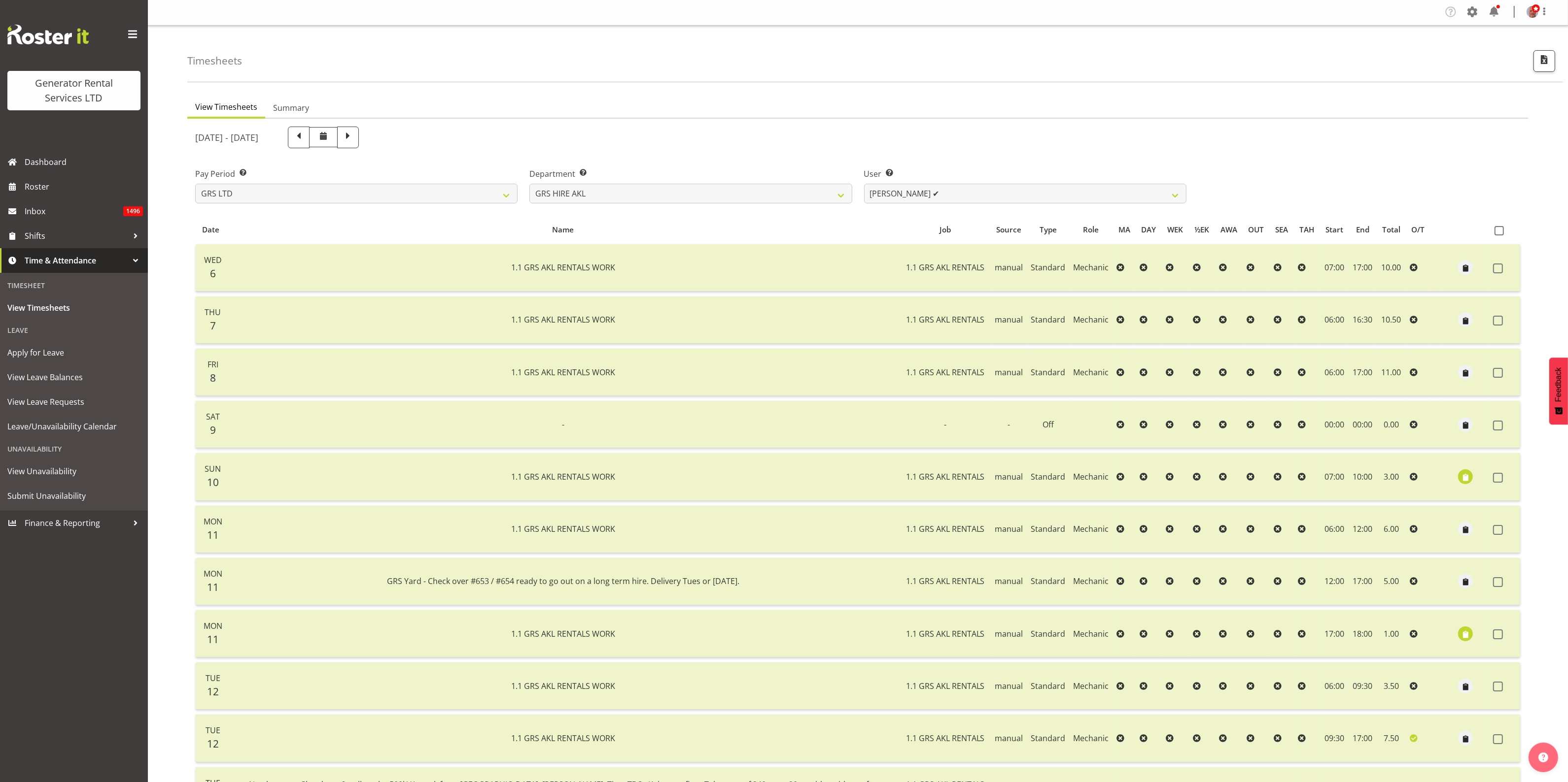
scroll to position [0, 0]
click at [987, 191] on select "Aaron Naish ✔ Brandon Adonis ✔ Brendan (Paris) Jordan ✔ Caleb Phillips ✔ Carl S…" at bounding box center [1025, 195] width 322 height 20
click at [992, 191] on select "Aaron Naish ✔ Brandon Adonis ✔ Brendan (Paris) Jordan ✔ Caleb Phillips ✔ Carl S…" at bounding box center [1025, 195] width 322 height 20
click at [864, 185] on select "Aaron Naish ✔ Brandon Adonis ✔ Brendan (Paris) Jordan ✔ Caleb Phillips ✔ Carl S…" at bounding box center [1025, 195] width 322 height 20
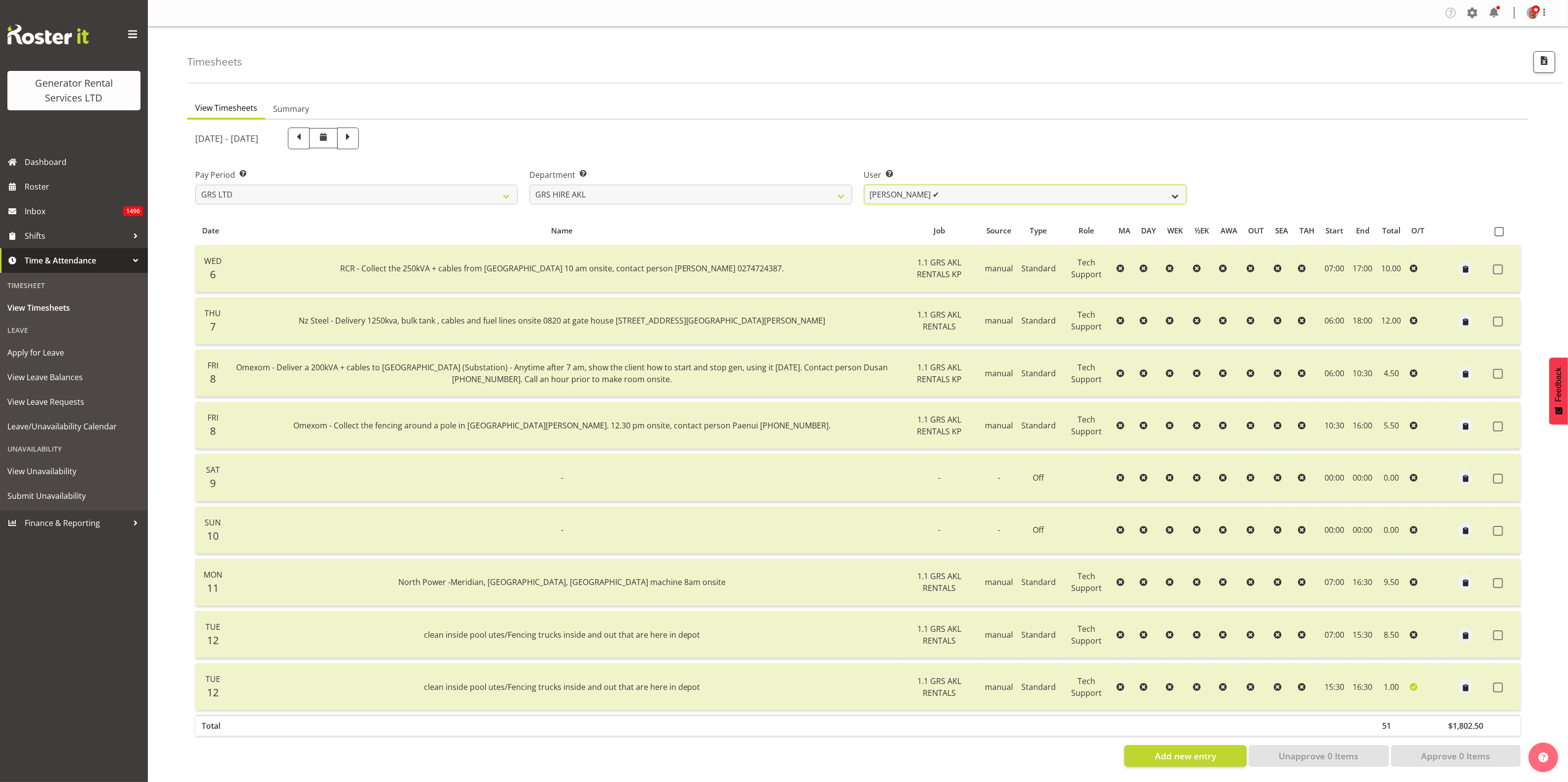
click at [964, 196] on select "Aaron Naish ✔ Brandon Adonis ✔ Brendan (Paris) Jordan ✔ Caleb Phillips ✔ Carl S…" at bounding box center [1025, 195] width 322 height 20
click at [864, 185] on select "Aaron Naish ✔ Brandon Adonis ✔ Brendan (Paris) Jordan ✔ Caleb Phillips ✔ Carl S…" at bounding box center [1025, 195] width 322 height 20
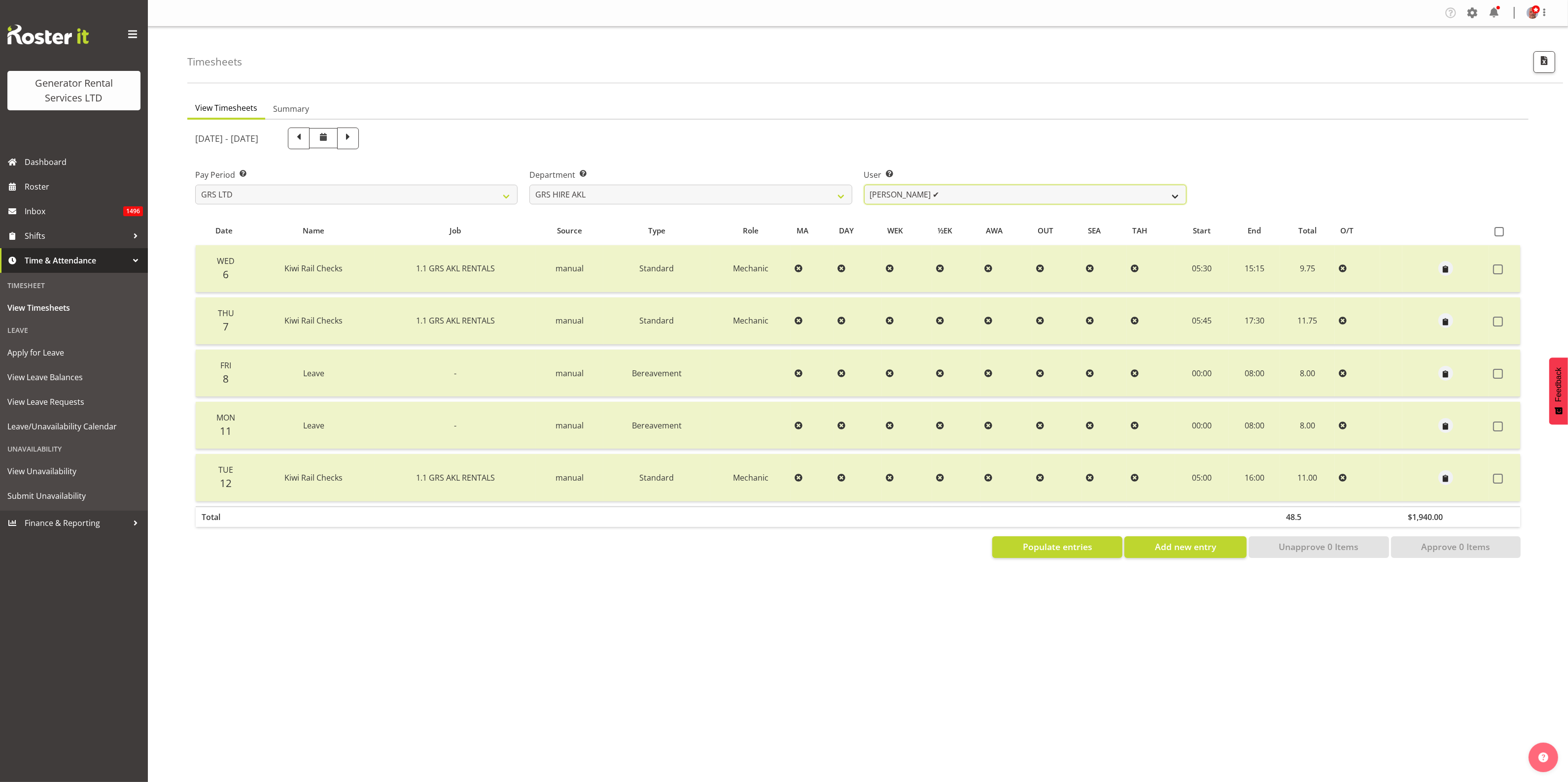
click at [987, 188] on select "Aaron Naish ✔ Brandon Adonis ✔ Brendan (Paris) Jordan ✔ Caleb Phillips ✔ Carl S…" at bounding box center [1025, 195] width 322 height 20
select select "155"
click at [864, 185] on select "Aaron Naish ✔ Brandon Adonis ✔ Brendan (Paris) Jordan ✔ Caleb Phillips ✔ Carl S…" at bounding box center [1025, 195] width 322 height 20
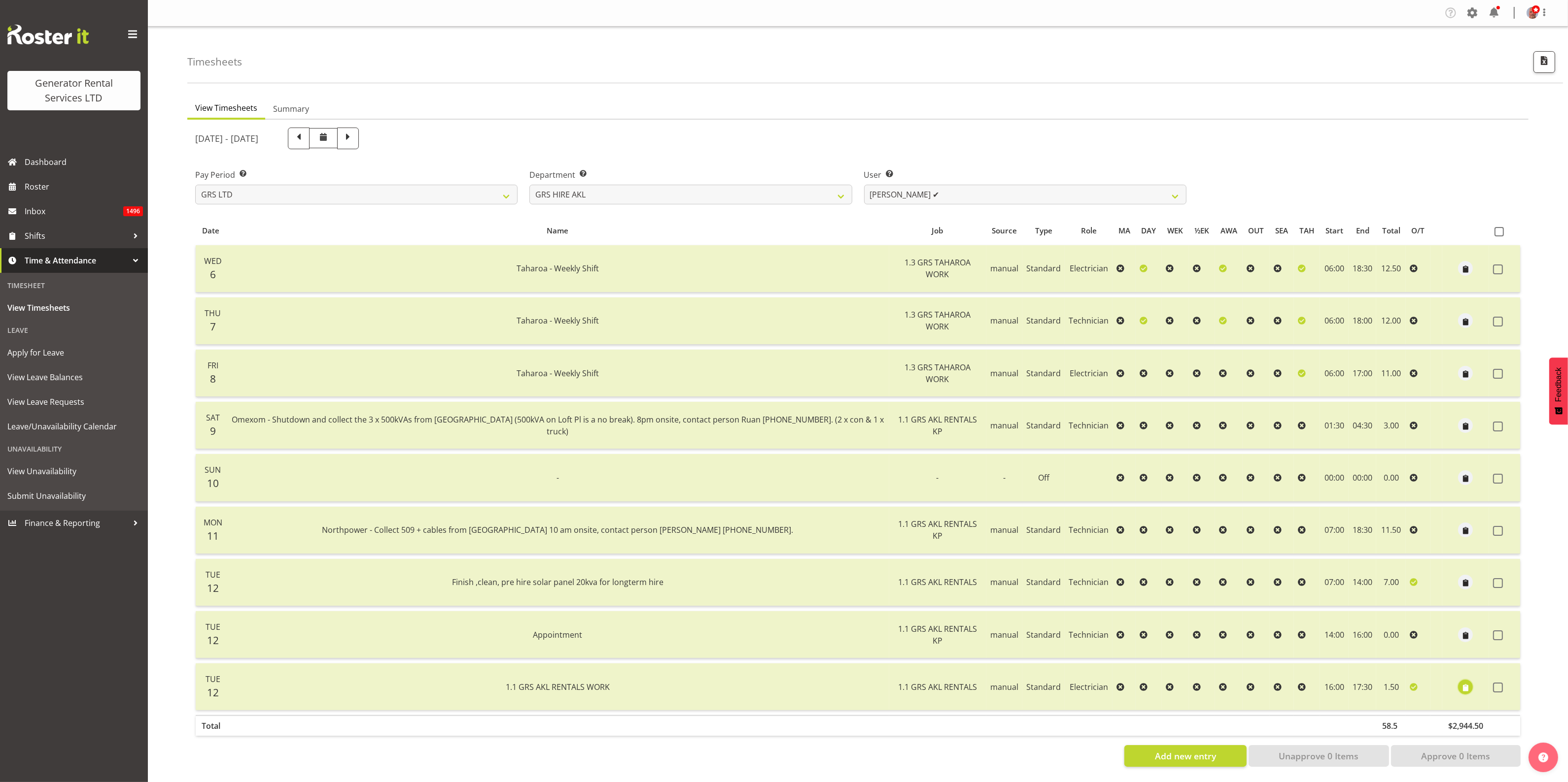
click at [1461, 686] on span "button" at bounding box center [1465, 688] width 12 height 12
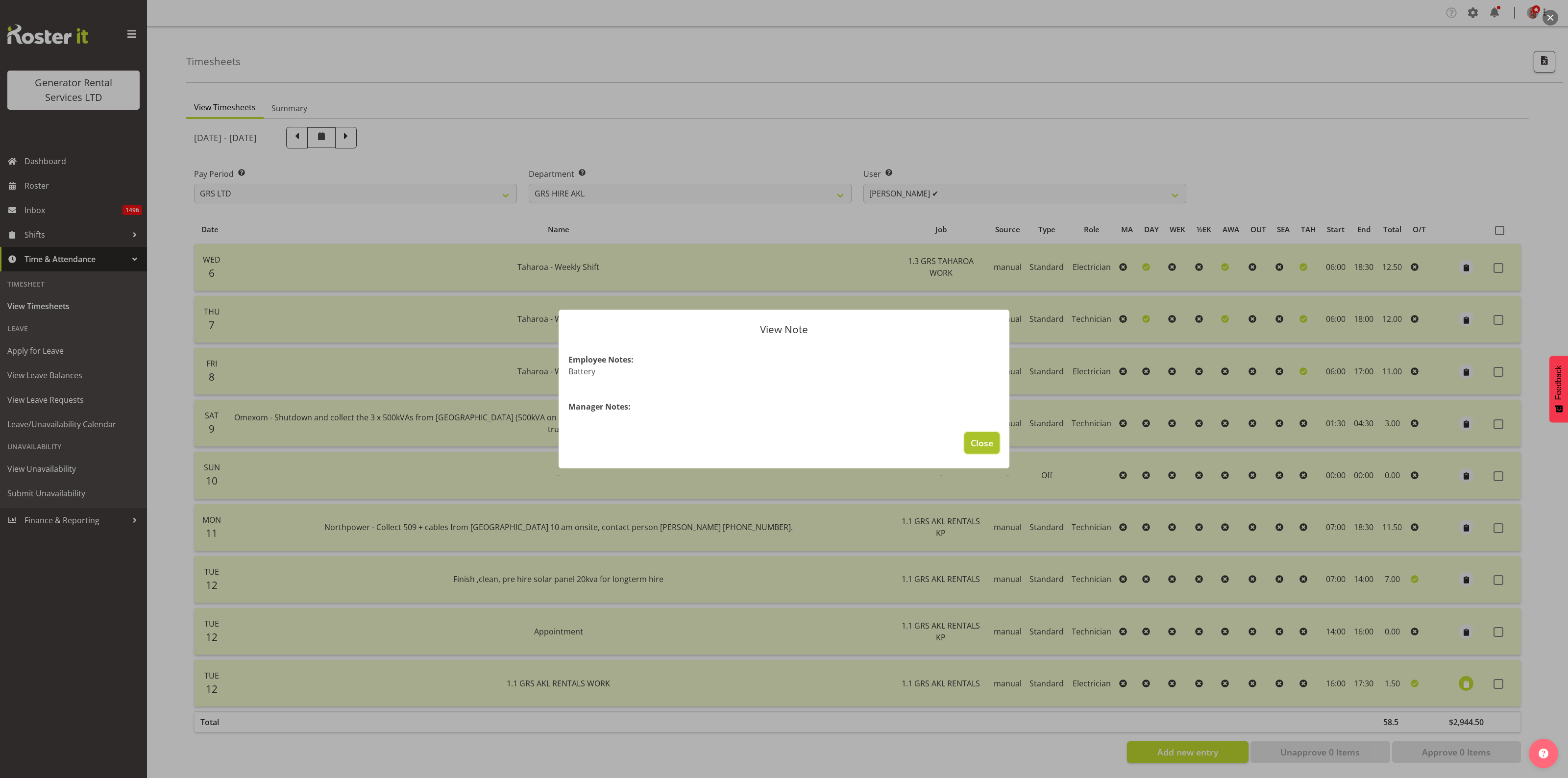
click at [983, 444] on span "Close" at bounding box center [982, 443] width 23 height 13
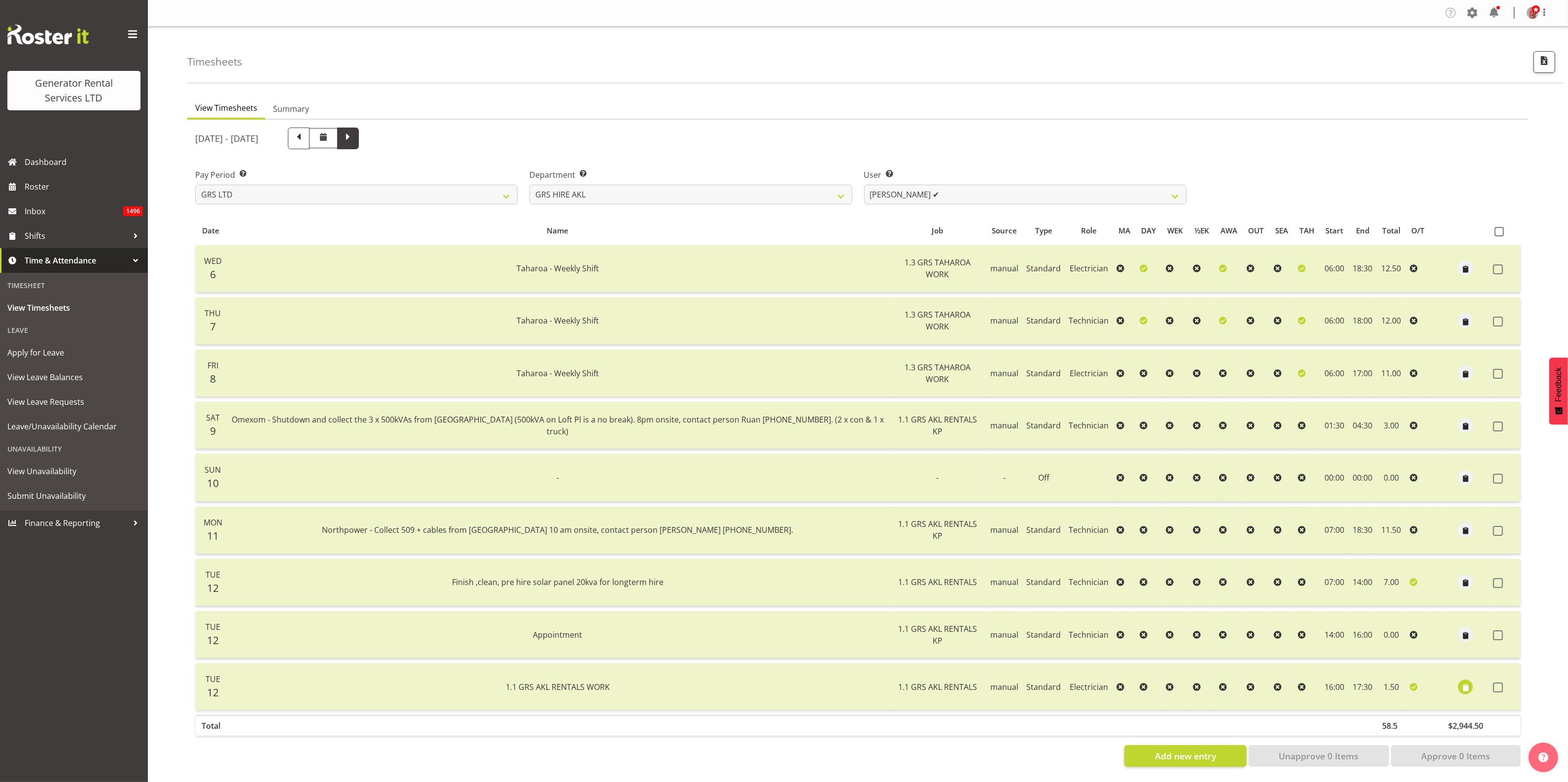
click at [354, 136] on span at bounding box center [348, 137] width 13 height 13
select select
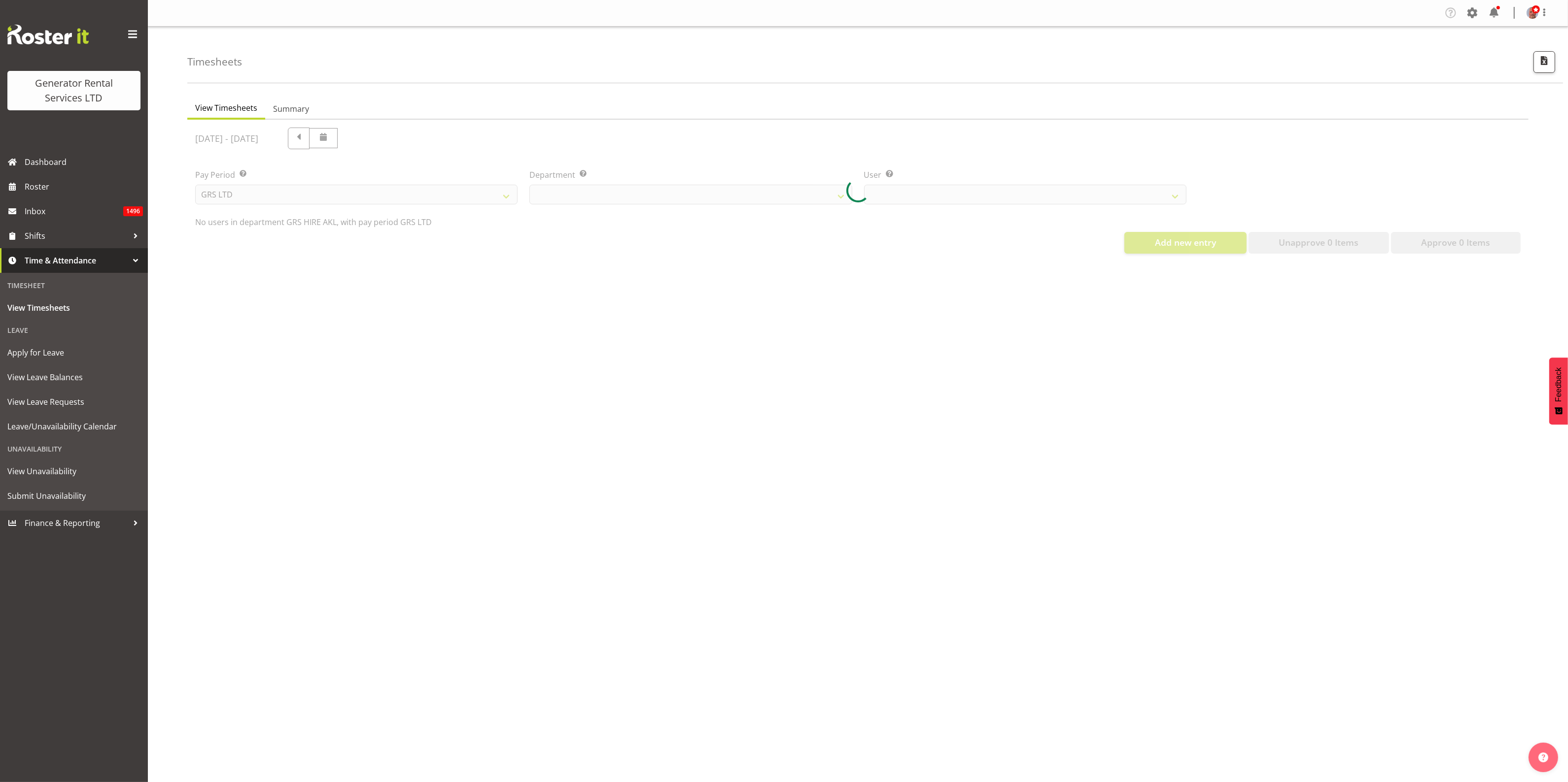
select select "20"
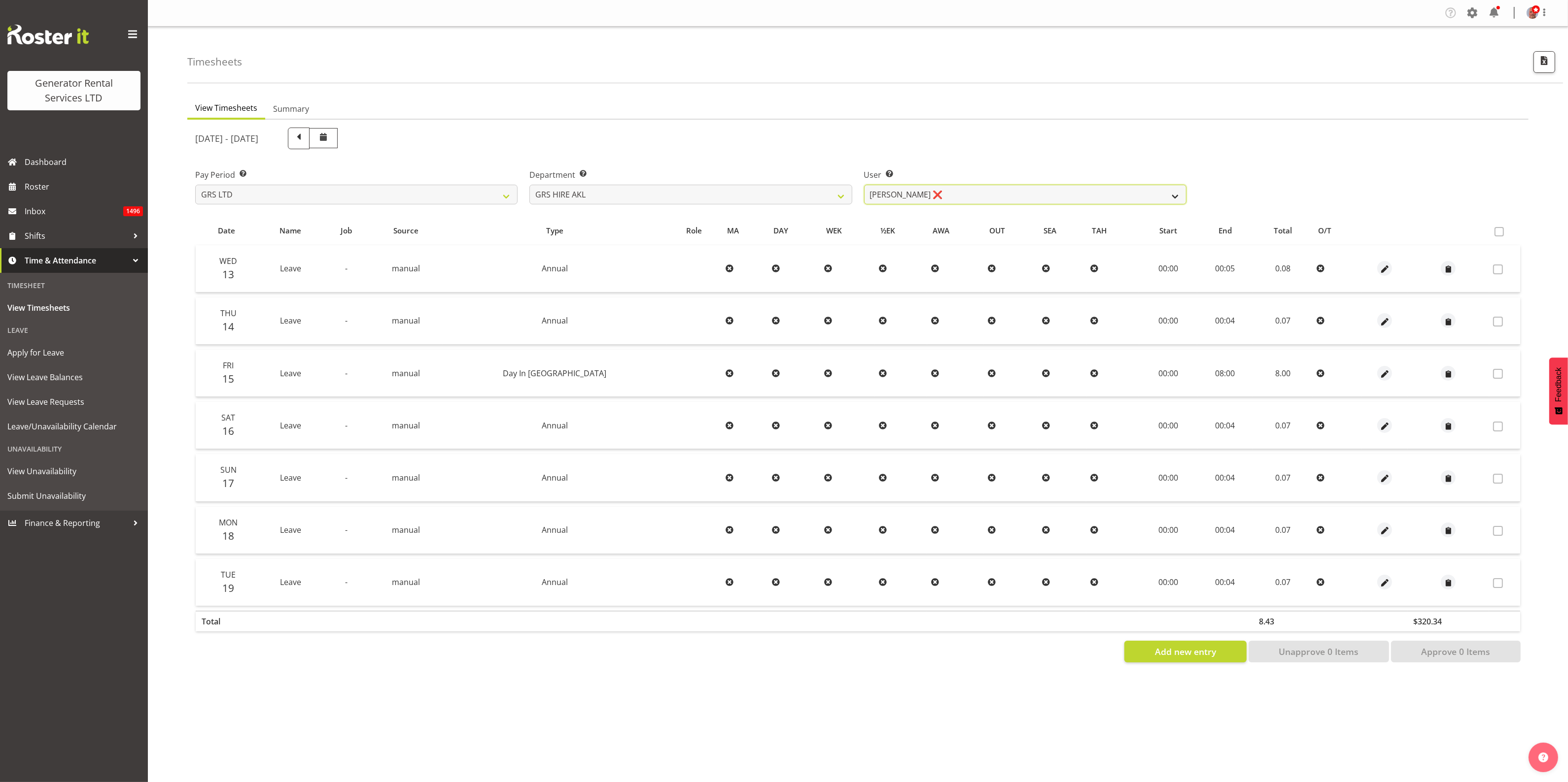
click at [959, 195] on select "Aaron Naish ❌ Brandon Adonis ❌ Brendan (Paris) Jordan ❌ Caleb Phillips ❌ Carl S…" at bounding box center [1025, 195] width 322 height 20
click at [864, 185] on select "Aaron Naish ❌ Brandon Adonis ❌ Brendan (Paris) Jordan ❌ Caleb Phillips ❌ Carl S…" at bounding box center [1025, 195] width 322 height 20
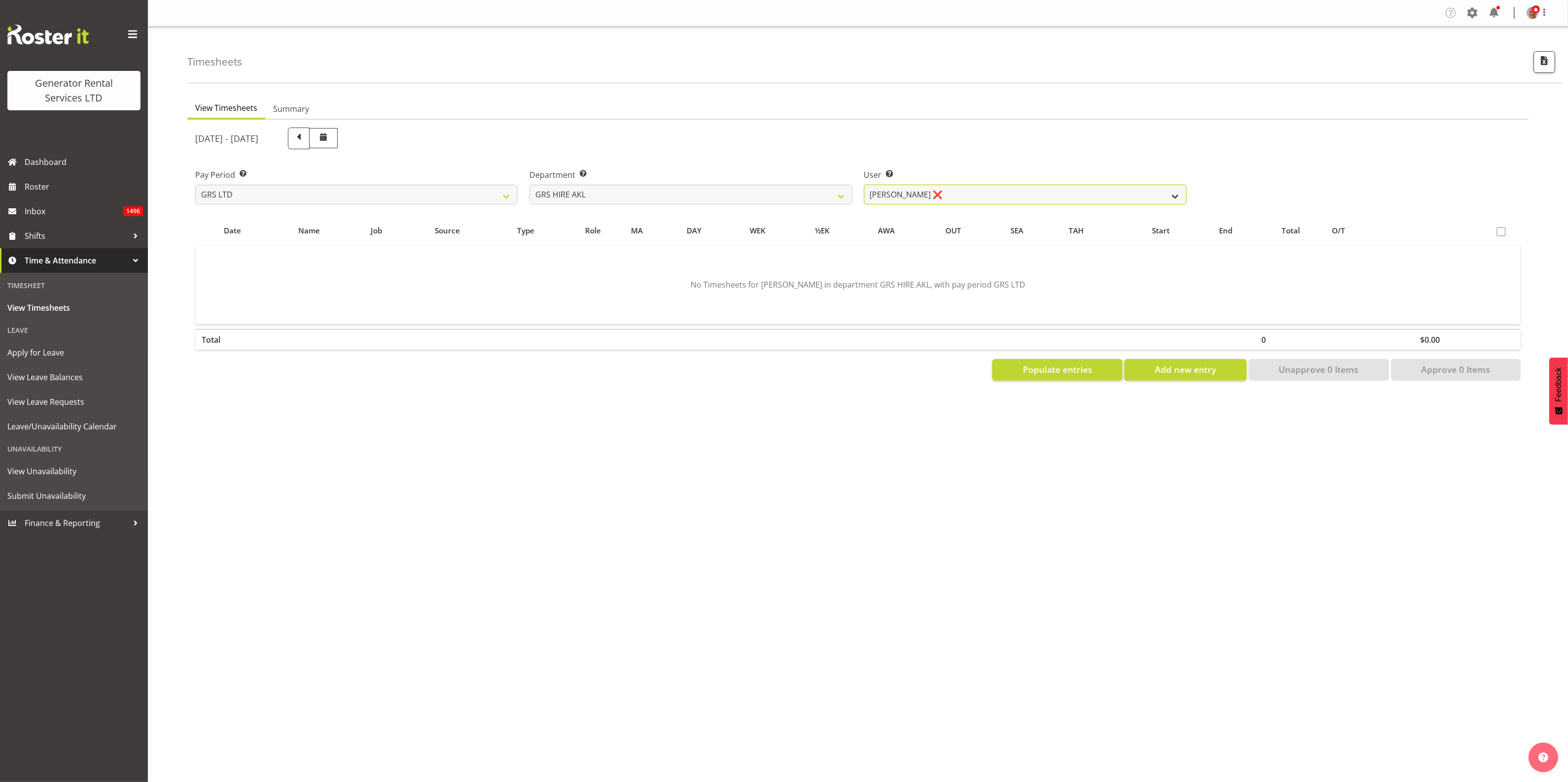
click at [961, 191] on select "Aaron Naish ❌ Brandon Adonis ❌ Brendan (Paris) Jordan ❌ Caleb Phillips ❌ Carl S…" at bounding box center [1025, 195] width 322 height 20
select select "155"
click at [864, 185] on select "Aaron Naish ❌ Brandon Adonis ❌ Brendan (Paris) Jordan ❌ Caleb Phillips ❌ Carl S…" at bounding box center [1025, 195] width 322 height 20
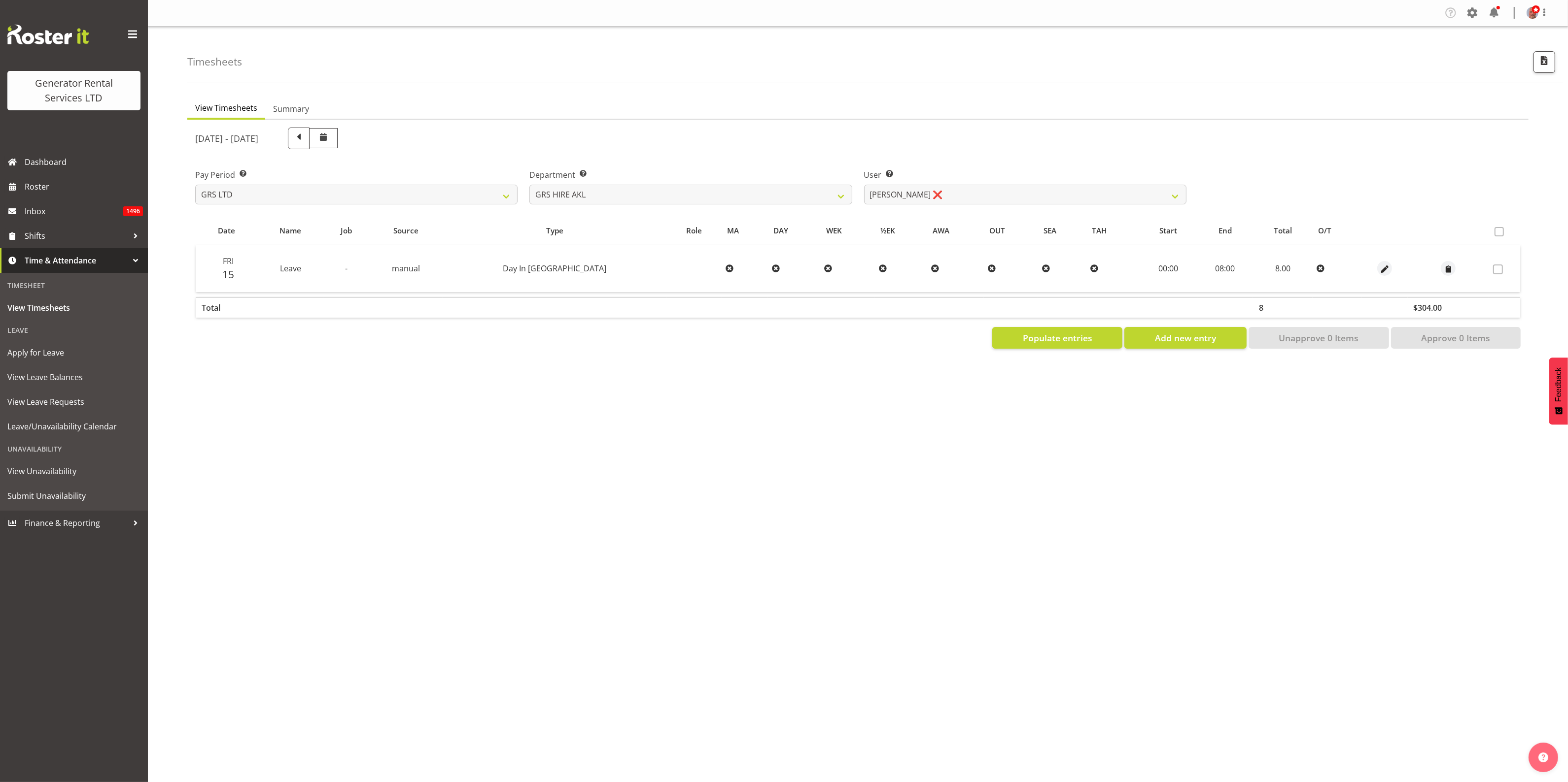
click at [489, 602] on div "Company Settings Roles & Skills Tasks Jobs Employees Locations & Departments Ac…" at bounding box center [858, 391] width 1420 height 782
click at [305, 138] on span at bounding box center [298, 137] width 13 height 13
select select
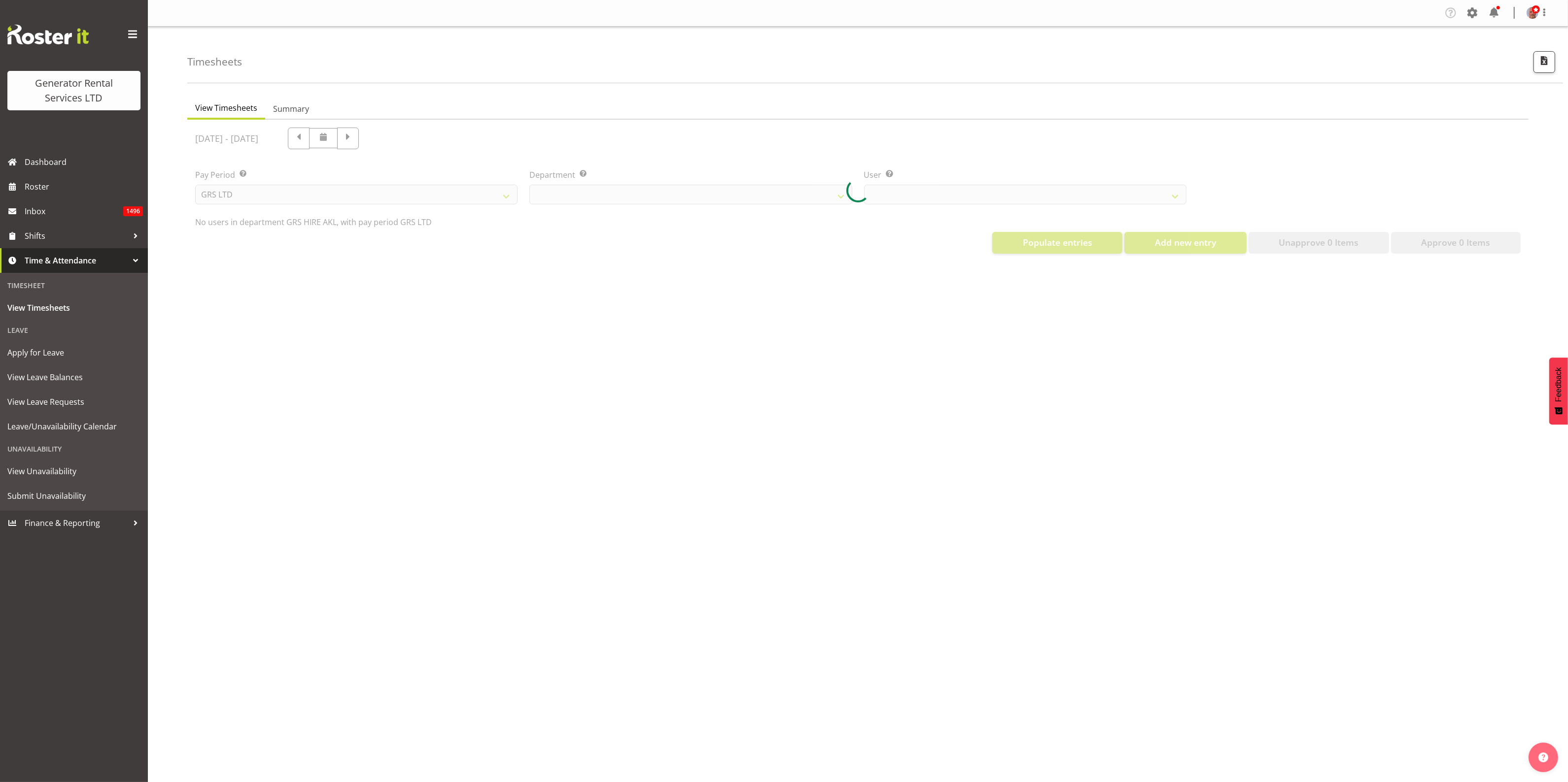
select select "20"
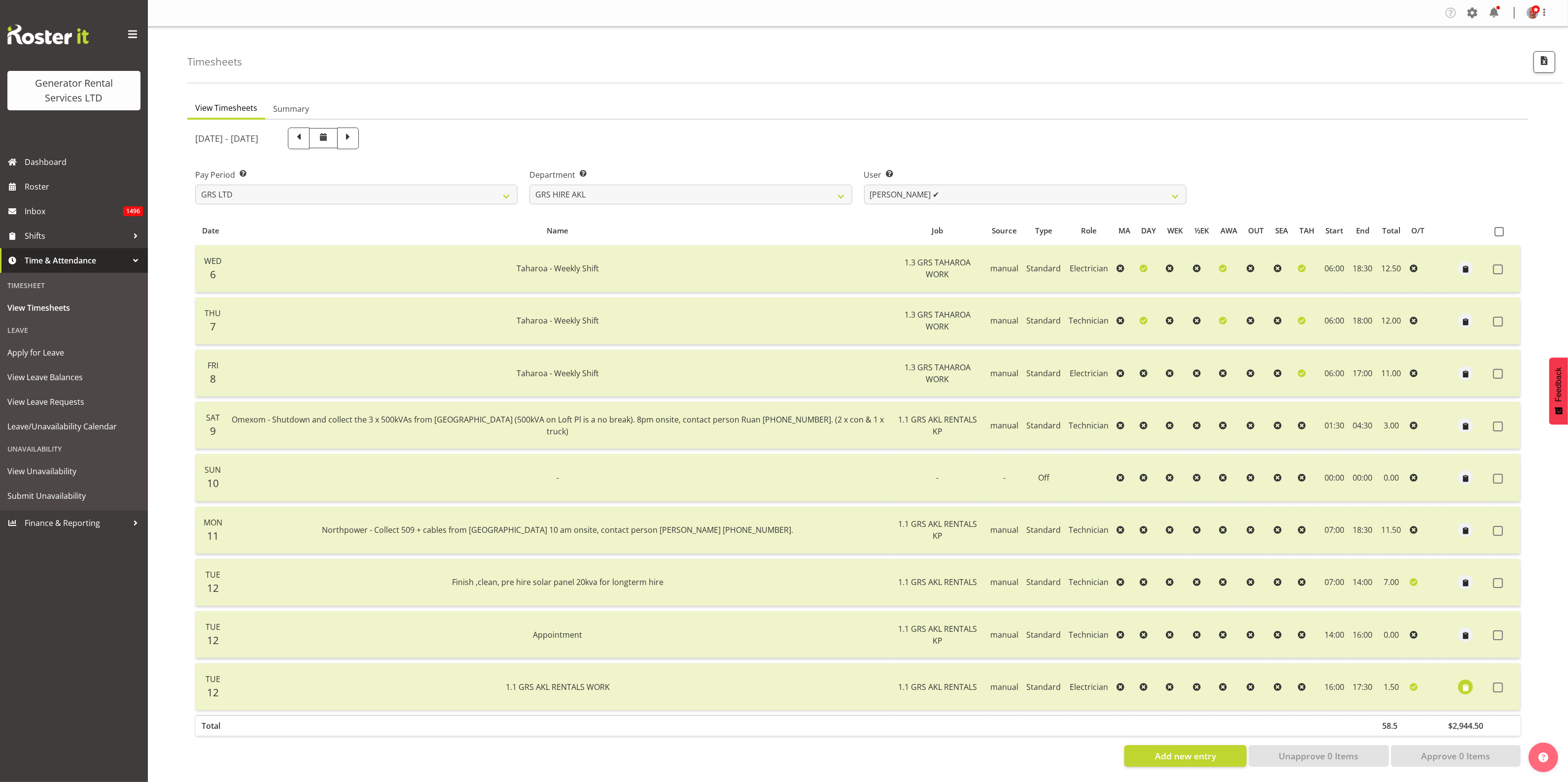
click at [678, 140] on div "August 6th - August 12th 2025" at bounding box center [691, 138] width 991 height 21
click at [891, 191] on select "Aaron Naish ✔ Brandon Adonis ✔ Brendan (Paris) Jordan ✔ Caleb Phillips ✔ Carl S…" at bounding box center [1025, 195] width 322 height 20
select select "1336"
click at [864, 185] on select "Aaron Naish ✔ Brandon Adonis ✔ Brendan (Paris) Jordan ✔ Caleb Phillips ✔ Carl S…" at bounding box center [1025, 195] width 322 height 20
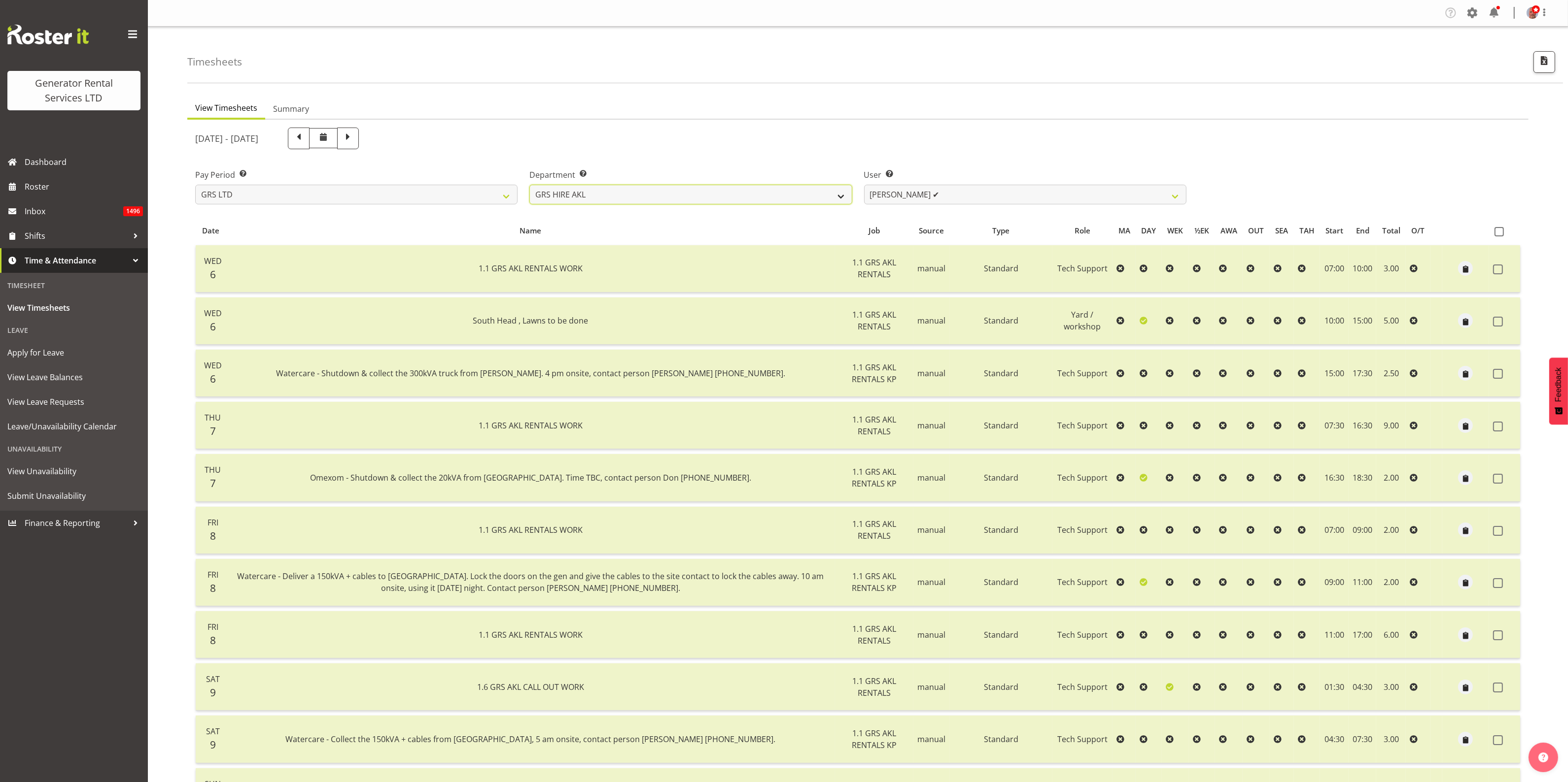
click at [745, 195] on select "GRS ADMIN AKL GRS ADMIN TGA GRS ENGINEERING AKL GRS HIRE AKL GRS HIRE HST GRS H…" at bounding box center [691, 195] width 322 height 20
select select "163"
click at [530, 185] on select "GRS ADMIN AKL GRS ADMIN TGA GRS ENGINEERING AKL GRS HIRE AKL GRS HIRE HST GRS H…" at bounding box center [691, 195] width 322 height 20
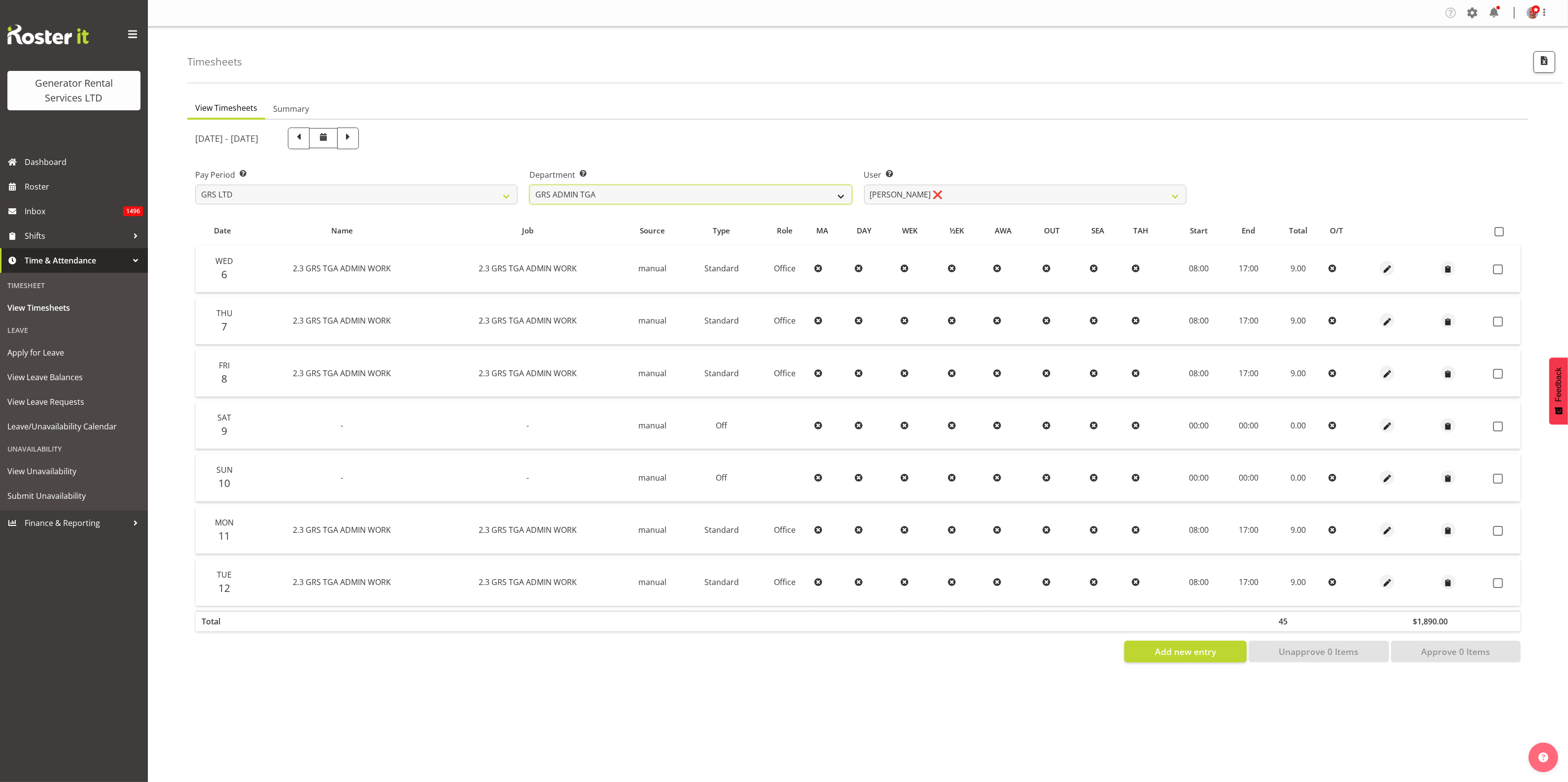
click at [710, 195] on select "GRS ADMIN AKL GRS ADMIN TGA GRS ENGINEERING AKL GRS HIRE AKL GRS HIRE HST GRS H…" at bounding box center [691, 195] width 322 height 20
click at [711, 203] on select "GRS ADMIN AKL GRS ADMIN TGA GRS ENGINEERING AKL GRS HIRE AKL GRS HIRE HST GRS H…" at bounding box center [691, 195] width 322 height 20
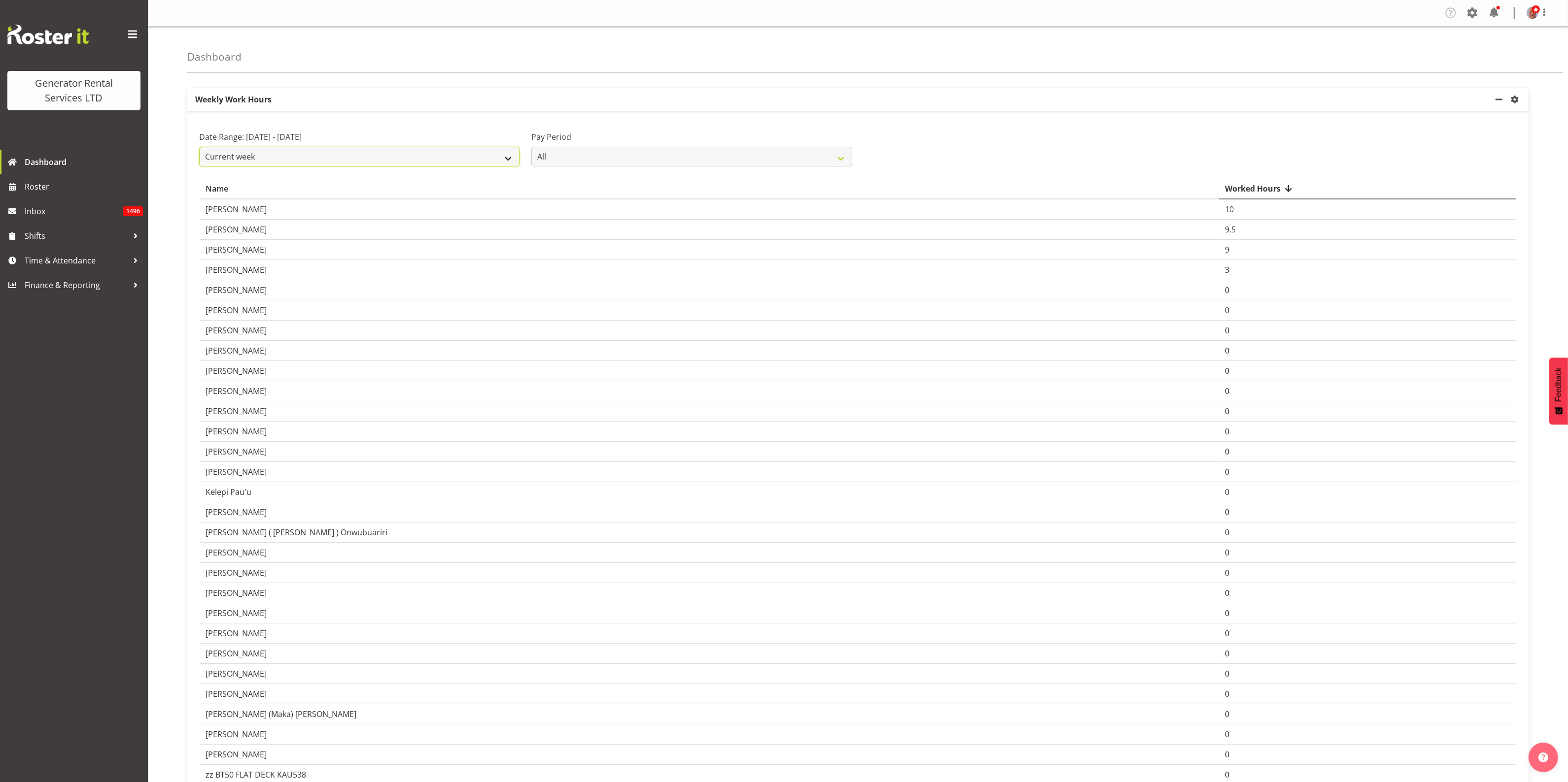
click at [361, 160] on select "Current week Last week Current Month Last Month Last 30 days" at bounding box center [359, 157] width 320 height 20
select select "last_week"
click at [199, 147] on select "Current week Last week Current Month Last Month Last 30 days" at bounding box center [359, 157] width 320 height 20
click at [59, 264] on span "Time & Attendance" at bounding box center [76, 261] width 103 height 15
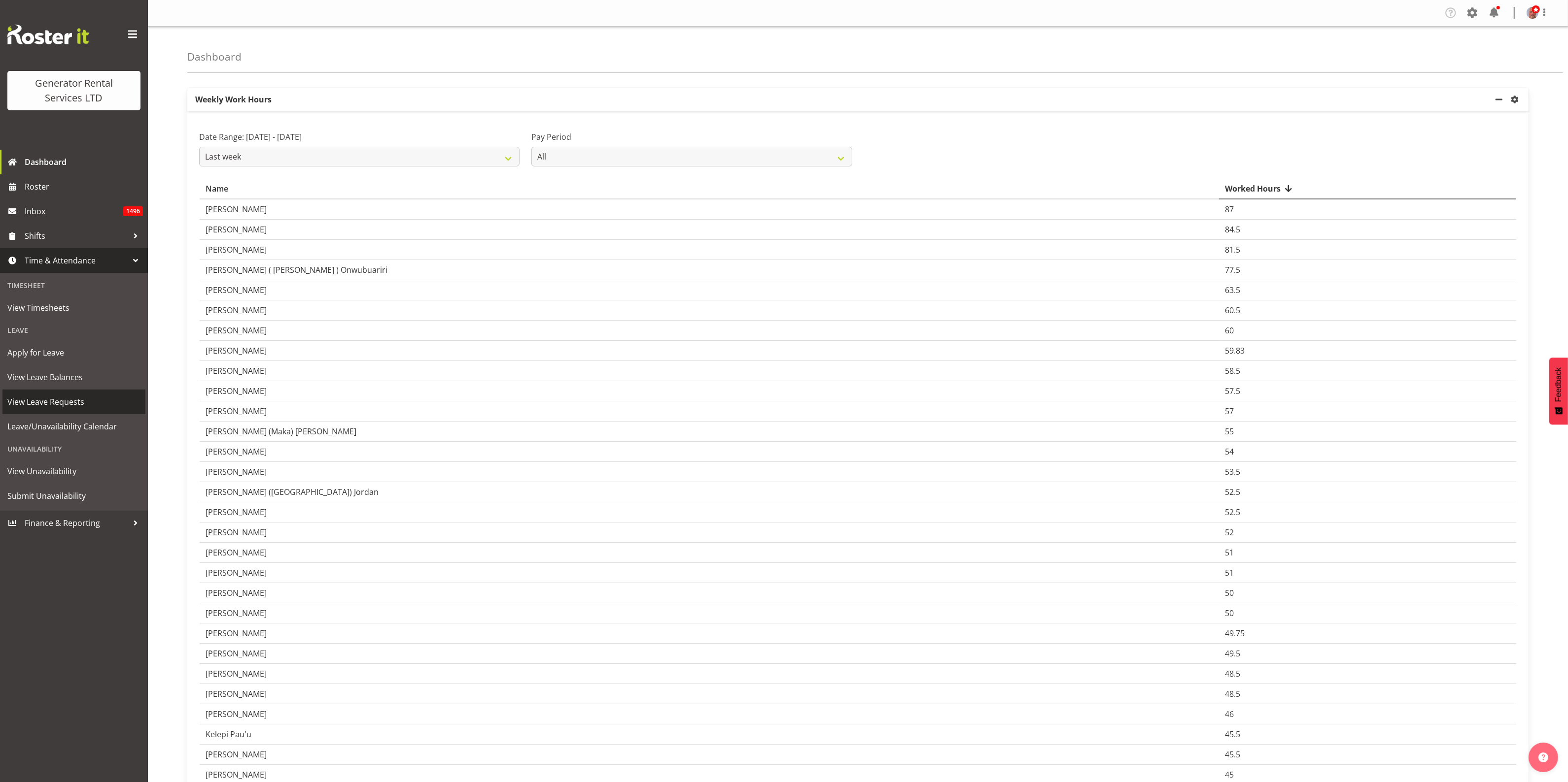
click at [58, 403] on span "View Leave Requests" at bounding box center [73, 402] width 133 height 15
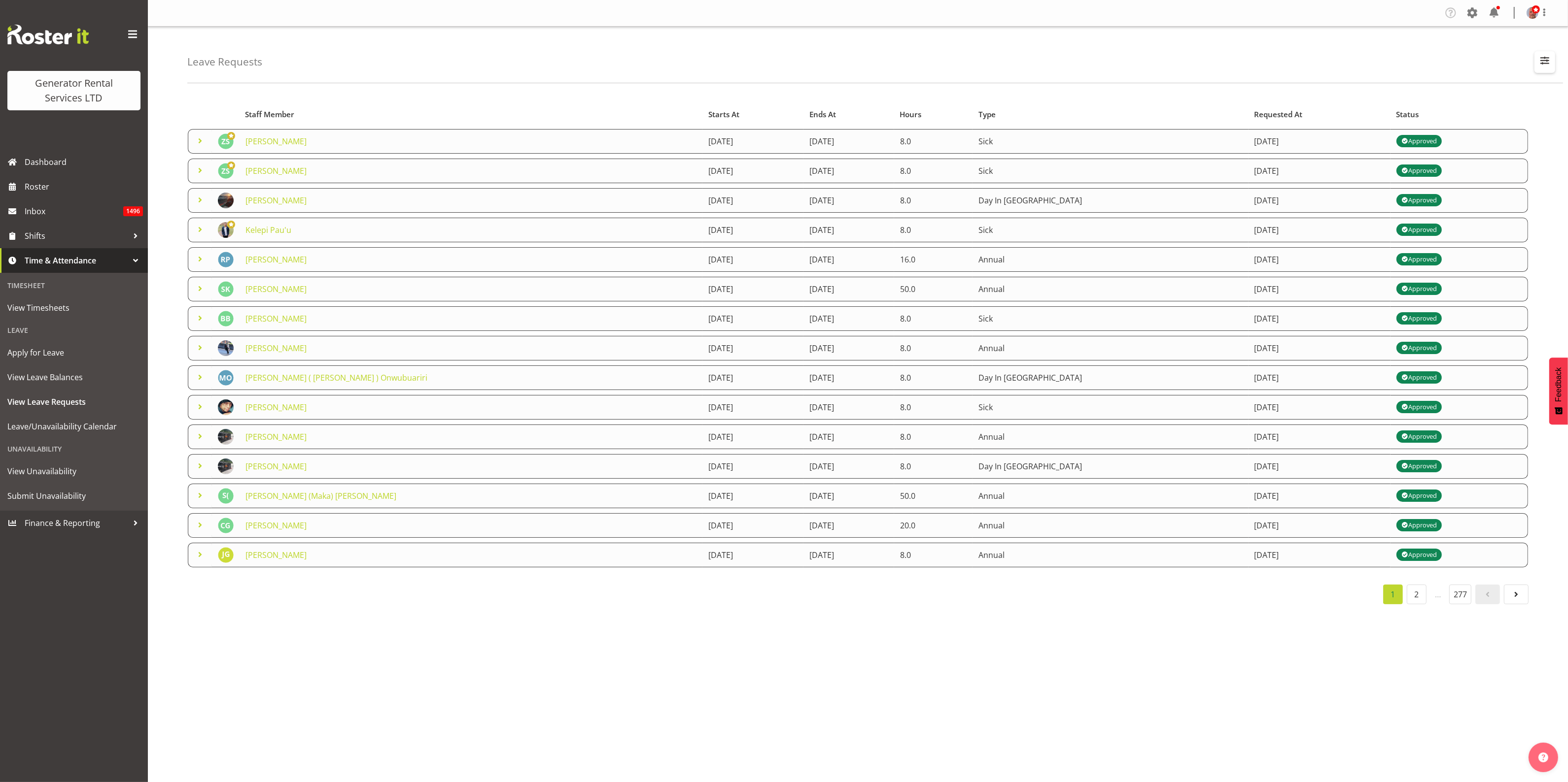
click at [1546, 58] on span "button" at bounding box center [1544, 61] width 13 height 13
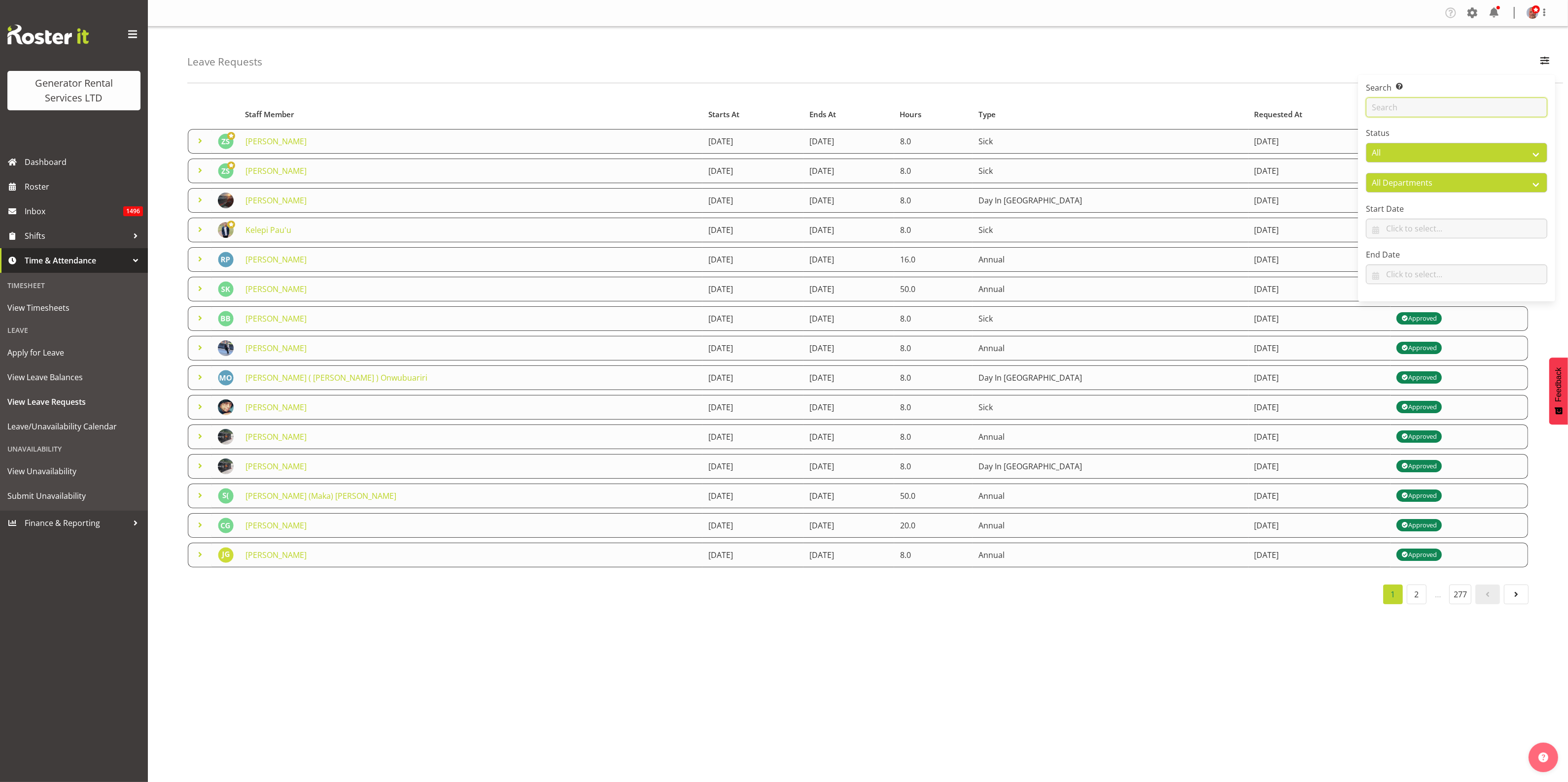
drag, startPoint x: 1472, startPoint y: 102, endPoint x: 1471, endPoint y: 107, distance: 5.1
click at [1471, 107] on input "text" at bounding box center [1457, 107] width 181 height 20
type input "[PERSON_NAME]"
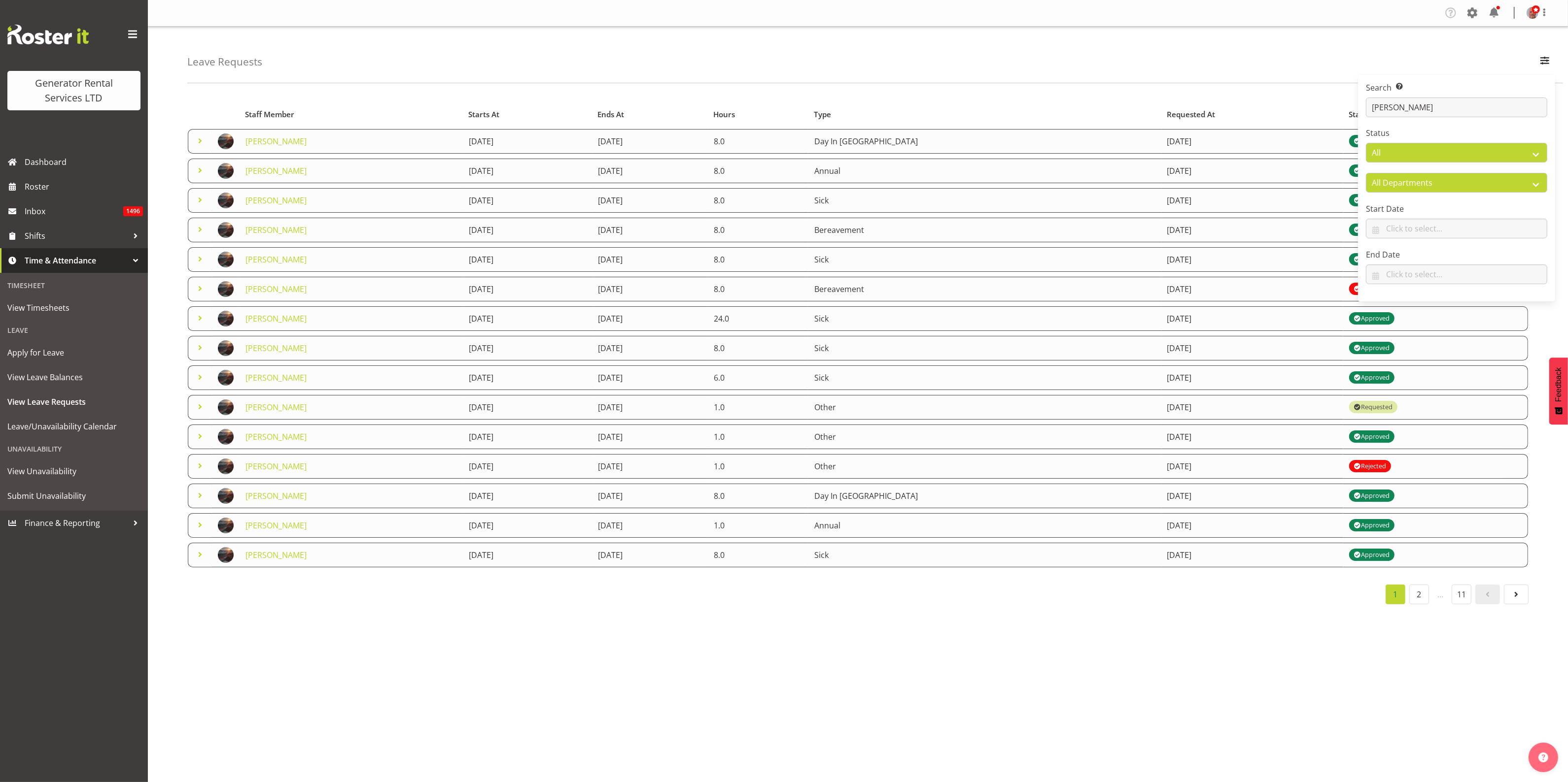
click at [1016, 58] on div "Leave Requests Search Search for a particular employee [PERSON_NAME] Status All…" at bounding box center [875, 54] width 1376 height 57
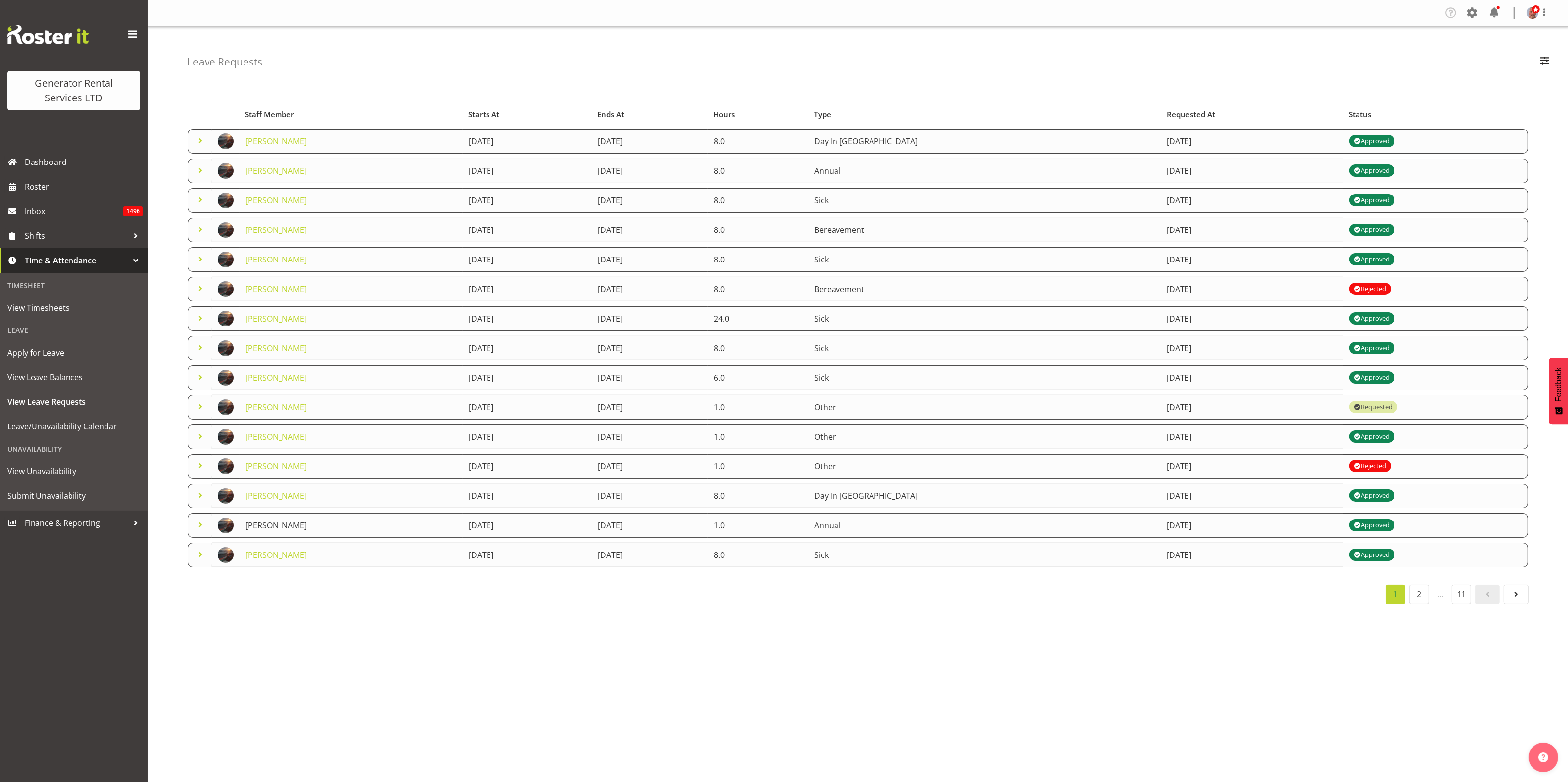
click at [265, 528] on link "[PERSON_NAME]" at bounding box center [276, 526] width 61 height 11
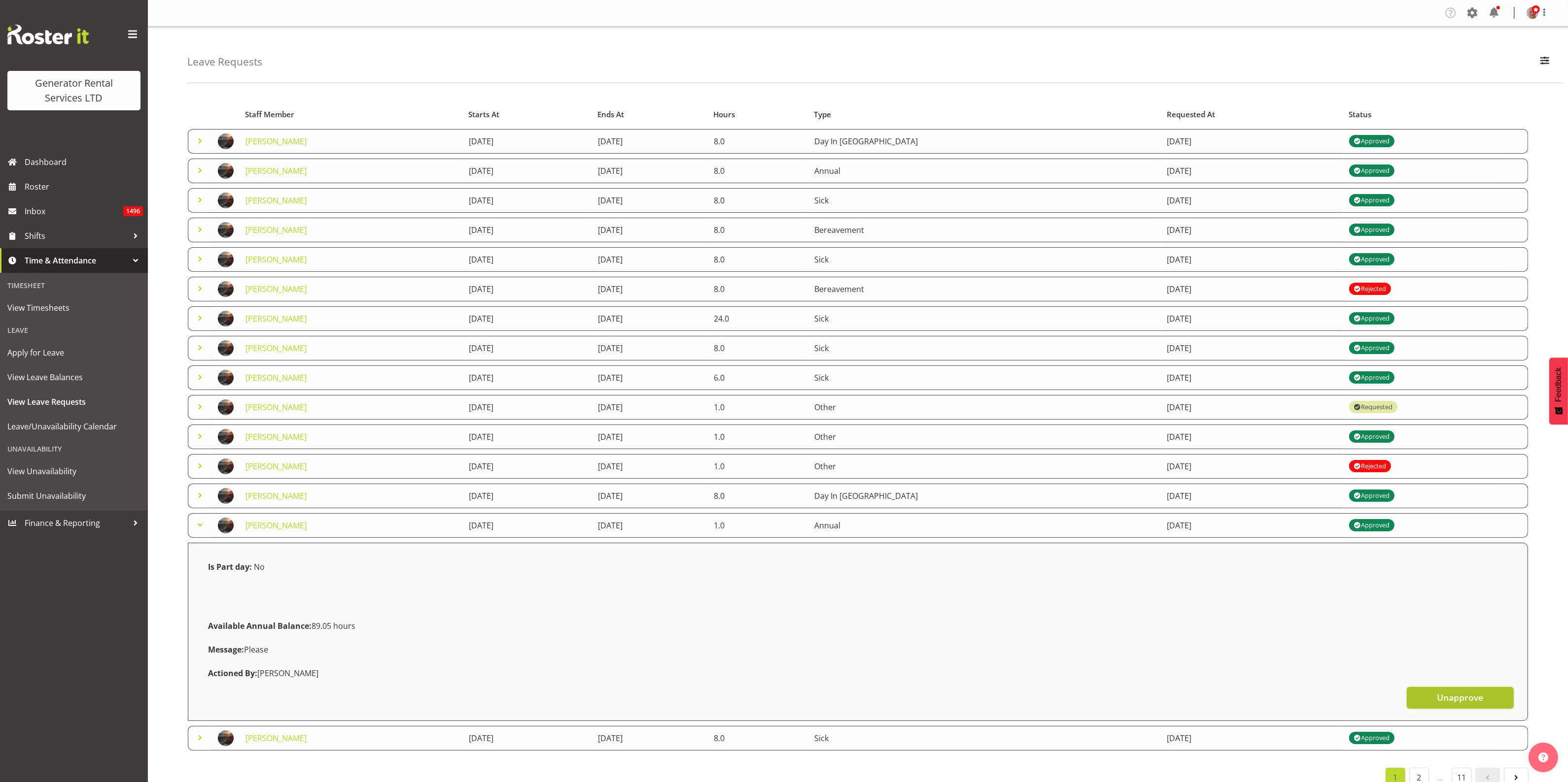
click at [1464, 702] on span "Unapprove" at bounding box center [1460, 697] width 47 height 13
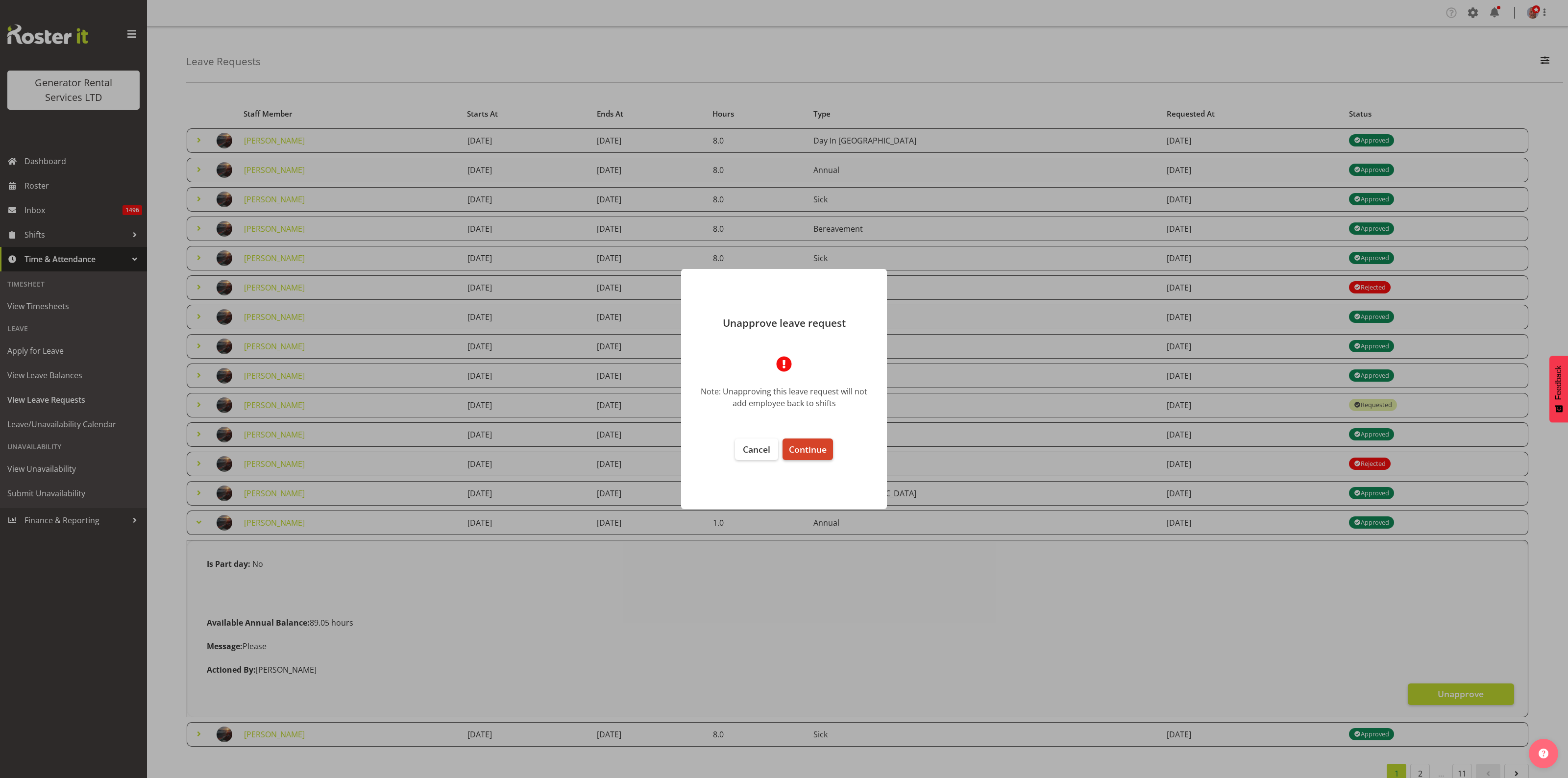
click at [808, 445] on span "Continue" at bounding box center [808, 449] width 38 height 12
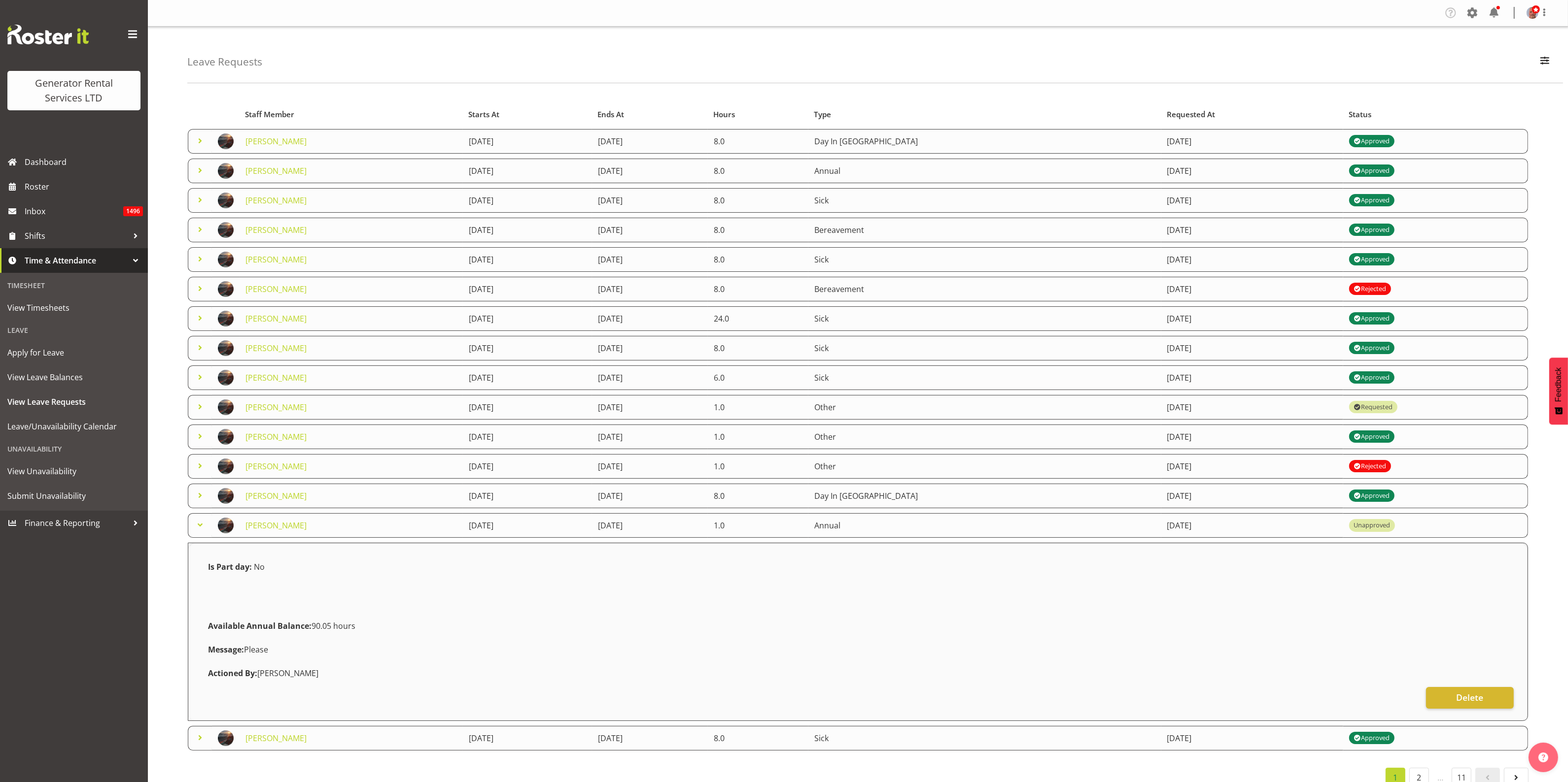
click at [1292, 43] on div "Leave Requests Search Search for a particular employee [PERSON_NAME] Status All…" at bounding box center [875, 54] width 1376 height 57
click at [257, 527] on link "[PERSON_NAME]" at bounding box center [276, 526] width 61 height 11
